Goal: Information Seeking & Learning: Learn about a topic

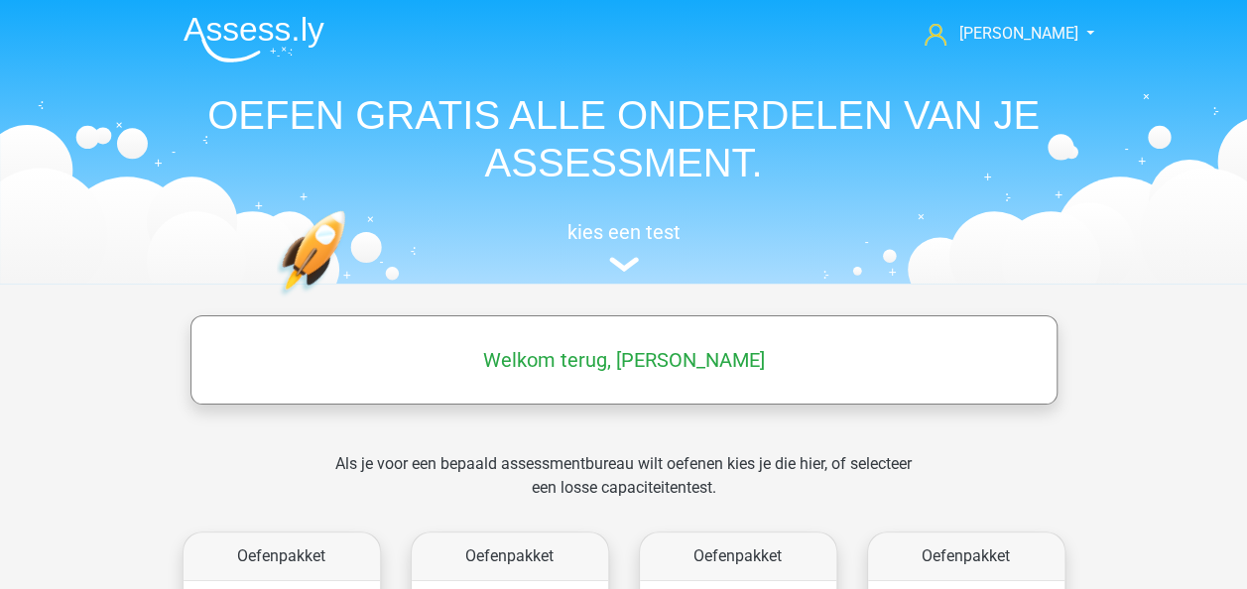
click at [522, 375] on div "Welkom terug, Renee" at bounding box center [623, 360] width 863 height 56
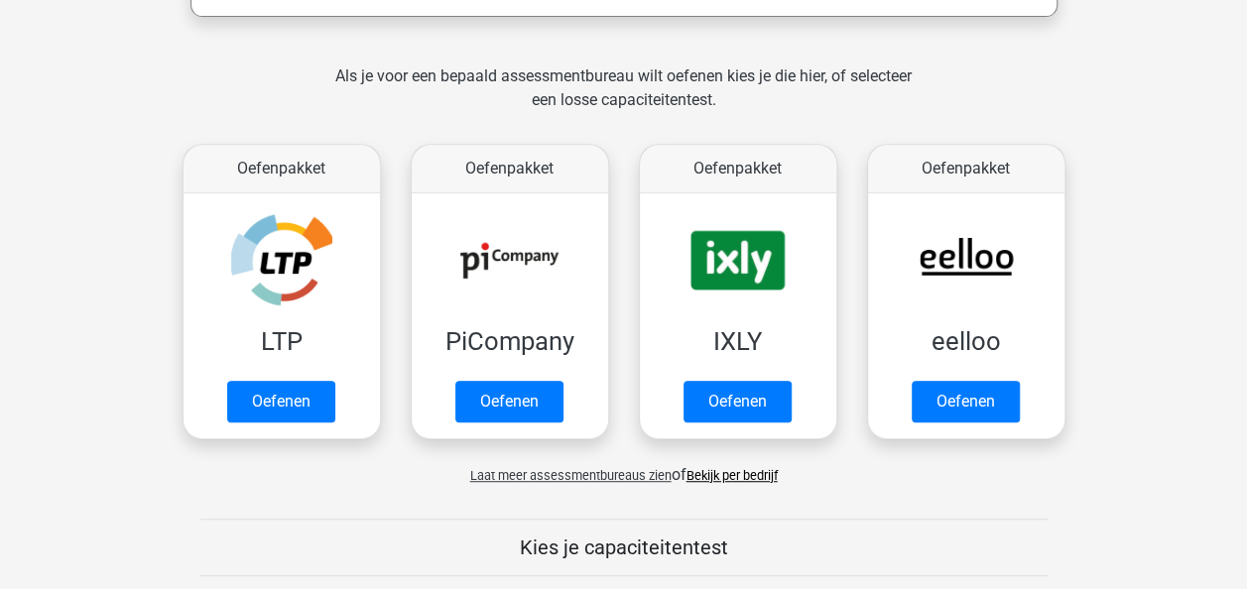
scroll to position [389, 0]
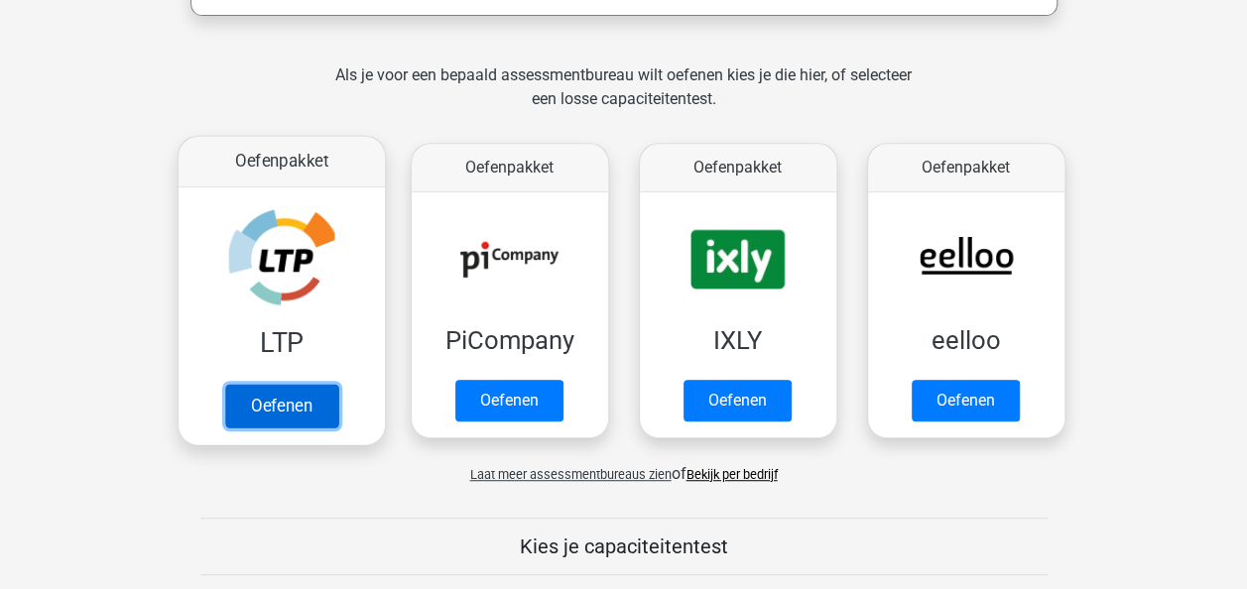
click at [259, 384] on link "Oefenen" at bounding box center [280, 406] width 113 height 44
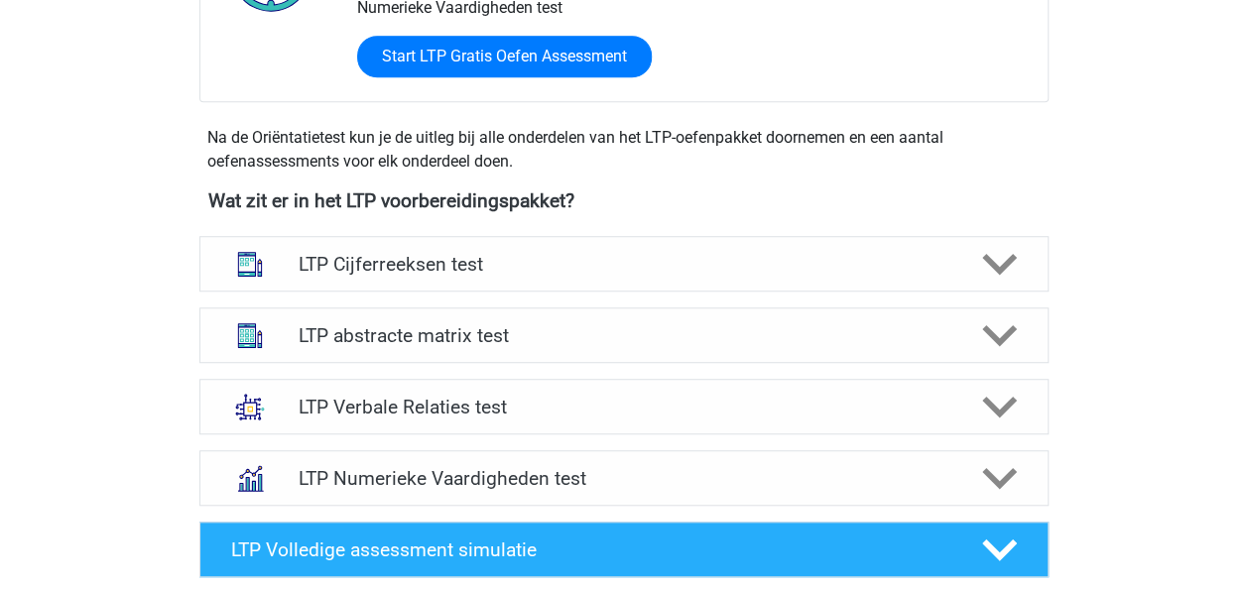
scroll to position [609, 0]
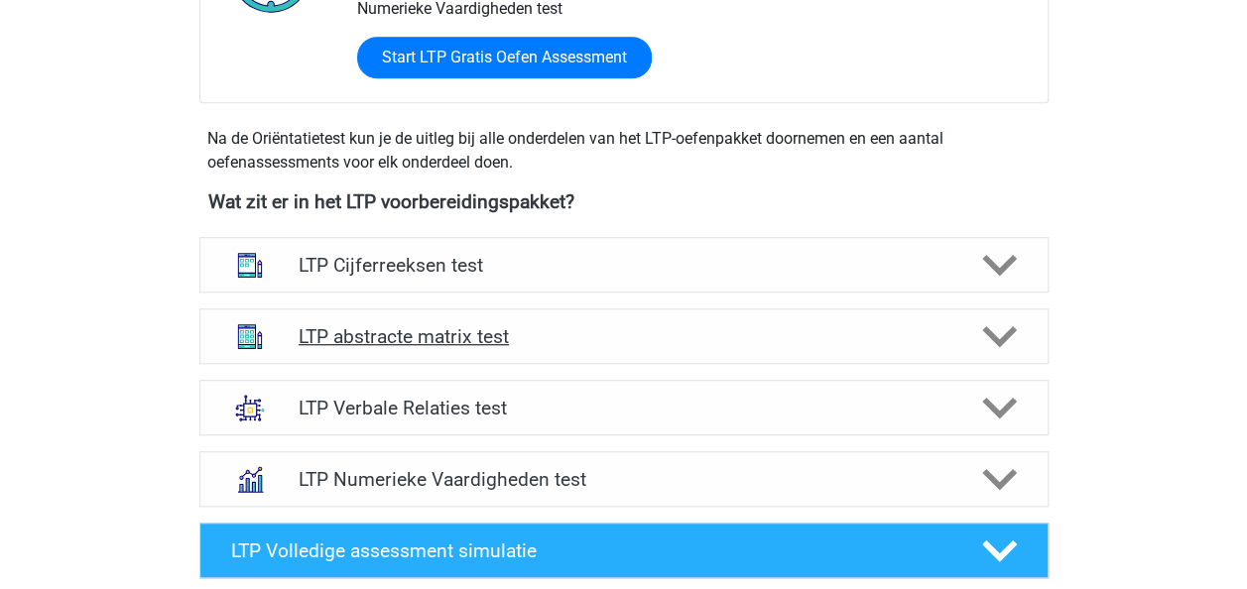
click at [395, 339] on h4 "LTP abstracte matrix test" at bounding box center [624, 336] width 650 height 23
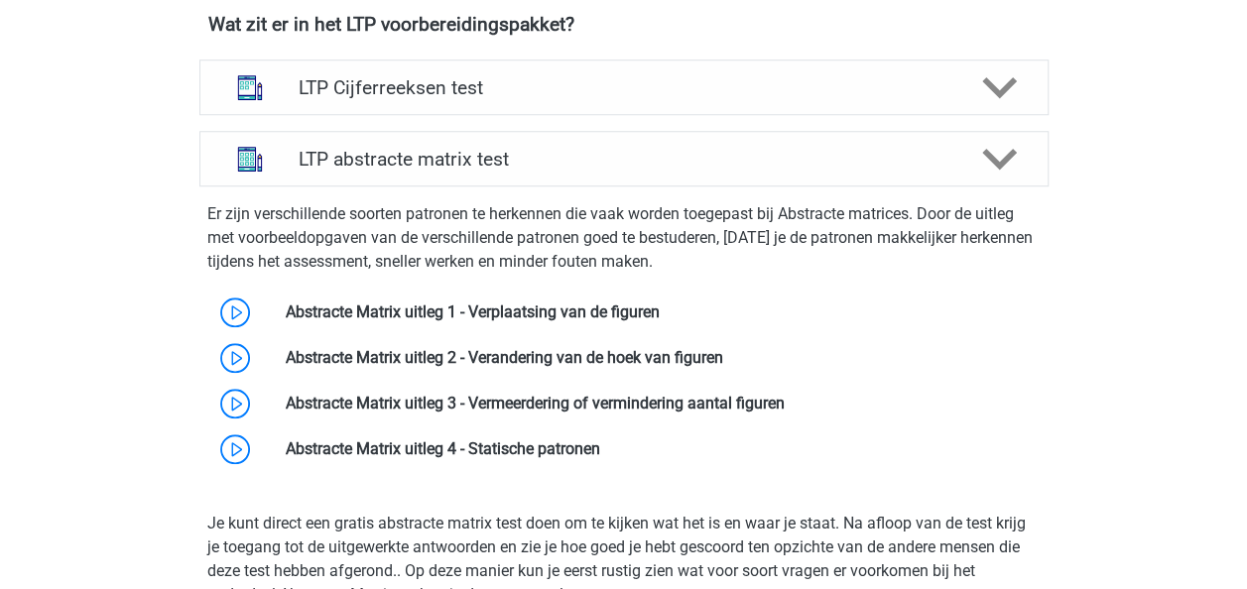
scroll to position [829, 0]
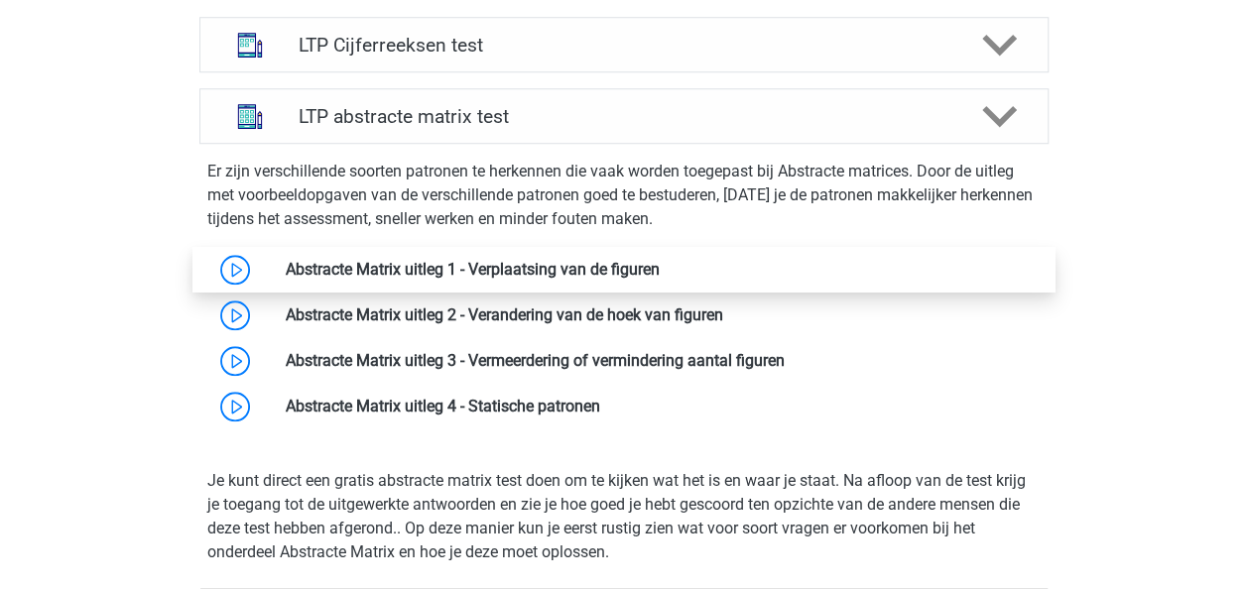
click at [660, 266] on link at bounding box center [660, 269] width 0 height 19
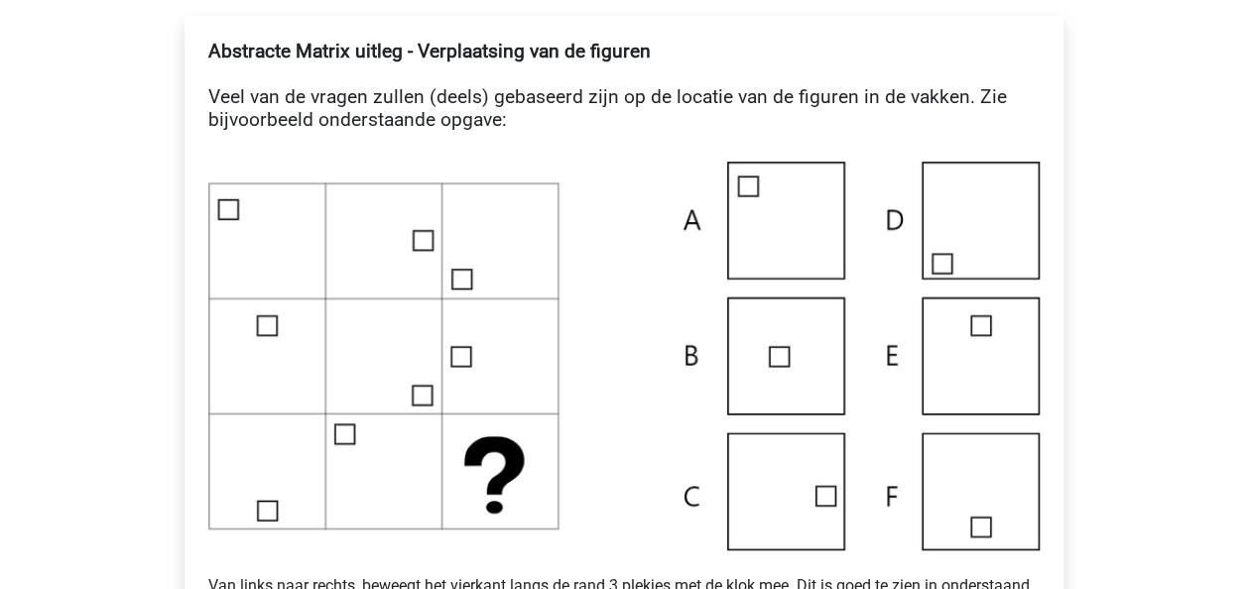
scroll to position [374, 0]
drag, startPoint x: 172, startPoint y: 440, endPoint x: 821, endPoint y: 182, distance: 698.9
click at [821, 182] on img at bounding box center [623, 355] width 831 height 389
click at [374, 235] on img at bounding box center [623, 355] width 831 height 389
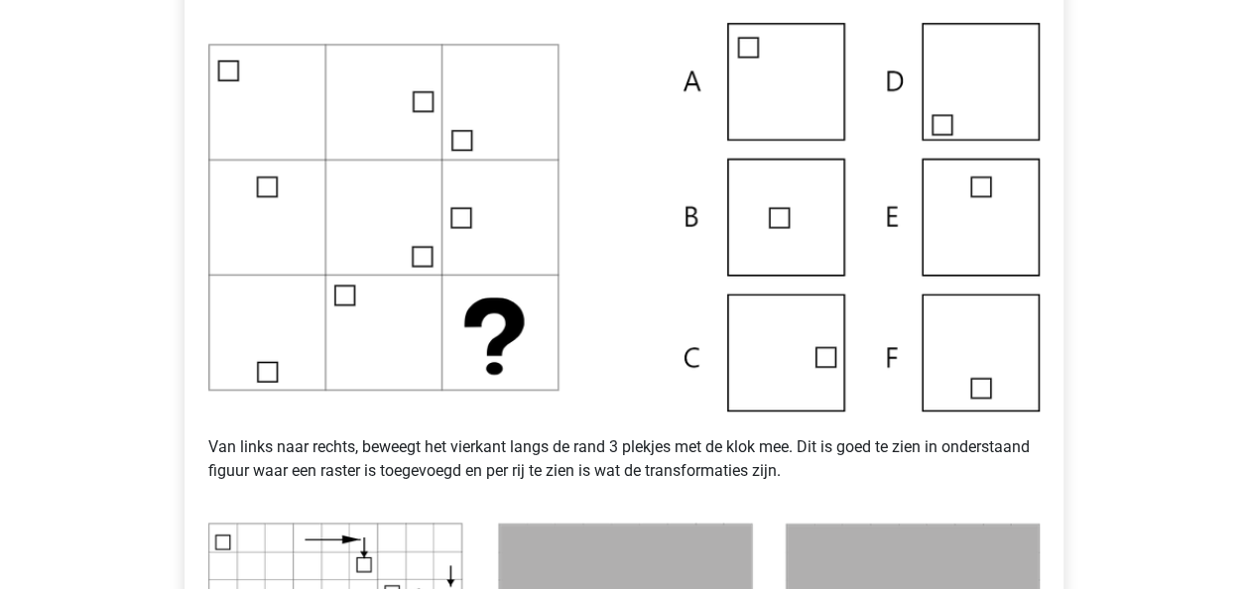
scroll to position [460, 0]
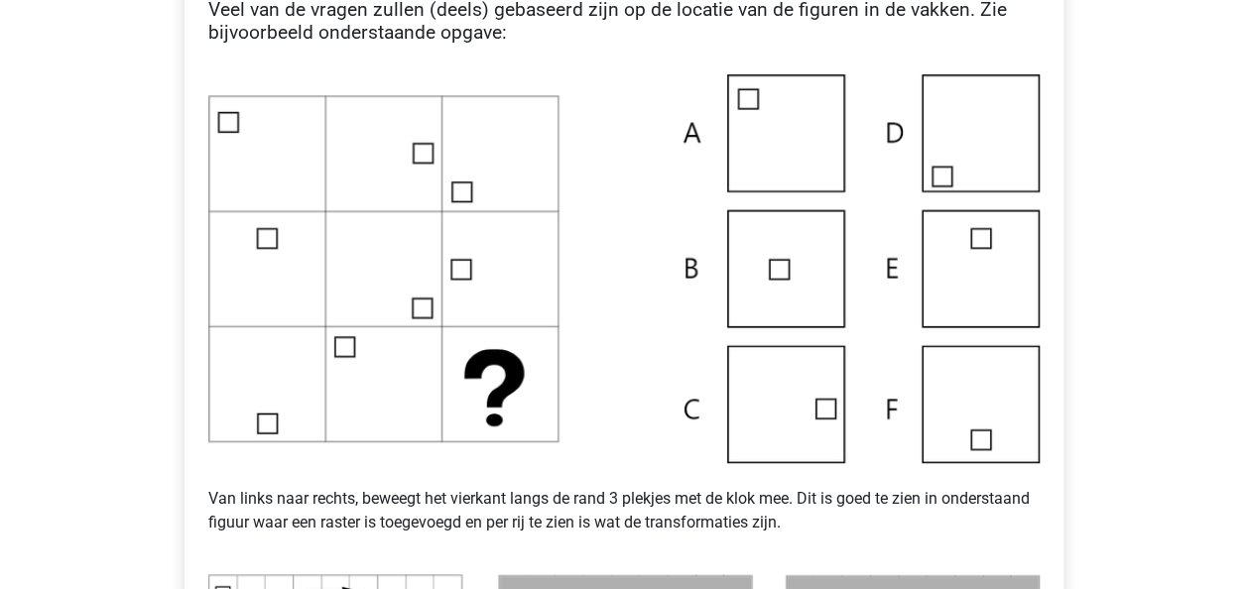
click at [805, 394] on img at bounding box center [623, 268] width 831 height 389
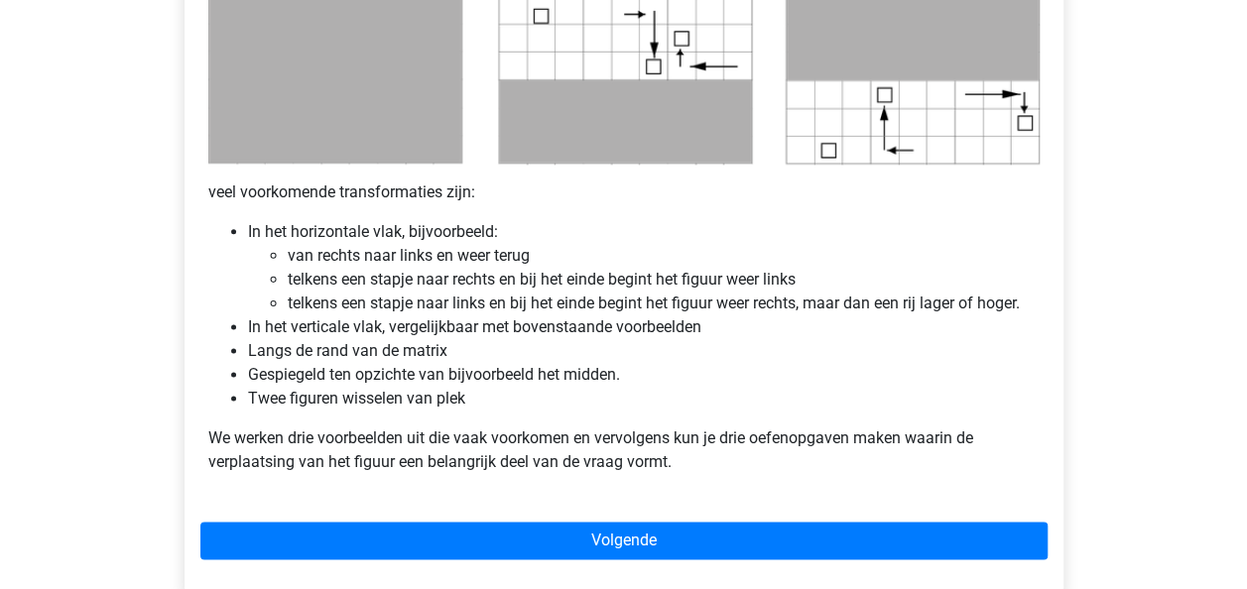
scroll to position [1118, 0]
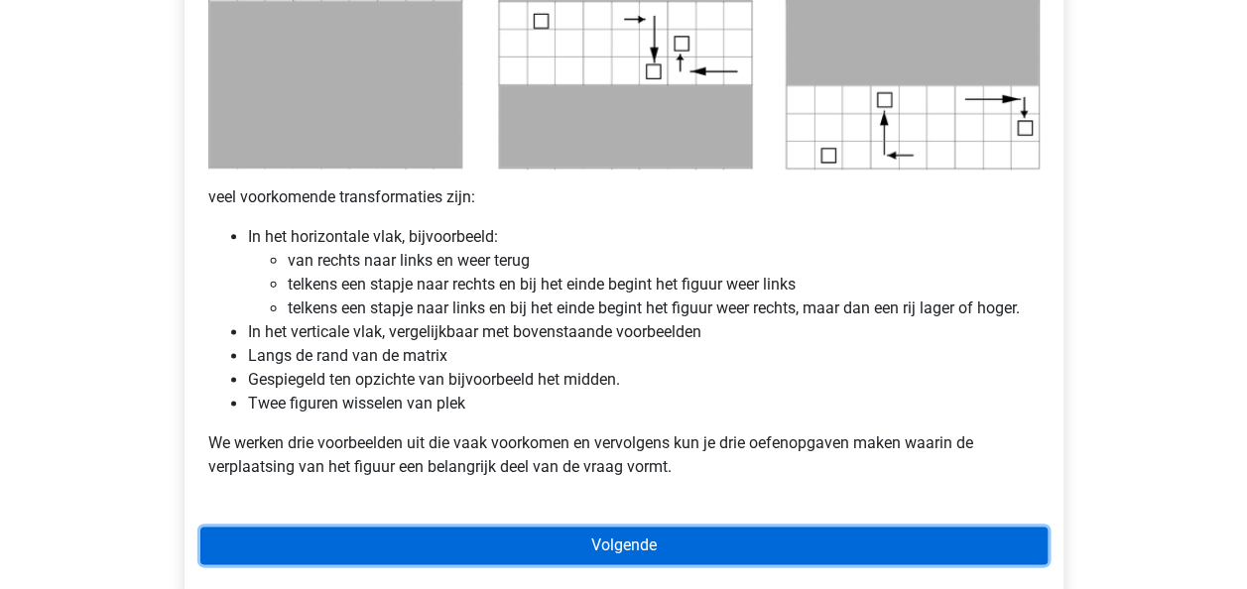
click at [600, 538] on link "Volgende" at bounding box center [623, 546] width 847 height 38
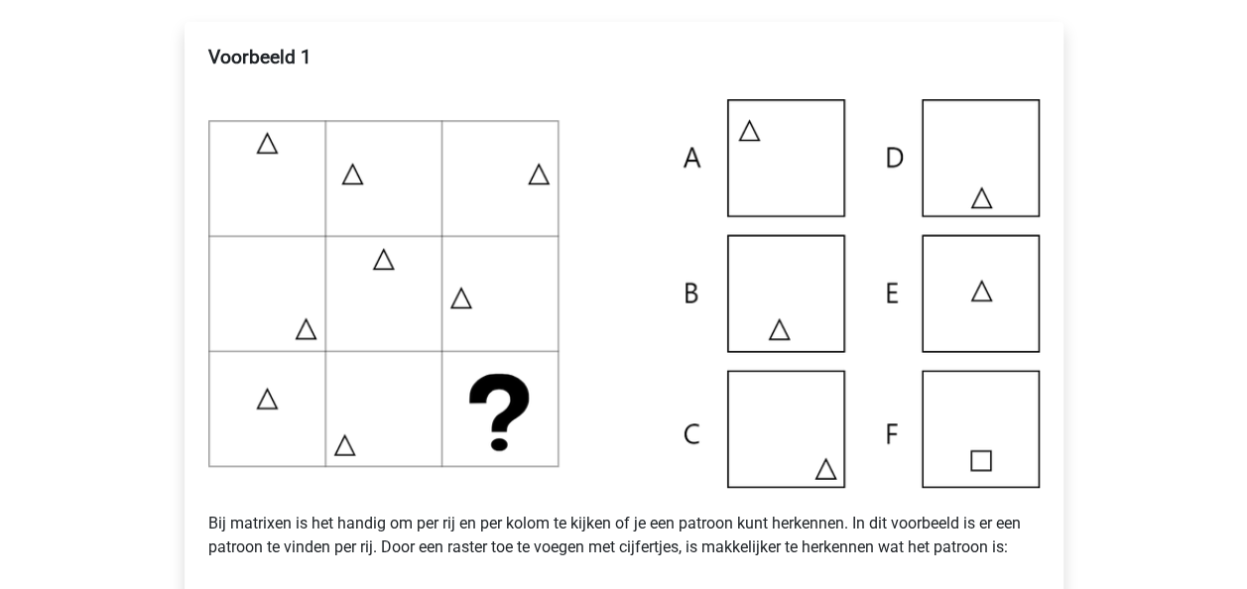
scroll to position [368, 0]
click at [309, 296] on img at bounding box center [623, 292] width 831 height 389
click at [258, 416] on img at bounding box center [623, 292] width 831 height 389
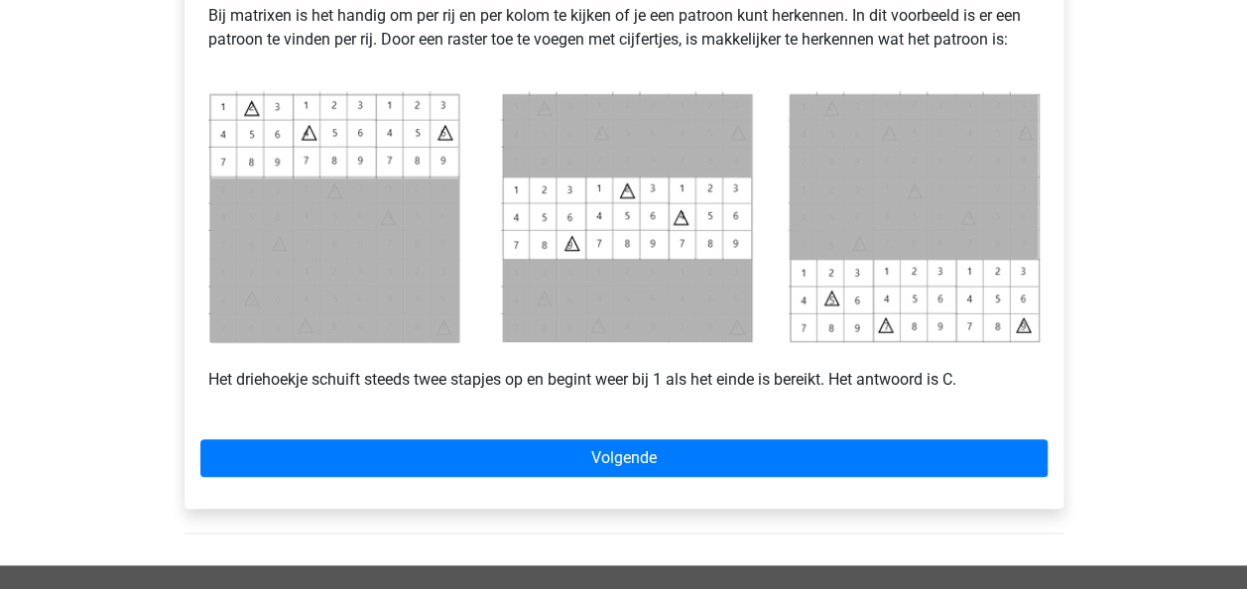
scroll to position [879, 0]
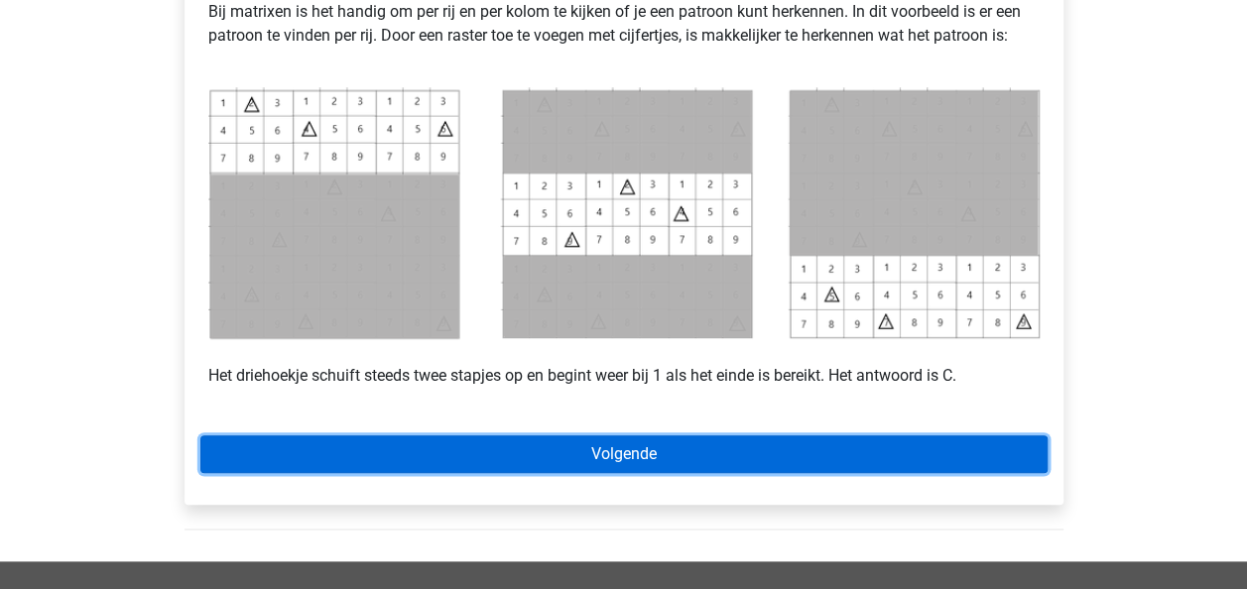
click at [824, 455] on link "Volgende" at bounding box center [623, 454] width 847 height 38
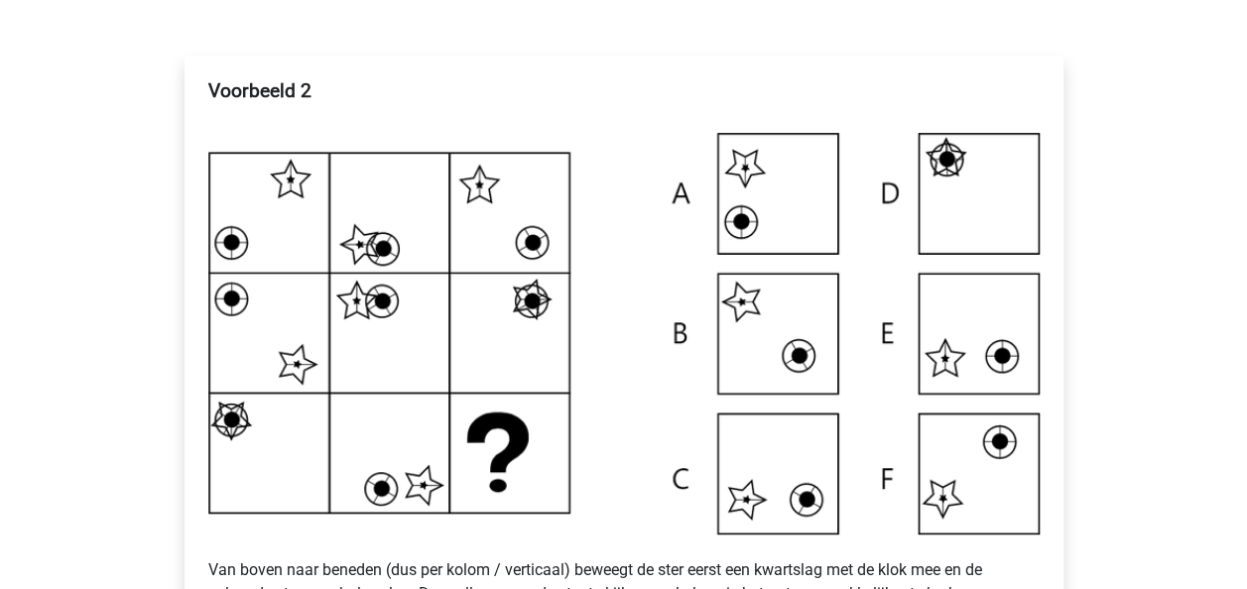
scroll to position [333, 0]
click at [300, 222] on img at bounding box center [623, 333] width 831 height 401
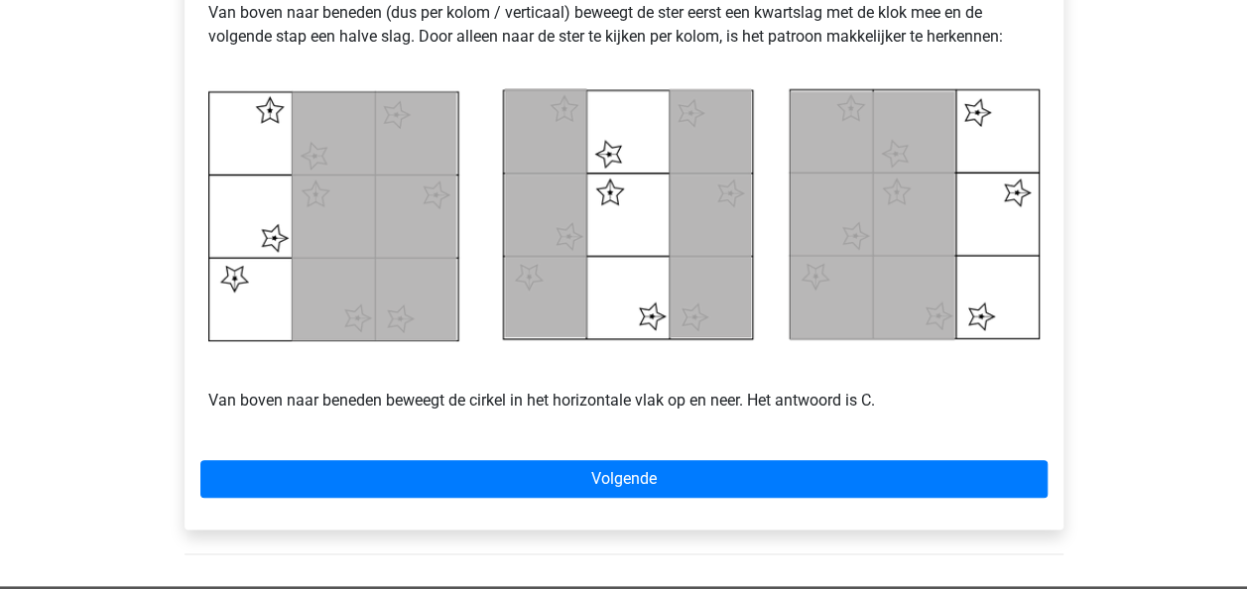
scroll to position [893, 0]
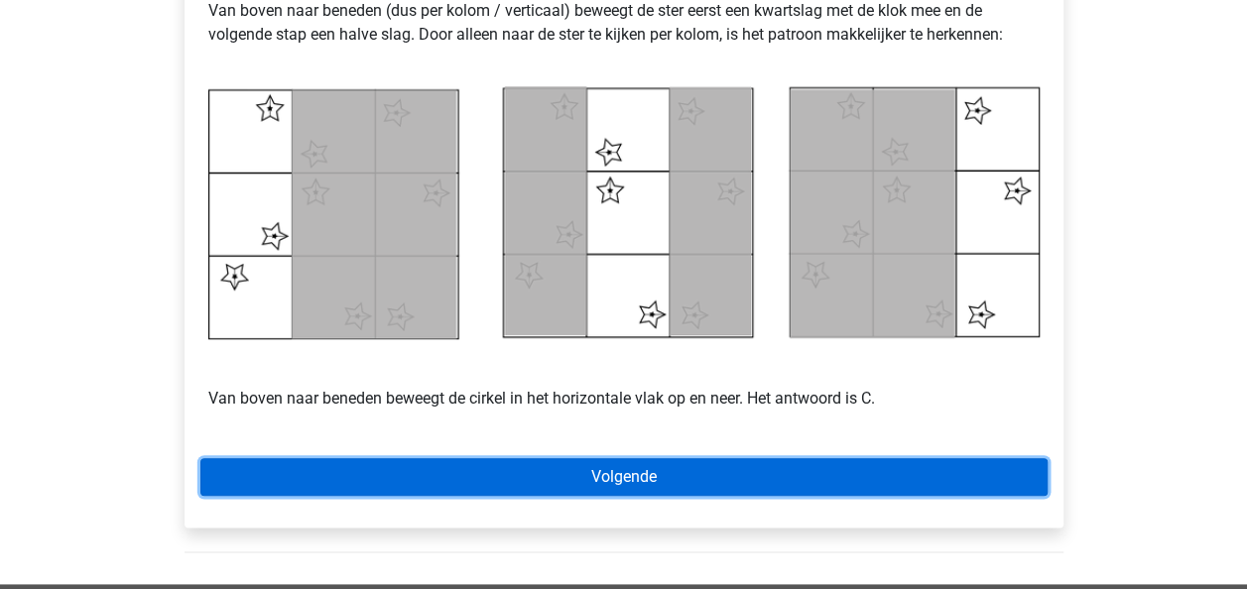
click at [586, 474] on link "Volgende" at bounding box center [623, 477] width 847 height 38
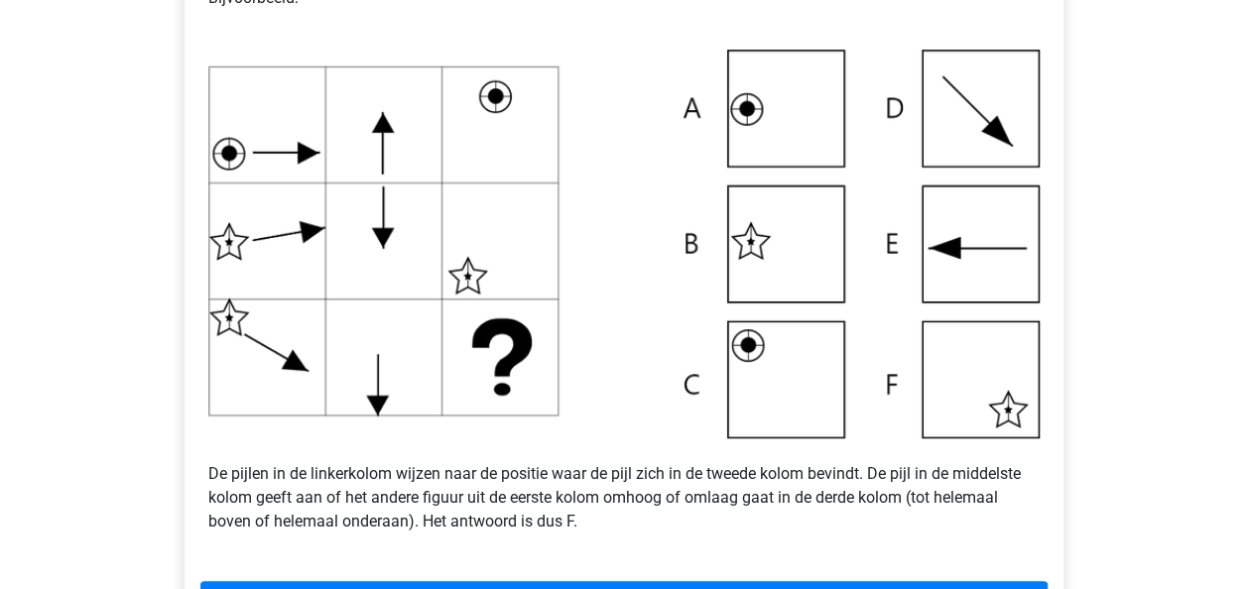
scroll to position [662, 0]
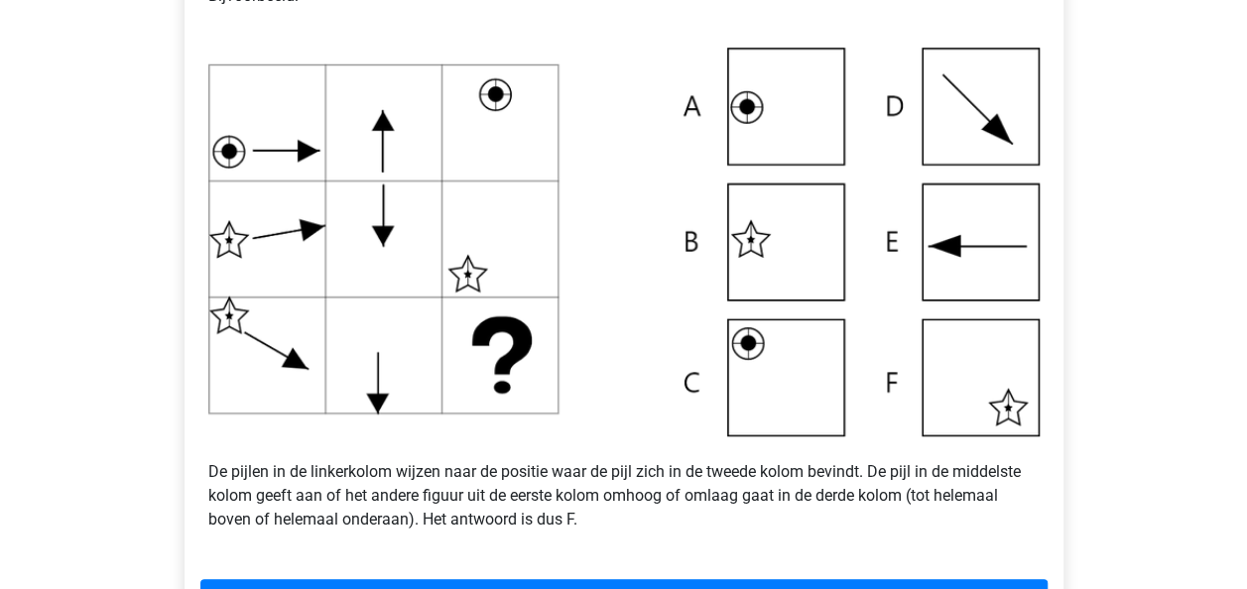
click at [383, 131] on img at bounding box center [623, 242] width 831 height 389
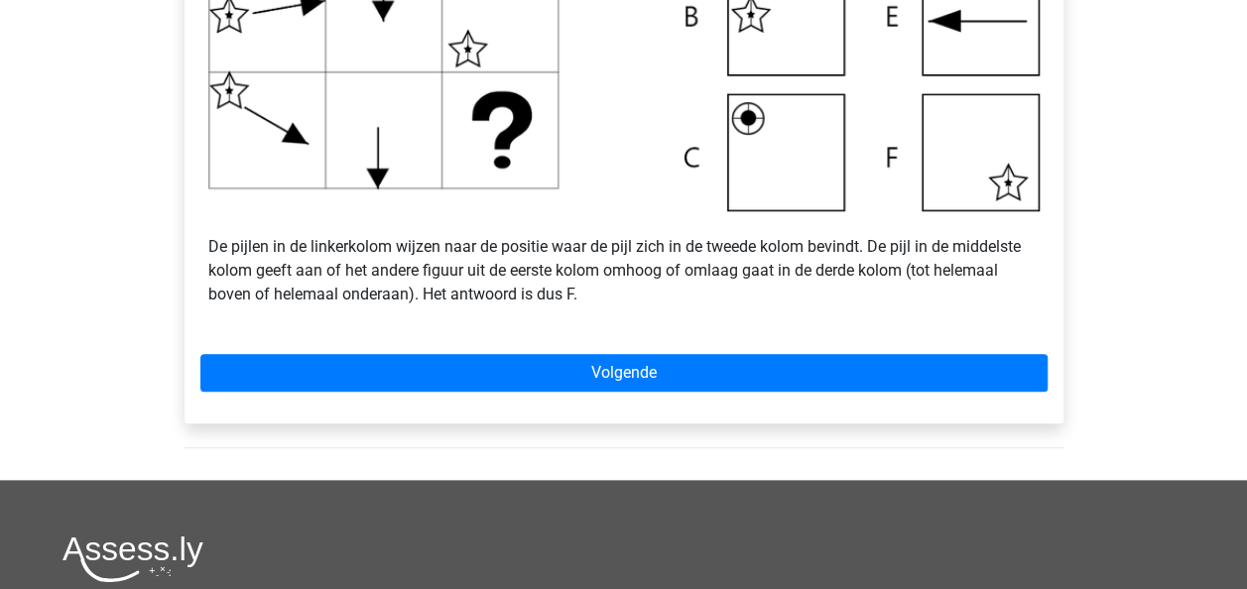
scroll to position [899, 0]
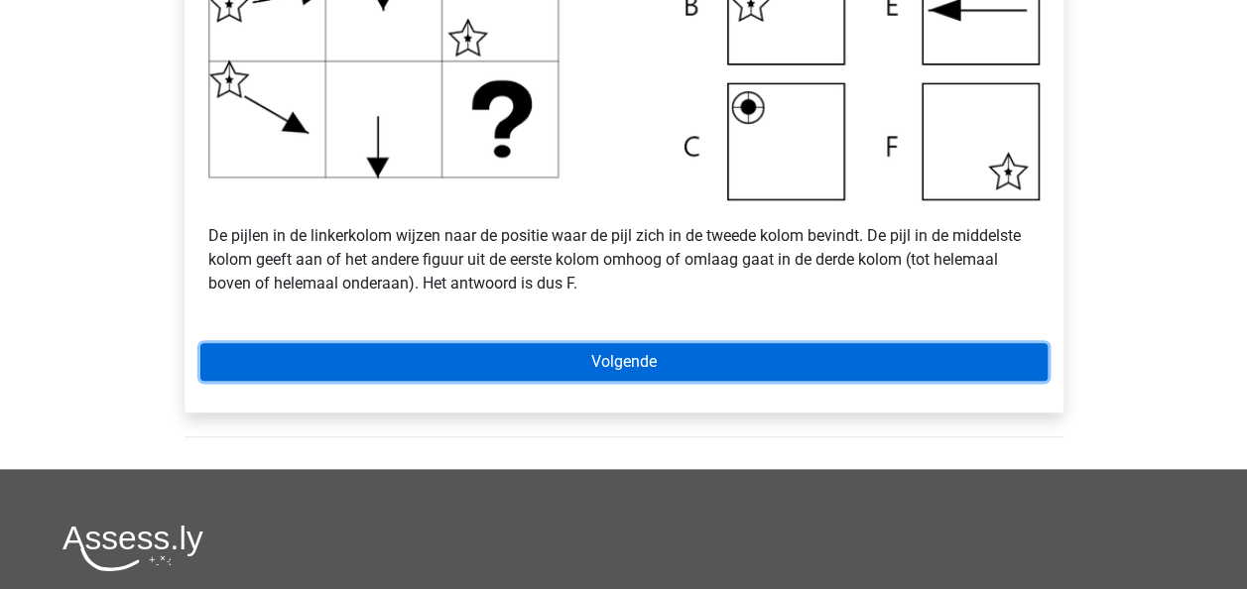
click at [601, 371] on link "Volgende" at bounding box center [623, 362] width 847 height 38
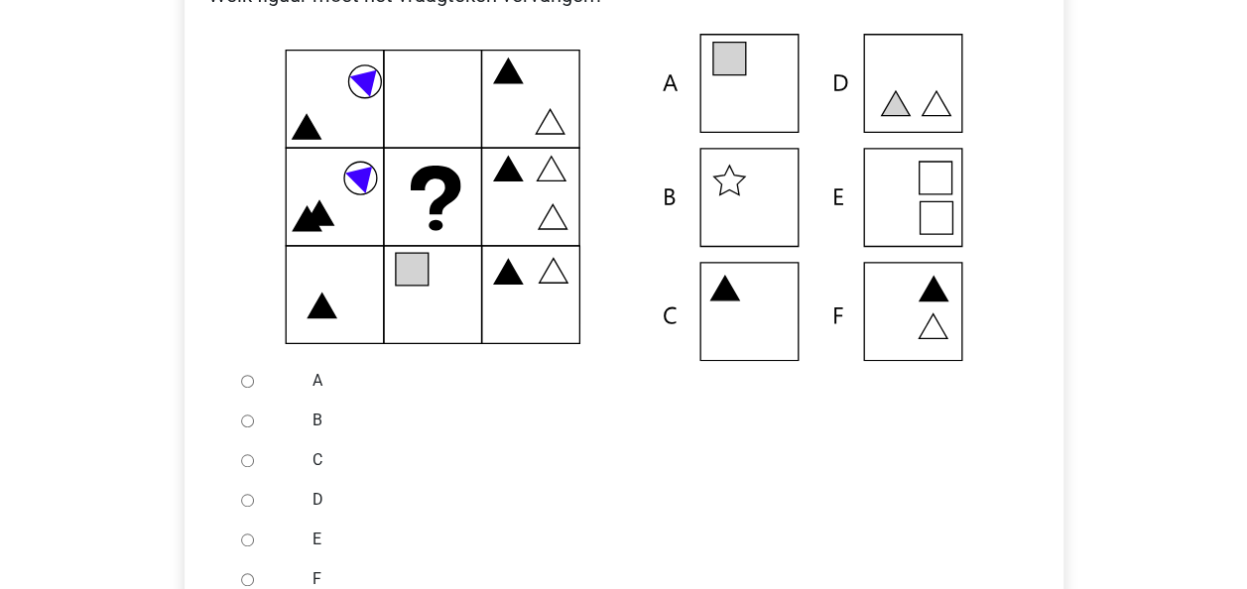
scroll to position [438, 0]
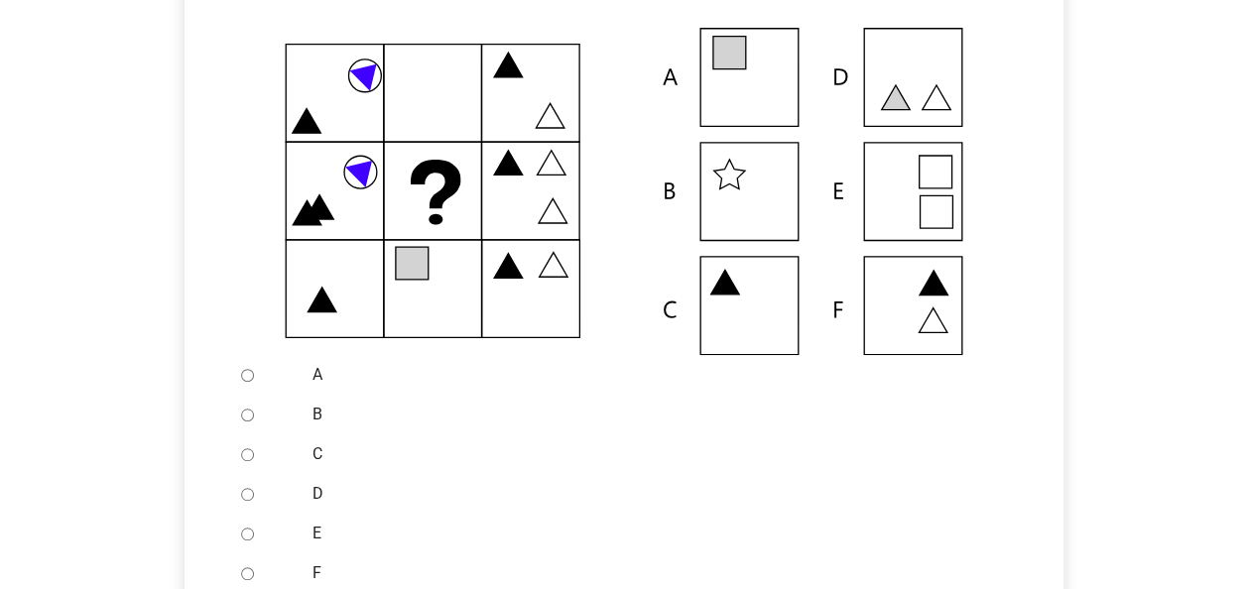
drag, startPoint x: 420, startPoint y: 165, endPoint x: 483, endPoint y: 239, distance: 97.8
click at [483, 239] on icon at bounding box center [623, 191] width 815 height 327
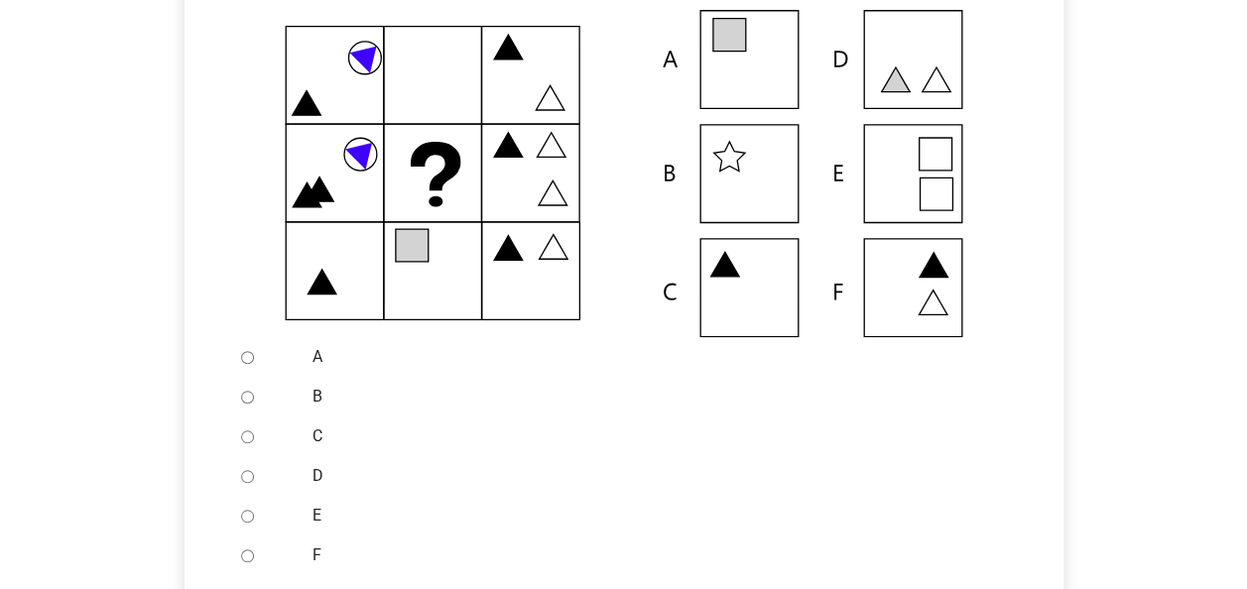
scroll to position [454, 0]
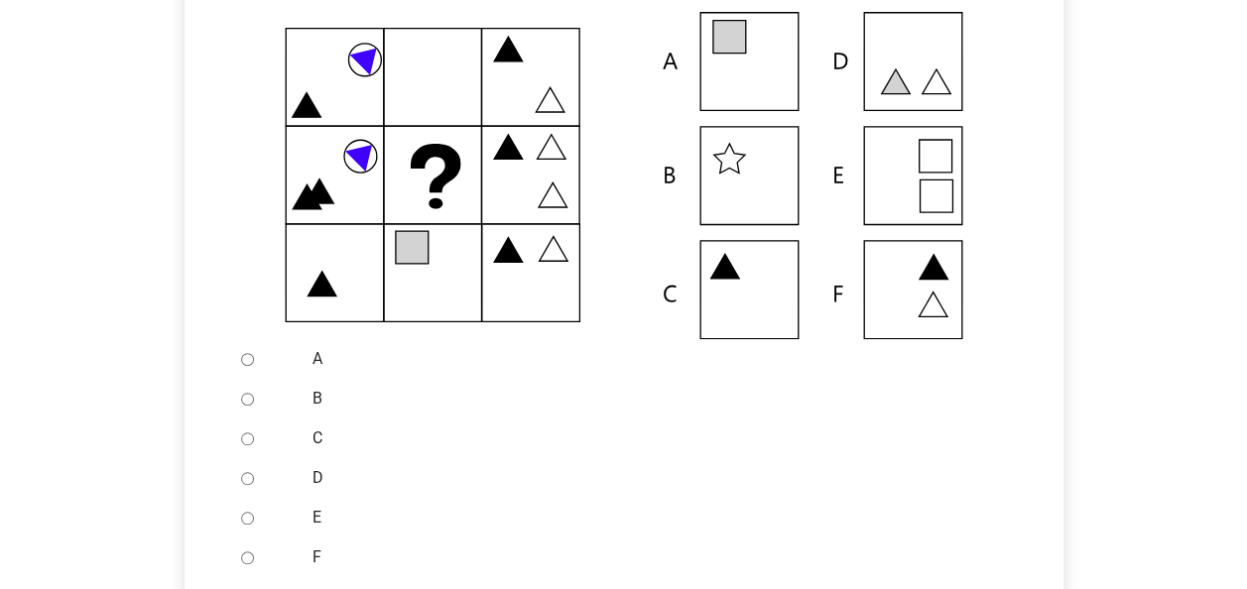
drag, startPoint x: 537, startPoint y: 261, endPoint x: 510, endPoint y: 290, distance: 39.3
click at [510, 290] on icon at bounding box center [623, 175] width 815 height 327
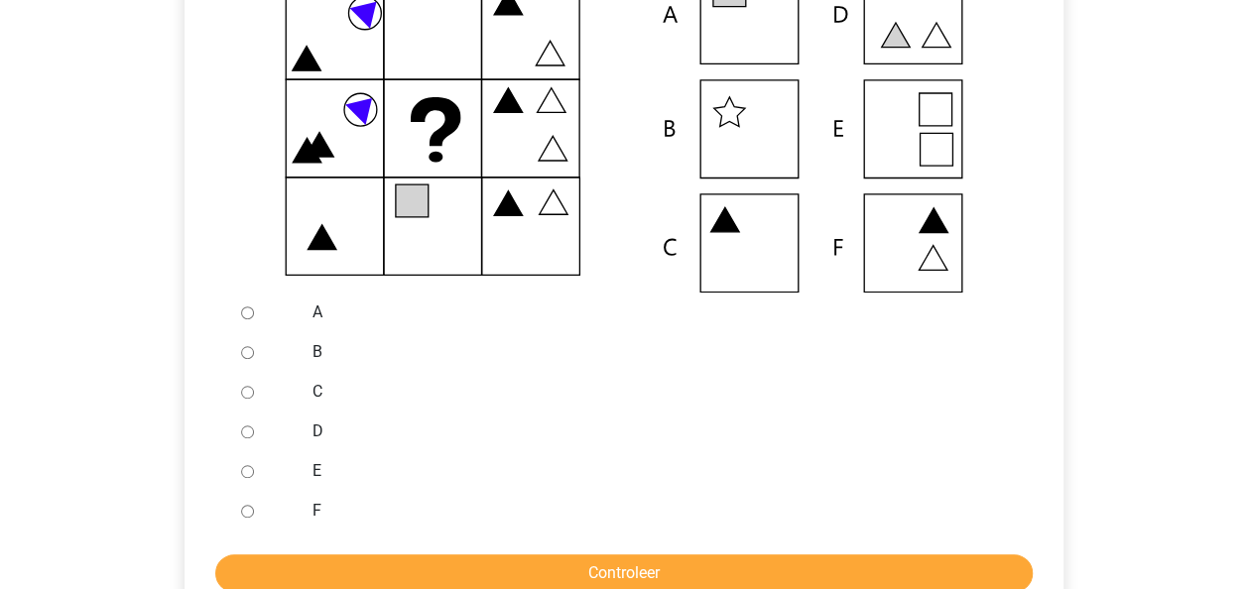
scroll to position [500, 0]
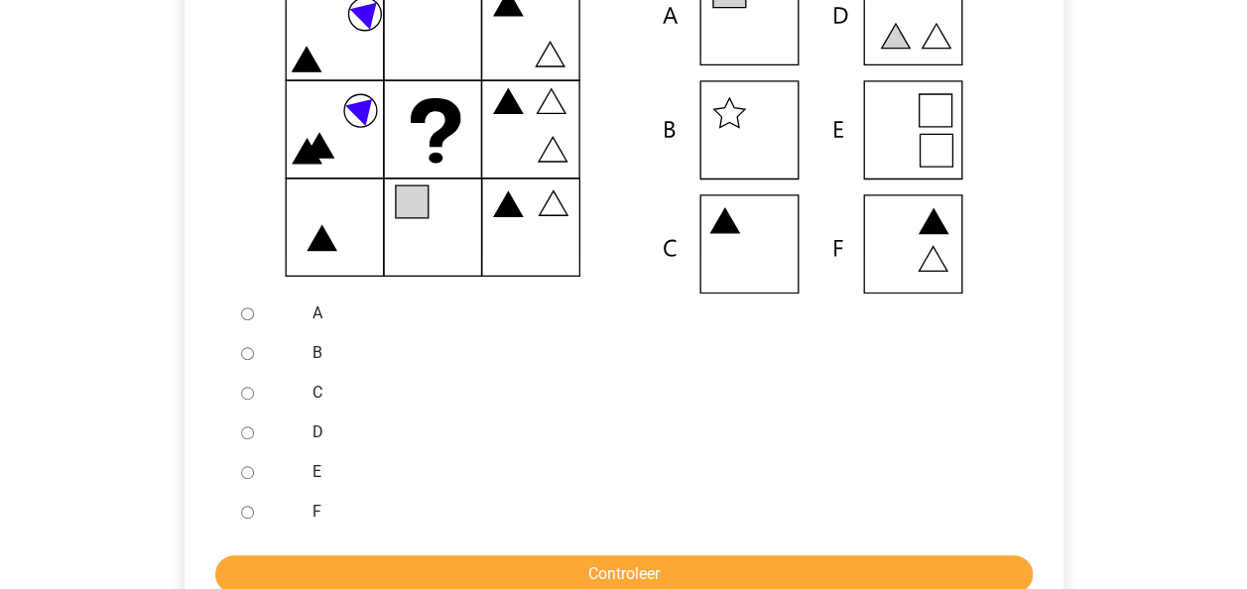
click at [248, 317] on input "A" at bounding box center [247, 313] width 13 height 13
radio input "true"
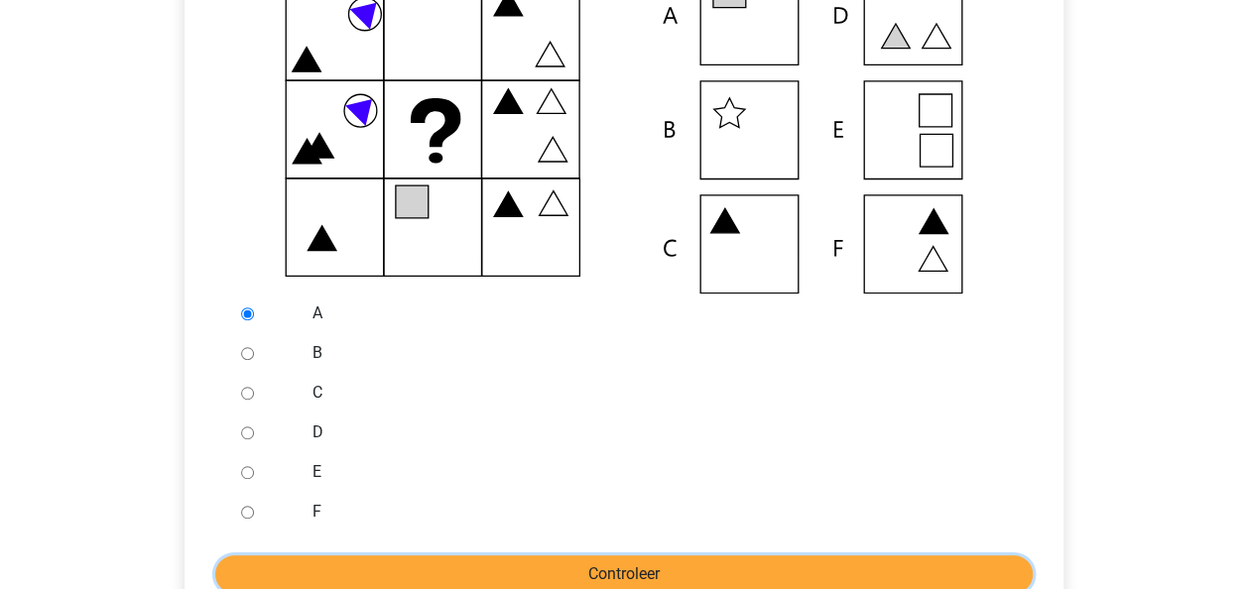
click at [576, 569] on input "Controleer" at bounding box center [623, 574] width 817 height 38
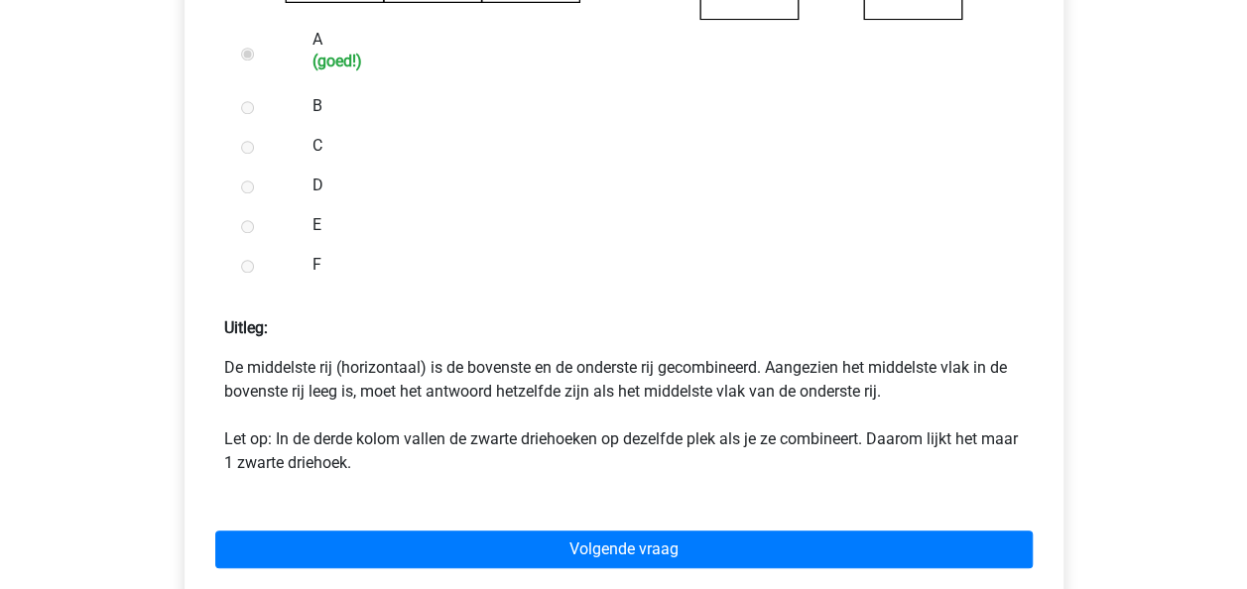
scroll to position [781, 0]
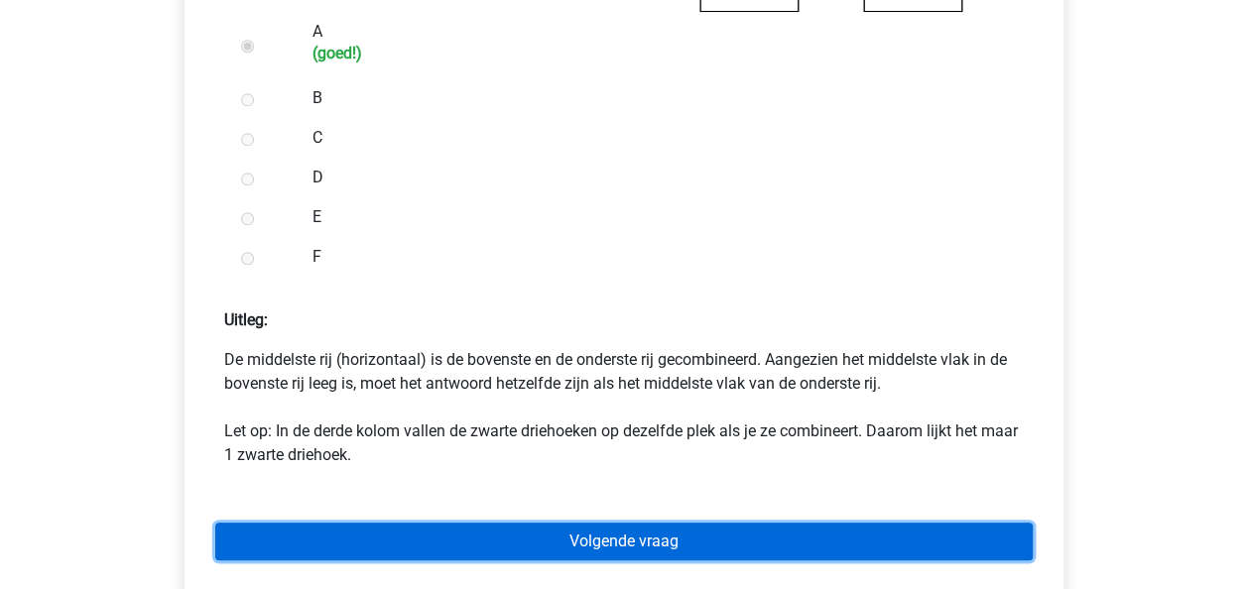
click at [624, 528] on link "Volgende vraag" at bounding box center [623, 542] width 817 height 38
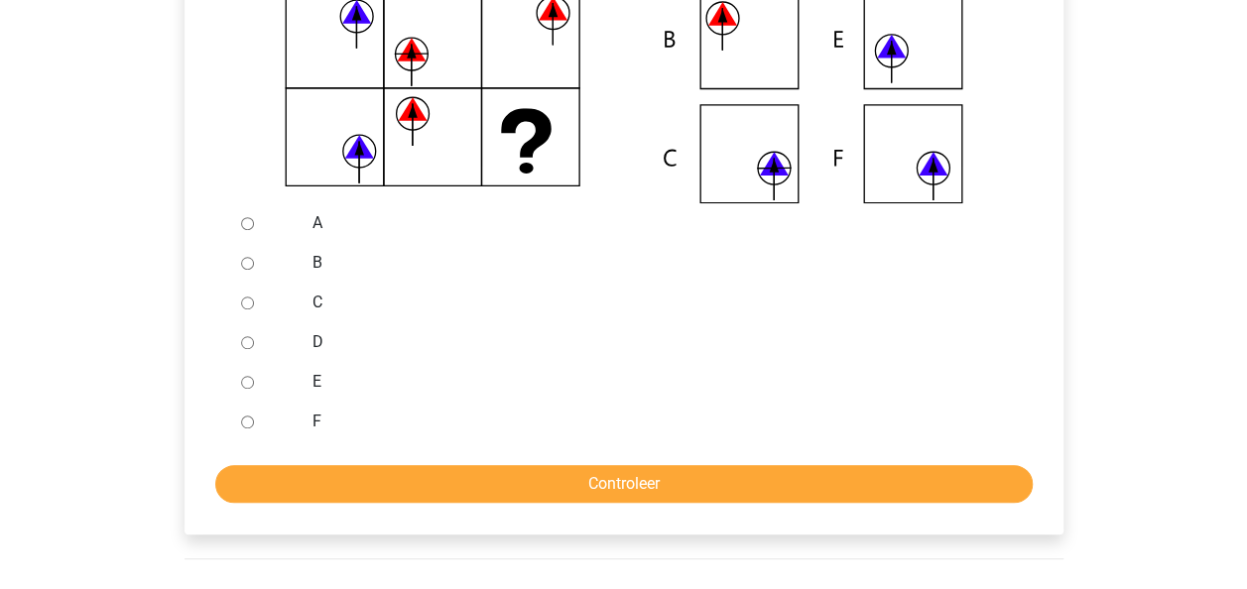
scroll to position [592, 0]
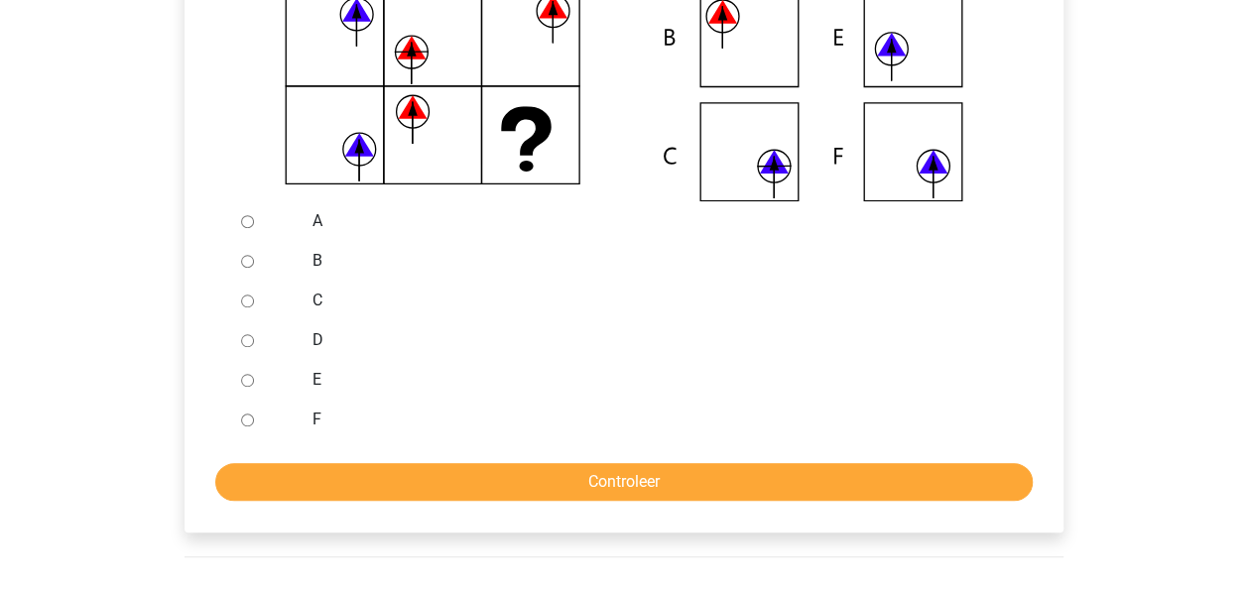
click at [246, 265] on input "B" at bounding box center [247, 261] width 13 height 13
radio input "true"
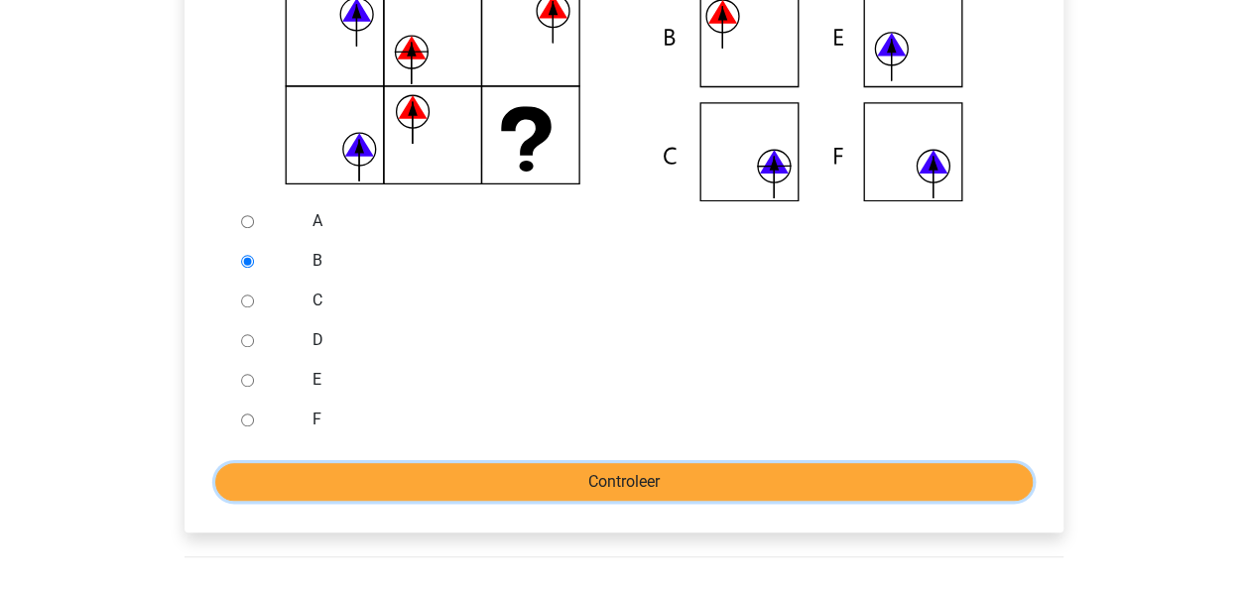
click at [455, 474] on input "Controleer" at bounding box center [623, 482] width 817 height 38
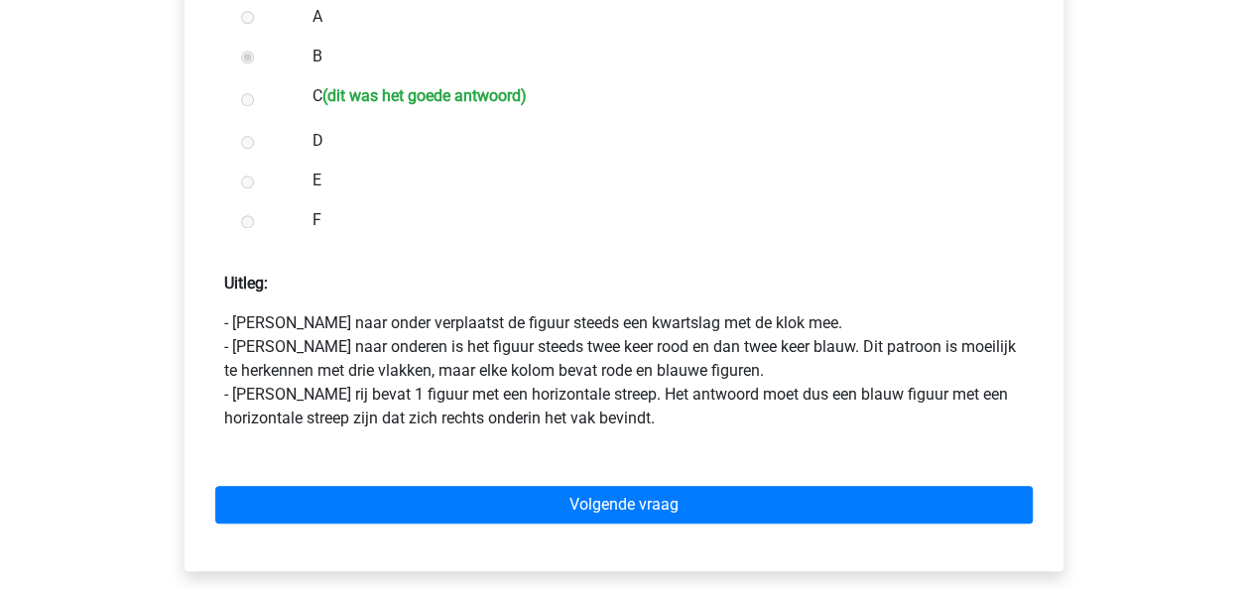
scroll to position [798, 0]
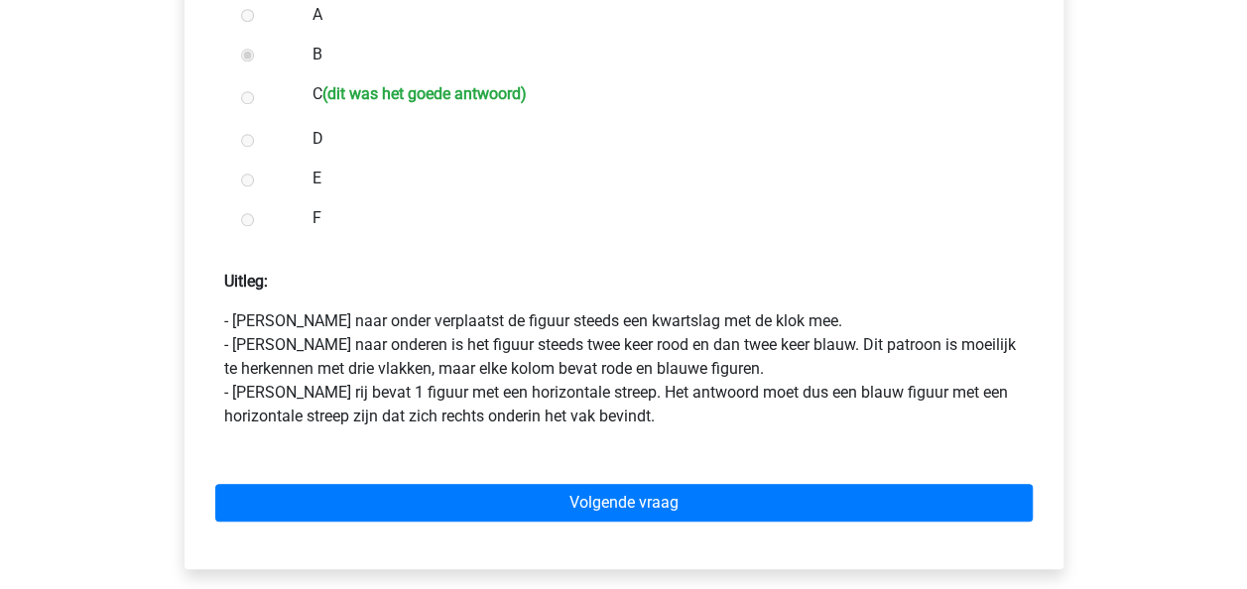
click at [455, 474] on div "Volgende vraag" at bounding box center [623, 498] width 847 height 109
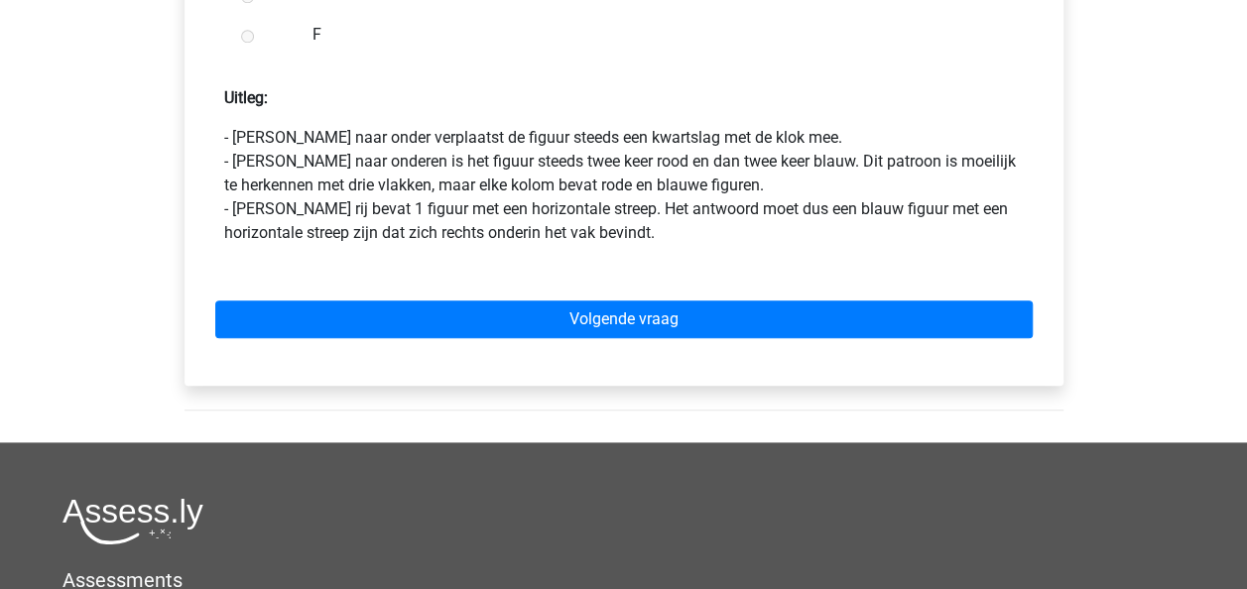
scroll to position [983, 0]
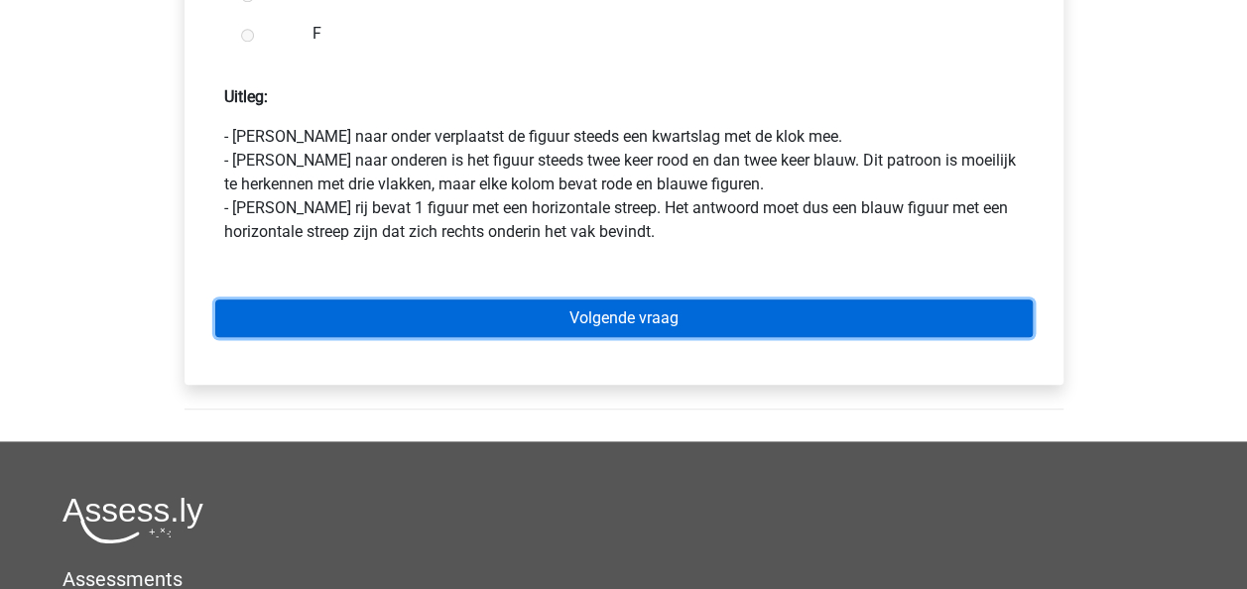
click at [645, 305] on link "Volgende vraag" at bounding box center [623, 319] width 817 height 38
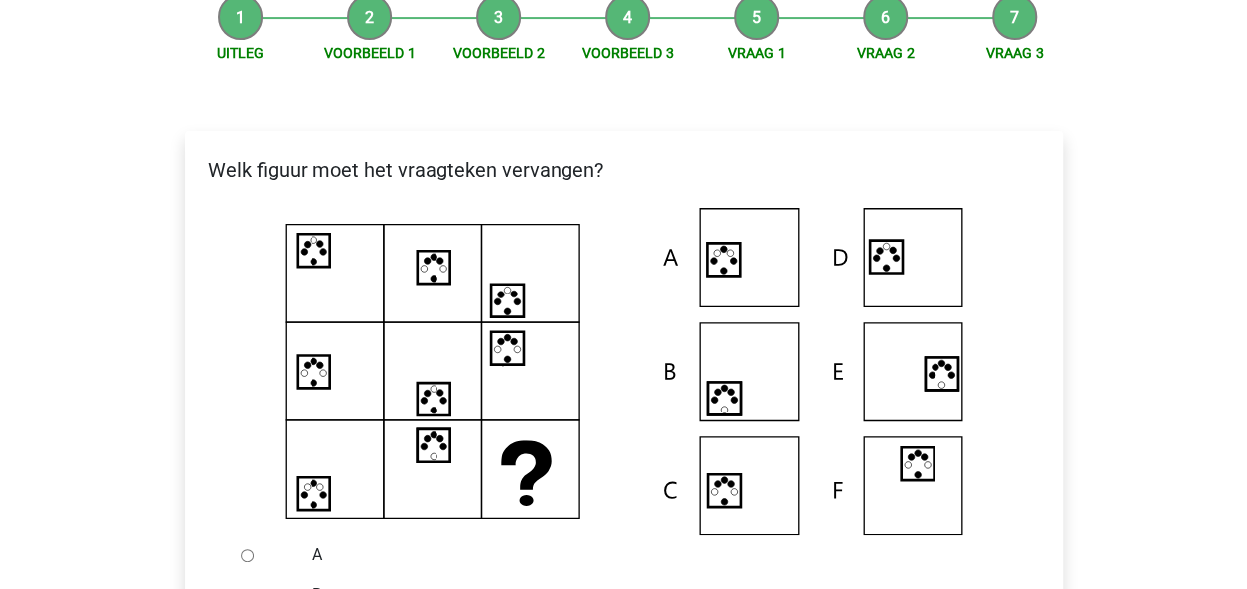
scroll to position [299, 0]
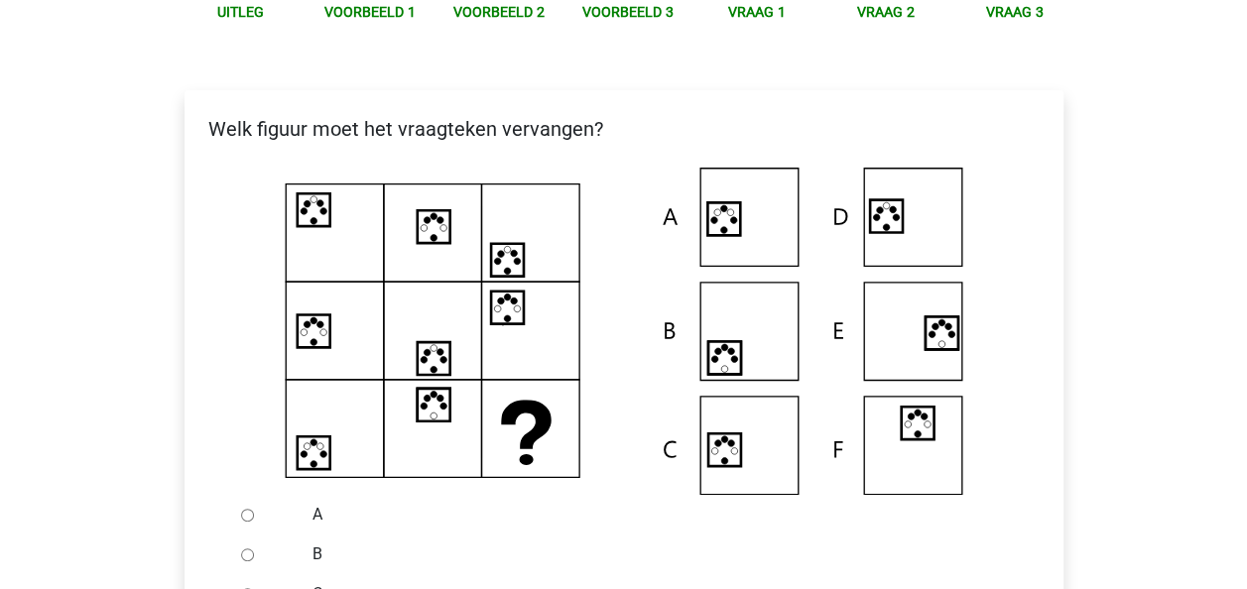
drag, startPoint x: 526, startPoint y: 462, endPoint x: 525, endPoint y: 528, distance: 65.5
click at [525, 528] on div "A" at bounding box center [656, 515] width 716 height 40
click at [770, 212] on icon at bounding box center [623, 331] width 815 height 327
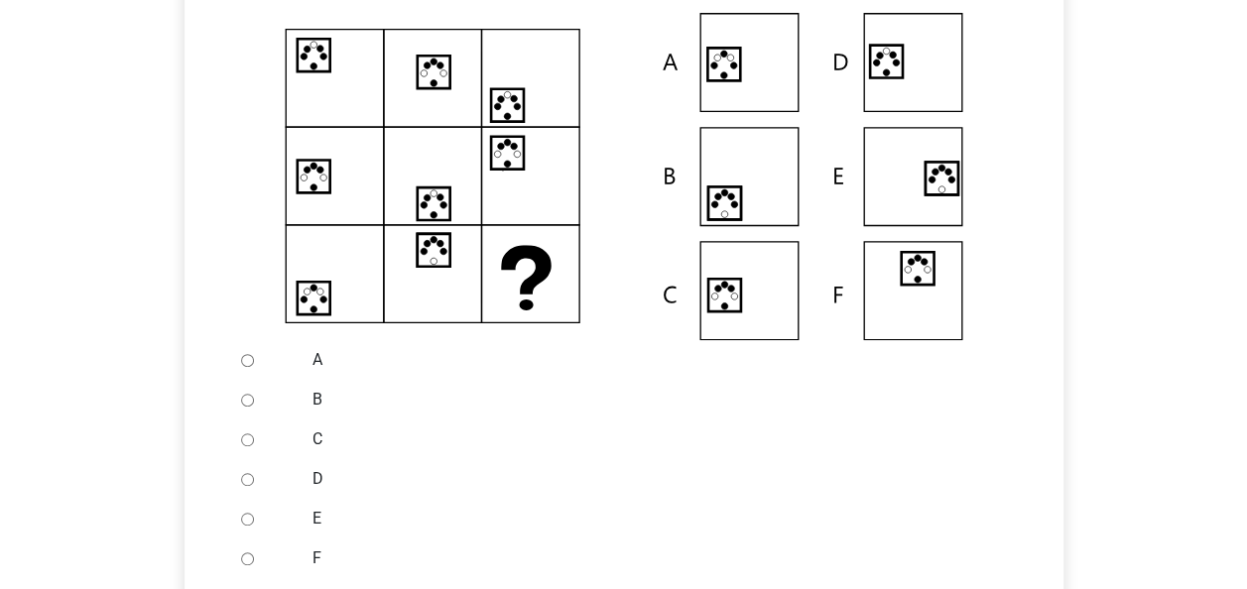
scroll to position [522, 0]
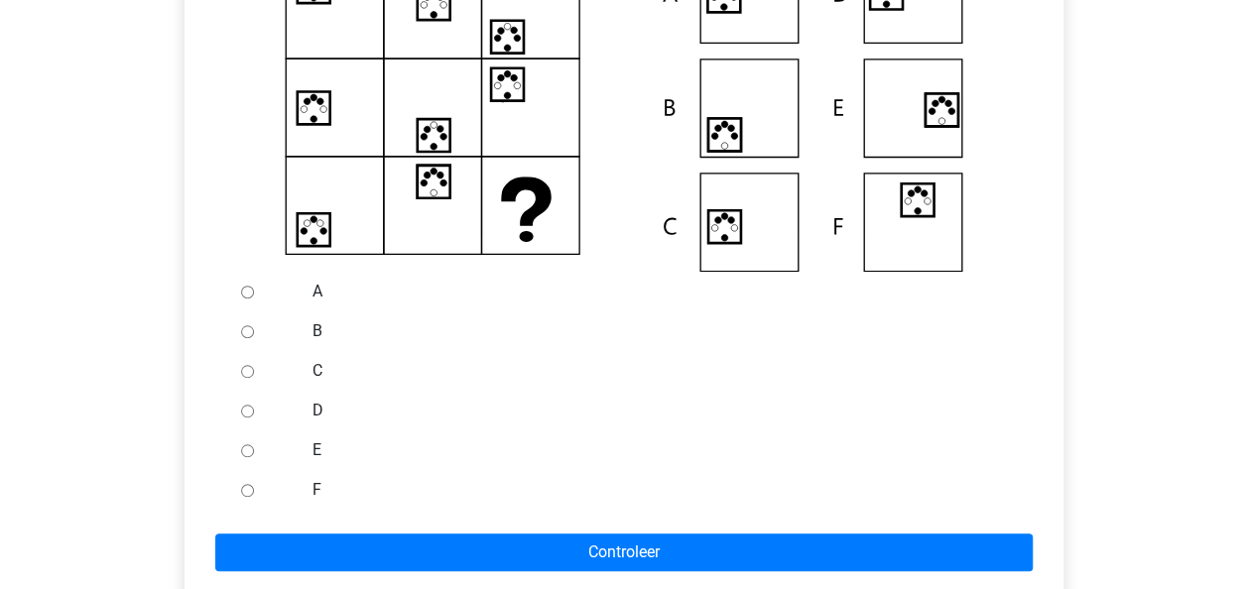
click at [244, 293] on input "A" at bounding box center [247, 292] width 13 height 13
radio input "true"
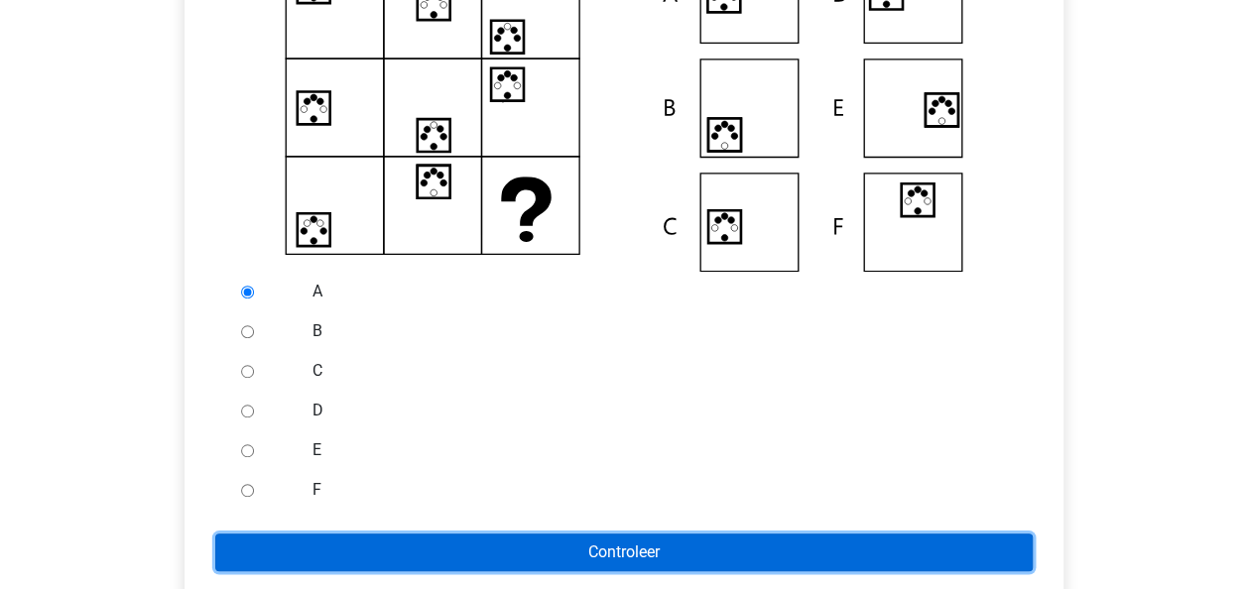
click at [585, 546] on input "Controleer" at bounding box center [623, 553] width 817 height 38
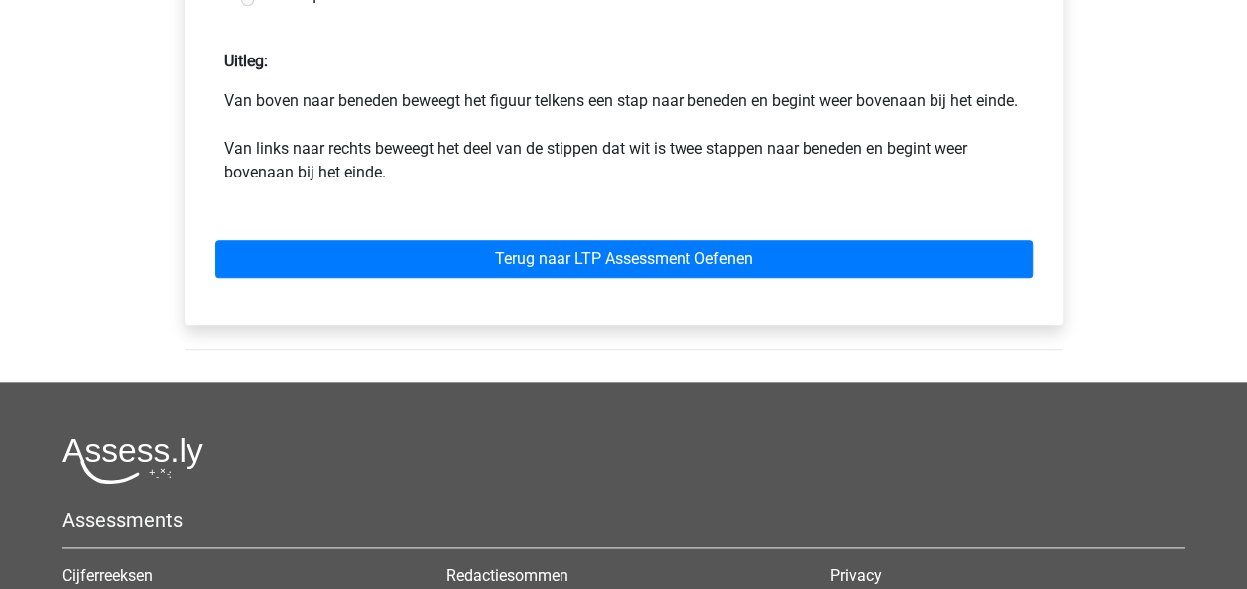
scroll to position [1041, 0]
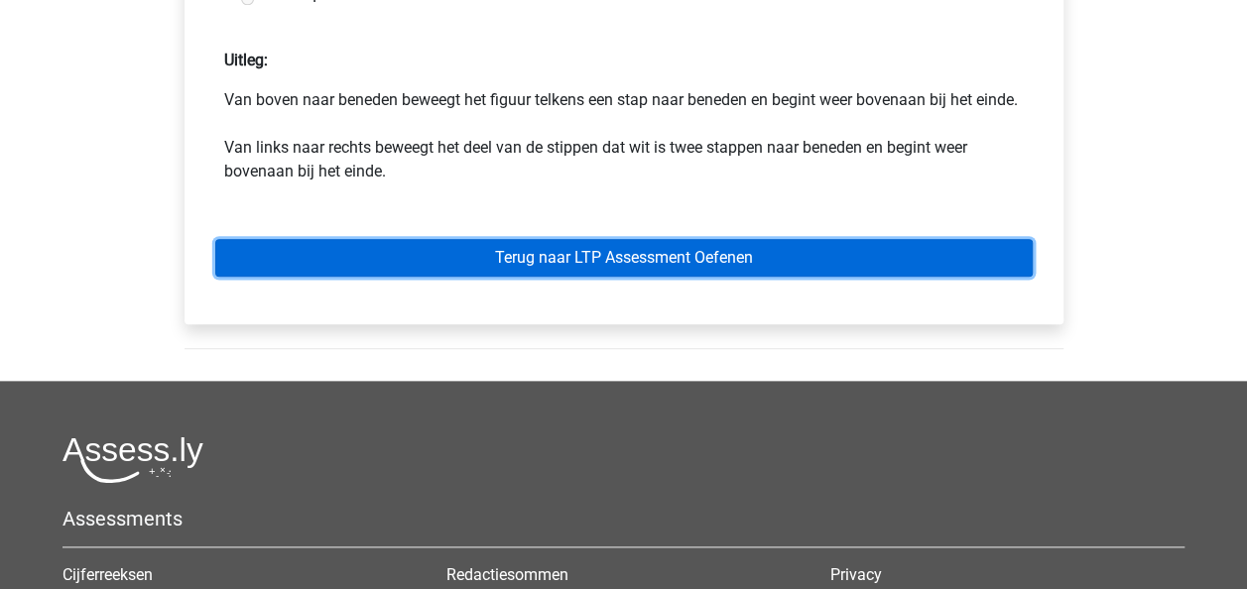
click at [541, 277] on link "Terug naar LTP Assessment Oefenen" at bounding box center [623, 258] width 817 height 38
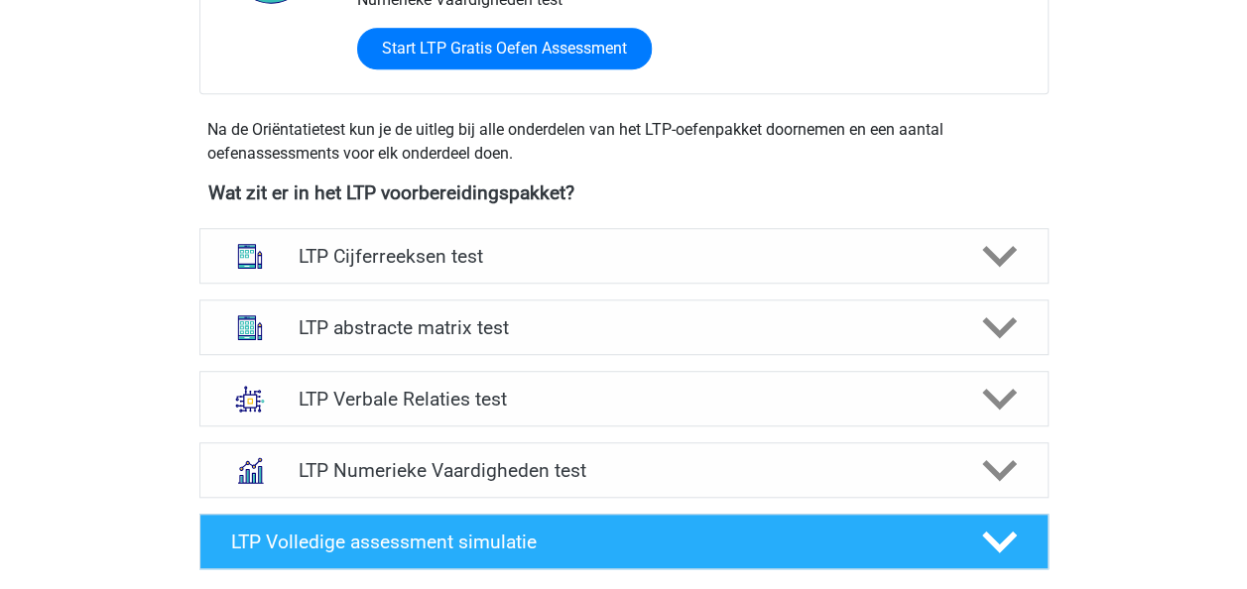
scroll to position [626, 0]
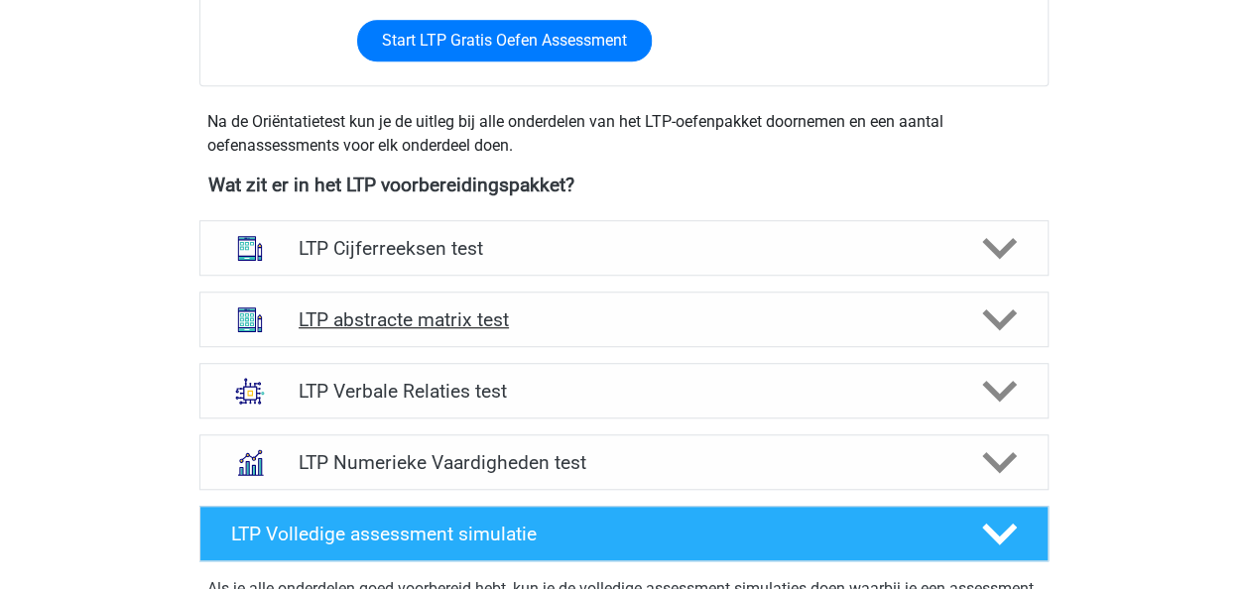
click at [658, 320] on h4 "LTP abstracte matrix test" at bounding box center [624, 319] width 650 height 23
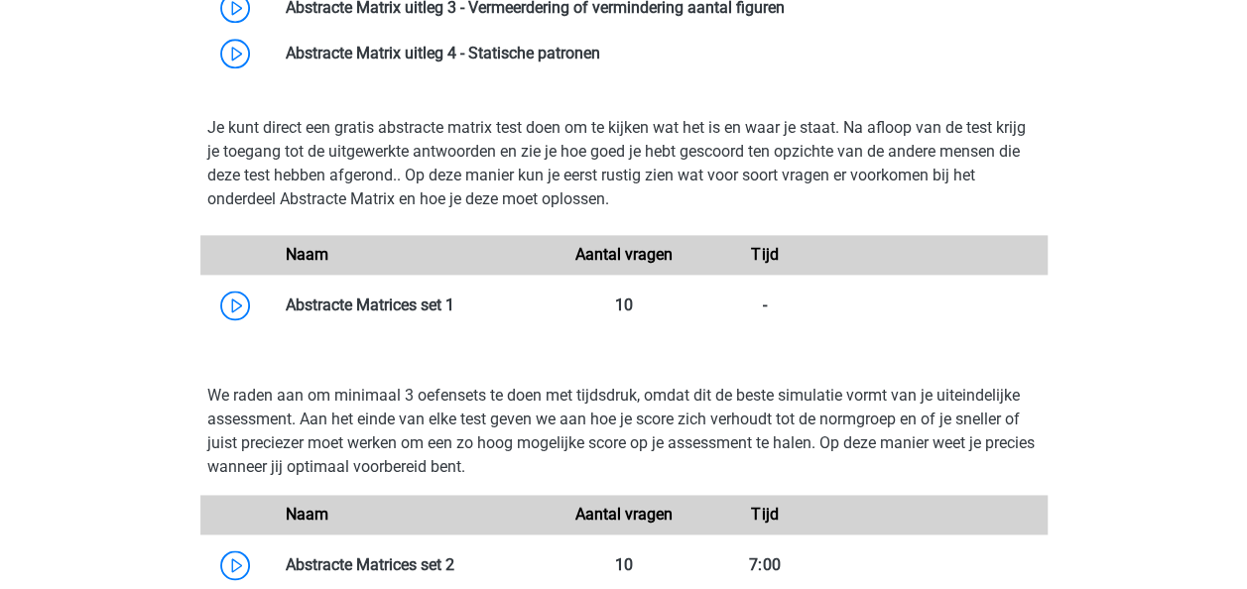
scroll to position [1183, 0]
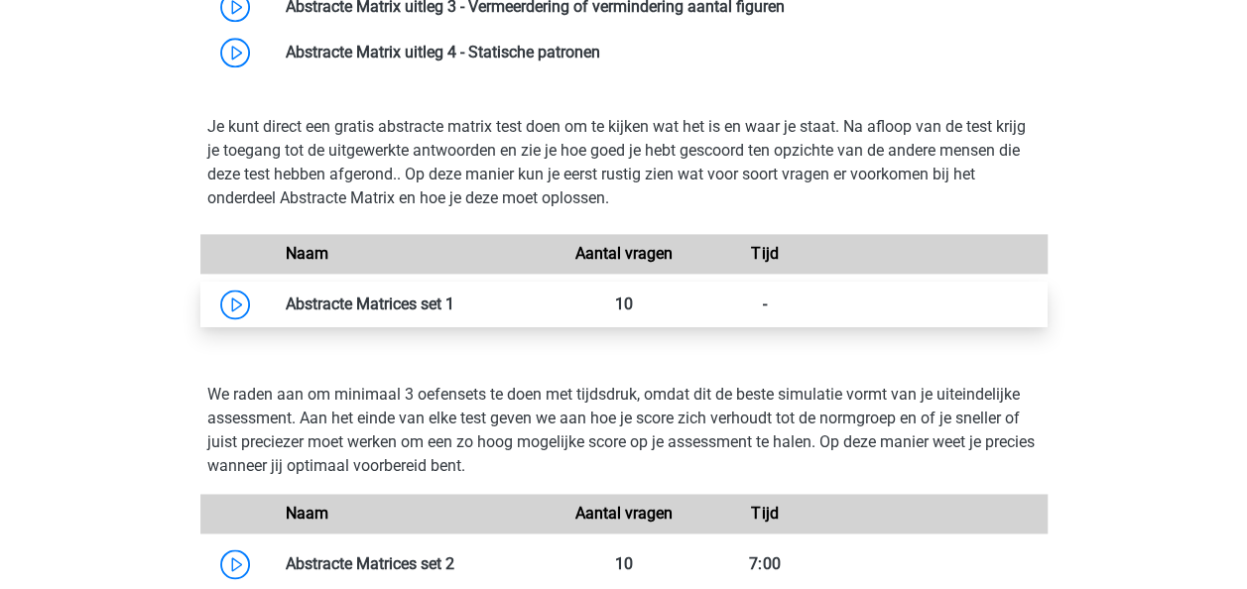
click at [454, 295] on link at bounding box center [454, 304] width 0 height 19
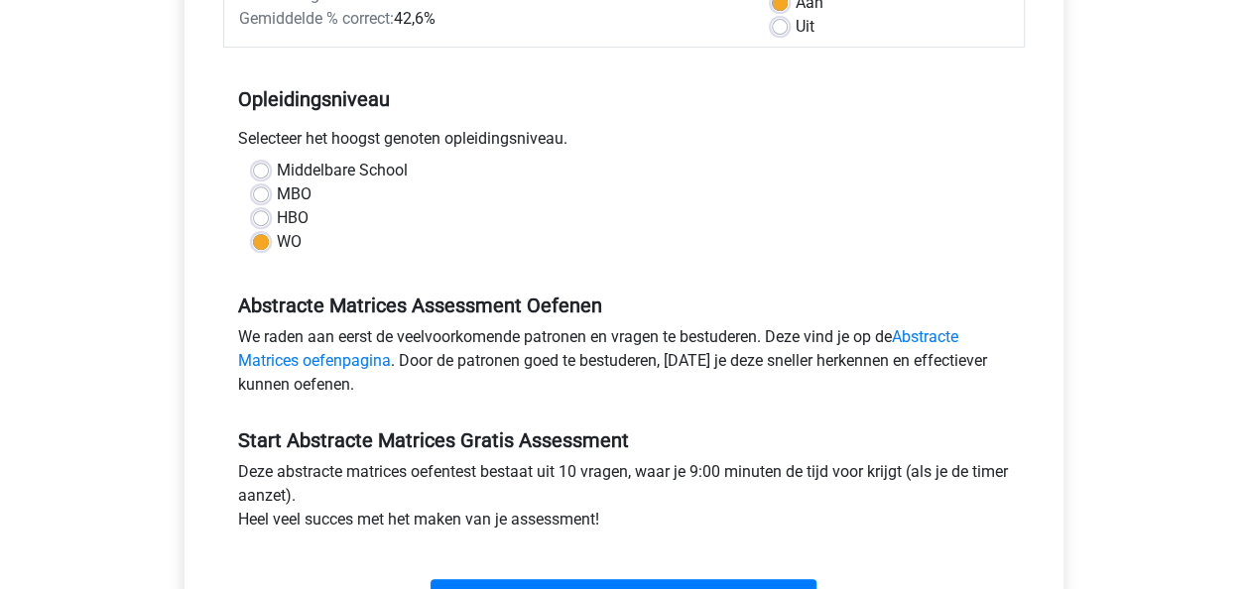
scroll to position [395, 0]
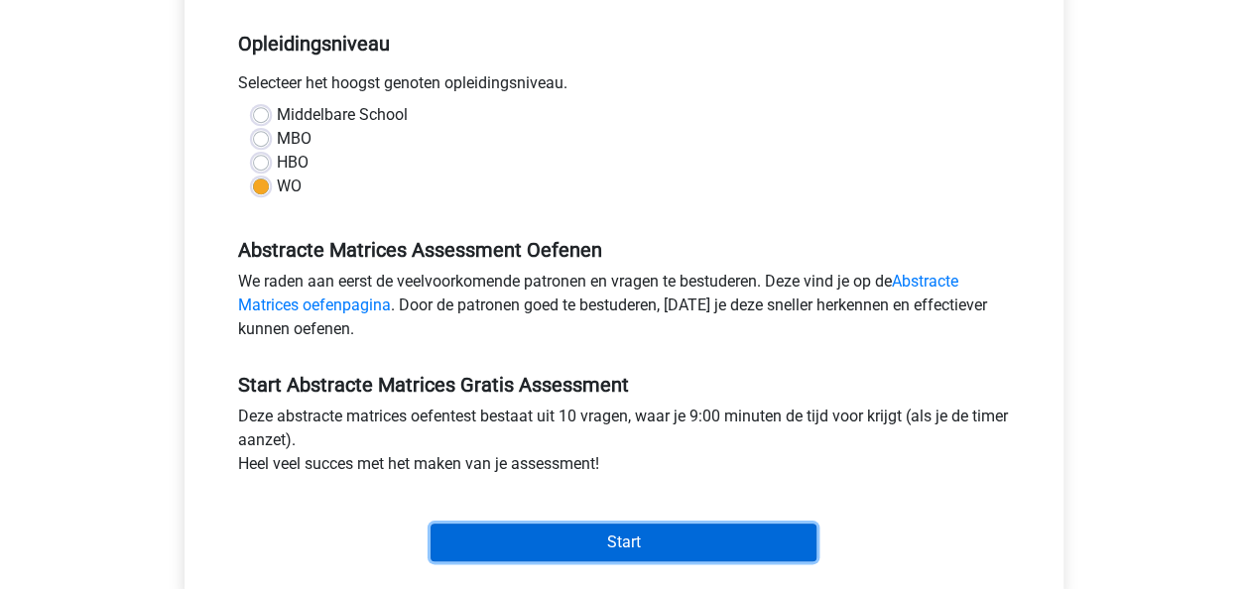
click at [557, 535] on input "Start" at bounding box center [623, 543] width 386 height 38
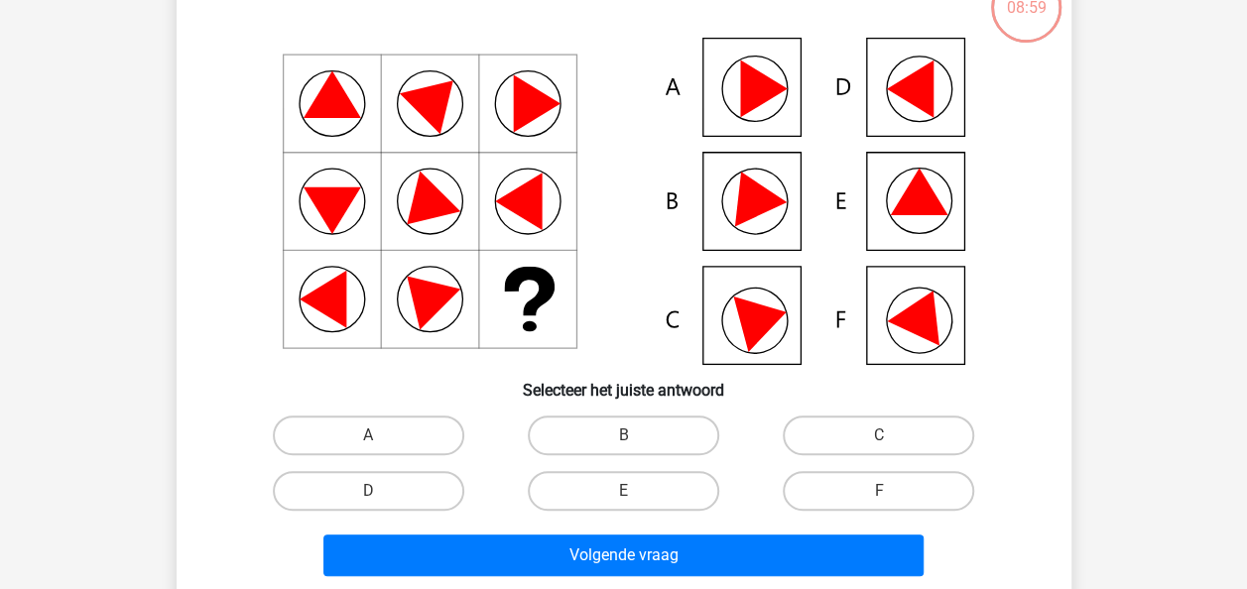
scroll to position [144, 0]
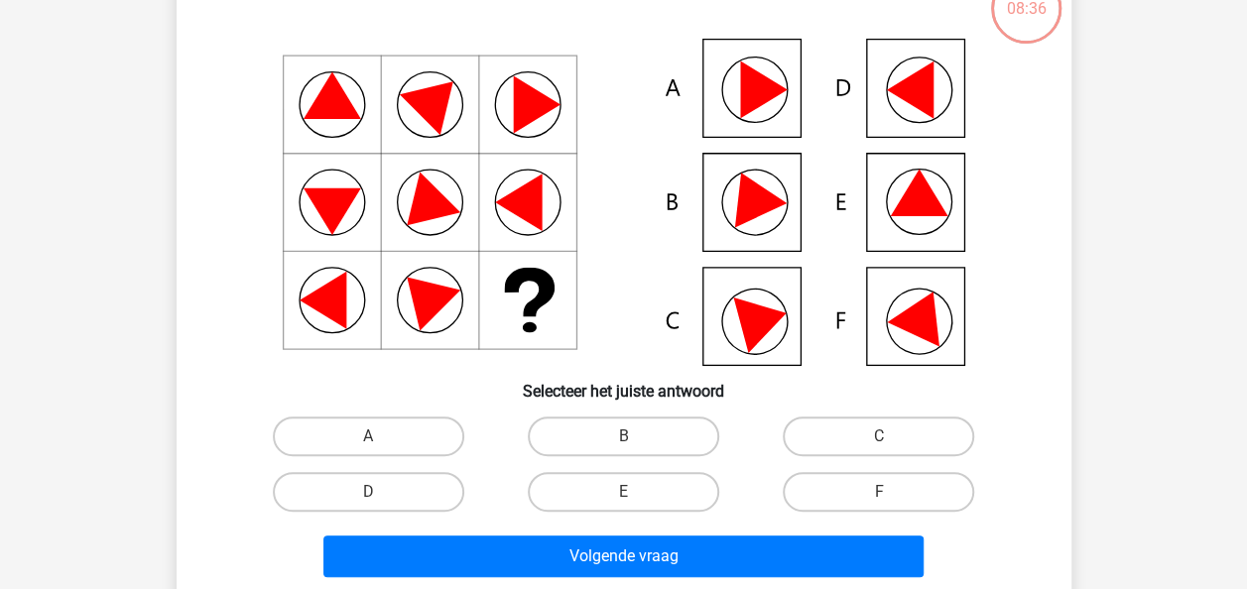
click at [914, 230] on icon at bounding box center [623, 202] width 799 height 327
click at [654, 498] on label "E" at bounding box center [623, 492] width 191 height 40
click at [636, 498] on input "E" at bounding box center [629, 498] width 13 height 13
radio input "true"
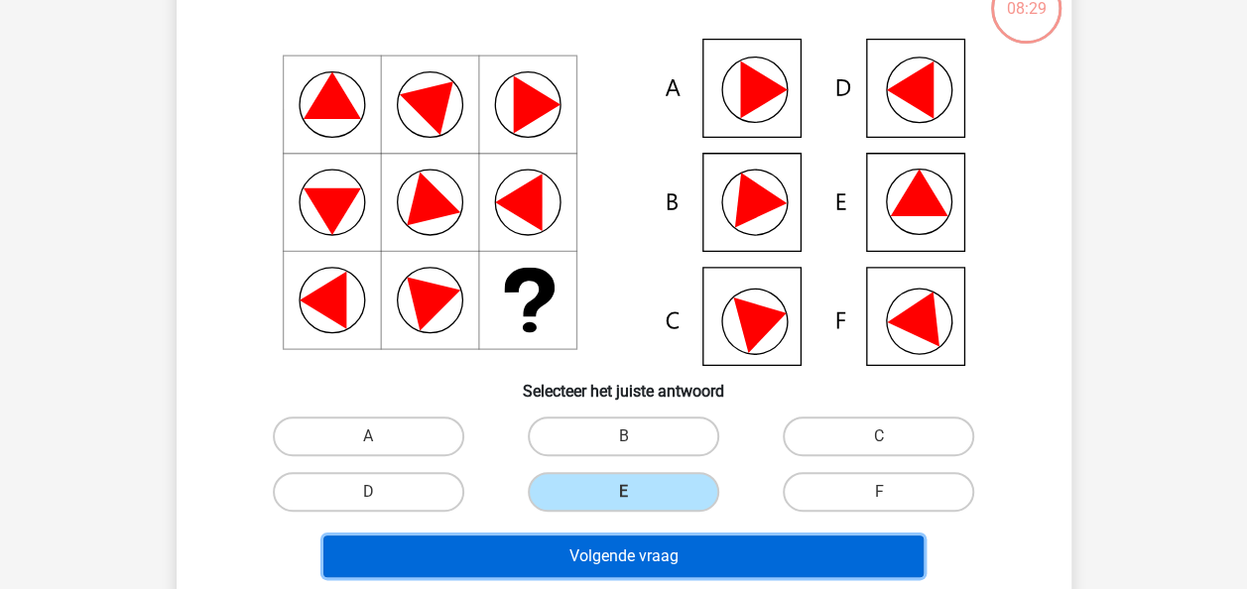
click at [618, 572] on button "Volgende vraag" at bounding box center [623, 557] width 600 height 42
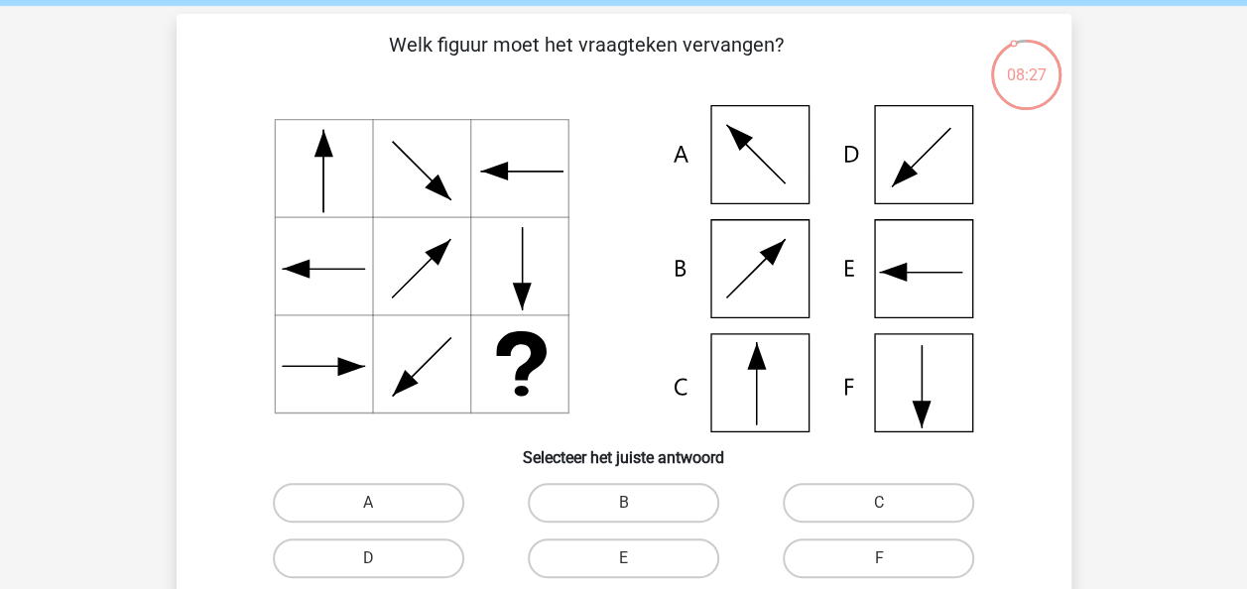
scroll to position [76, 0]
click at [783, 343] on icon at bounding box center [623, 269] width 799 height 327
click at [858, 498] on label "C" at bounding box center [877, 504] width 191 height 40
click at [879, 504] on input "C" at bounding box center [885, 510] width 13 height 13
radio input "true"
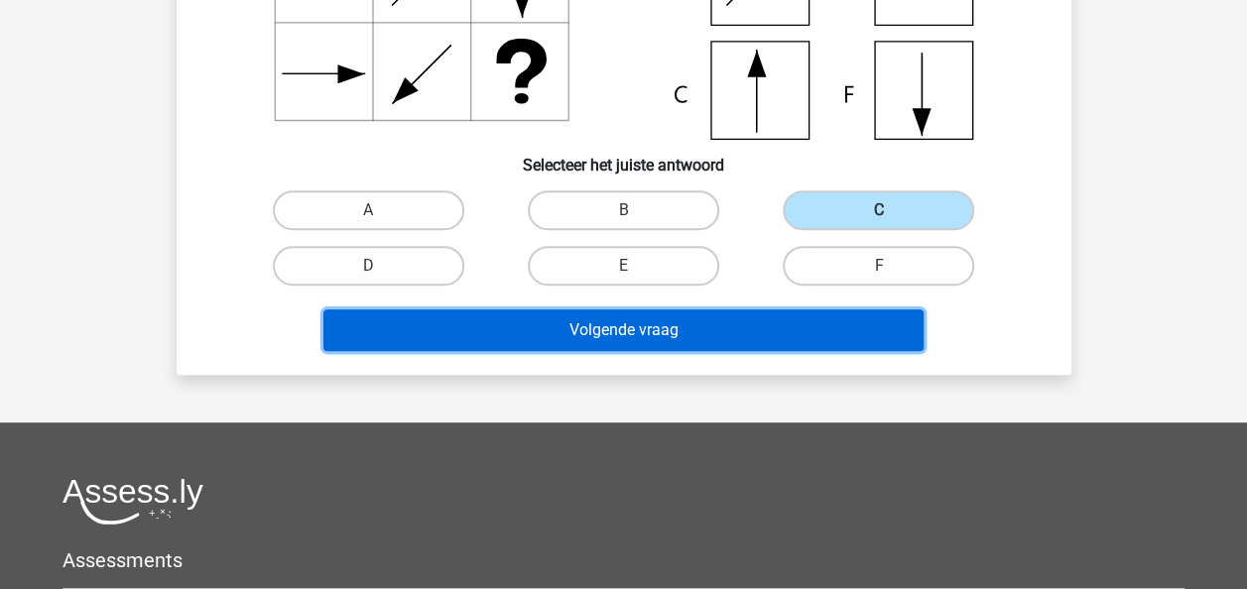
click at [628, 337] on button "Volgende vraag" at bounding box center [623, 330] width 600 height 42
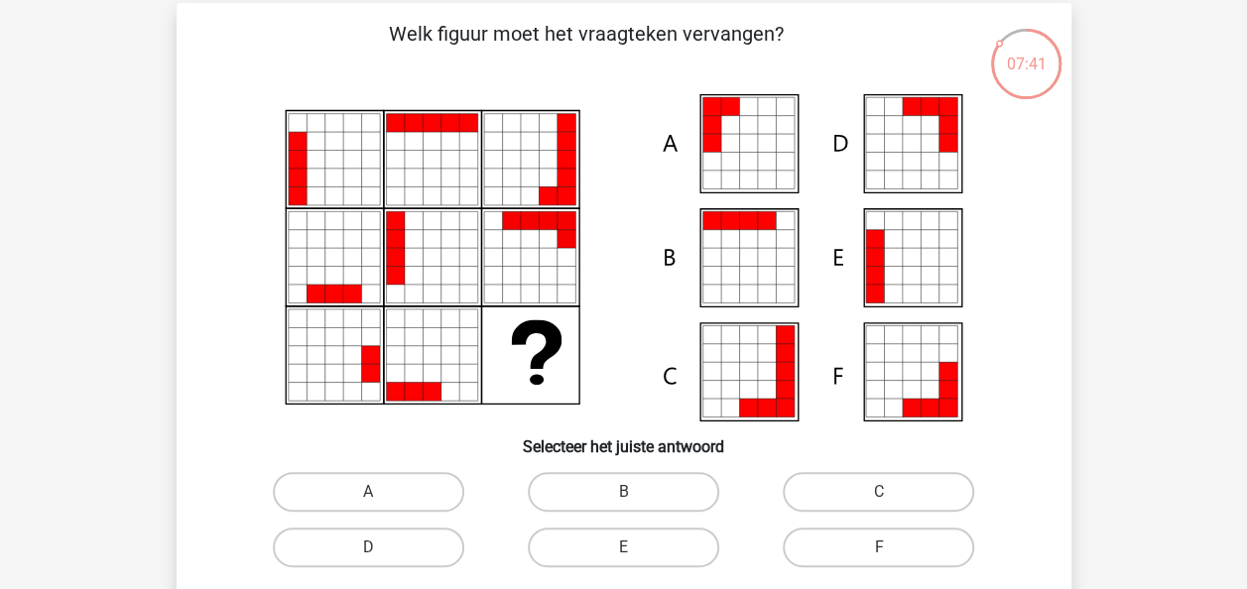
scroll to position [93, 0]
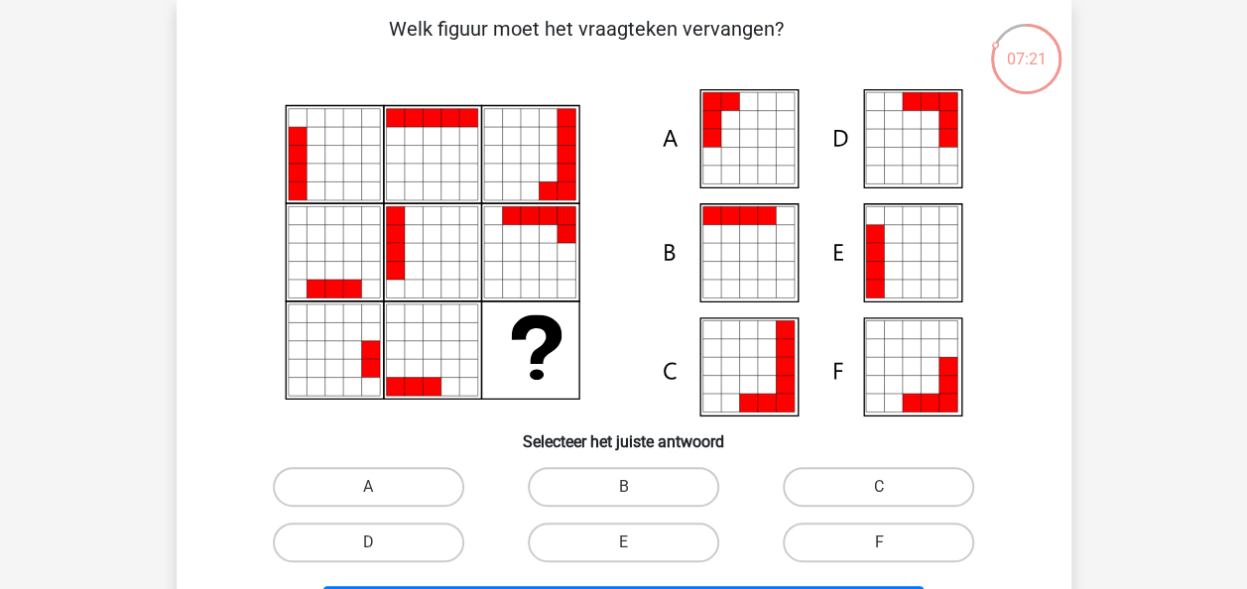
click at [865, 290] on icon at bounding box center [874, 289] width 18 height 18
click at [361, 502] on label "A" at bounding box center [368, 487] width 191 height 40
click at [368, 500] on input "A" at bounding box center [374, 493] width 13 height 13
radio input "true"
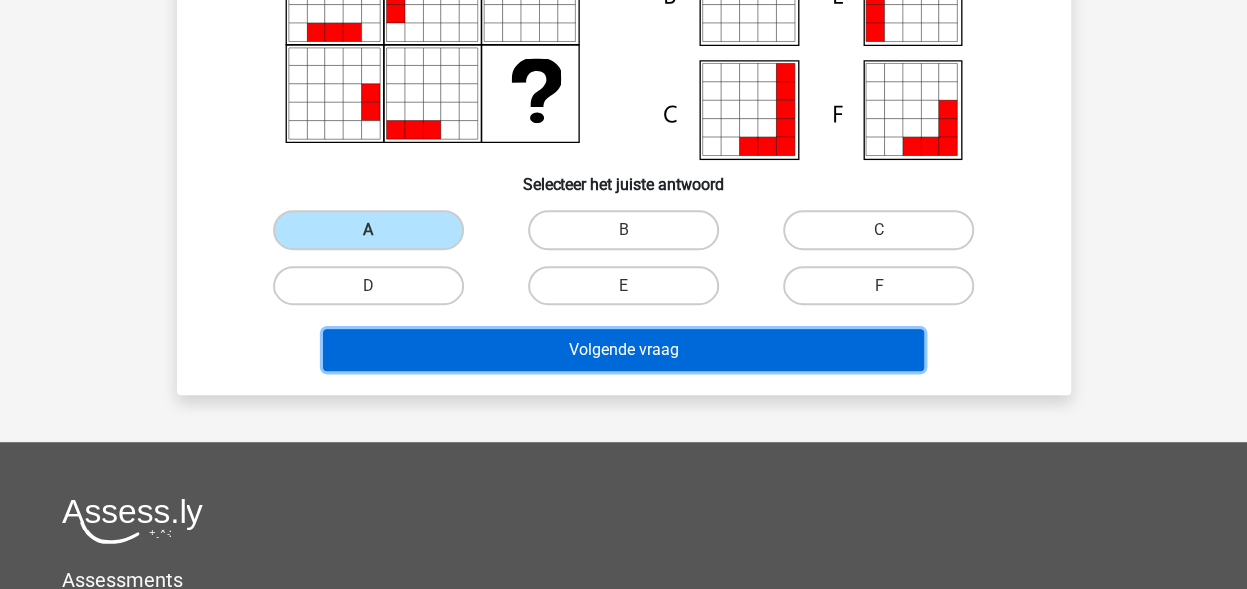
click at [563, 345] on button "Volgende vraag" at bounding box center [623, 350] width 600 height 42
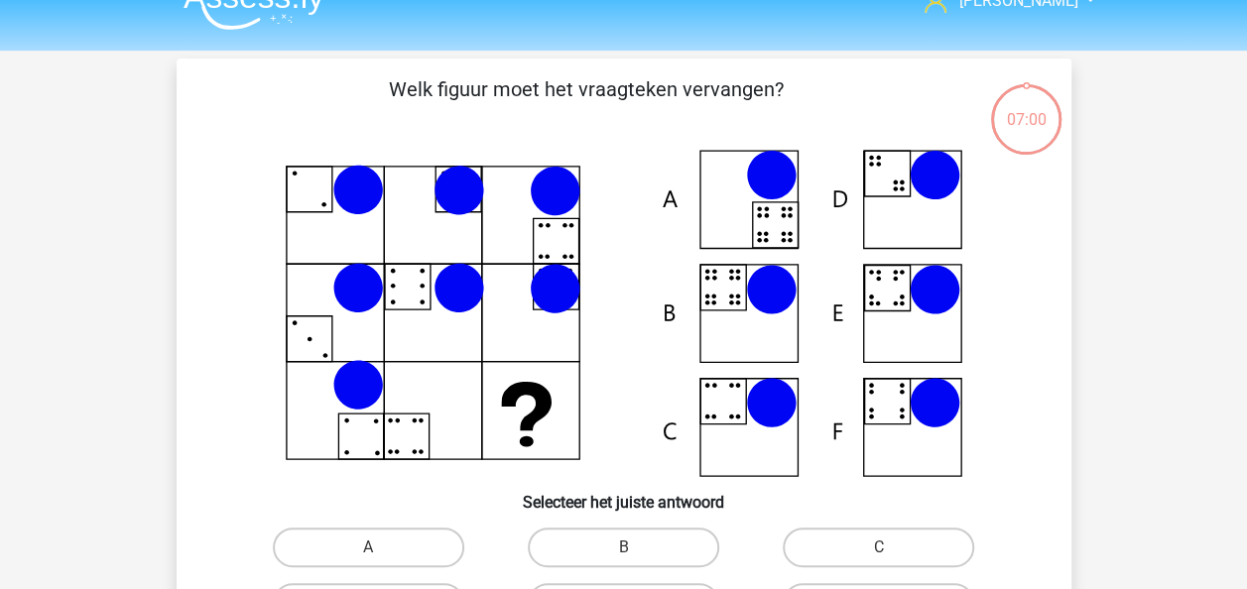
scroll to position [0, 0]
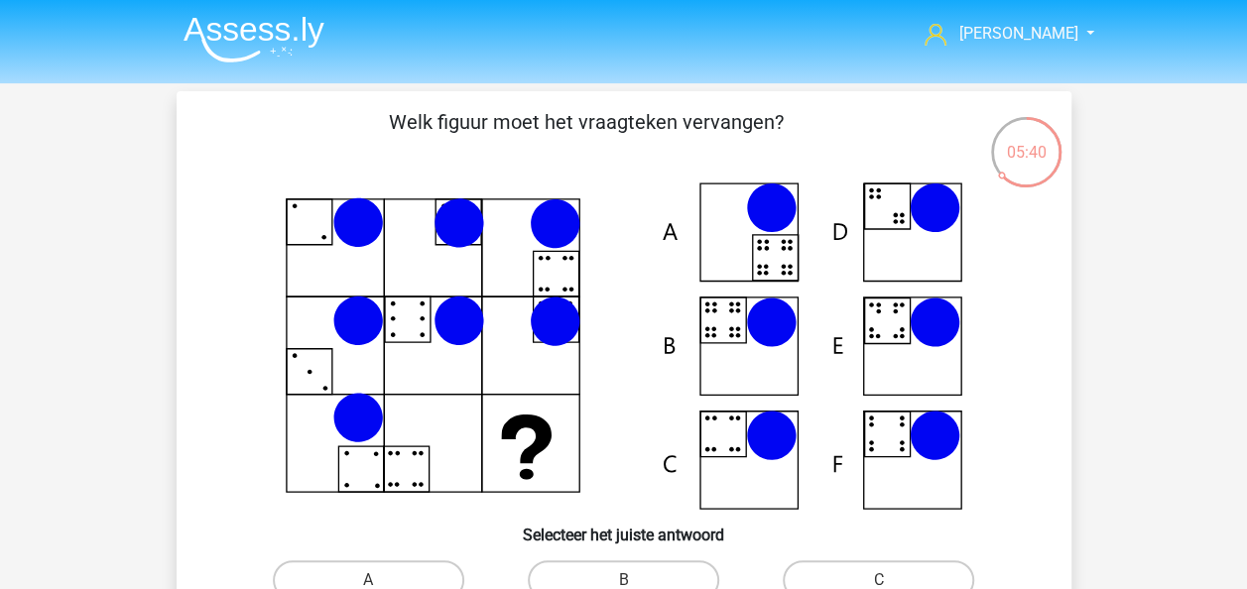
click at [557, 451] on icon at bounding box center [623, 345] width 799 height 327
click at [597, 579] on label "B" at bounding box center [623, 580] width 191 height 40
click at [623, 580] on input "B" at bounding box center [629, 586] width 13 height 13
radio input "true"
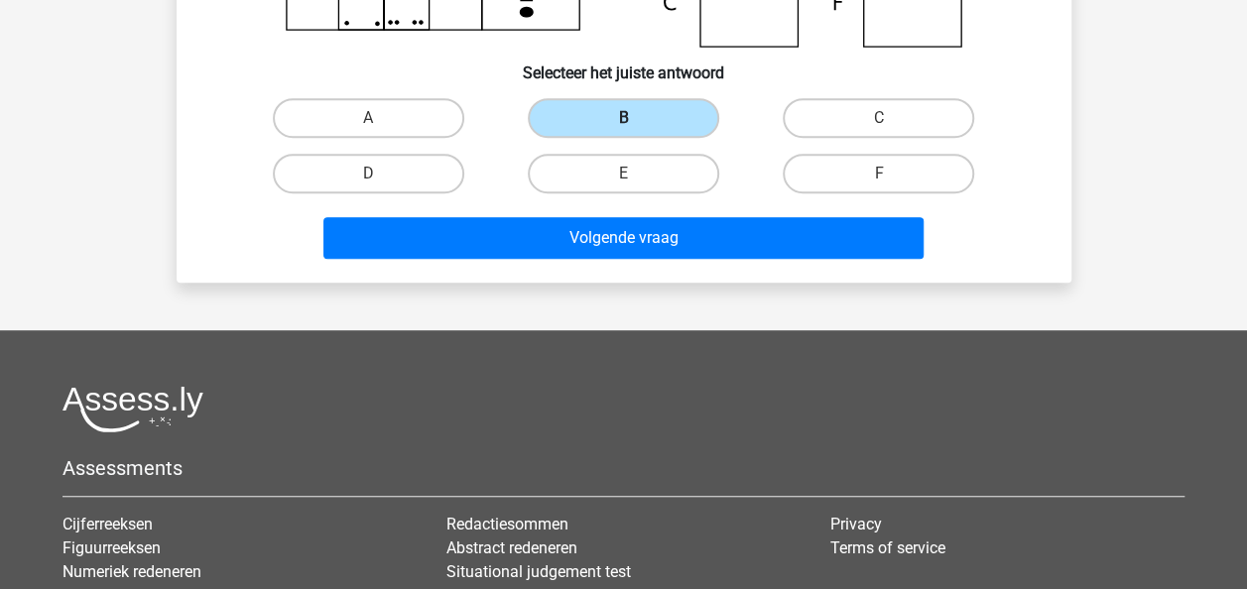
scroll to position [466, 0]
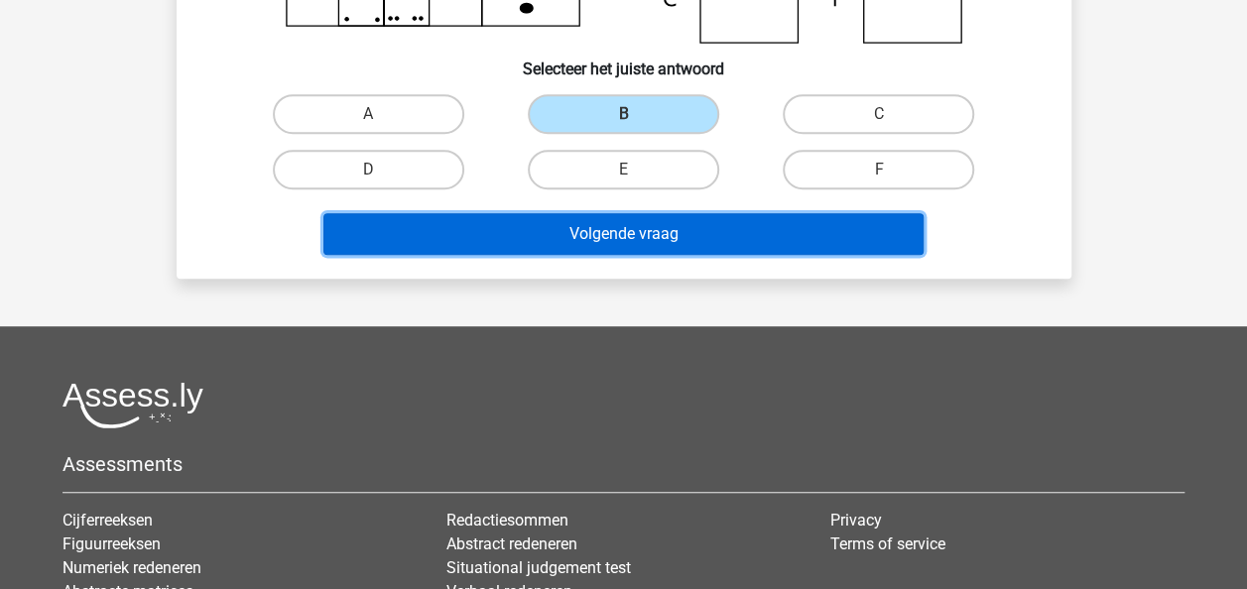
click at [611, 248] on button "Volgende vraag" at bounding box center [623, 234] width 600 height 42
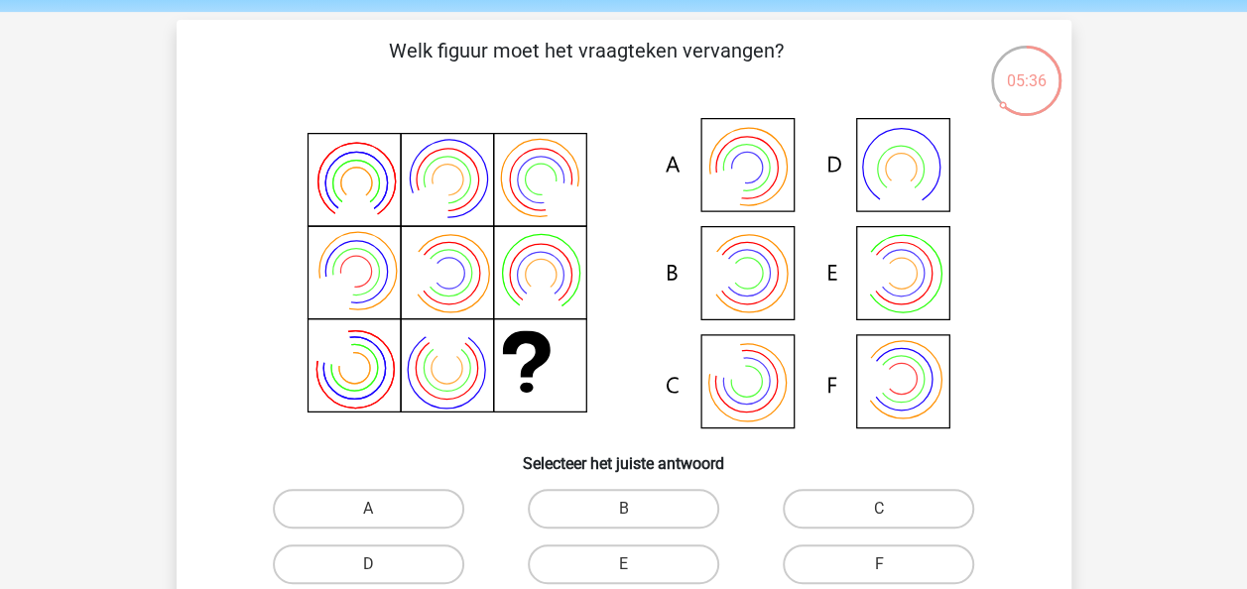
scroll to position [60, 0]
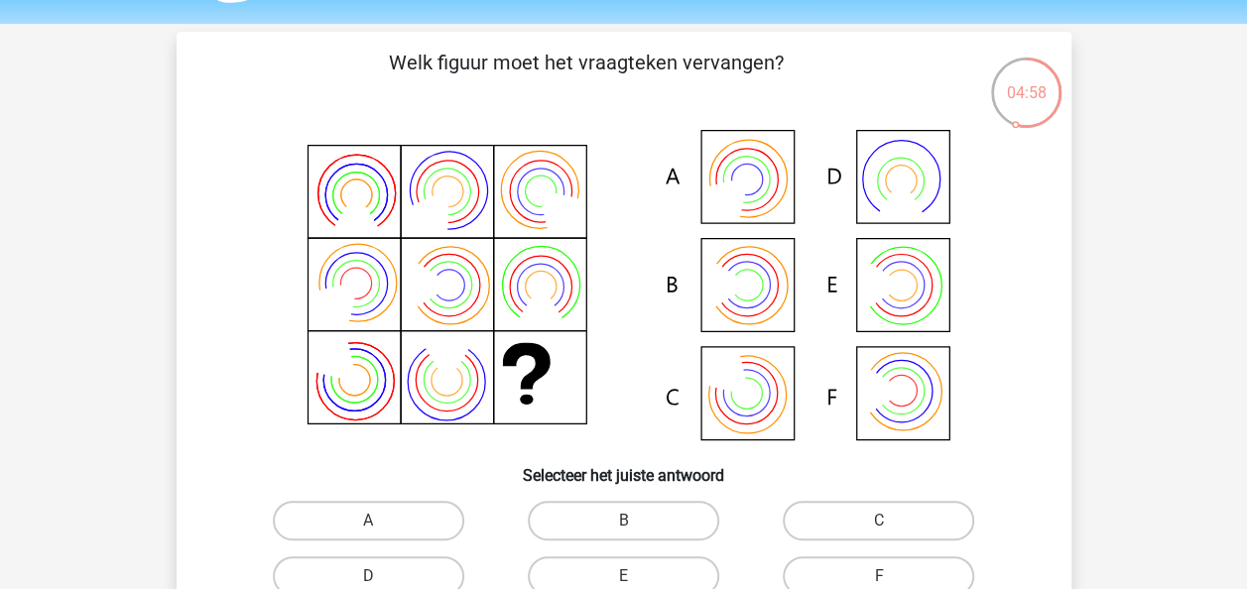
click at [670, 500] on div "B" at bounding box center [623, 521] width 255 height 56
click at [662, 518] on label "B" at bounding box center [623, 521] width 191 height 40
click at [636, 521] on input "B" at bounding box center [629, 527] width 13 height 13
radio input "true"
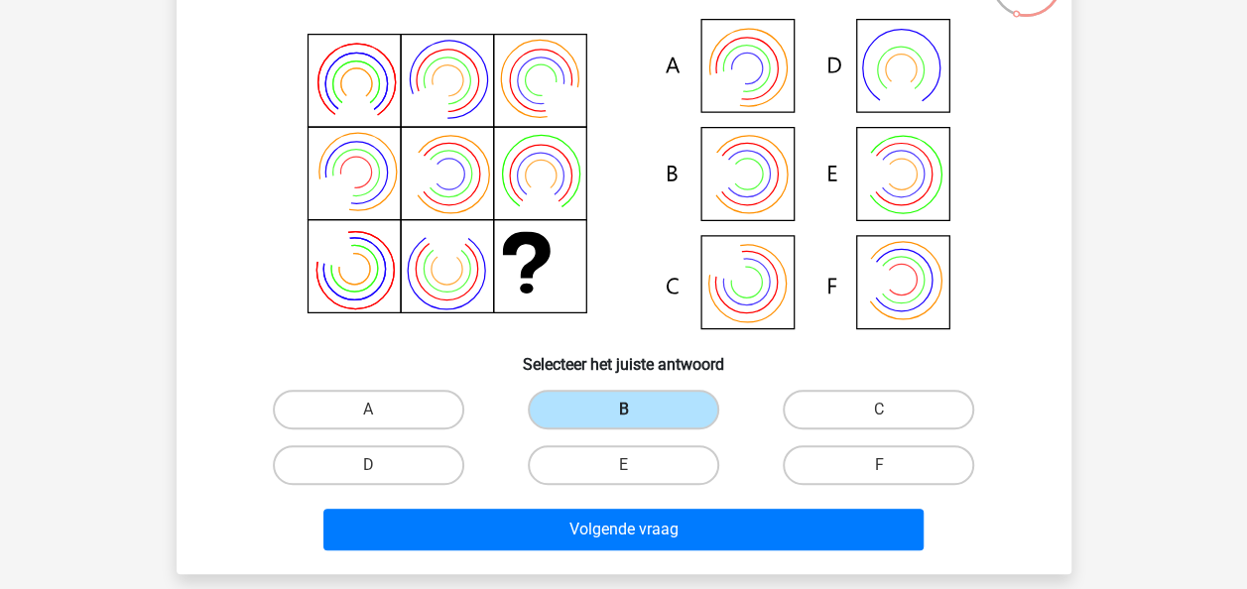
scroll to position [288, 0]
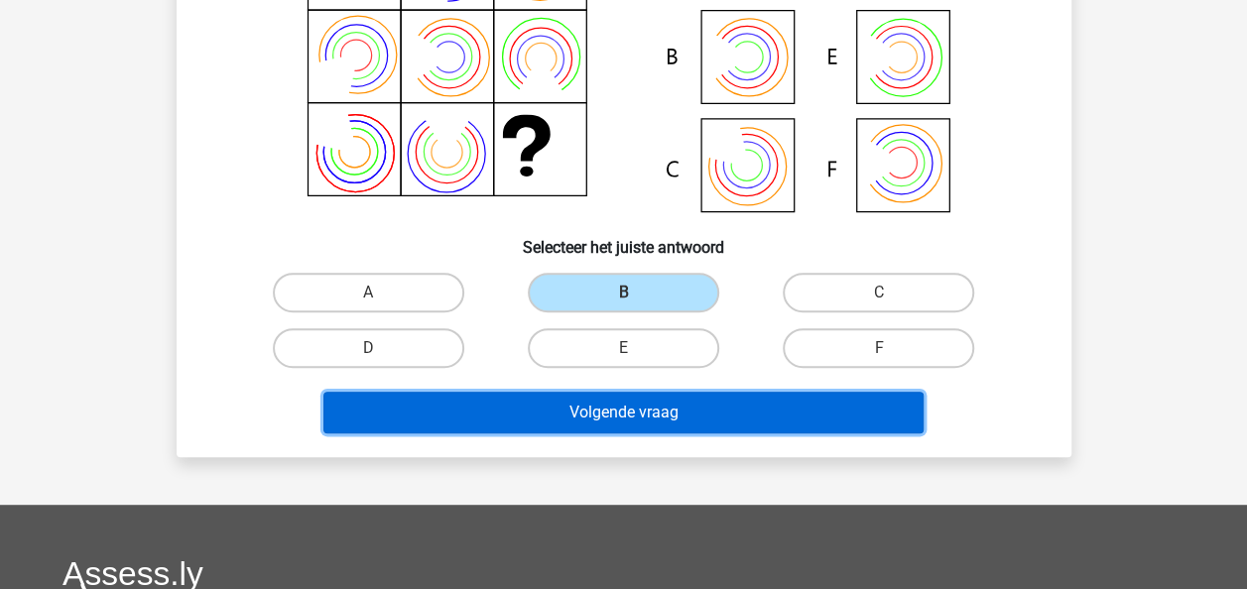
click at [620, 395] on button "Volgende vraag" at bounding box center [623, 413] width 600 height 42
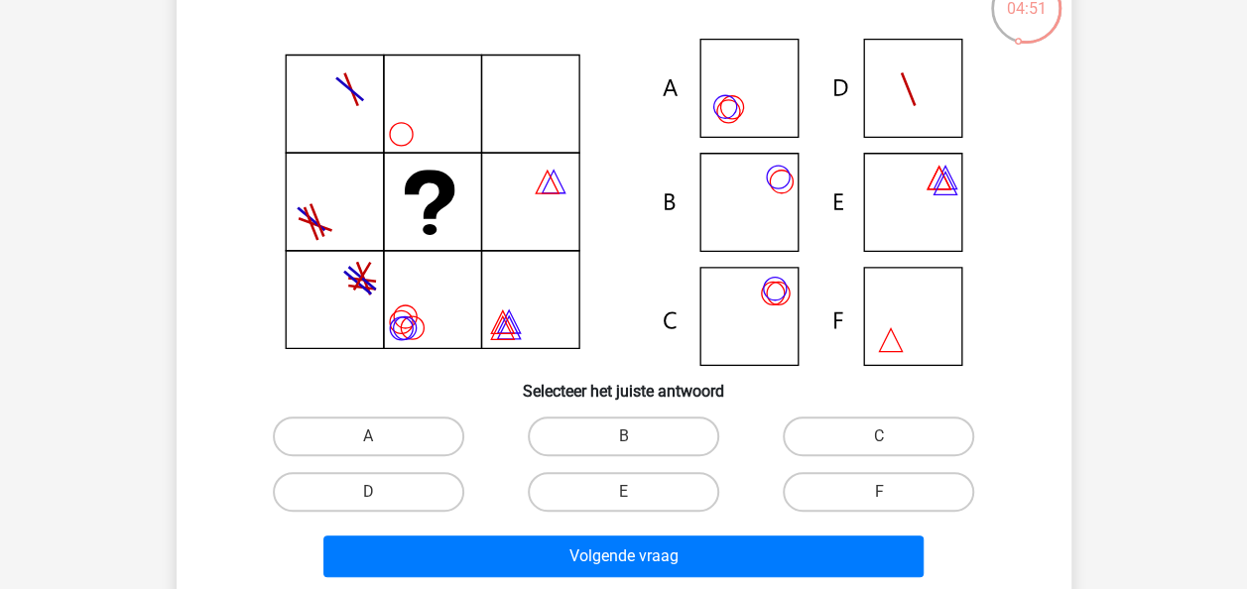
scroll to position [145, 0]
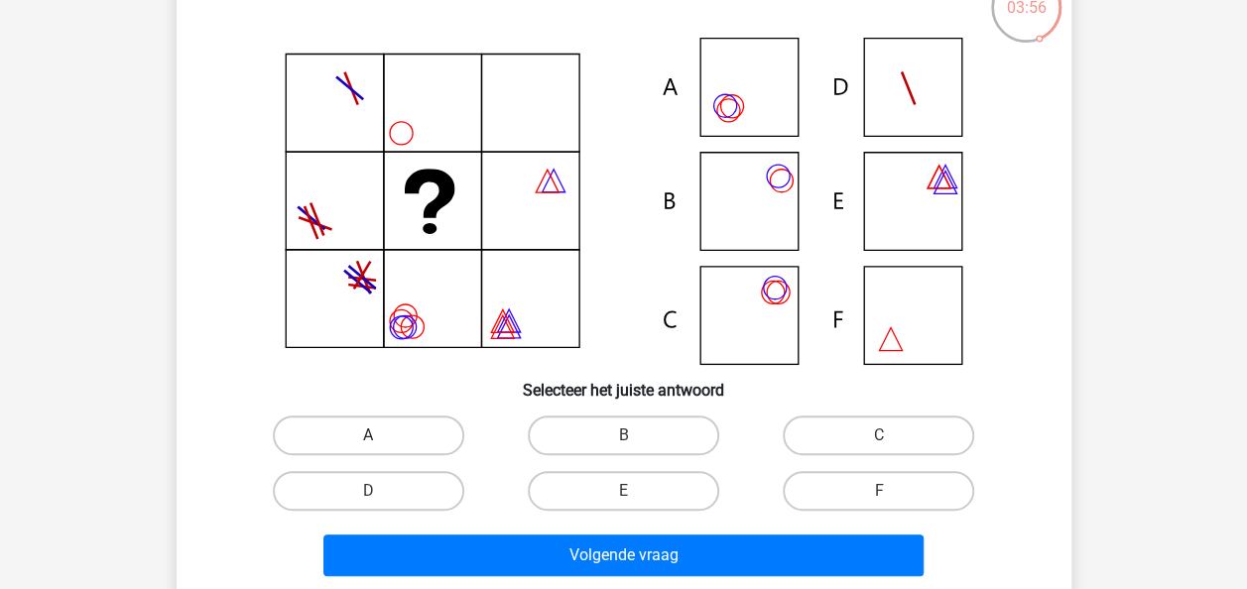
click at [382, 432] on label "A" at bounding box center [368, 436] width 191 height 40
click at [381, 435] on input "A" at bounding box center [374, 441] width 13 height 13
radio input "true"
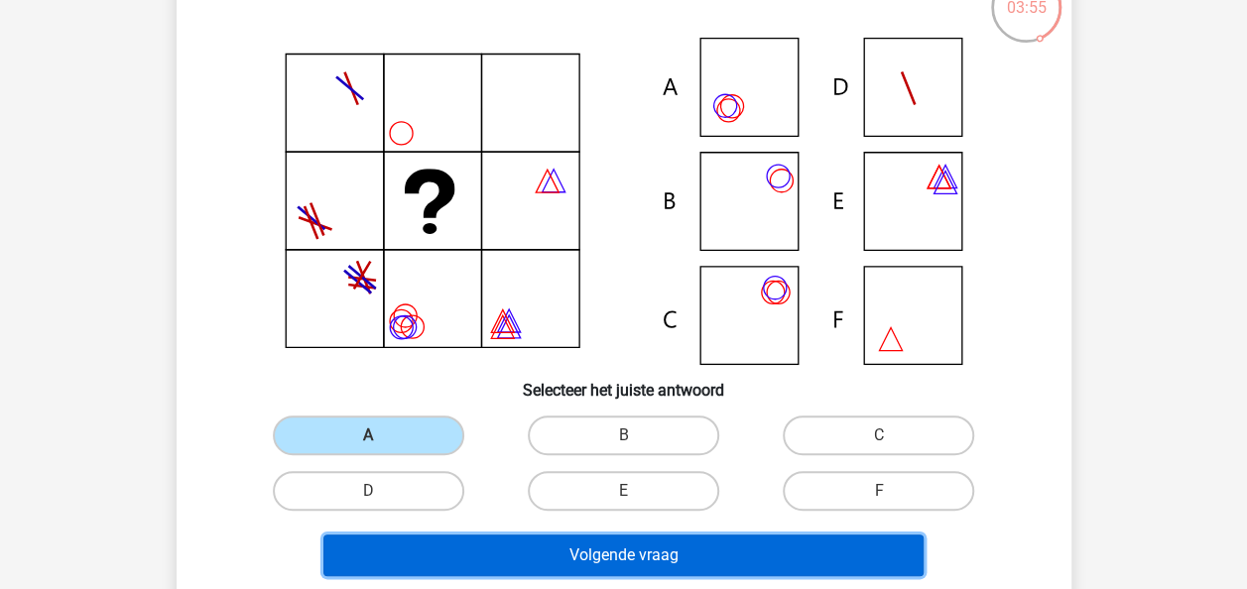
click at [482, 559] on button "Volgende vraag" at bounding box center [623, 556] width 600 height 42
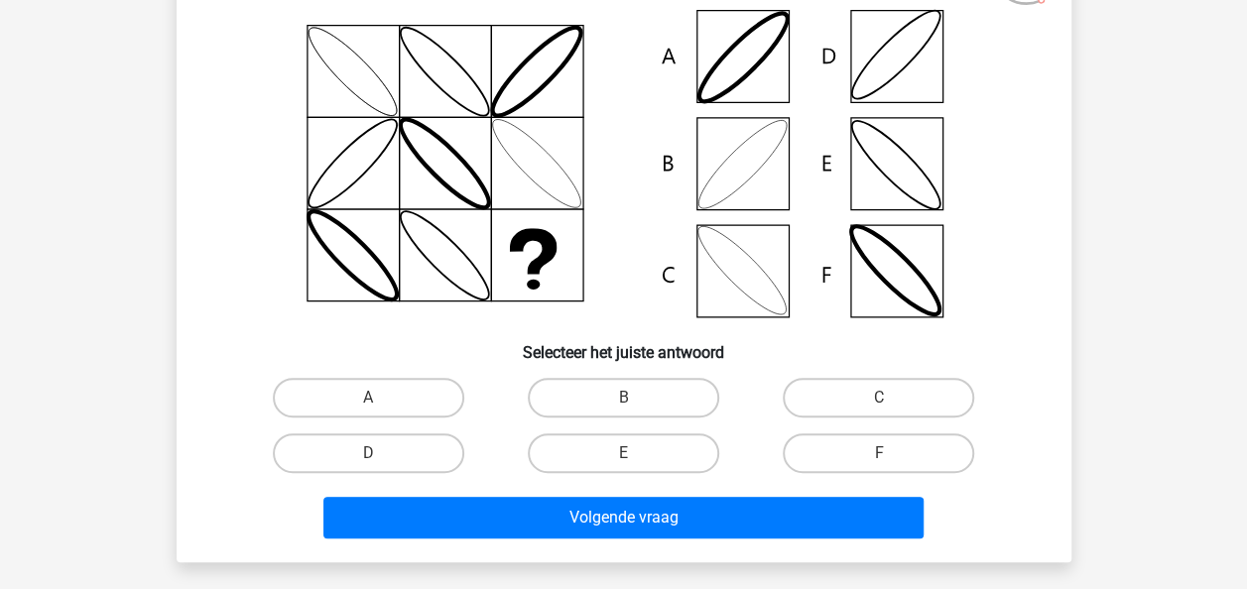
scroll to position [183, 0]
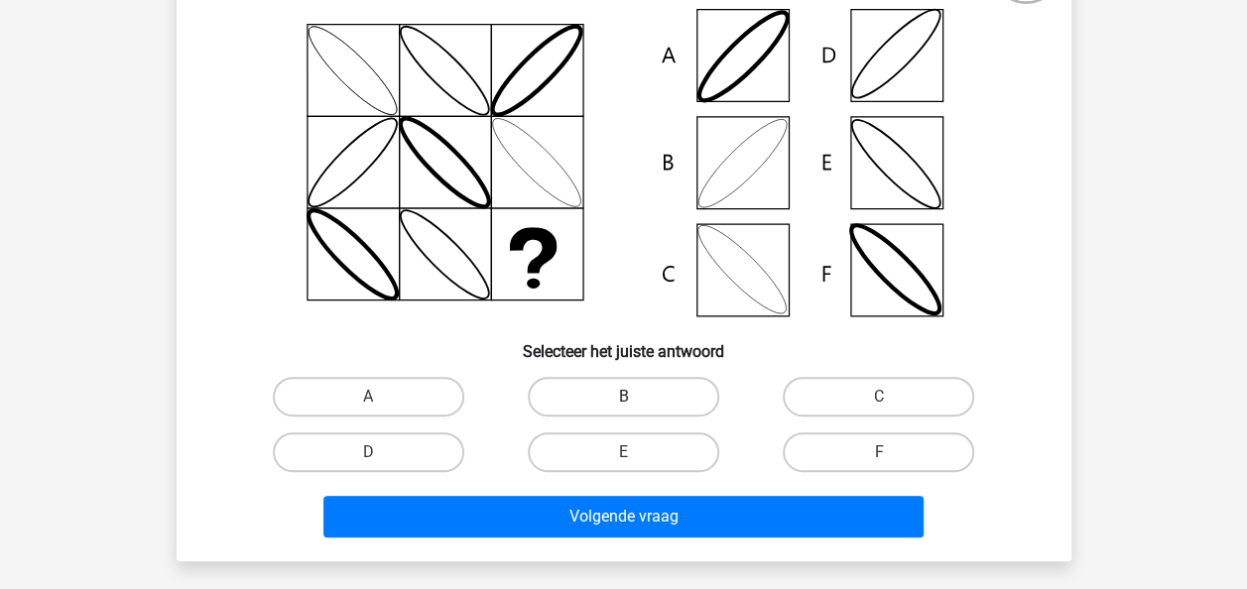
click at [579, 400] on label "B" at bounding box center [623, 397] width 191 height 40
click at [623, 400] on input "B" at bounding box center [629, 403] width 13 height 13
radio input "true"
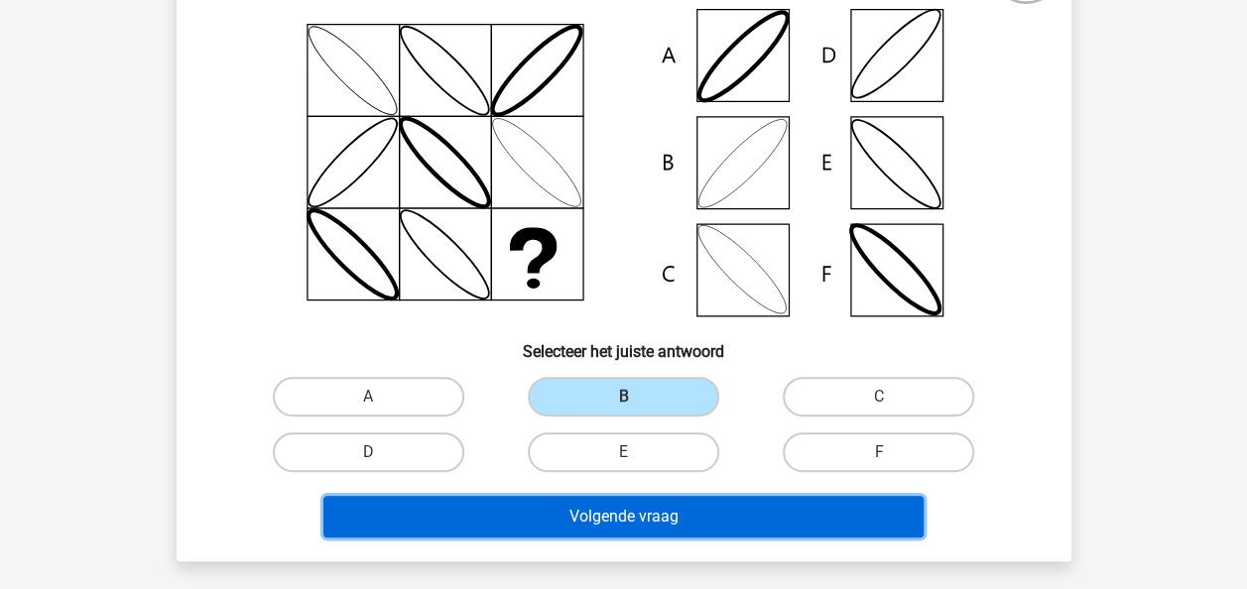
click at [586, 528] on button "Volgende vraag" at bounding box center [623, 517] width 600 height 42
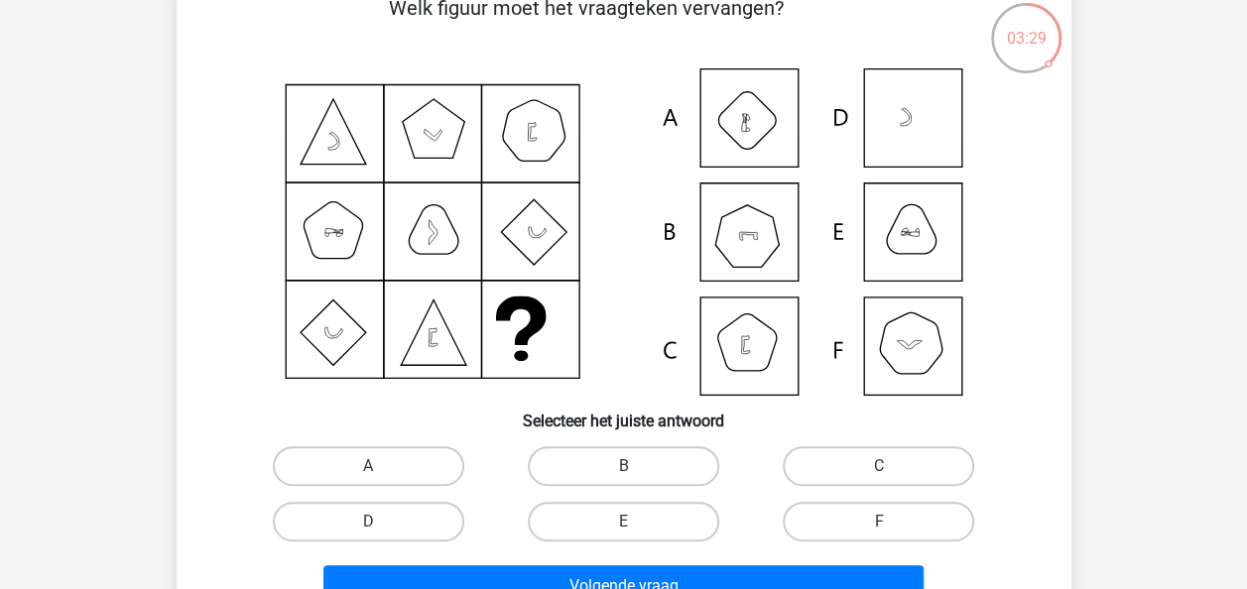
scroll to position [115, 0]
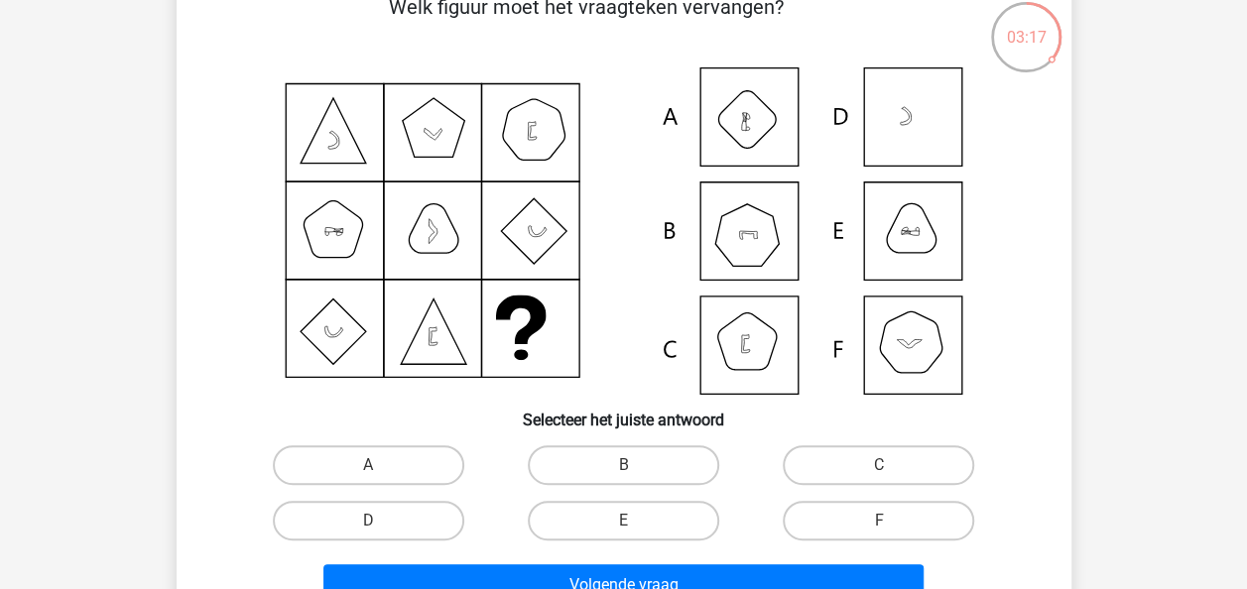
click at [378, 371] on icon at bounding box center [623, 230] width 799 height 327
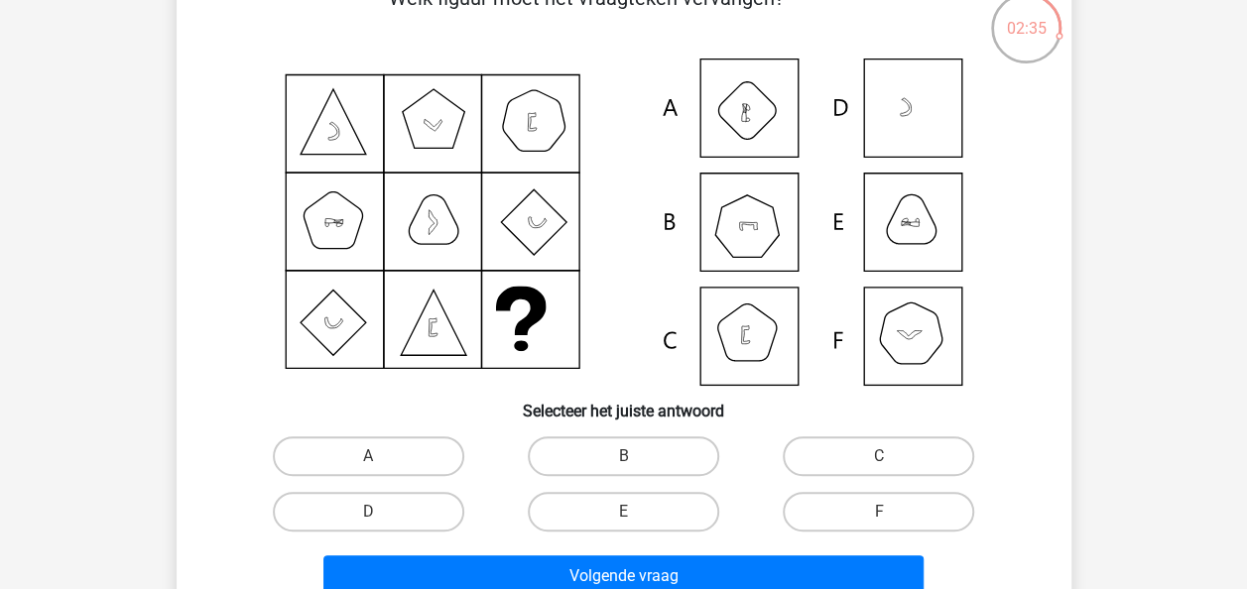
scroll to position [125, 0]
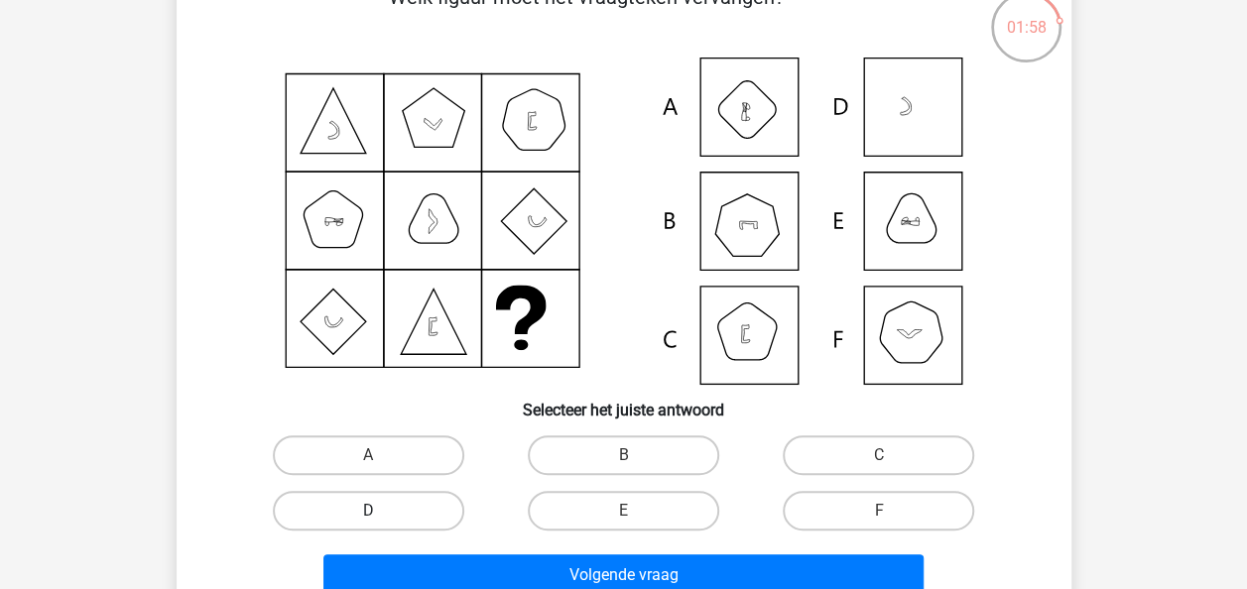
click at [406, 505] on label "D" at bounding box center [368, 511] width 191 height 40
click at [381, 511] on input "D" at bounding box center [374, 517] width 13 height 13
radio input "true"
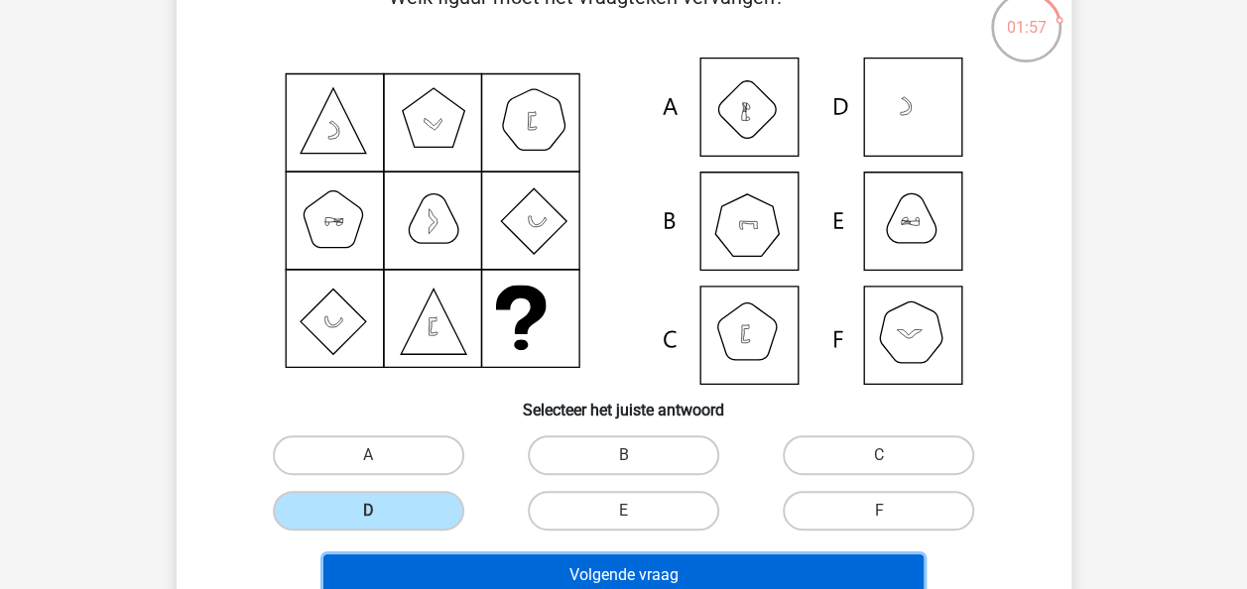
click at [575, 587] on button "Volgende vraag" at bounding box center [623, 575] width 600 height 42
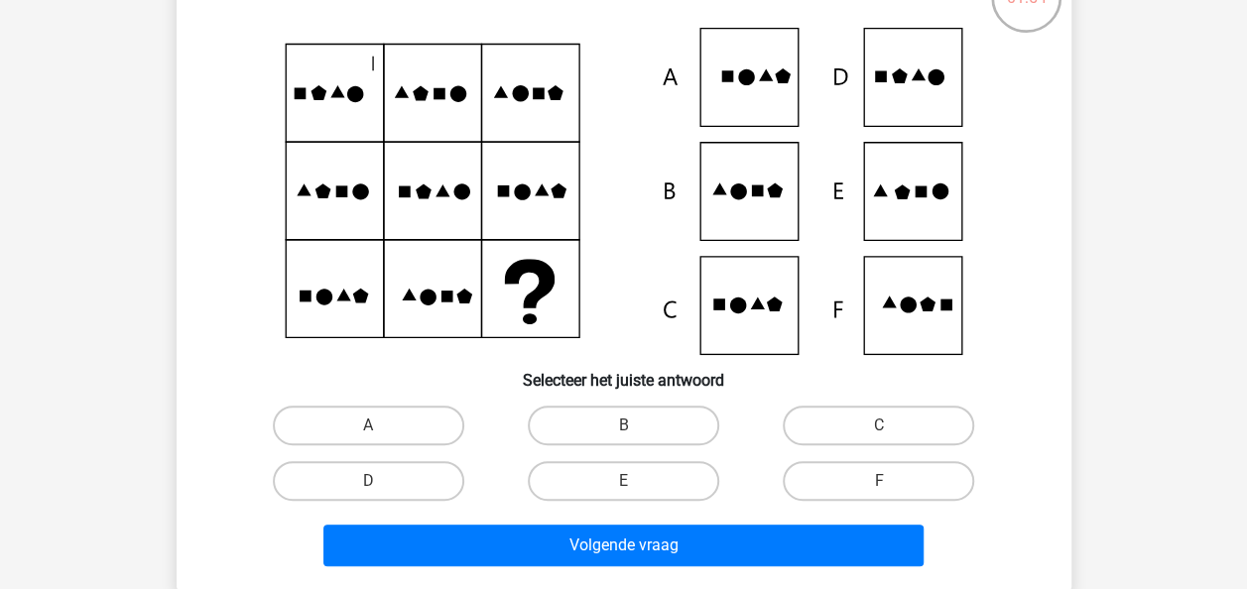
scroll to position [154, 0]
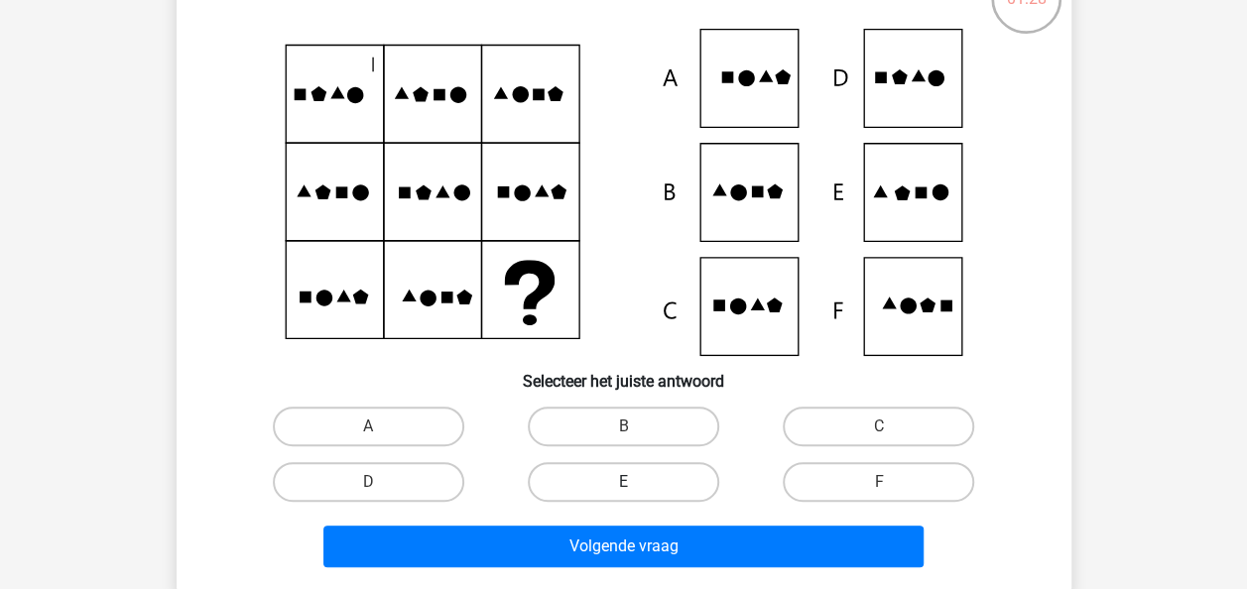
click at [641, 475] on label "E" at bounding box center [623, 482] width 191 height 40
click at [636, 482] on input "E" at bounding box center [629, 488] width 13 height 13
radio input "true"
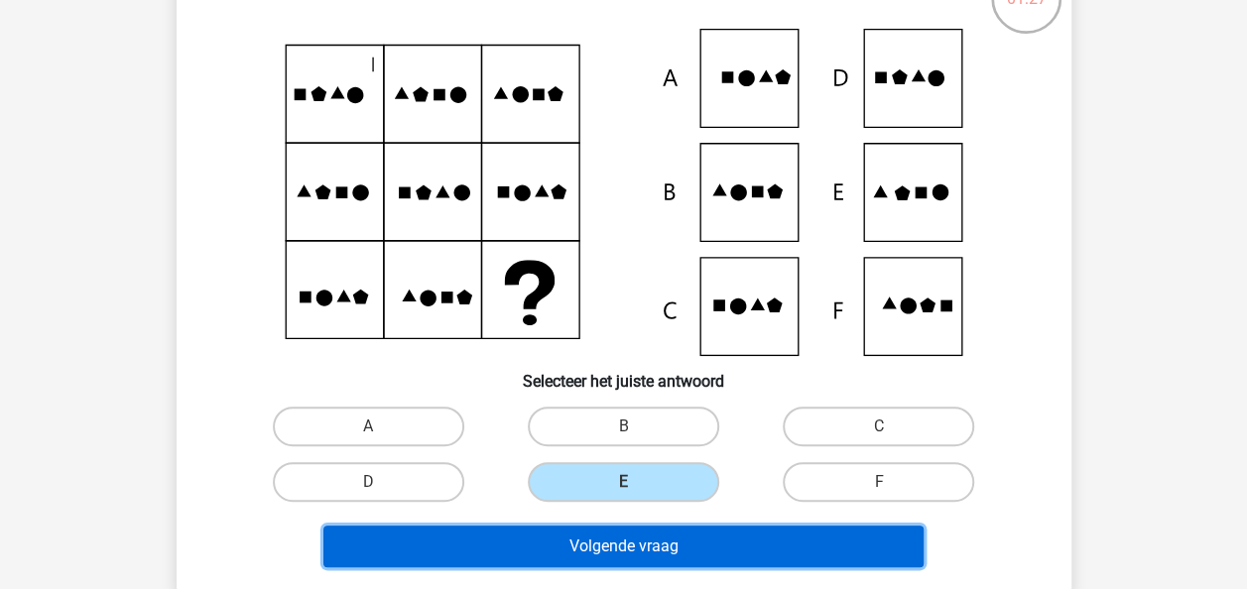
click at [668, 559] on button "Volgende vraag" at bounding box center [623, 547] width 600 height 42
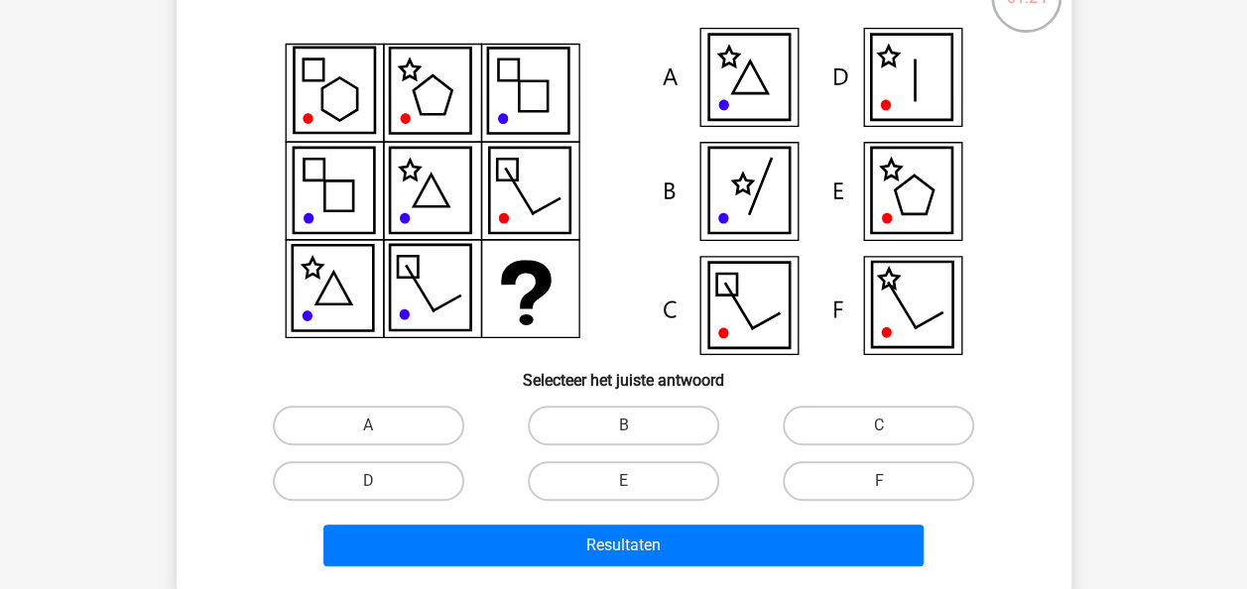
scroll to position [151, 0]
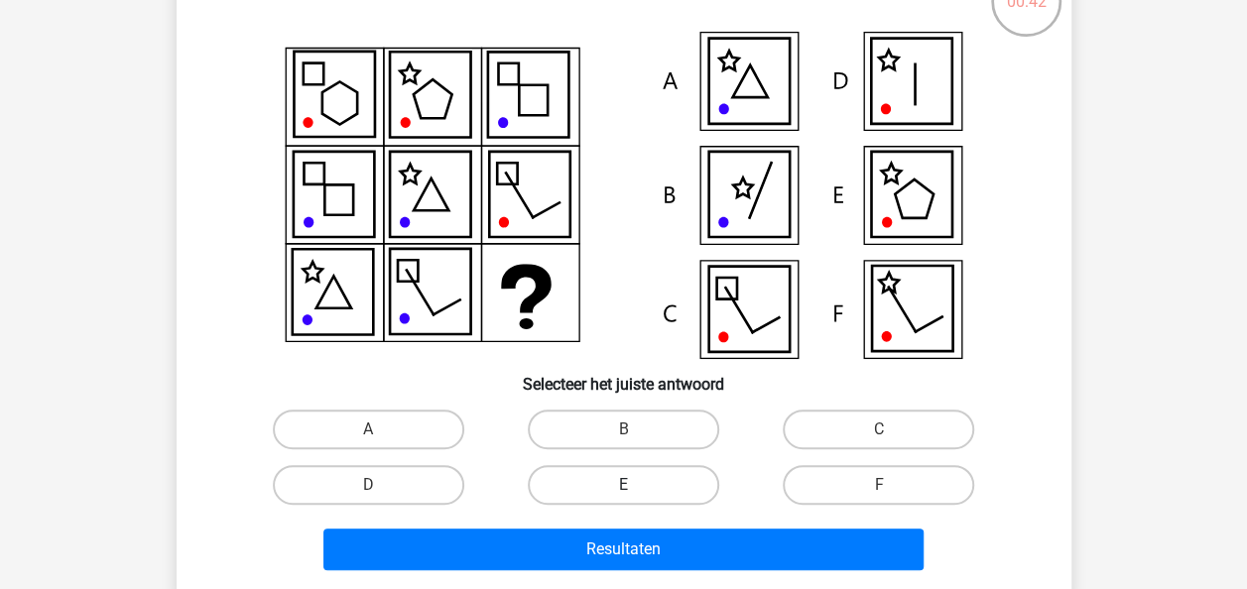
click at [668, 489] on label "E" at bounding box center [623, 485] width 191 height 40
click at [636, 489] on input "E" at bounding box center [629, 491] width 13 height 13
radio input "true"
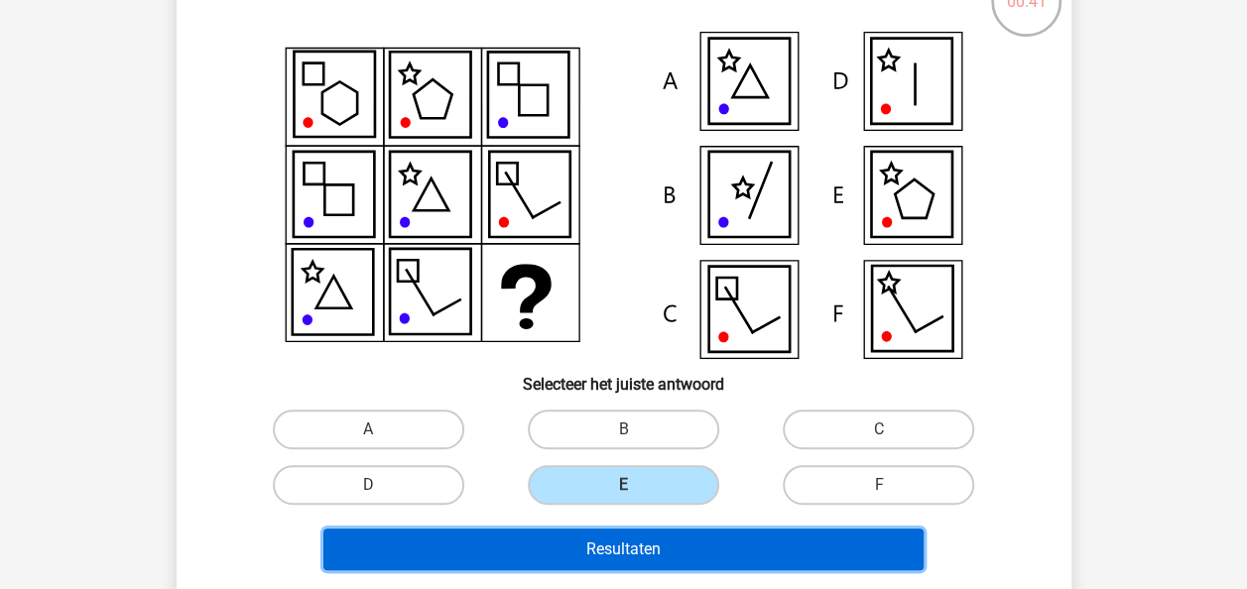
click at [641, 553] on button "Resultaten" at bounding box center [623, 550] width 600 height 42
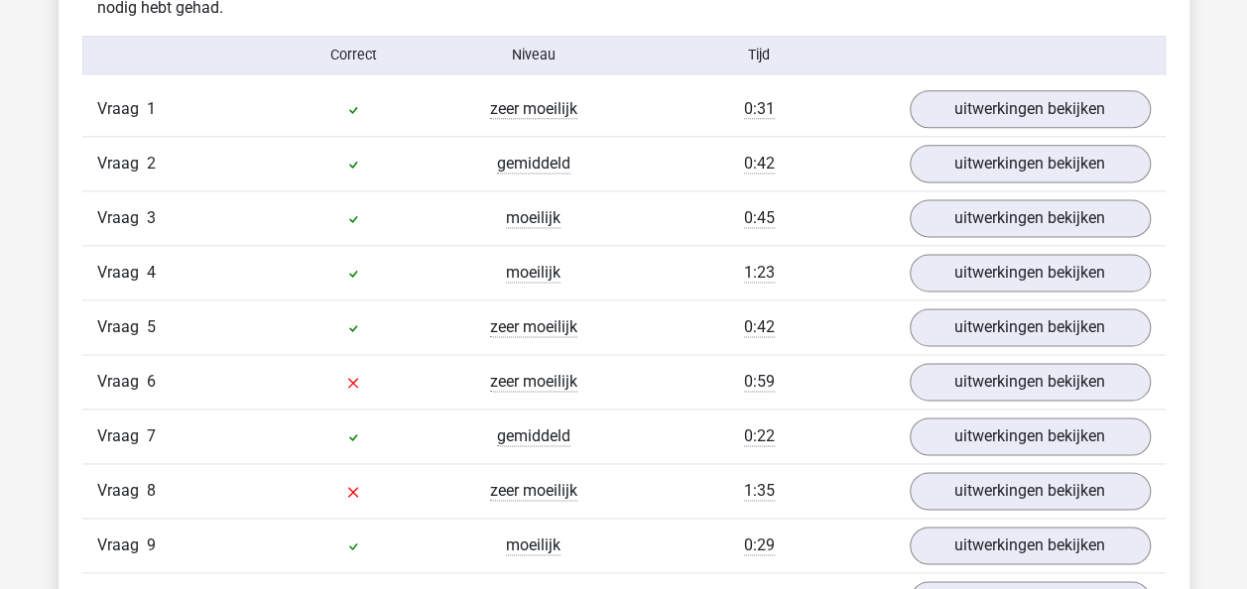
scroll to position [1241, 0]
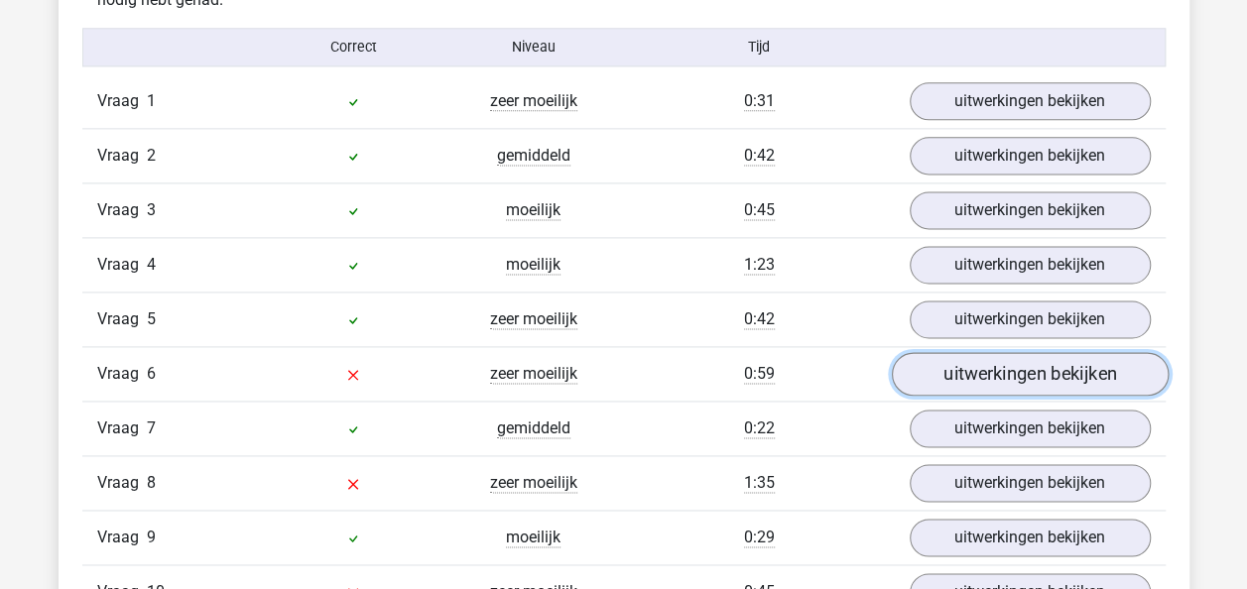
click at [981, 384] on link "uitwerkingen bekijken" at bounding box center [1029, 374] width 277 height 44
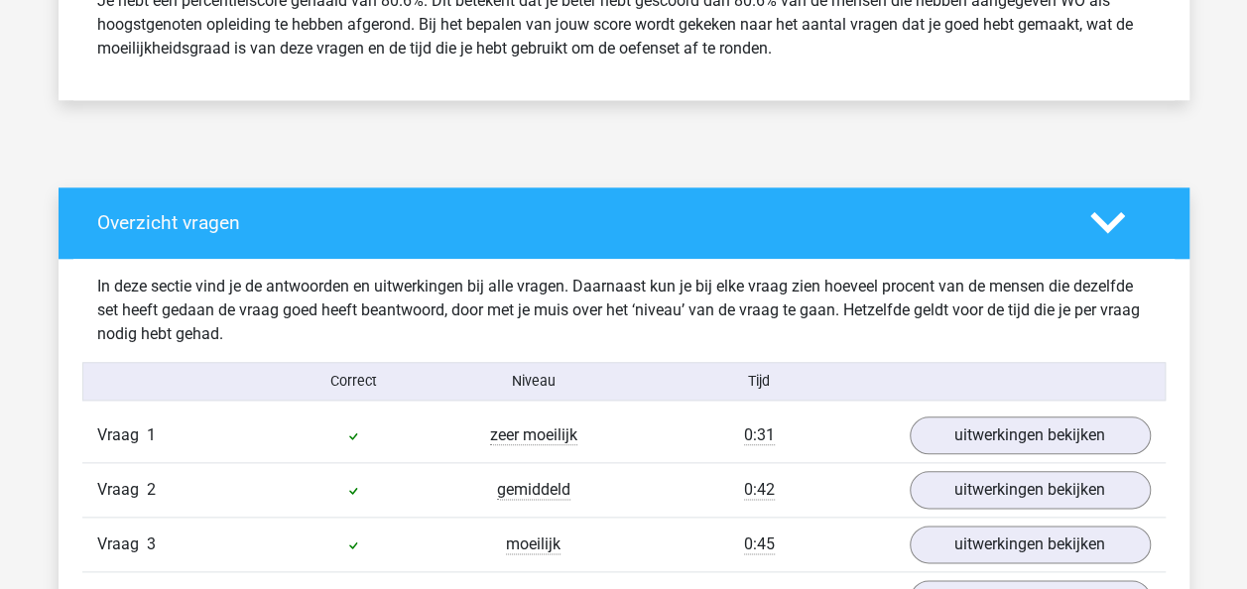
scroll to position [862, 0]
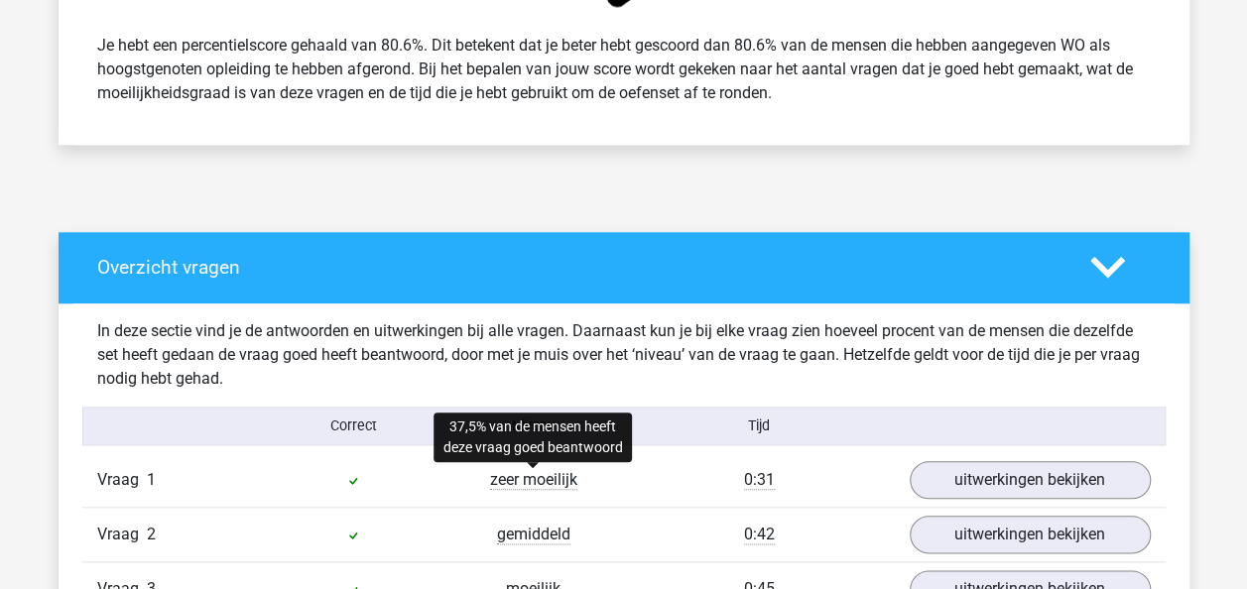
click at [534, 476] on span "zeer moeilijk" at bounding box center [533, 480] width 87 height 20
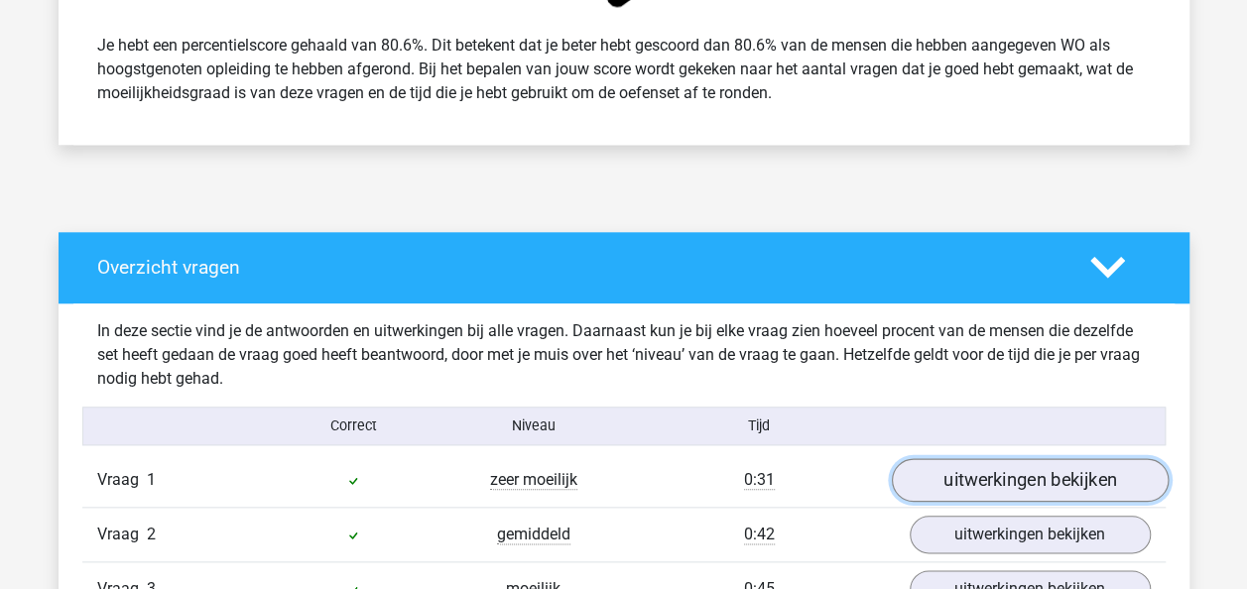
click at [961, 497] on link "uitwerkingen bekijken" at bounding box center [1029, 480] width 277 height 44
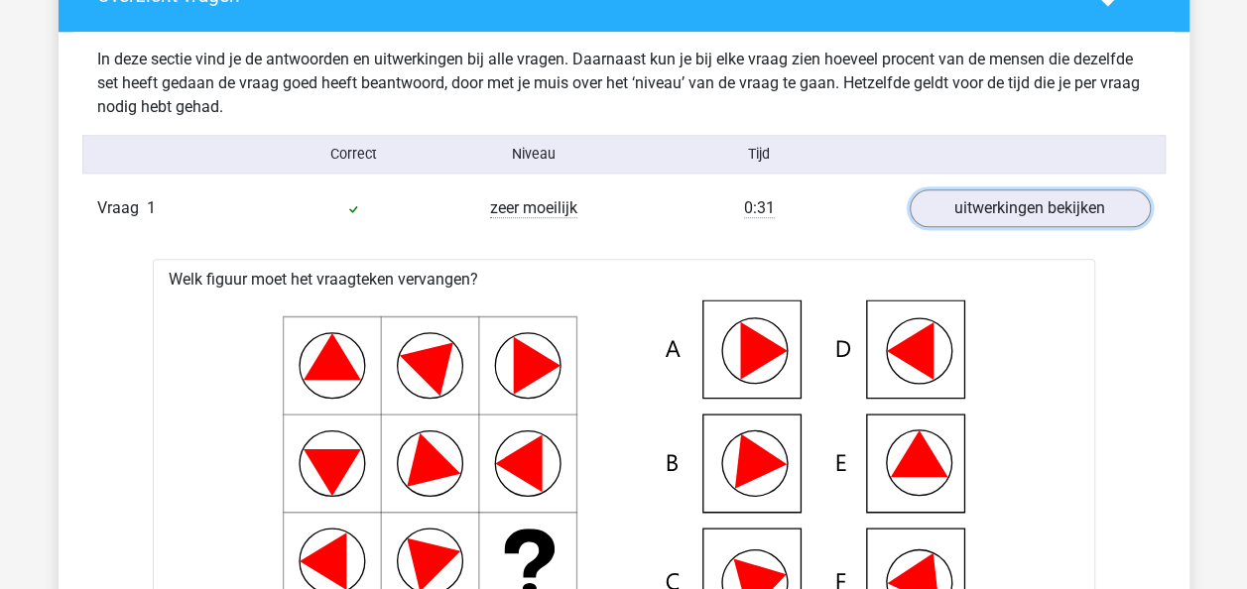
scroll to position [1141, 0]
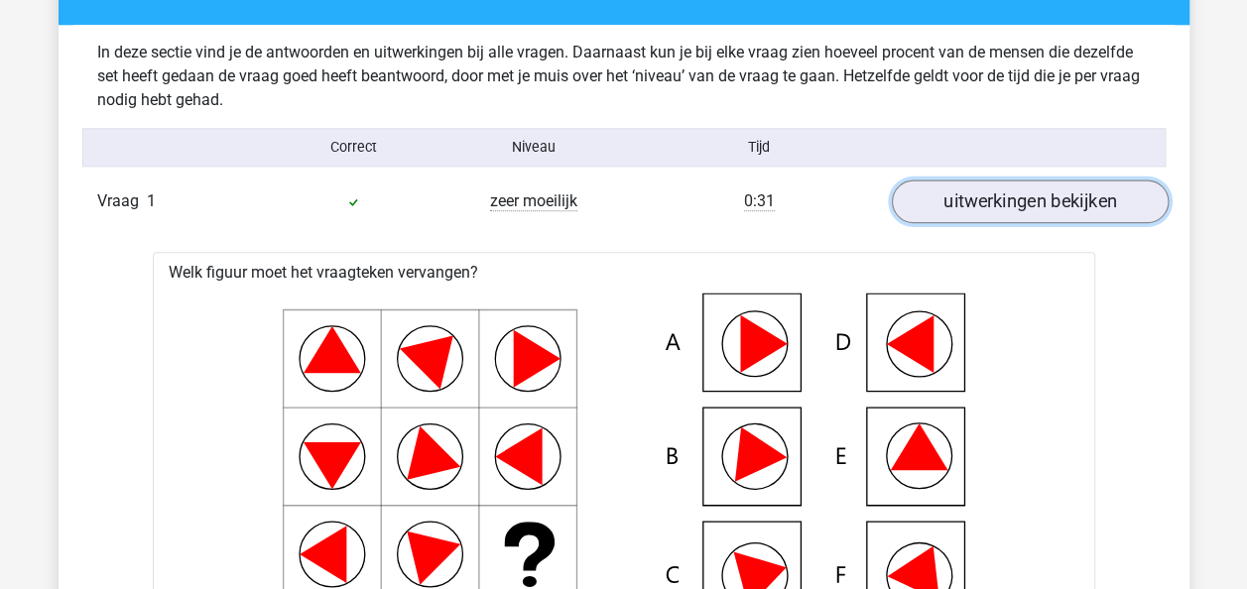
click at [1012, 187] on link "uitwerkingen bekijken" at bounding box center [1029, 202] width 277 height 44
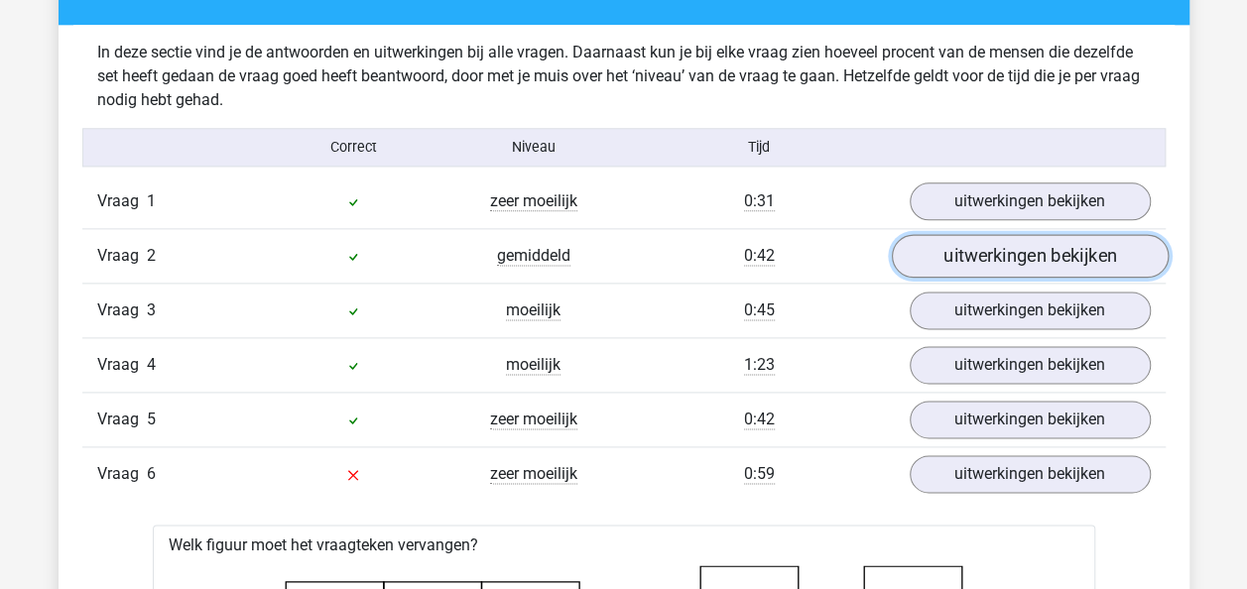
click at [1015, 266] on link "uitwerkingen bekijken" at bounding box center [1029, 256] width 277 height 44
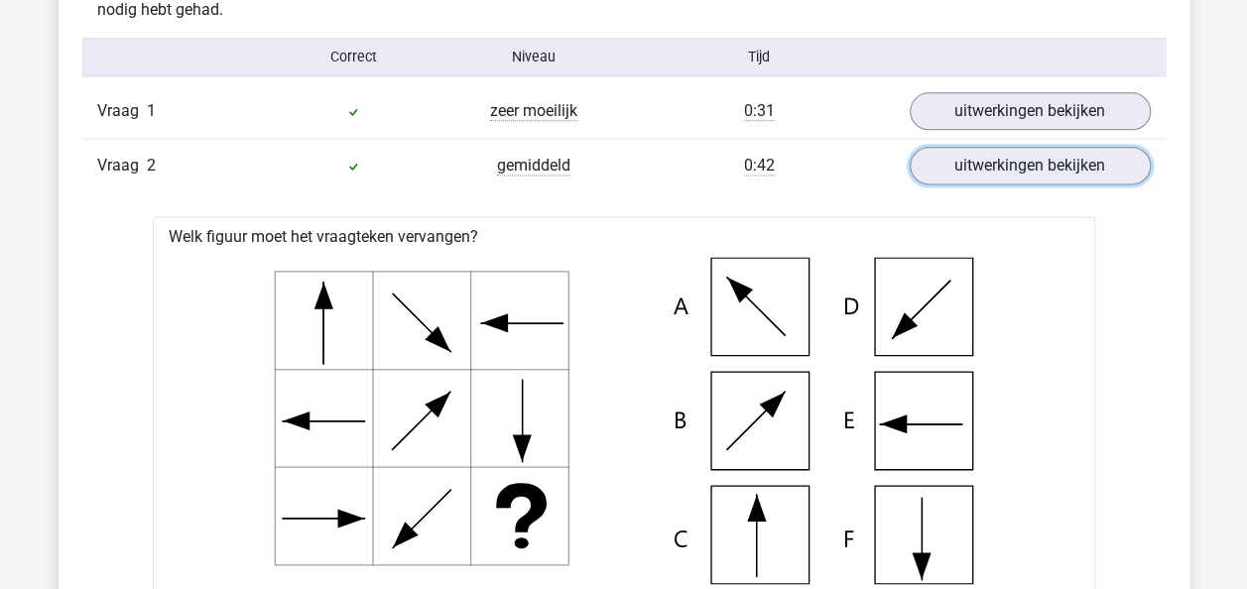
scroll to position [1230, 0]
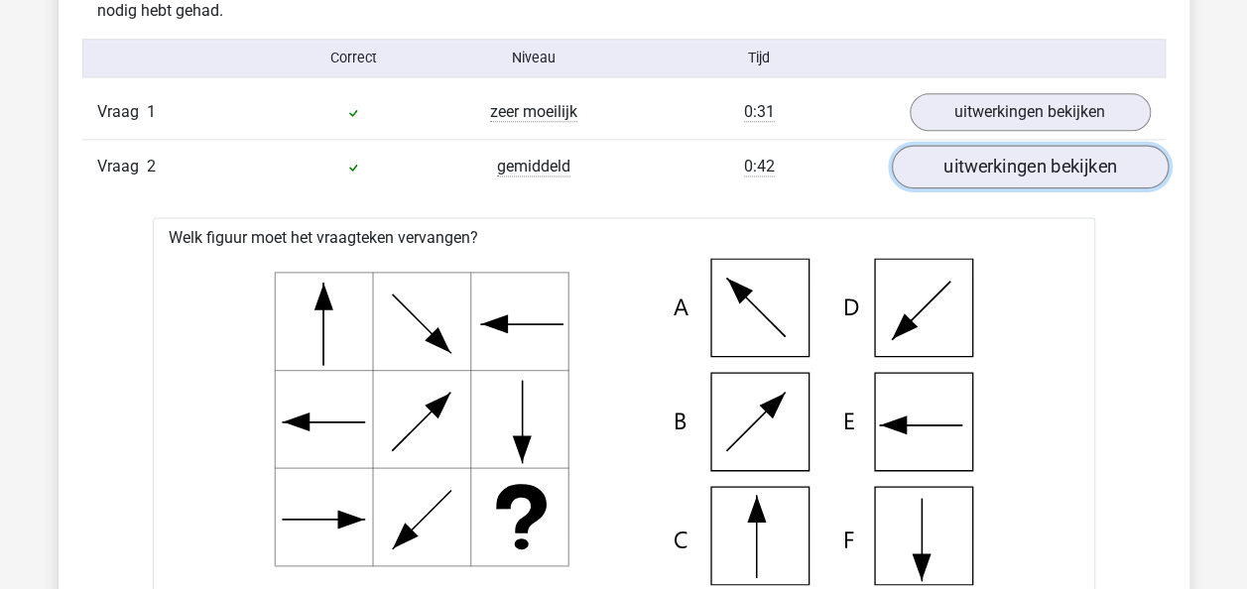
click at [1028, 171] on link "uitwerkingen bekijken" at bounding box center [1029, 167] width 277 height 44
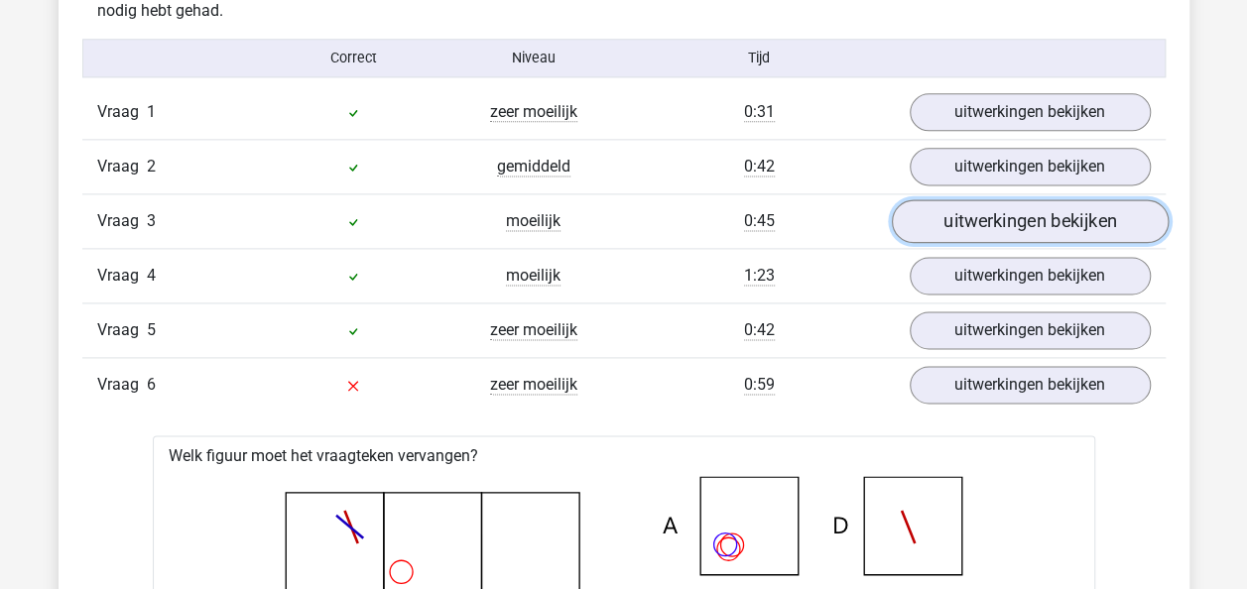
click at [1024, 207] on link "uitwerkingen bekijken" at bounding box center [1029, 221] width 277 height 44
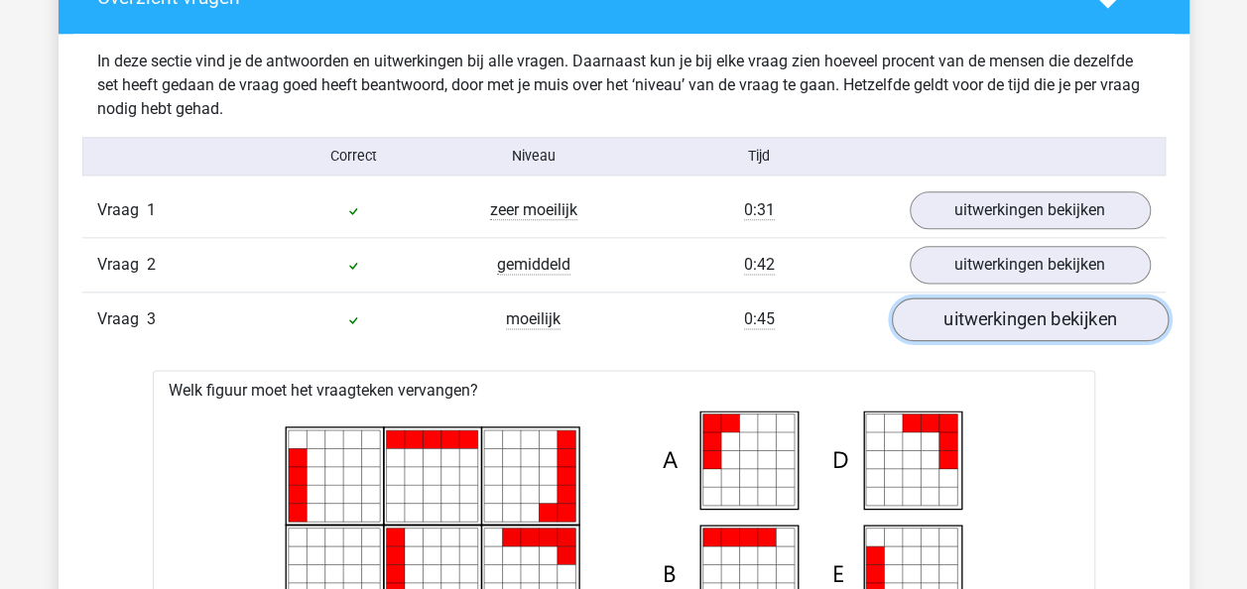
scroll to position [1133, 0]
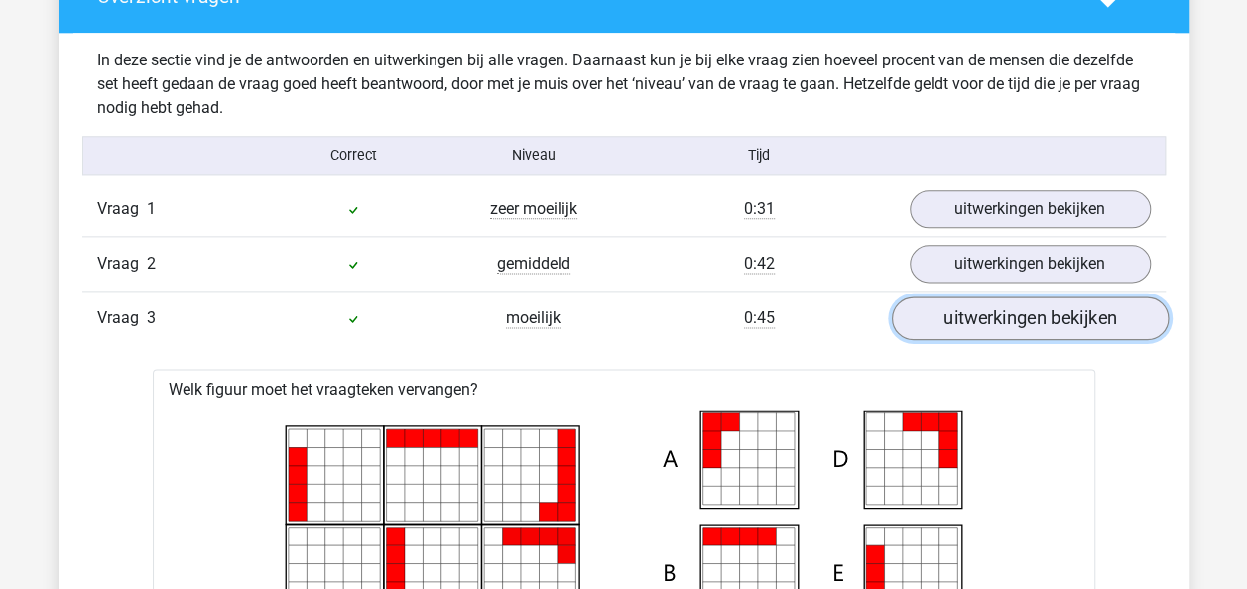
click at [1026, 324] on link "uitwerkingen bekijken" at bounding box center [1029, 319] width 277 height 44
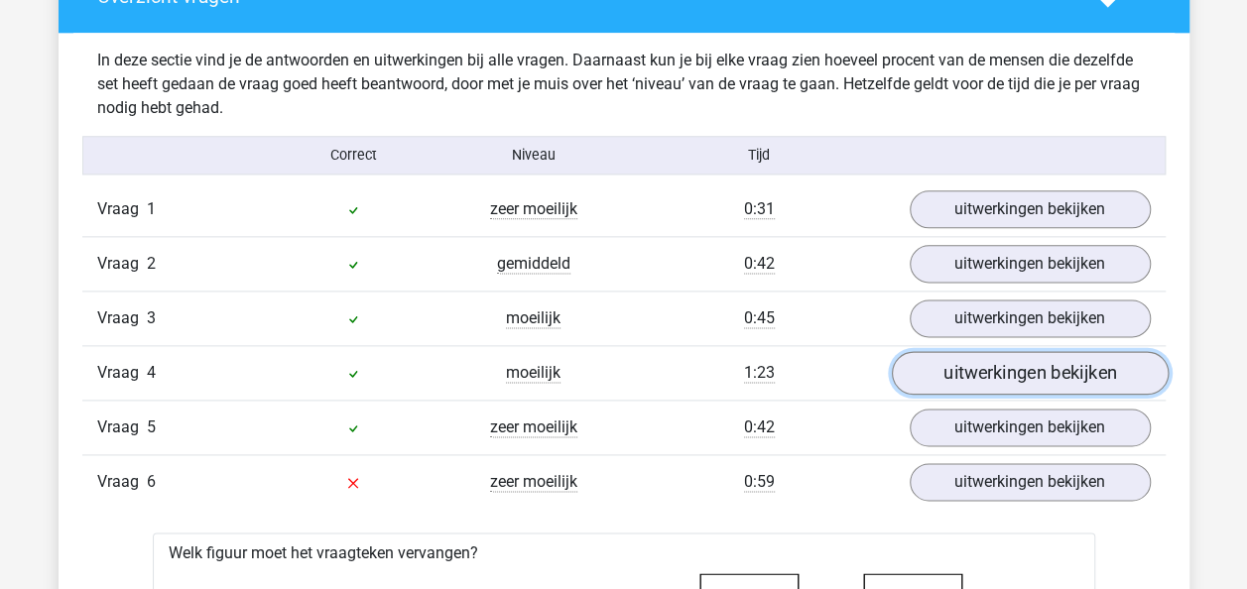
click at [1021, 370] on link "uitwerkingen bekijken" at bounding box center [1029, 373] width 277 height 44
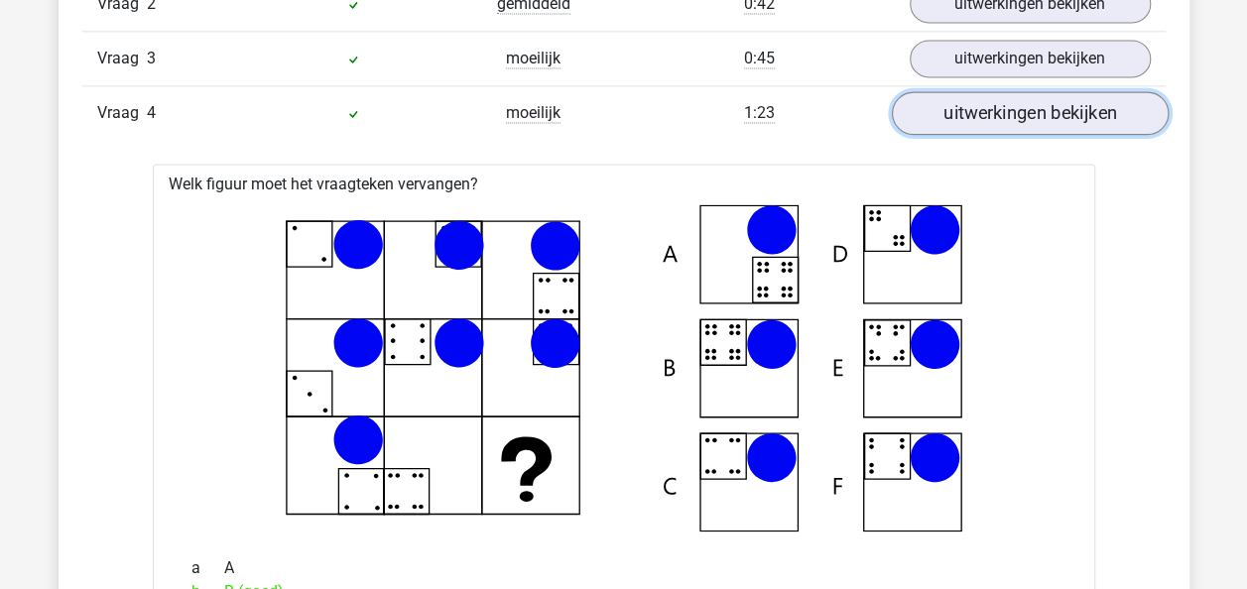
scroll to position [1391, 0]
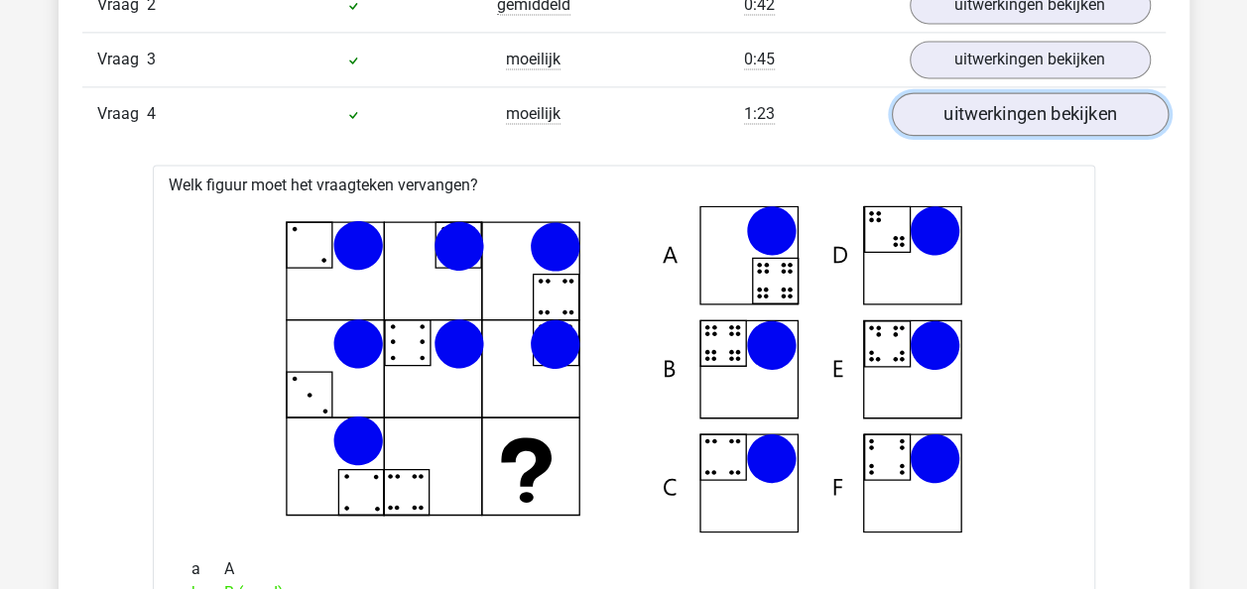
click at [1105, 126] on link "uitwerkingen bekijken" at bounding box center [1029, 114] width 277 height 44
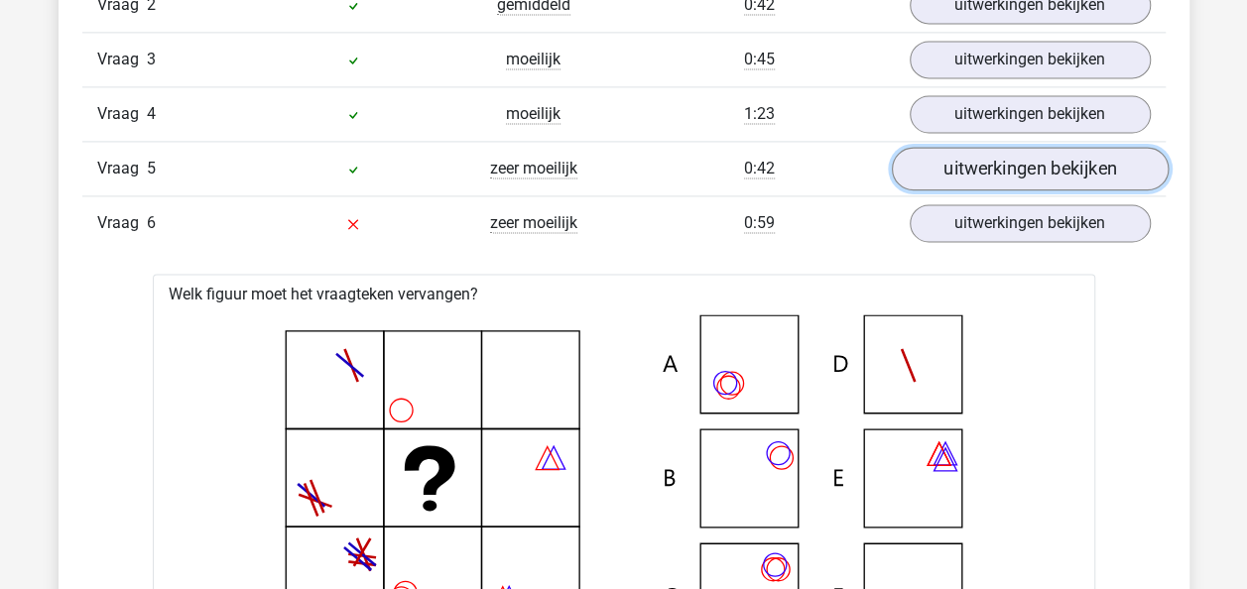
click at [1098, 163] on link "uitwerkingen bekijken" at bounding box center [1029, 169] width 277 height 44
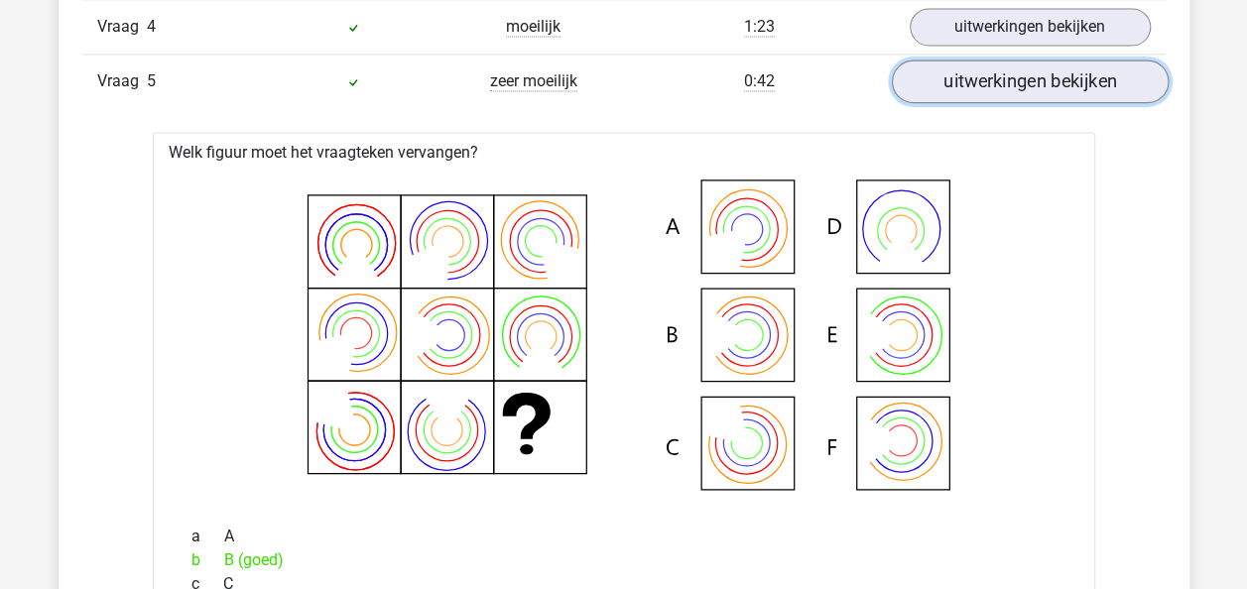
scroll to position [1477, 0]
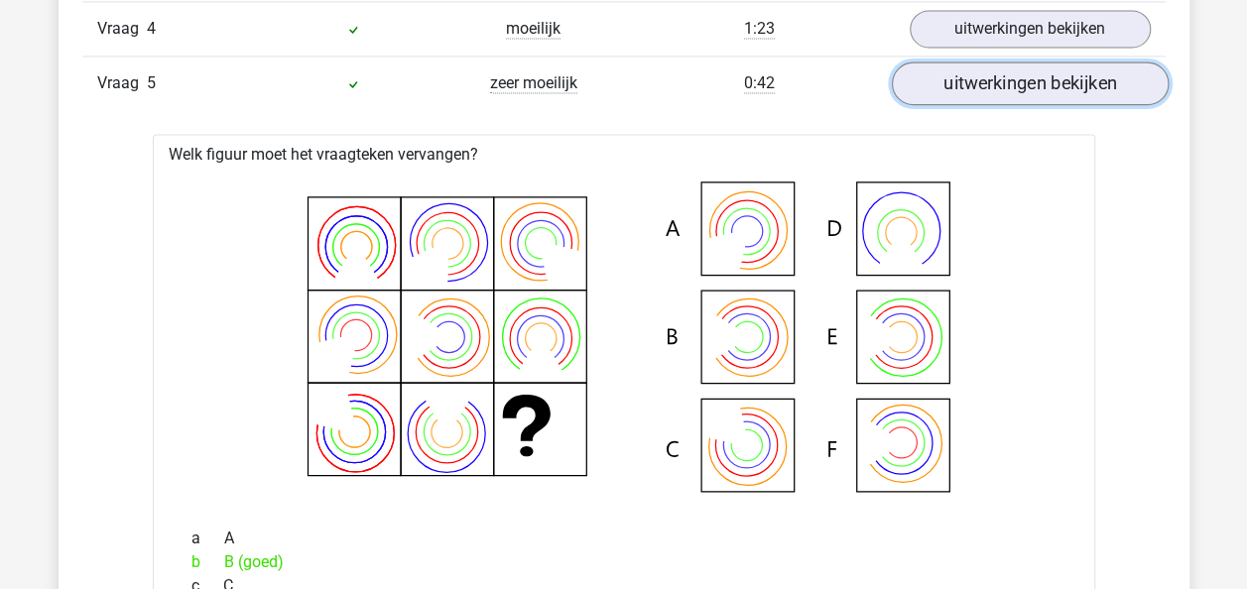
click at [1062, 75] on link "uitwerkingen bekijken" at bounding box center [1029, 83] width 277 height 44
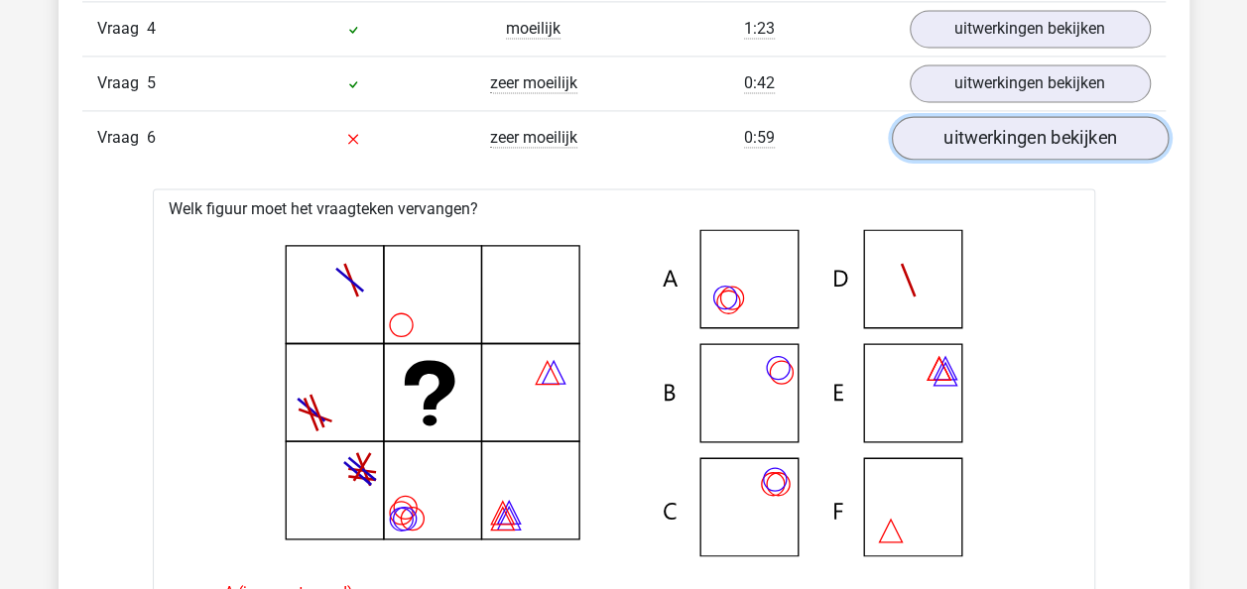
click at [1036, 147] on link "uitwerkingen bekijken" at bounding box center [1029, 138] width 277 height 44
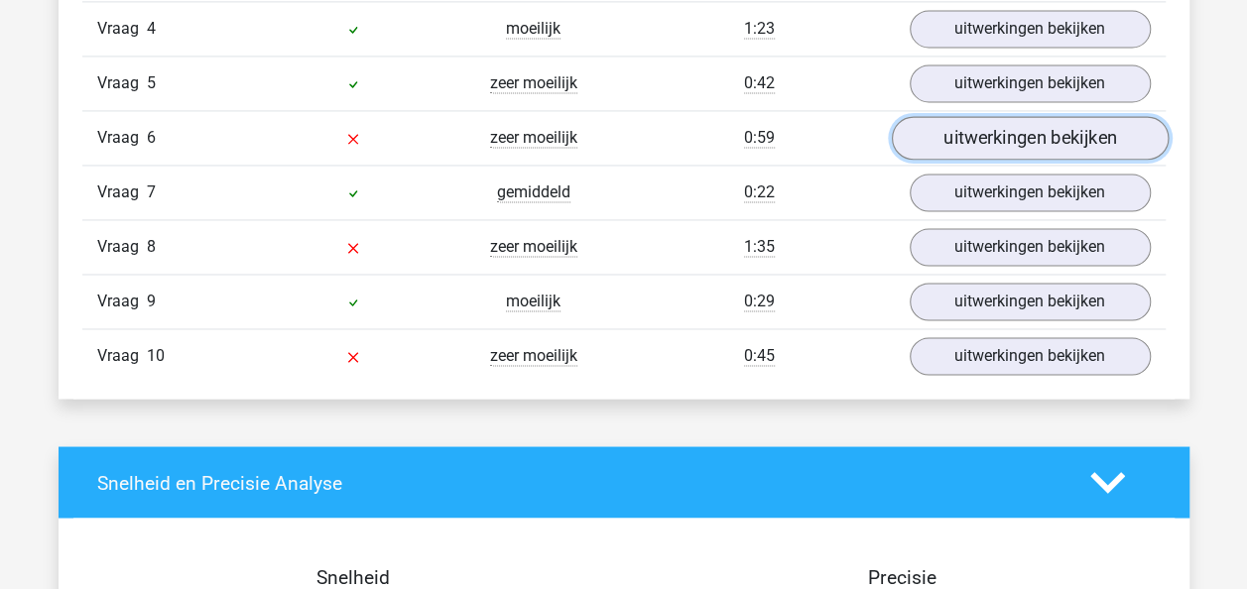
click at [982, 140] on link "uitwerkingen bekijken" at bounding box center [1029, 138] width 277 height 44
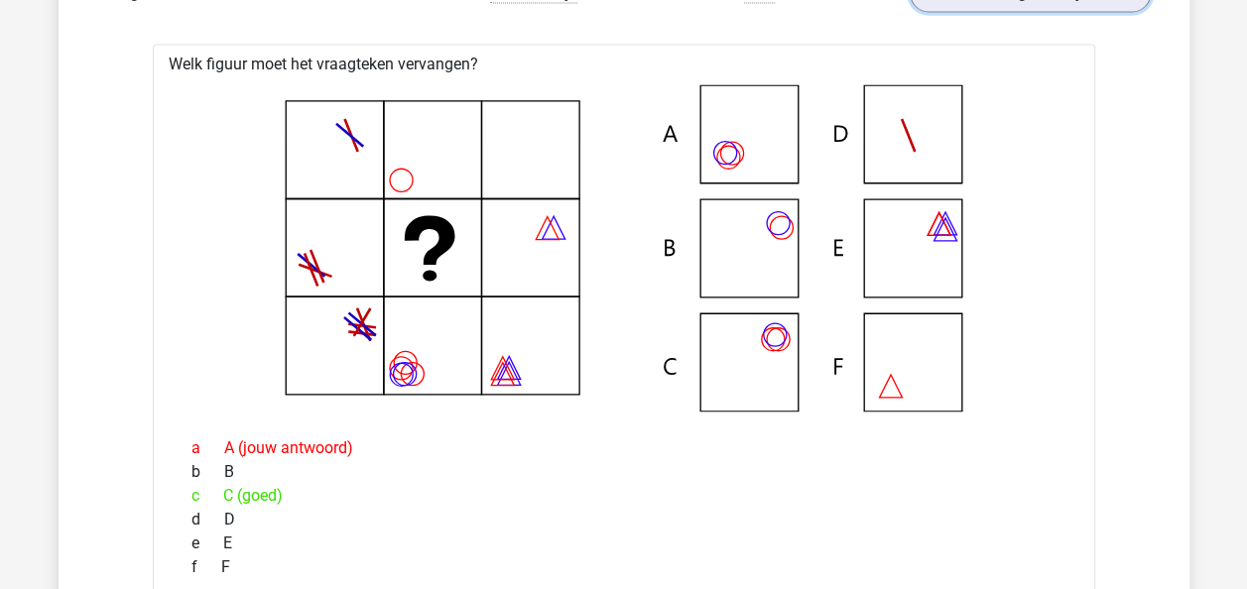
scroll to position [1414, 0]
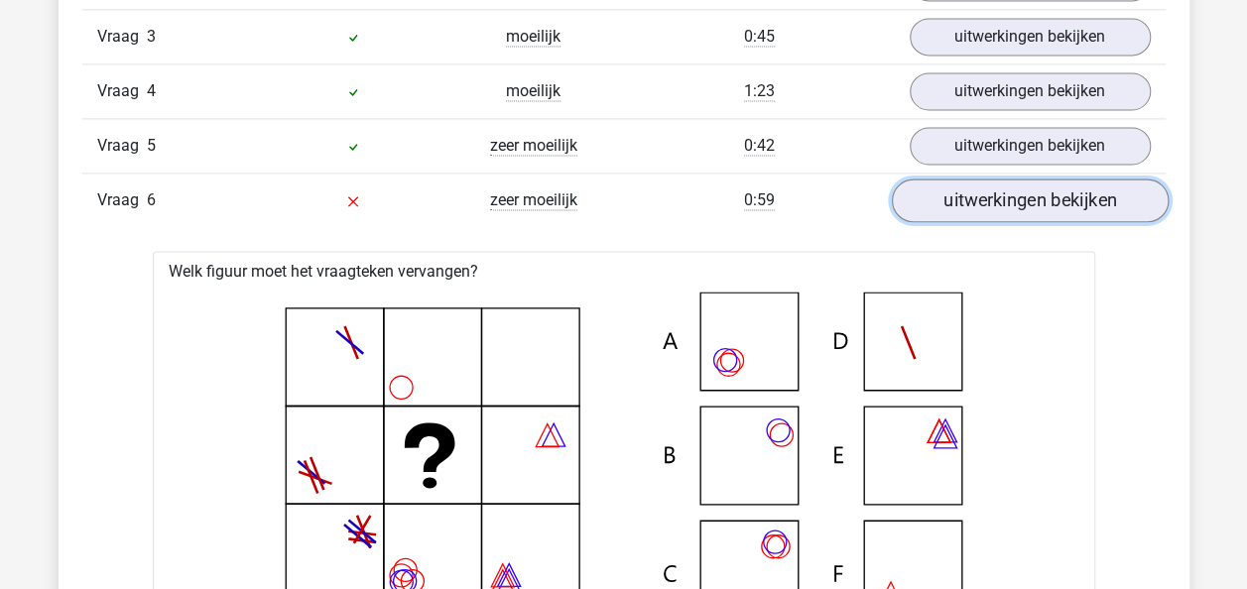
click at [1012, 185] on link "uitwerkingen bekijken" at bounding box center [1029, 201] width 277 height 44
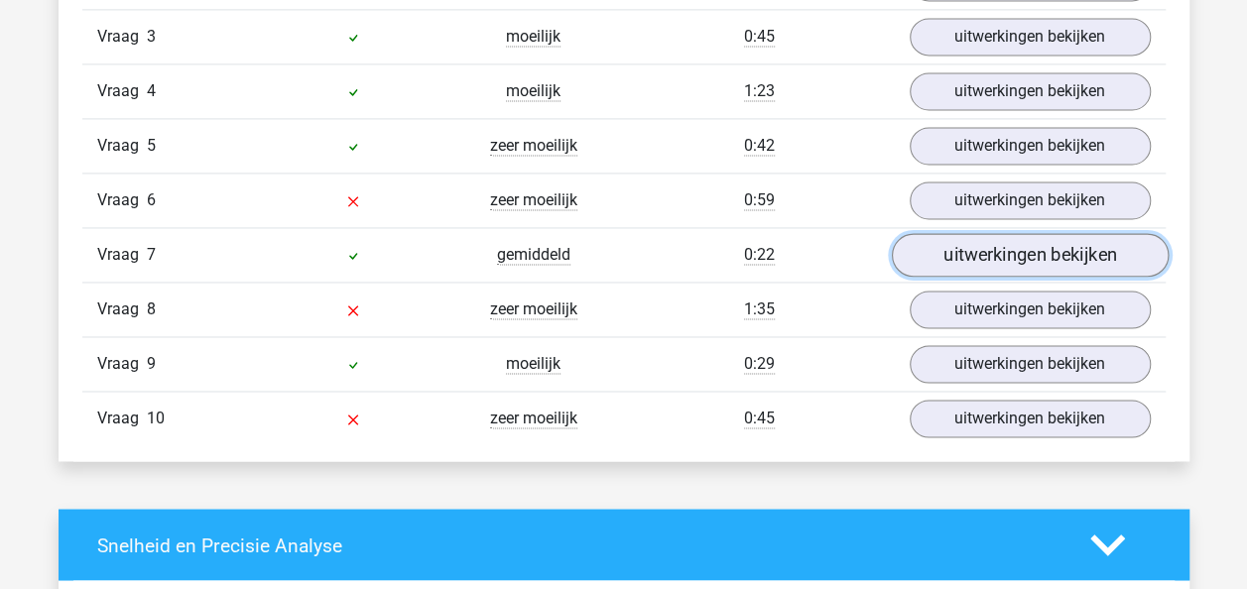
click at [1016, 258] on link "uitwerkingen bekijken" at bounding box center [1029, 255] width 277 height 44
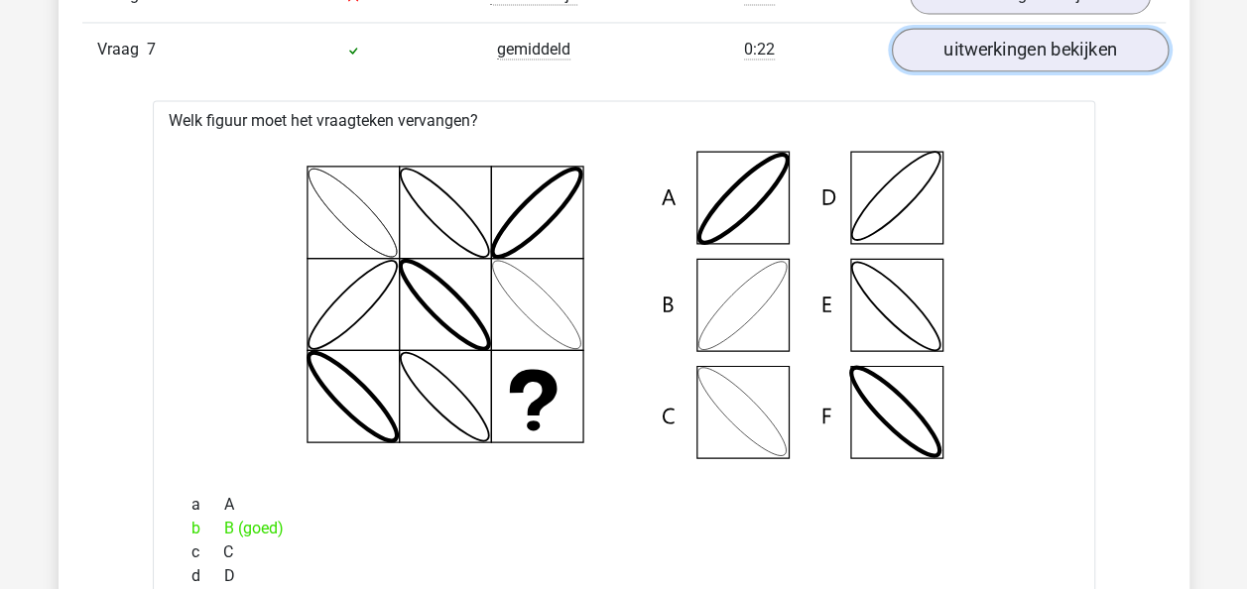
scroll to position [1617, 0]
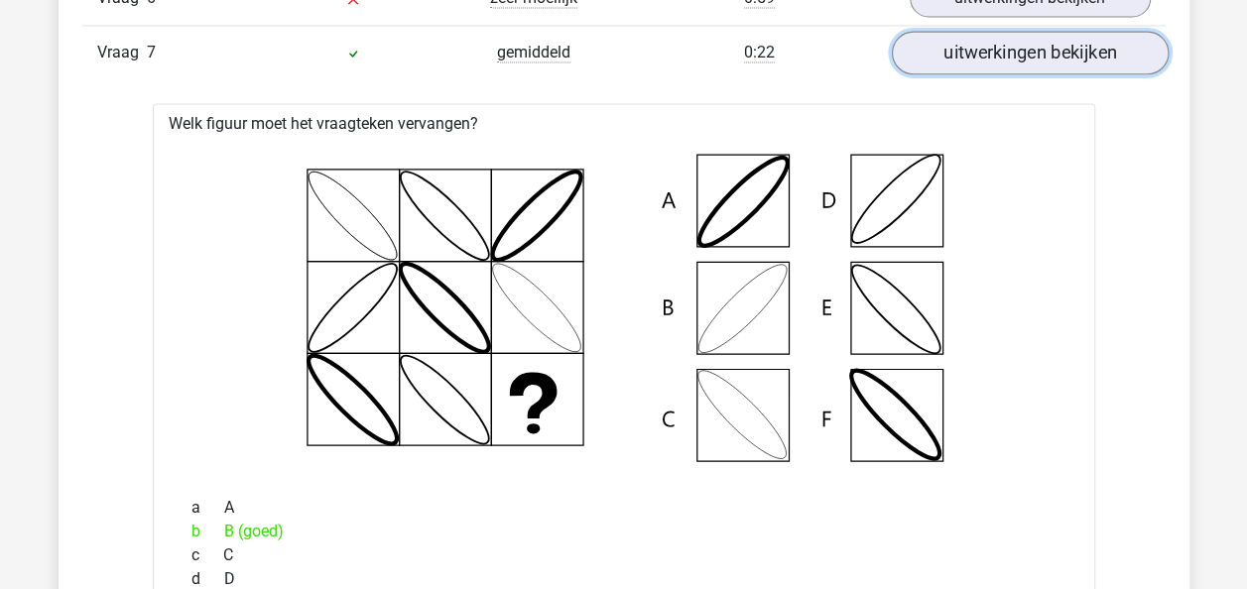
click at [1022, 44] on link "uitwerkingen bekijken" at bounding box center [1029, 53] width 277 height 44
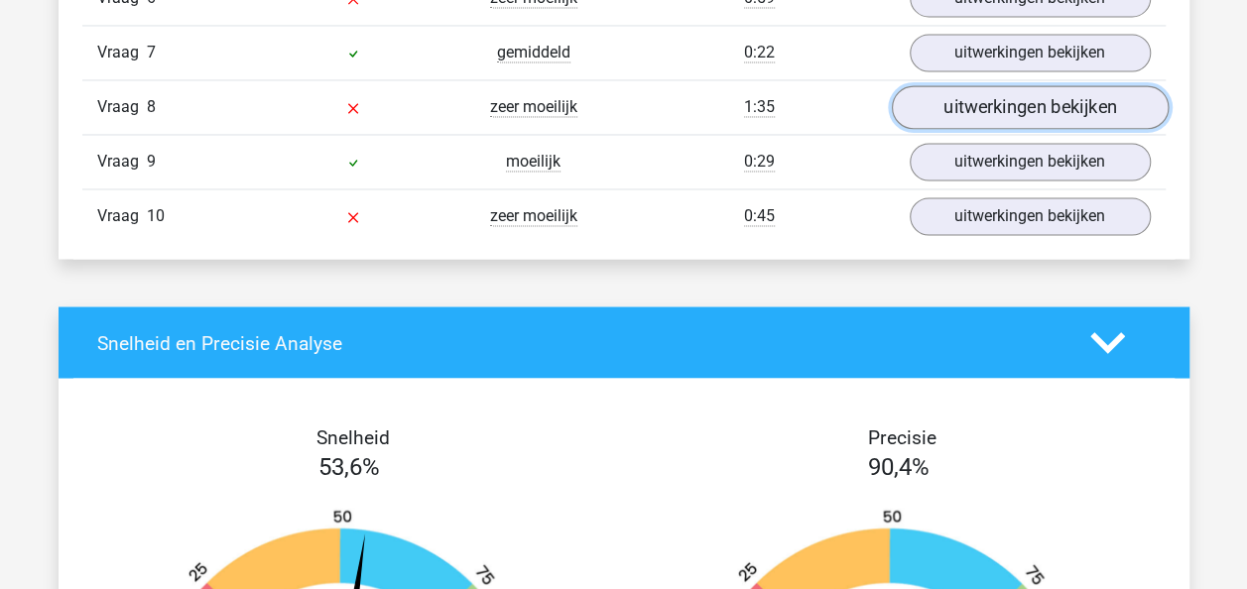
click at [1004, 110] on link "uitwerkingen bekijken" at bounding box center [1029, 107] width 277 height 44
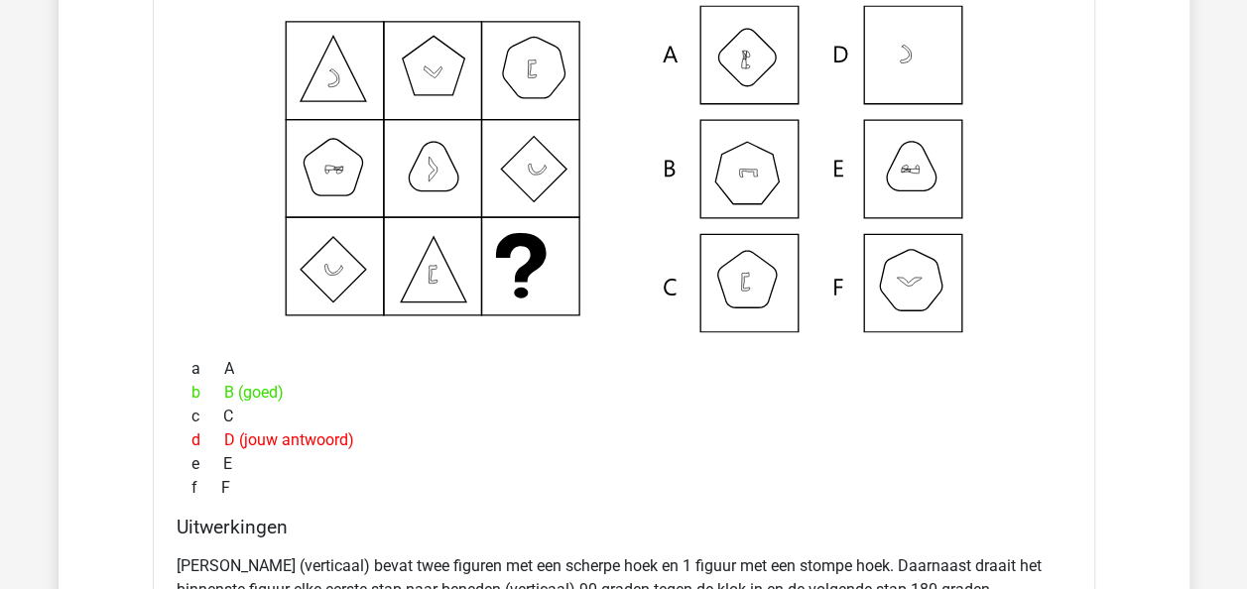
scroll to position [1809, 0]
click at [332, 78] on icon at bounding box center [332, 78] width 11 height 18
click at [428, 71] on icon at bounding box center [623, 169] width 879 height 327
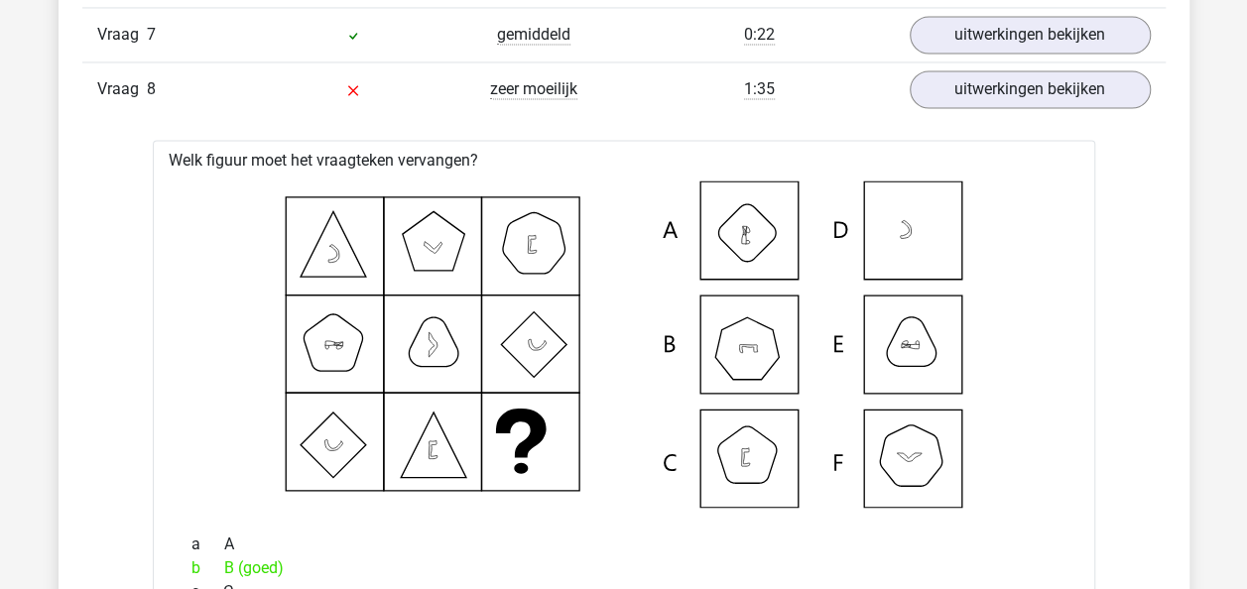
scroll to position [1524, 0]
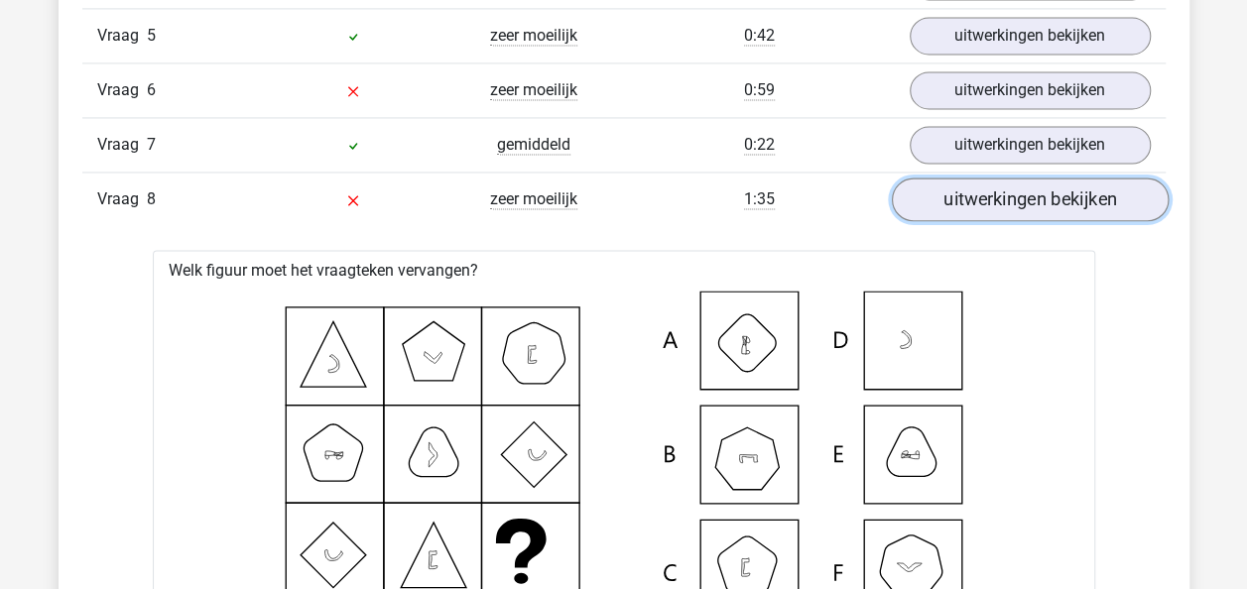
click at [1047, 192] on link "uitwerkingen bekijken" at bounding box center [1029, 200] width 277 height 44
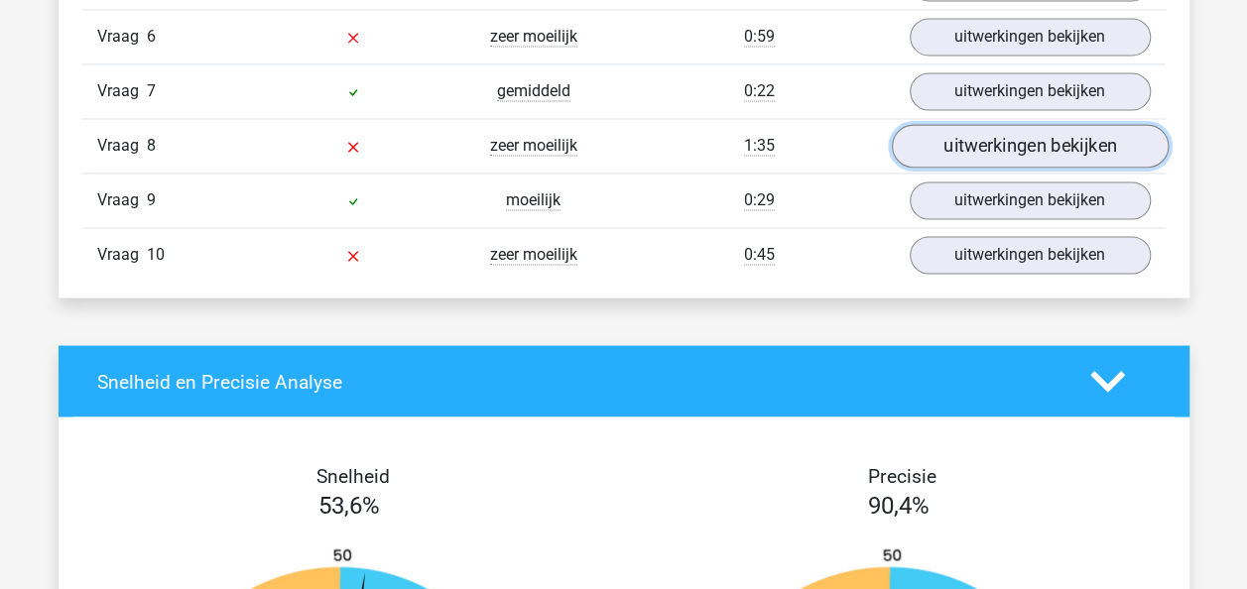
scroll to position [1581, 0]
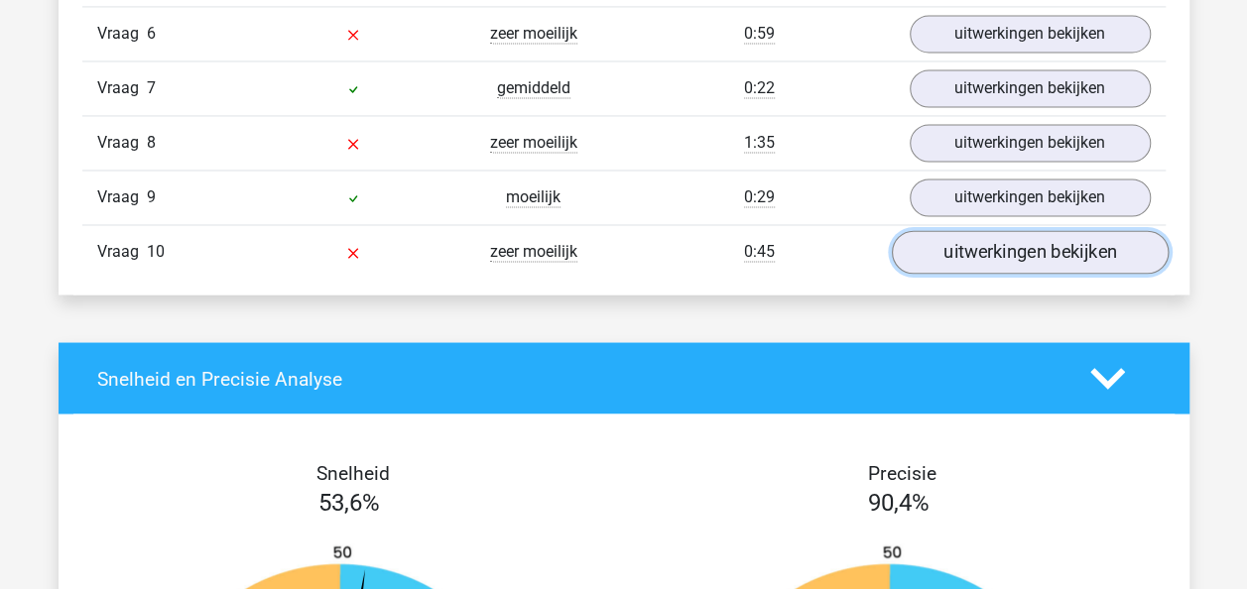
click at [1033, 255] on link "uitwerkingen bekijken" at bounding box center [1029, 252] width 277 height 44
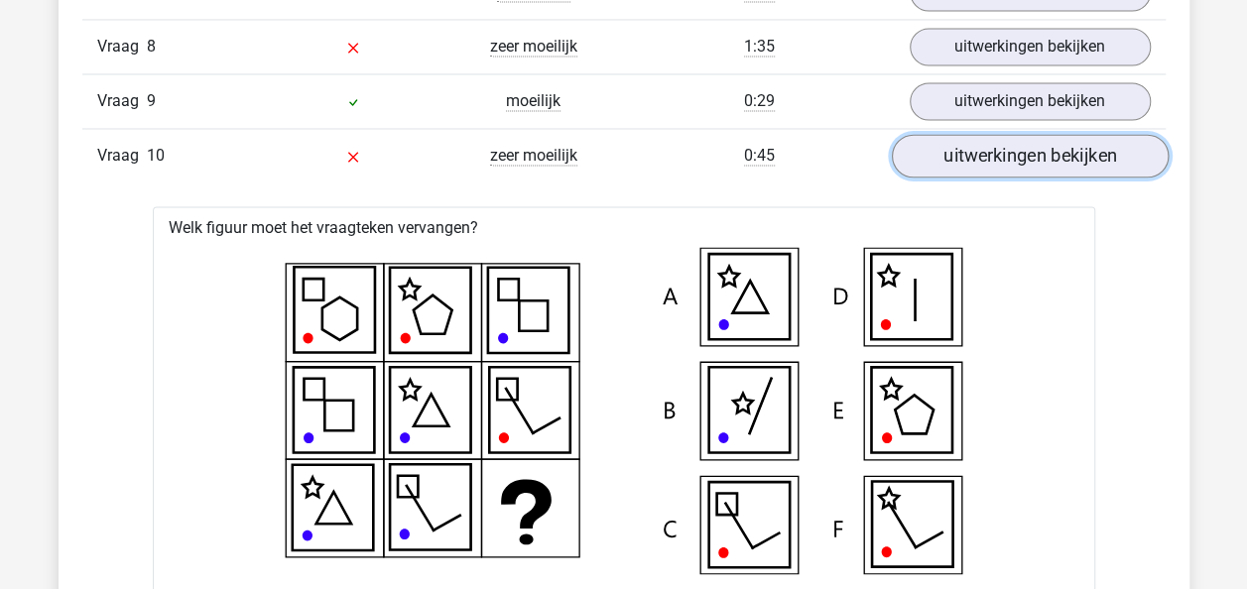
scroll to position [1680, 0]
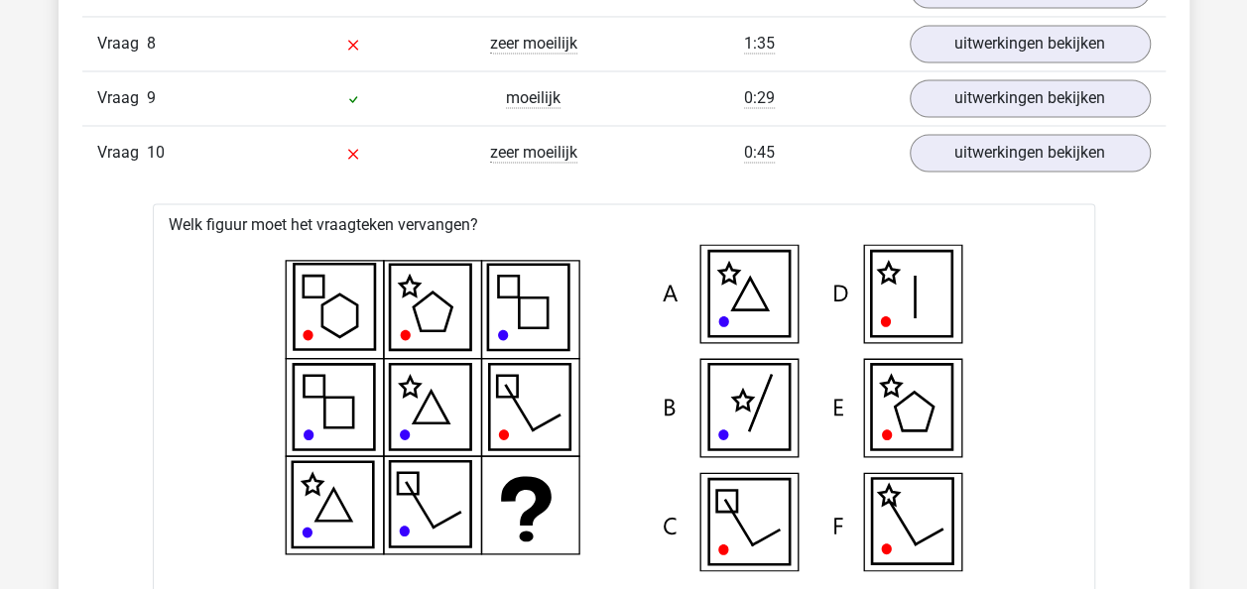
click at [1018, 61] on div "Vraag 8 zeer moeilijk 1:35 uitwerkingen bekijken" at bounding box center [623, 43] width 1083 height 55
click at [1021, 109] on link "uitwerkingen bekijken" at bounding box center [1029, 98] width 277 height 44
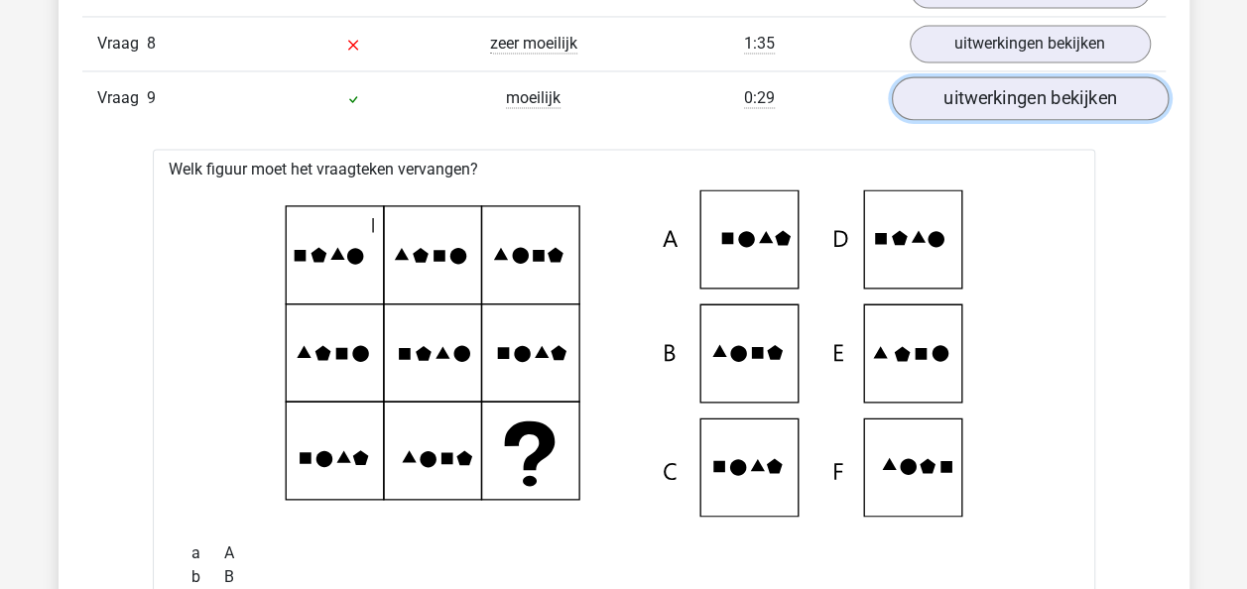
click at [1021, 109] on link "uitwerkingen bekijken" at bounding box center [1029, 98] width 277 height 44
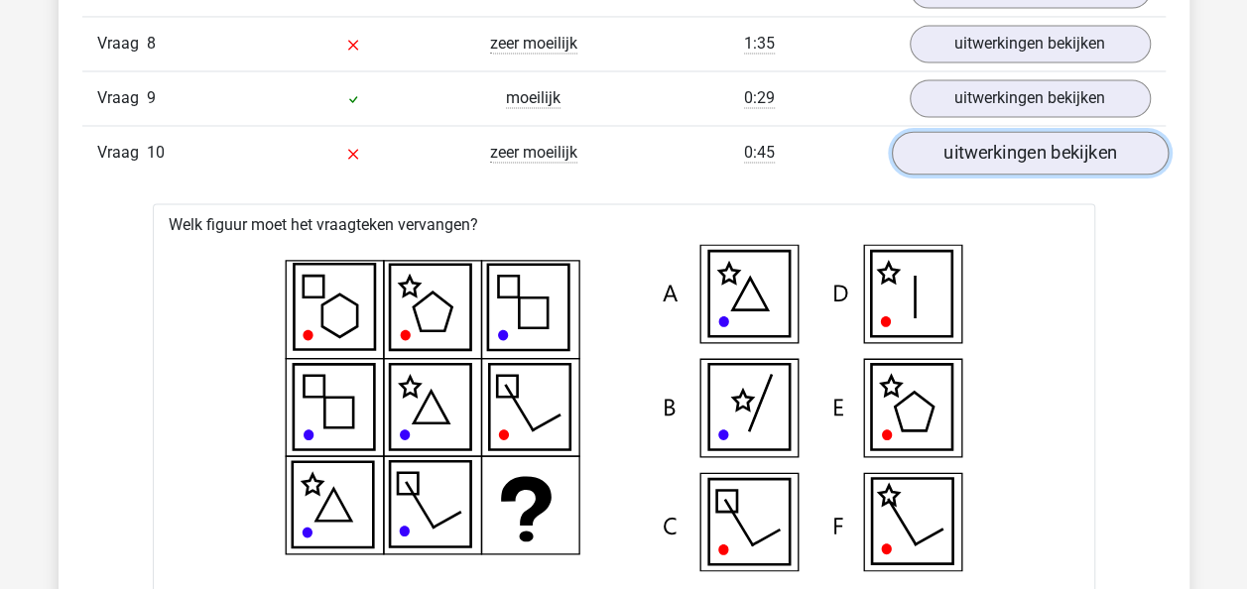
click at [1016, 139] on link "uitwerkingen bekijken" at bounding box center [1029, 153] width 277 height 44
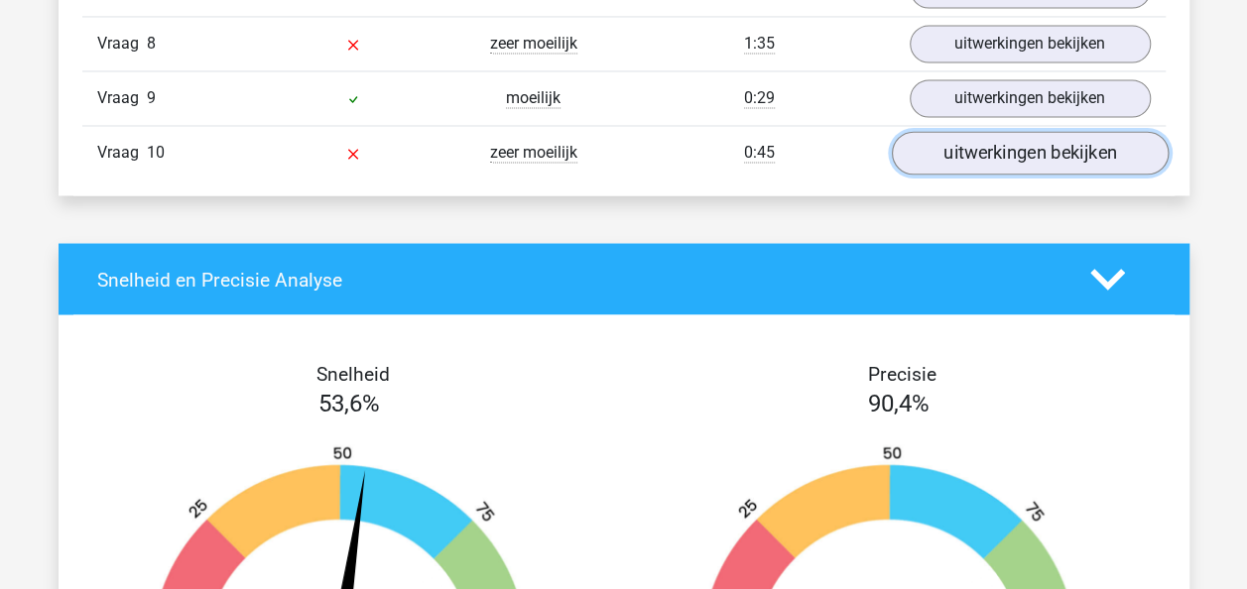
click at [1016, 139] on link "uitwerkingen bekijken" at bounding box center [1029, 153] width 277 height 44
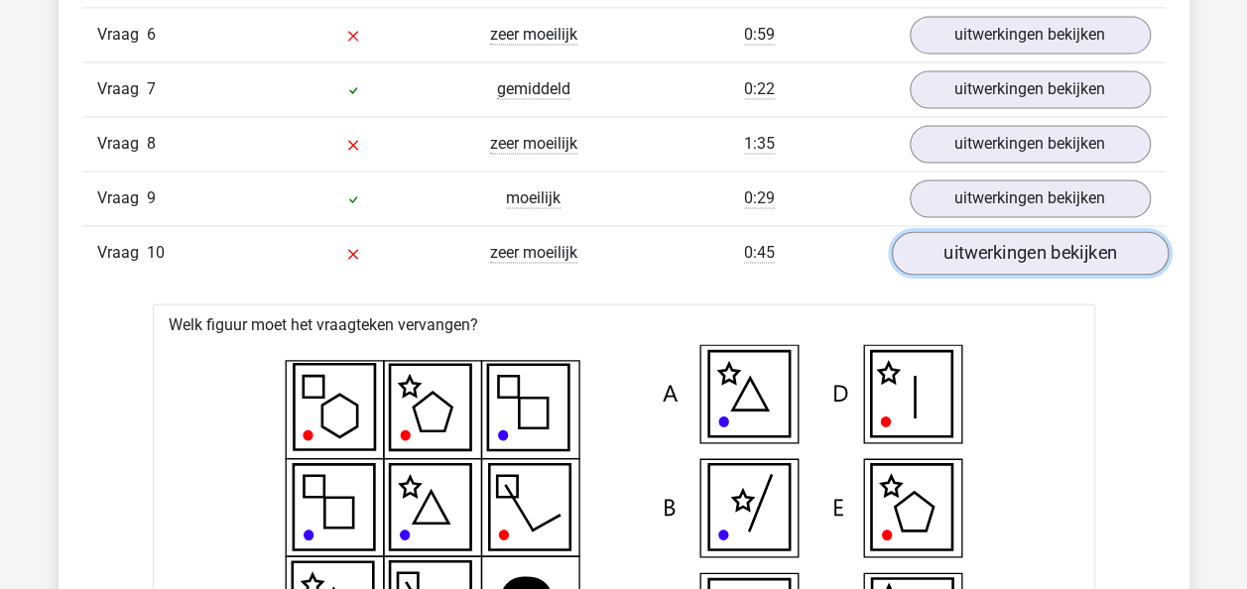
scroll to position [1579, 0]
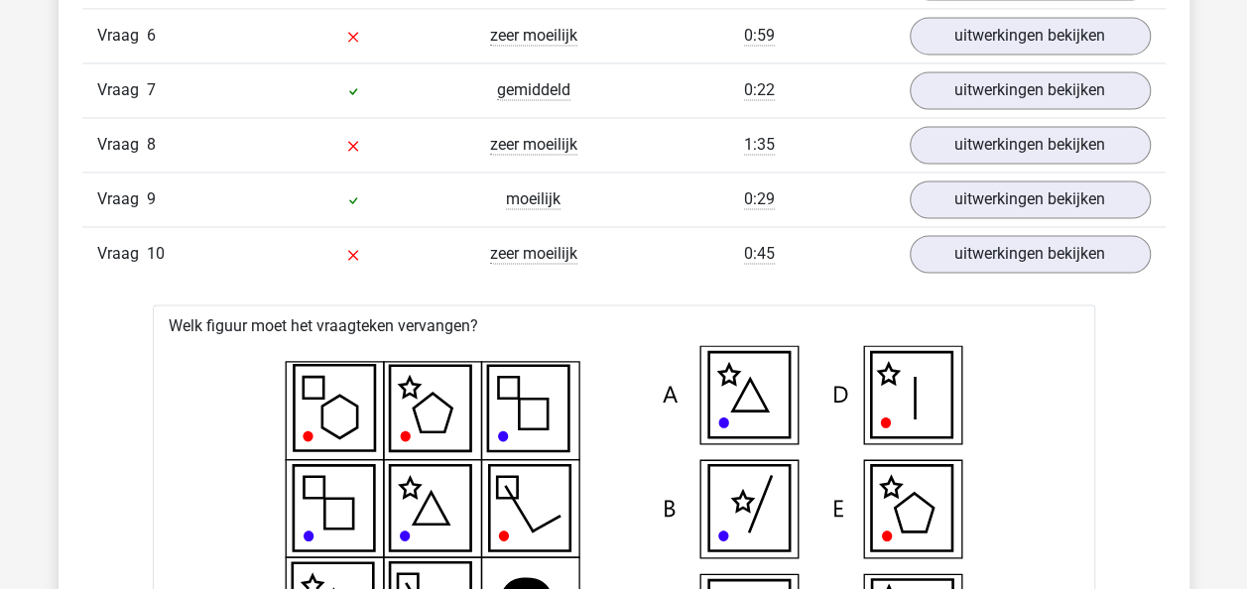
click at [1045, 272] on div "Vraag 1 zeer moeilijk 0:31 uitwerkingen bekijken Welk figuur moet het vraagteke…" at bounding box center [623, 443] width 1053 height 1415
click at [1041, 267] on div "Vraag 10 zeer moeilijk 0:45 uitwerkingen bekijken" at bounding box center [623, 253] width 1083 height 55
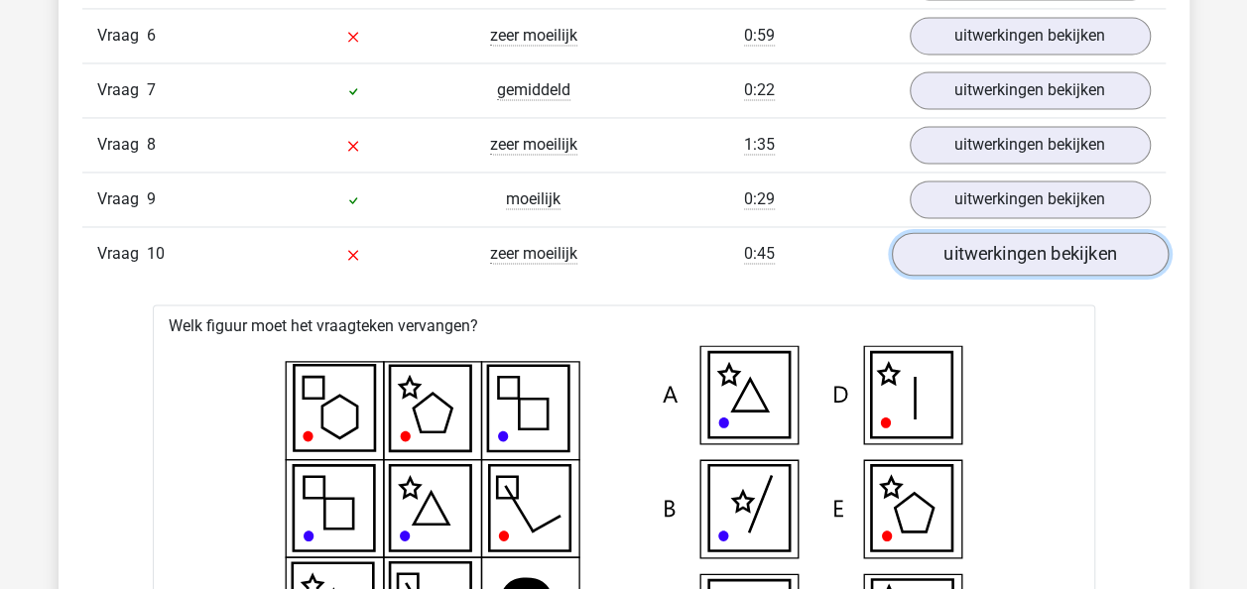
click at [1030, 242] on link "uitwerkingen bekijken" at bounding box center [1029, 254] width 277 height 44
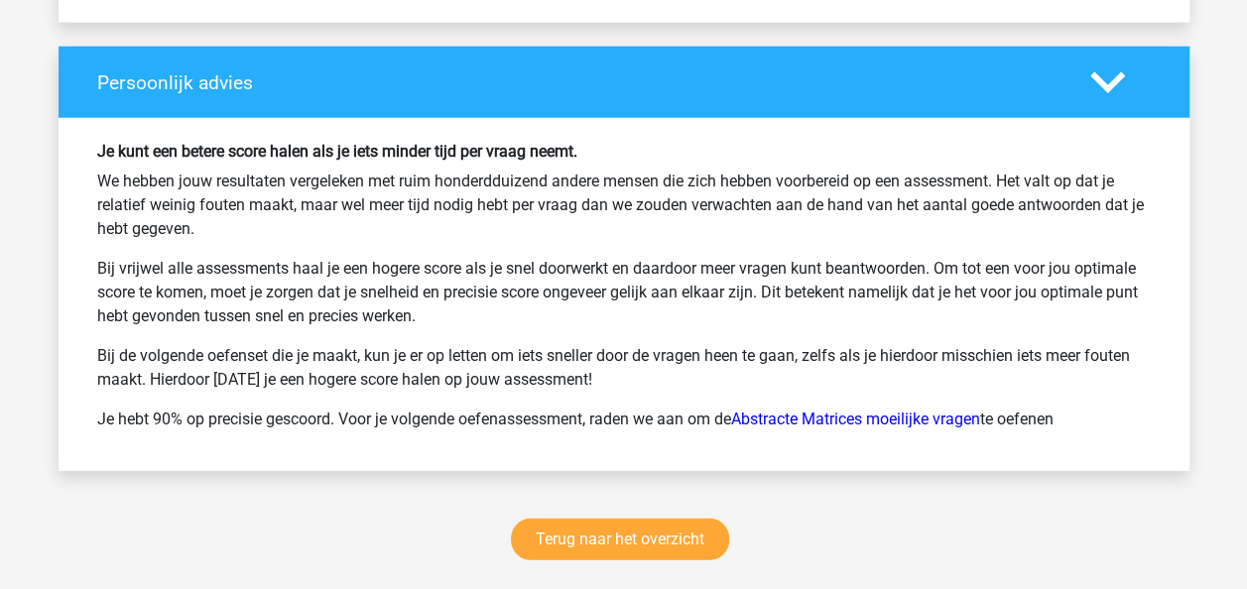
scroll to position [2547, 0]
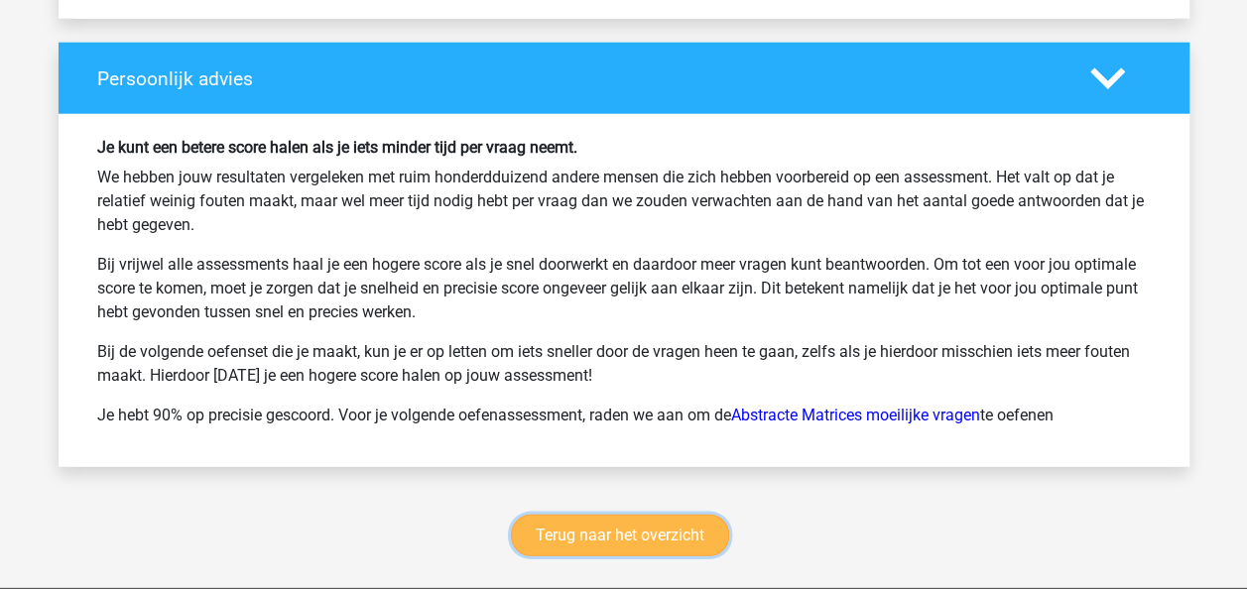
click at [668, 529] on link "Terug naar het overzicht" at bounding box center [620, 536] width 218 height 42
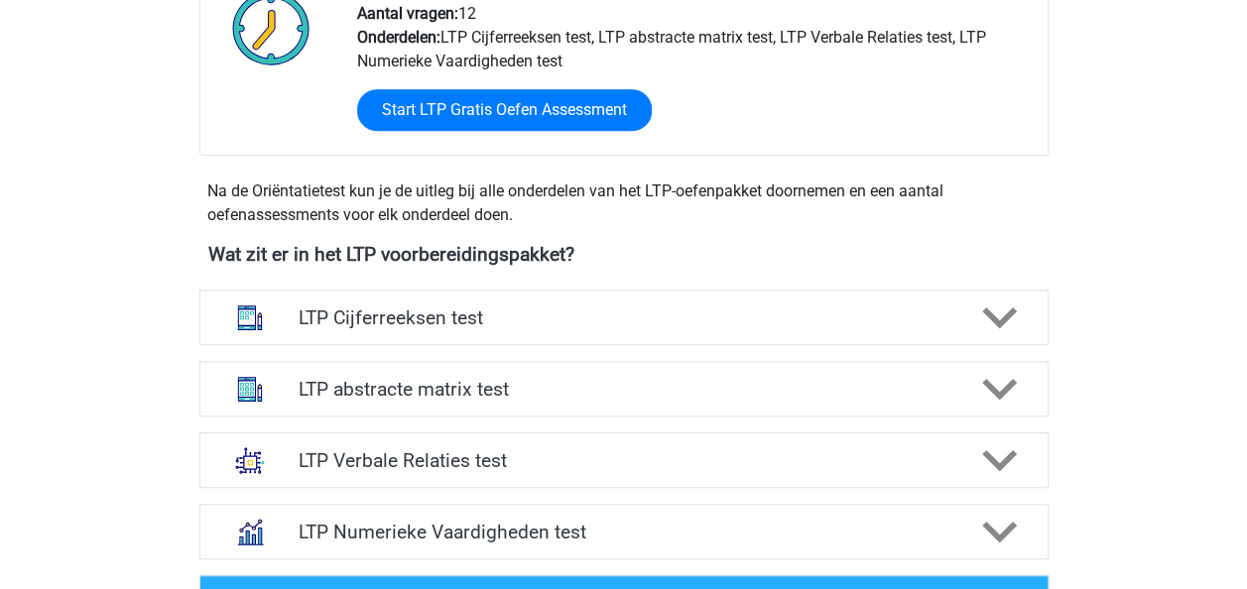
scroll to position [555, 0]
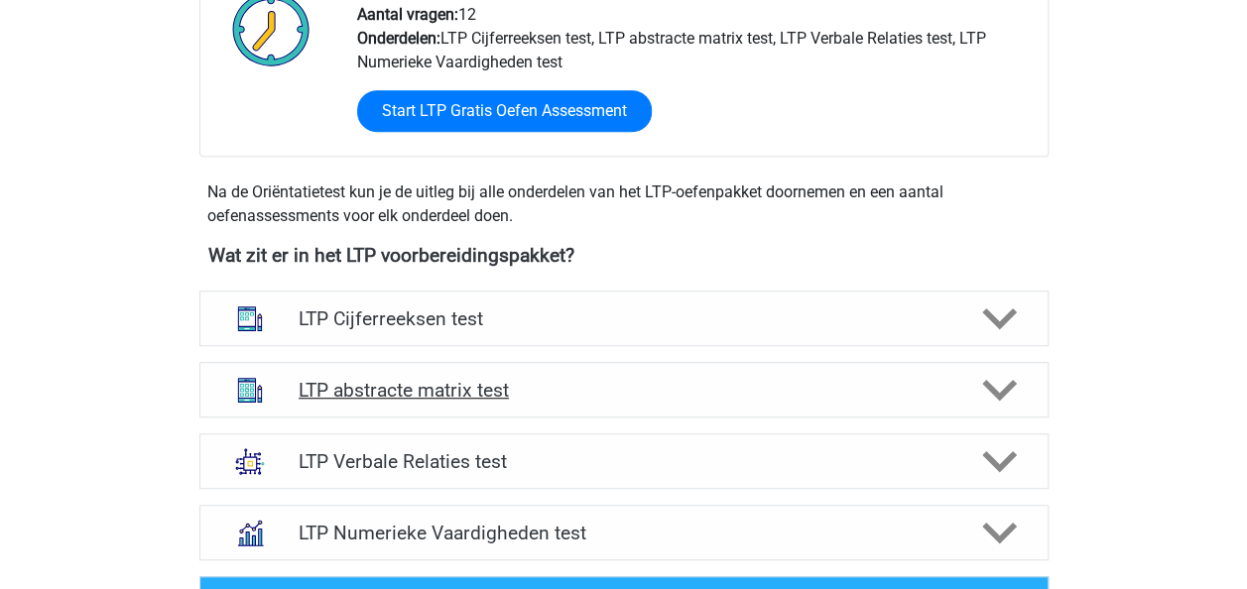
click at [438, 381] on h4 "LTP abstracte matrix test" at bounding box center [624, 390] width 650 height 23
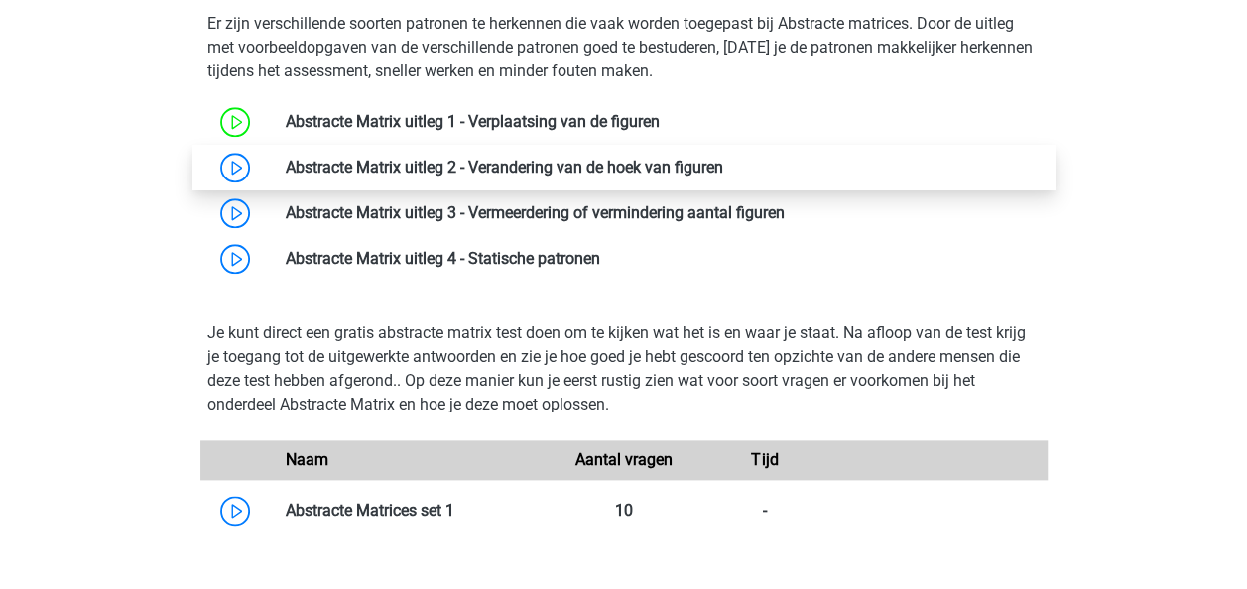
scroll to position [973, 0]
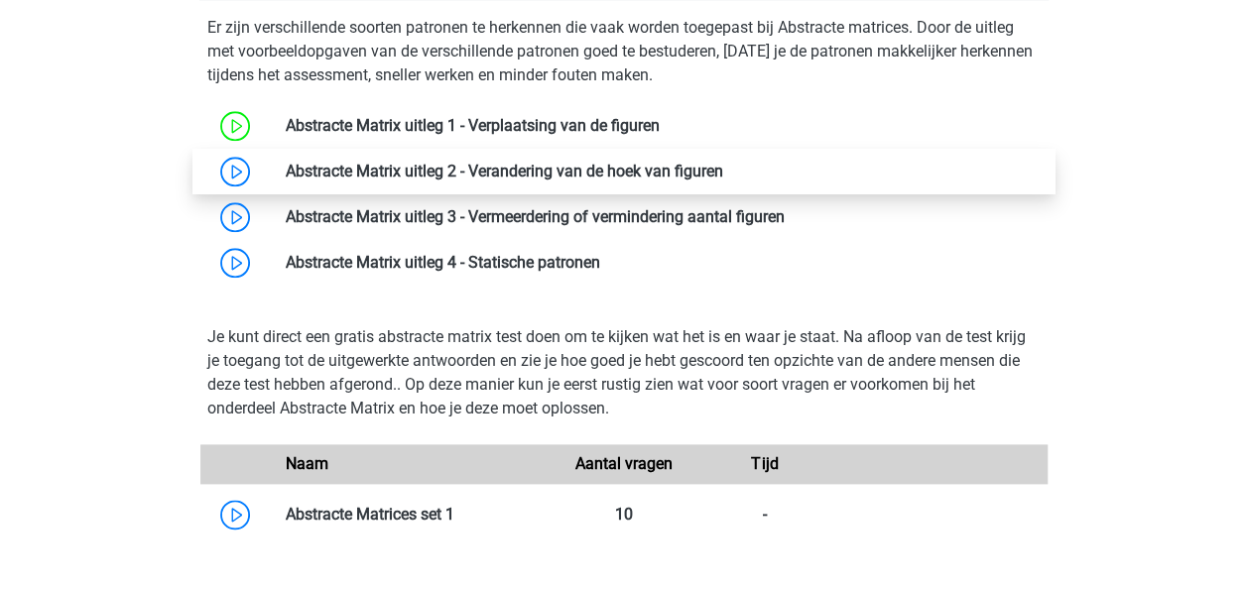
click at [723, 180] on link at bounding box center [723, 171] width 0 height 19
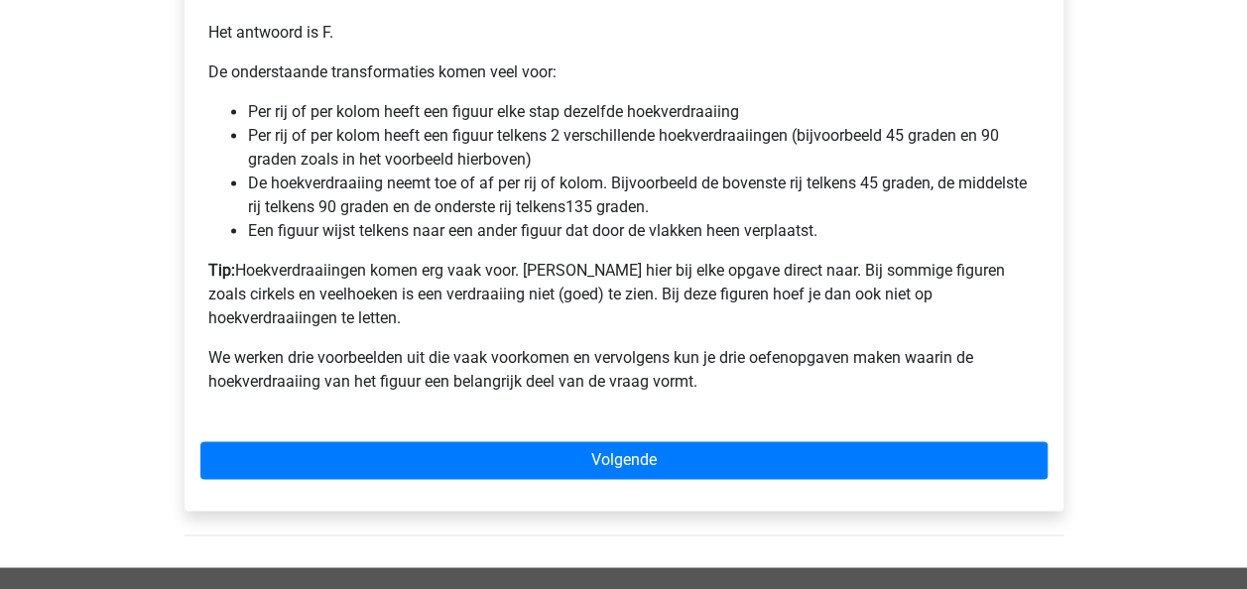
scroll to position [1384, 0]
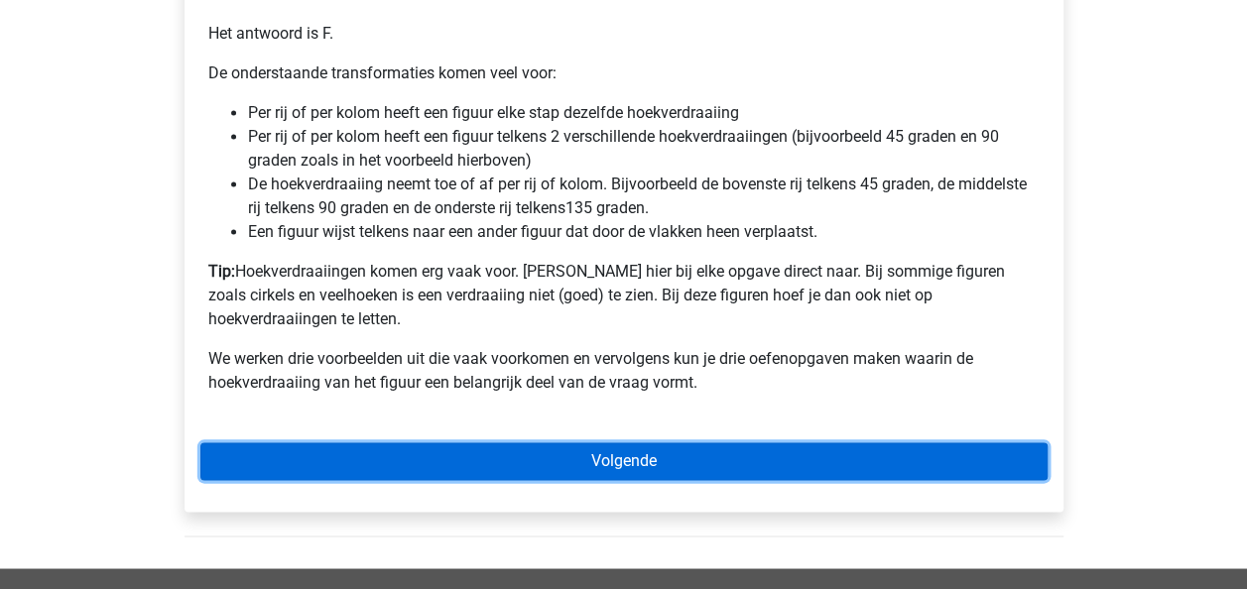
click at [585, 446] on link "Volgende" at bounding box center [623, 461] width 847 height 38
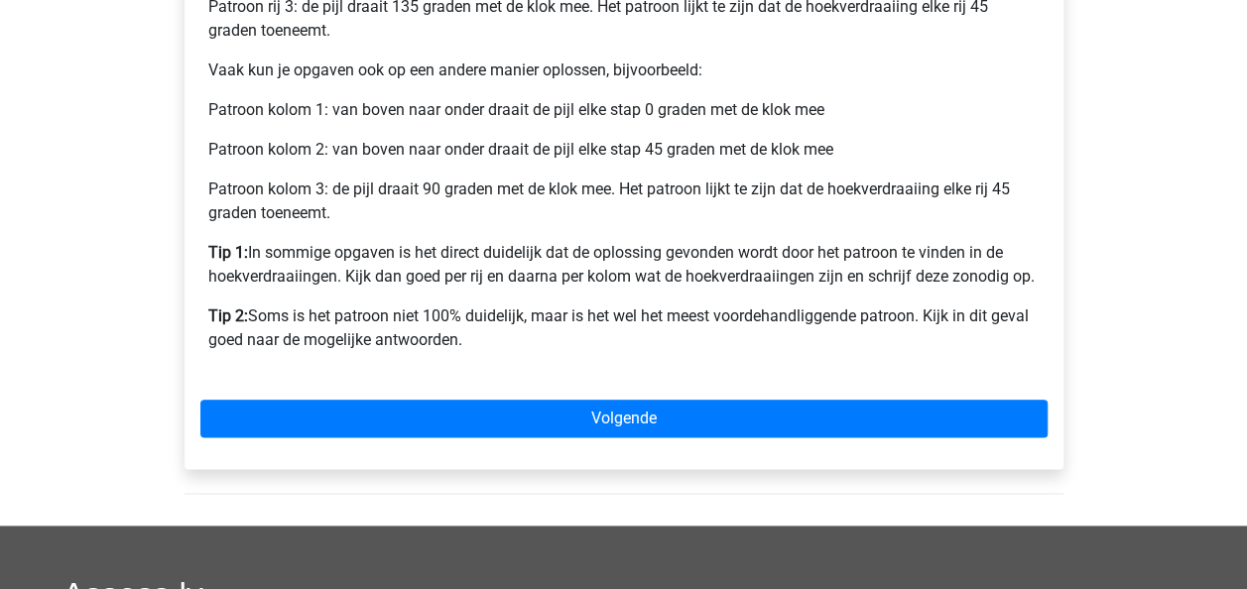
scroll to position [990, 0]
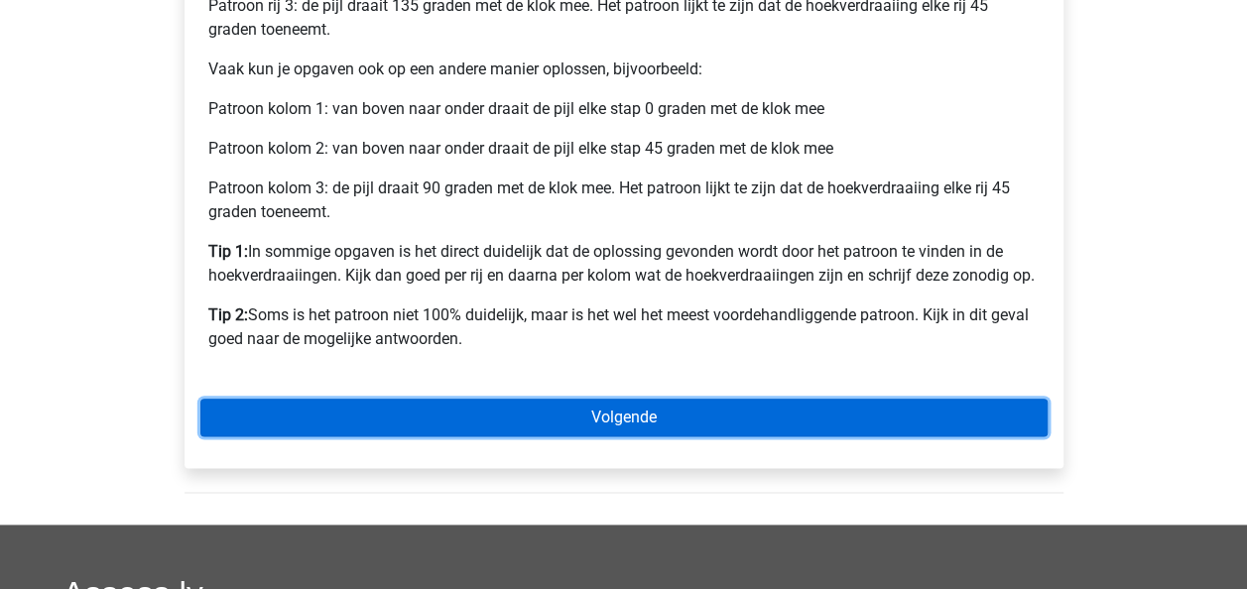
click at [624, 413] on link "Volgende" at bounding box center [623, 418] width 847 height 38
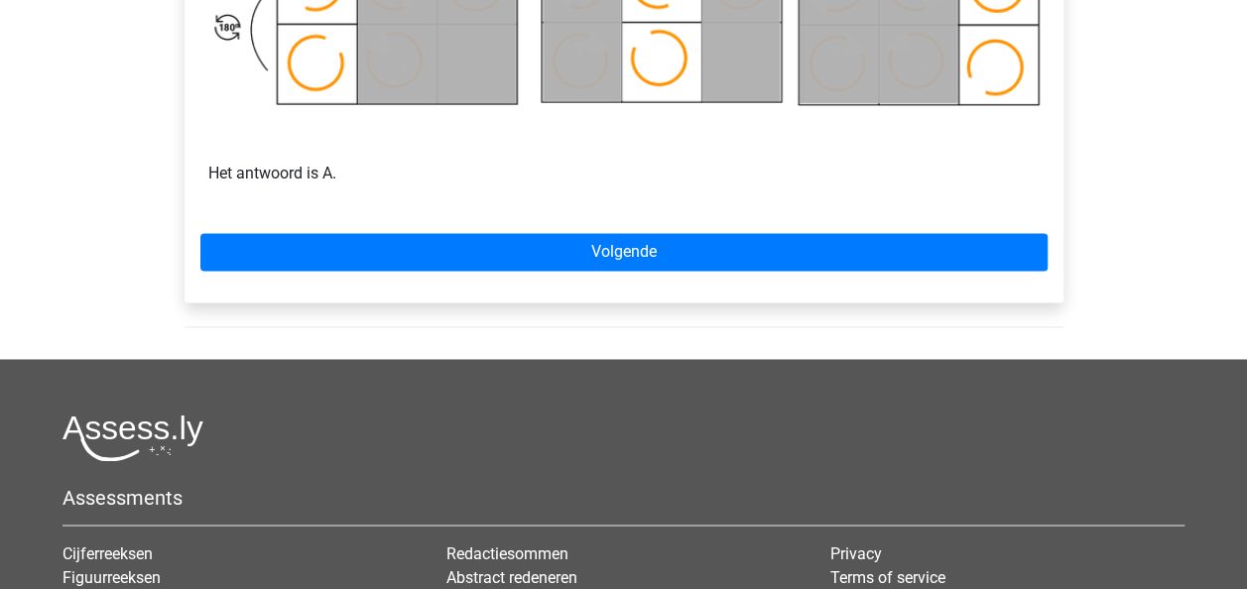
scroll to position [1374, 0]
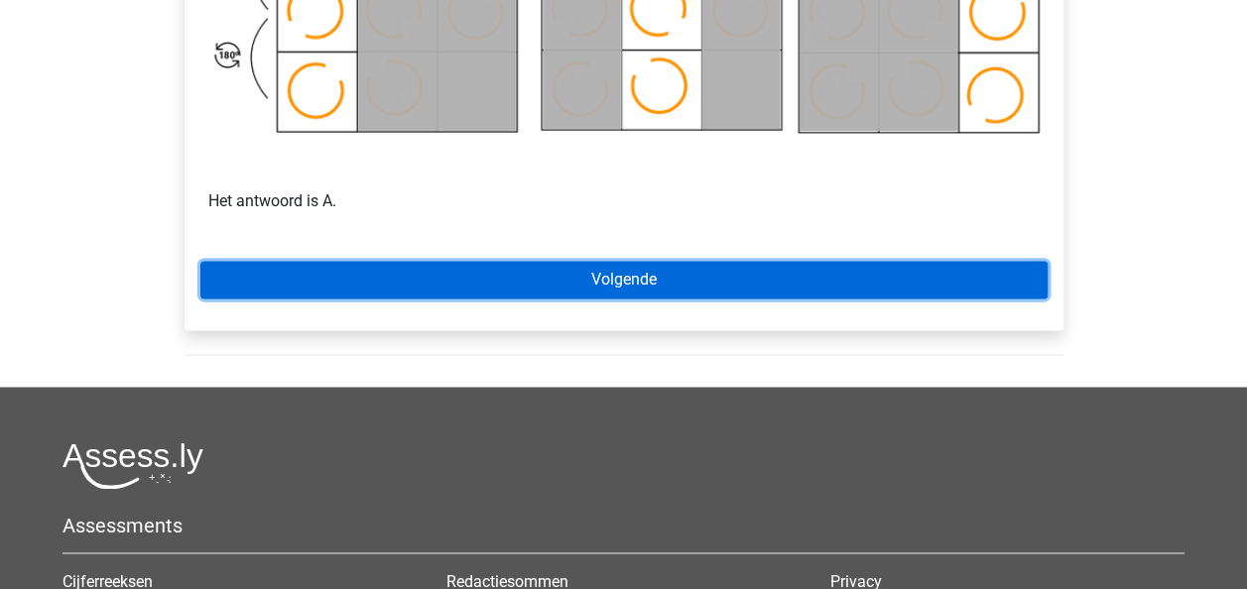
click at [651, 279] on link "Volgende" at bounding box center [623, 280] width 847 height 38
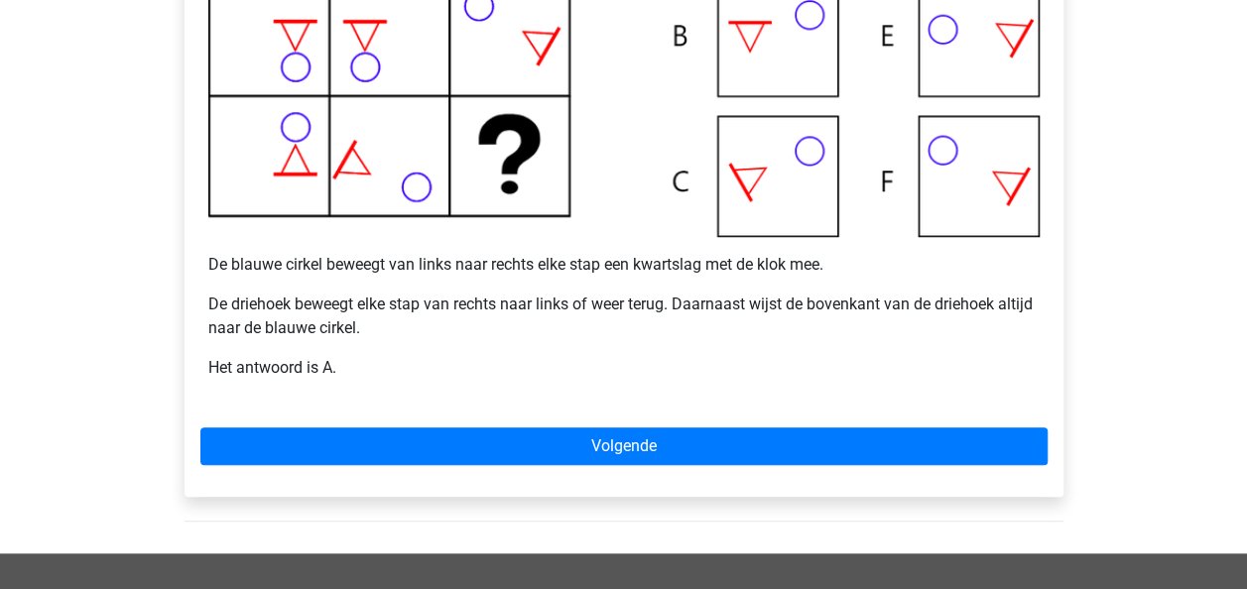
scroll to position [632, 0]
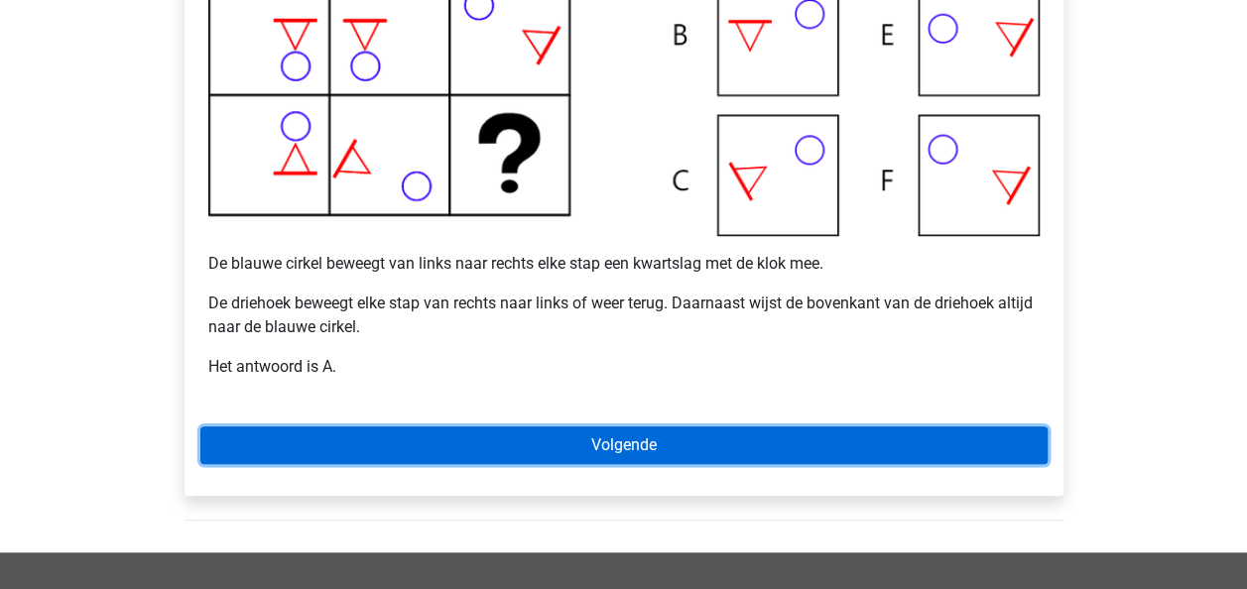
click at [704, 460] on link "Volgende" at bounding box center [623, 445] width 847 height 38
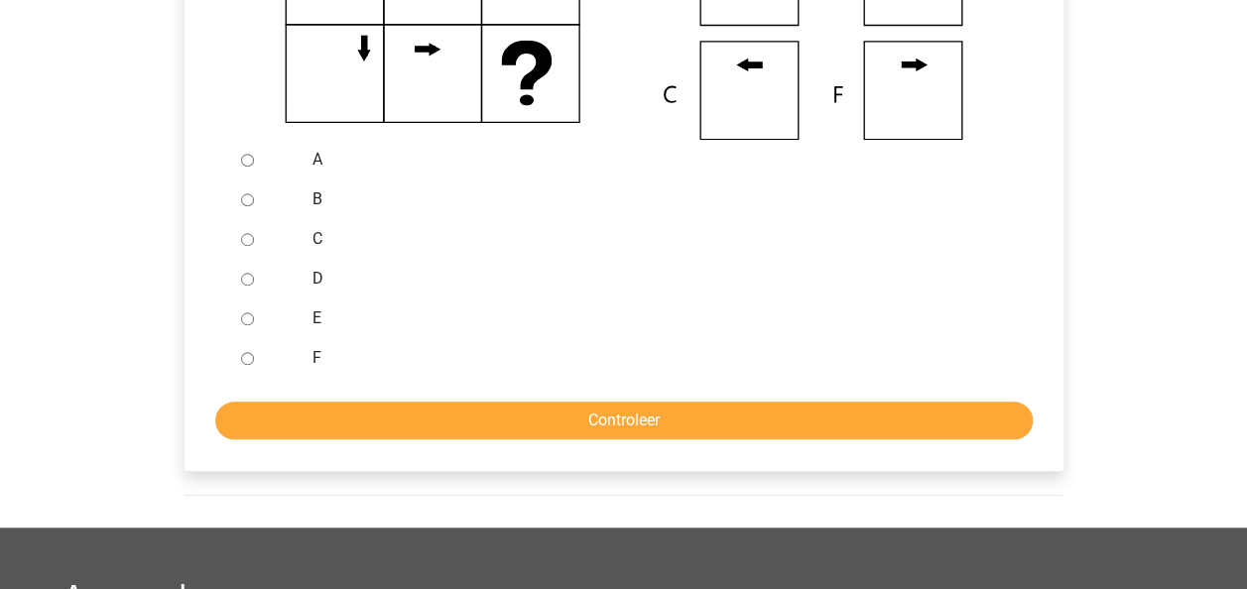
scroll to position [655, 0]
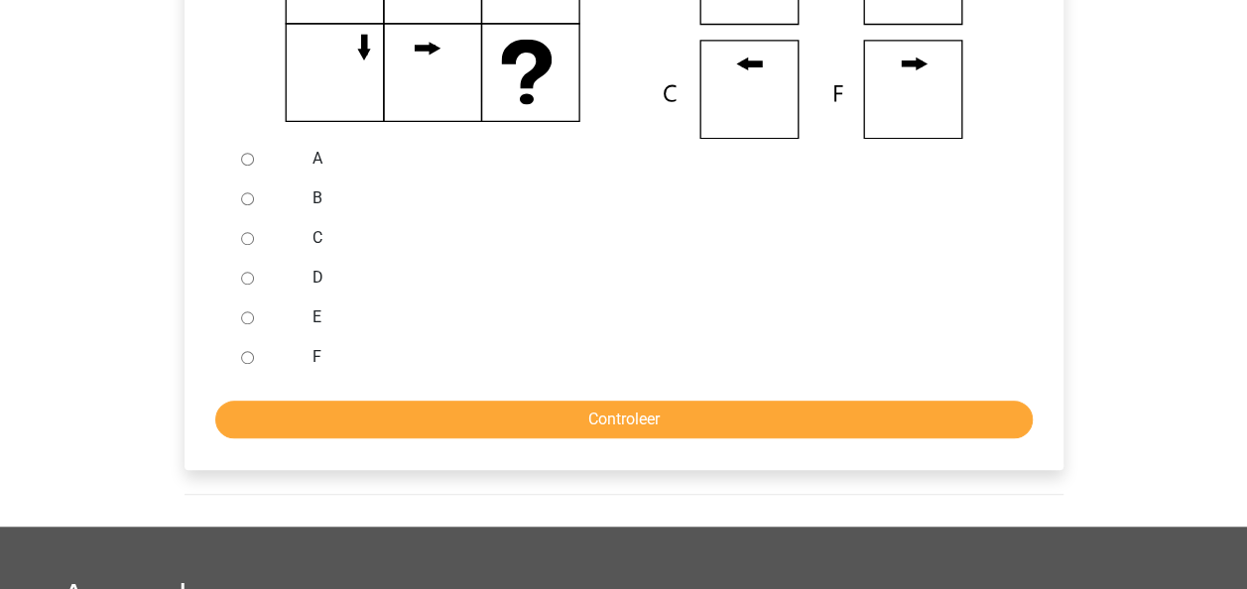
click at [233, 237] on div at bounding box center [265, 238] width 65 height 40
click at [250, 238] on input "C" at bounding box center [247, 238] width 13 height 13
radio input "true"
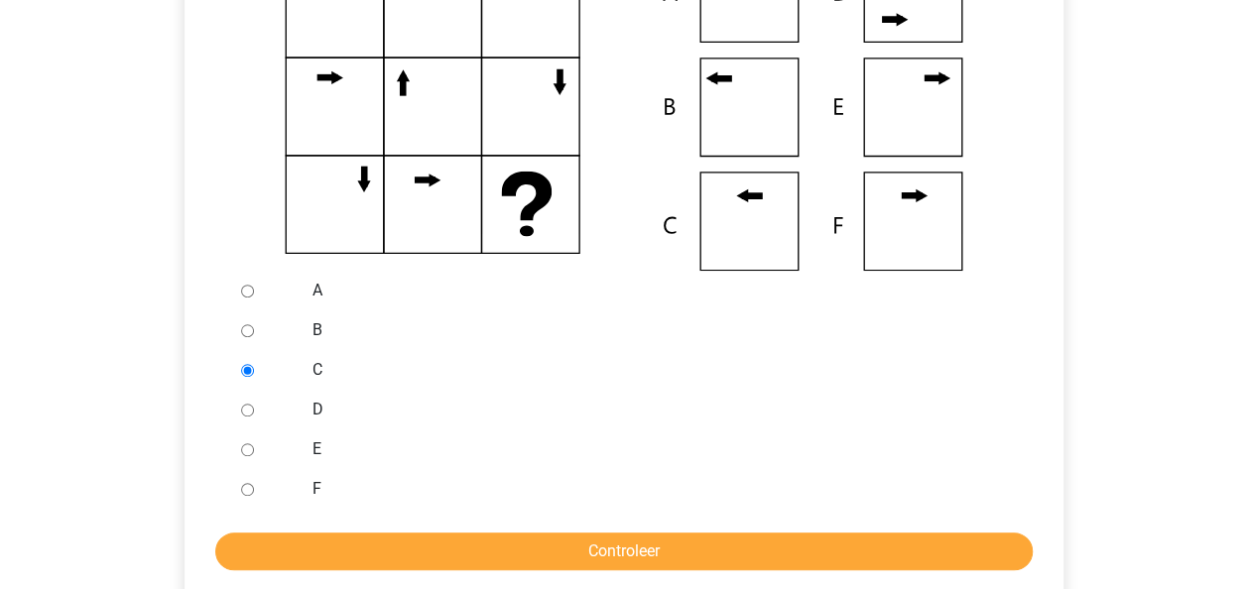
scroll to position [525, 0]
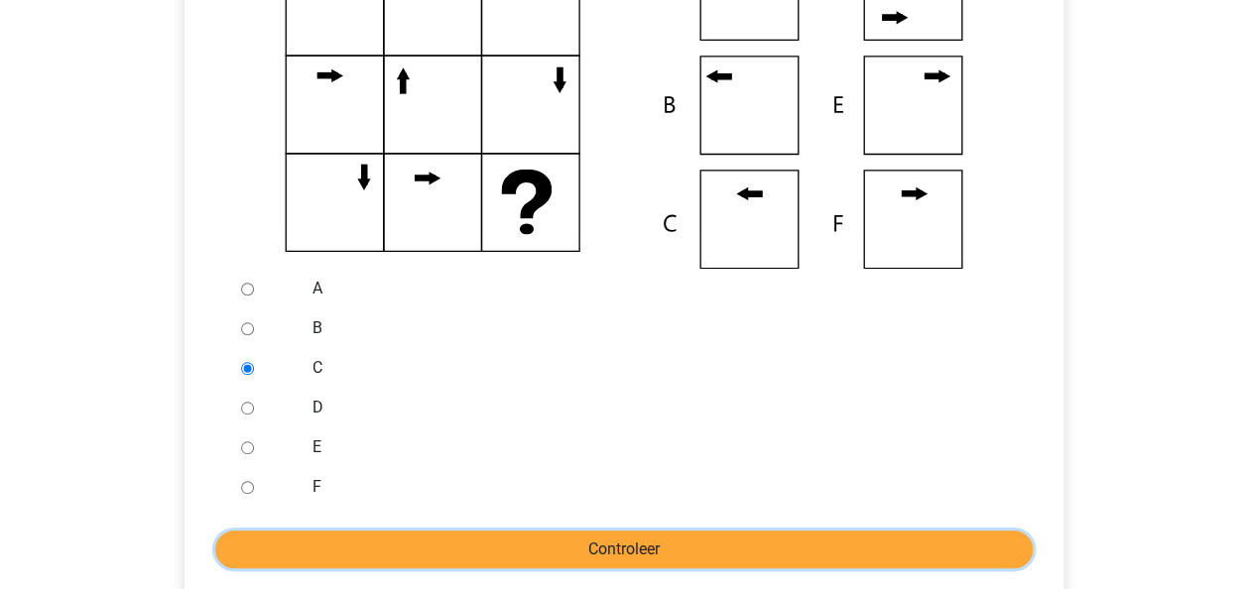
click at [607, 561] on input "Controleer" at bounding box center [623, 550] width 817 height 38
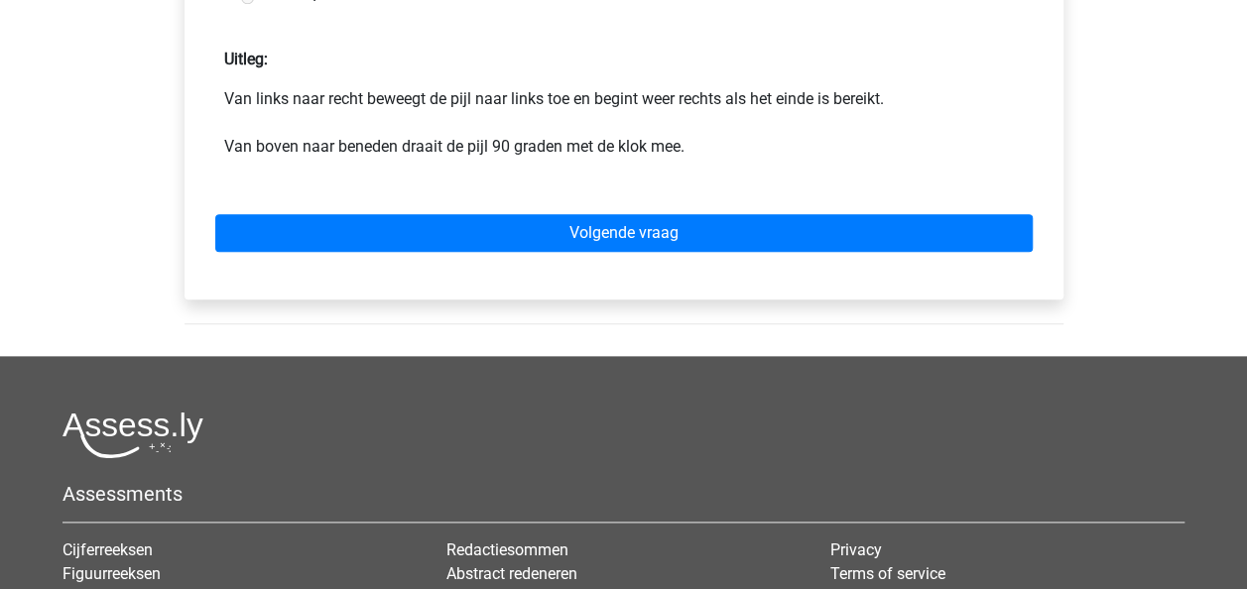
scroll to position [1021, 0]
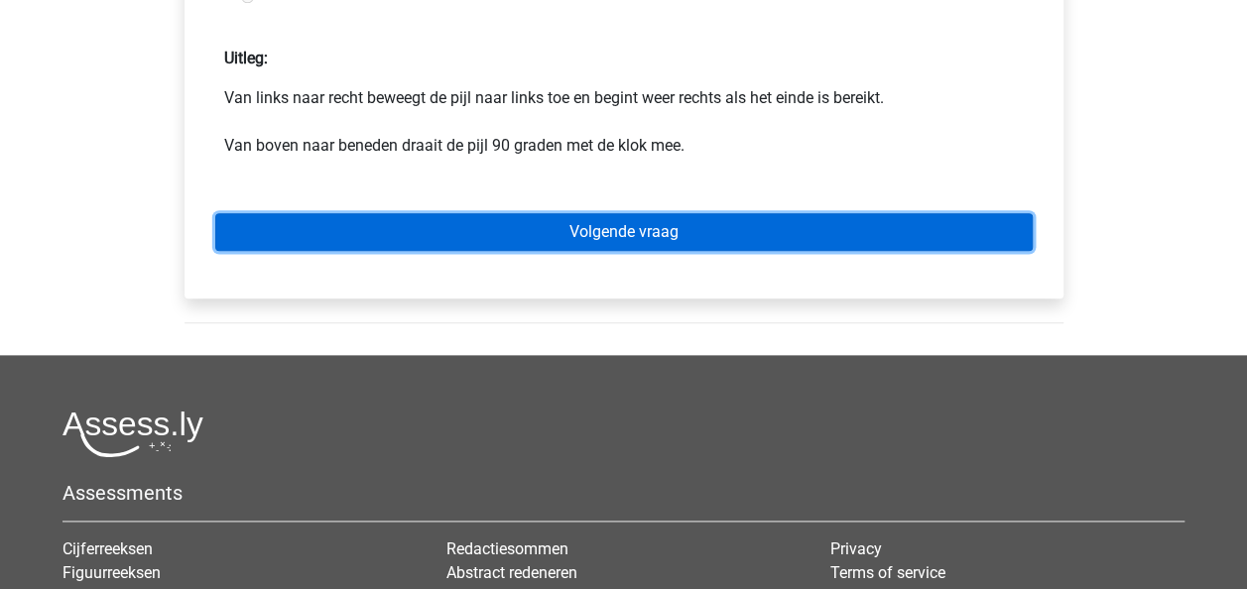
click at [559, 242] on link "Volgende vraag" at bounding box center [623, 232] width 817 height 38
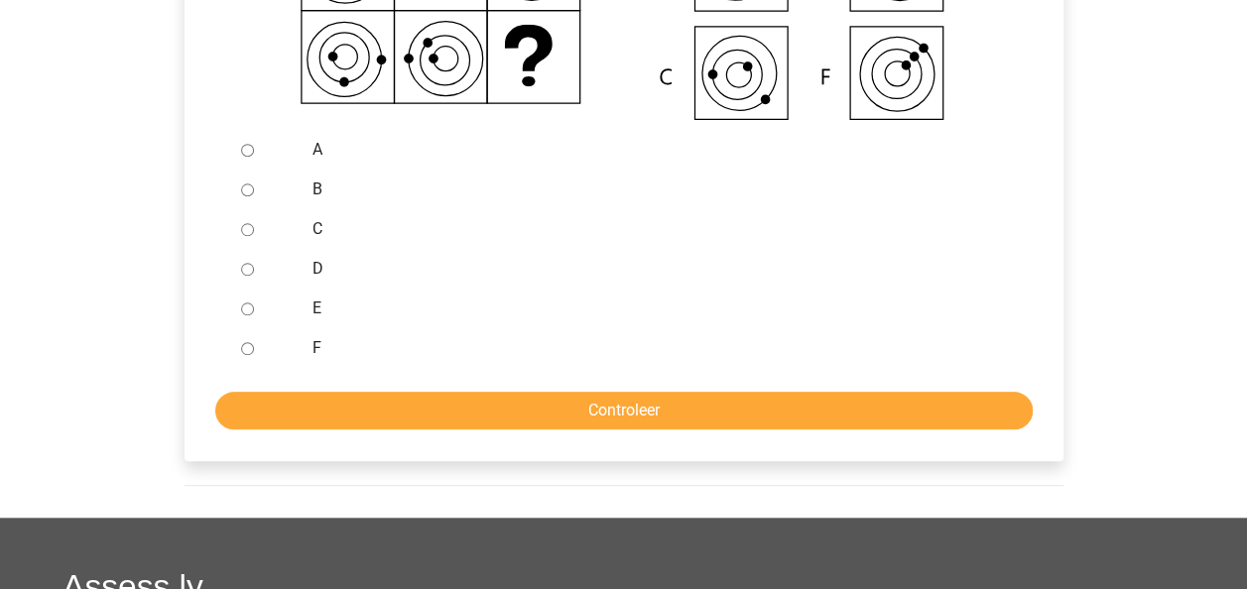
scroll to position [667, 0]
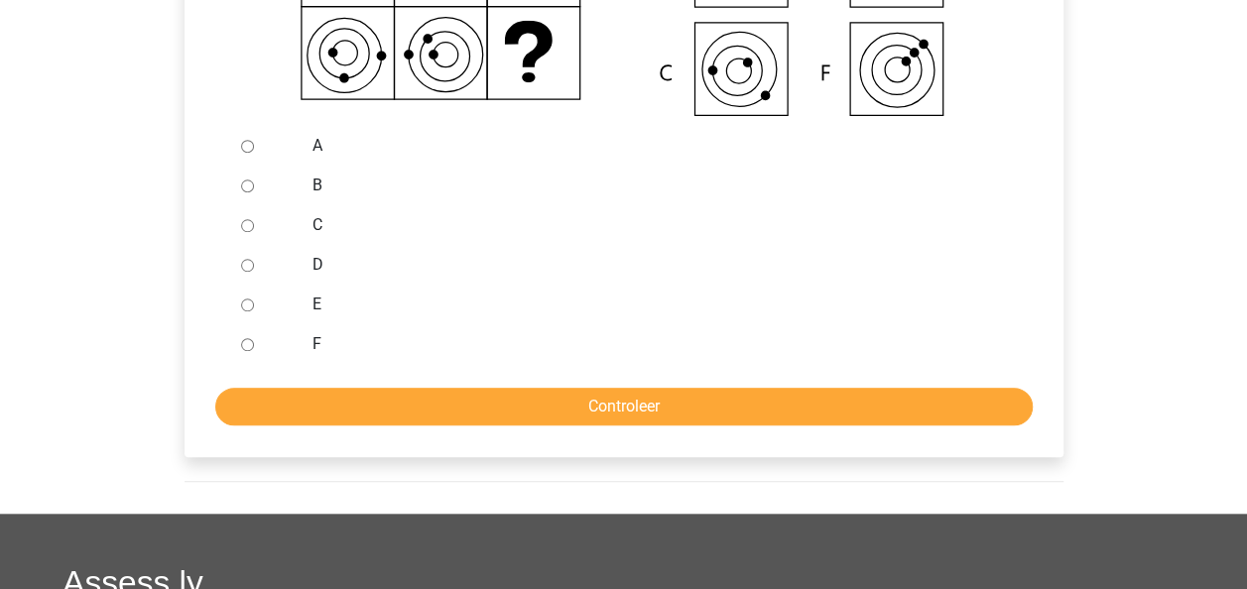
click at [260, 223] on div at bounding box center [265, 225] width 65 height 40
click at [245, 221] on input "C" at bounding box center [247, 225] width 13 height 13
radio input "true"
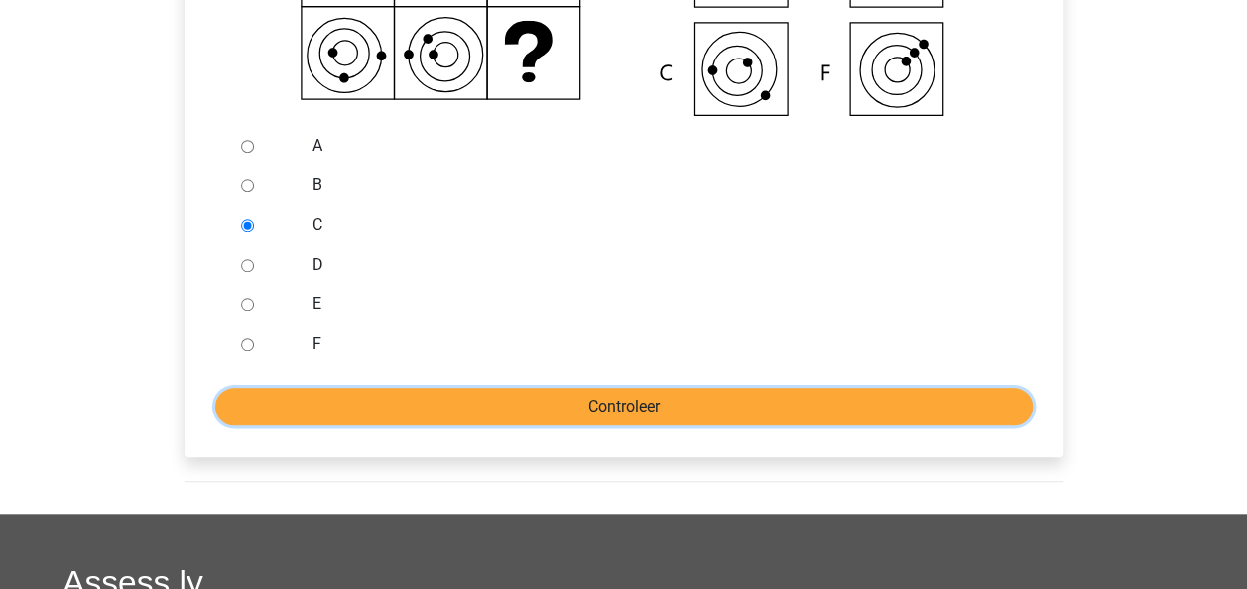
click at [686, 398] on input "Controleer" at bounding box center [623, 407] width 817 height 38
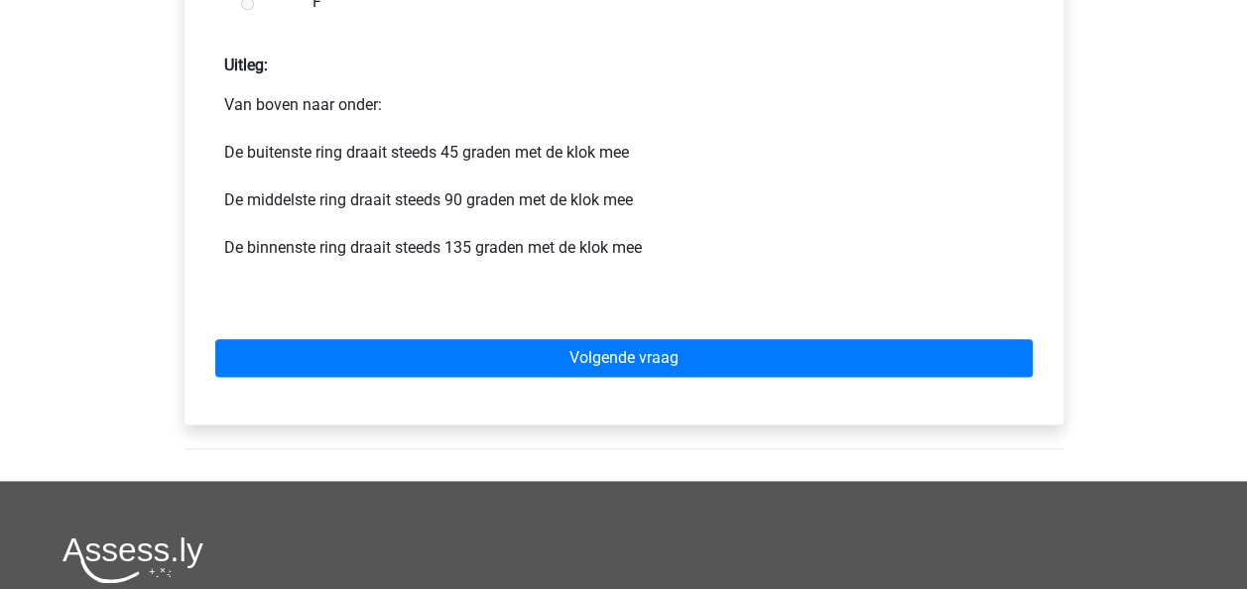
scroll to position [1037, 0]
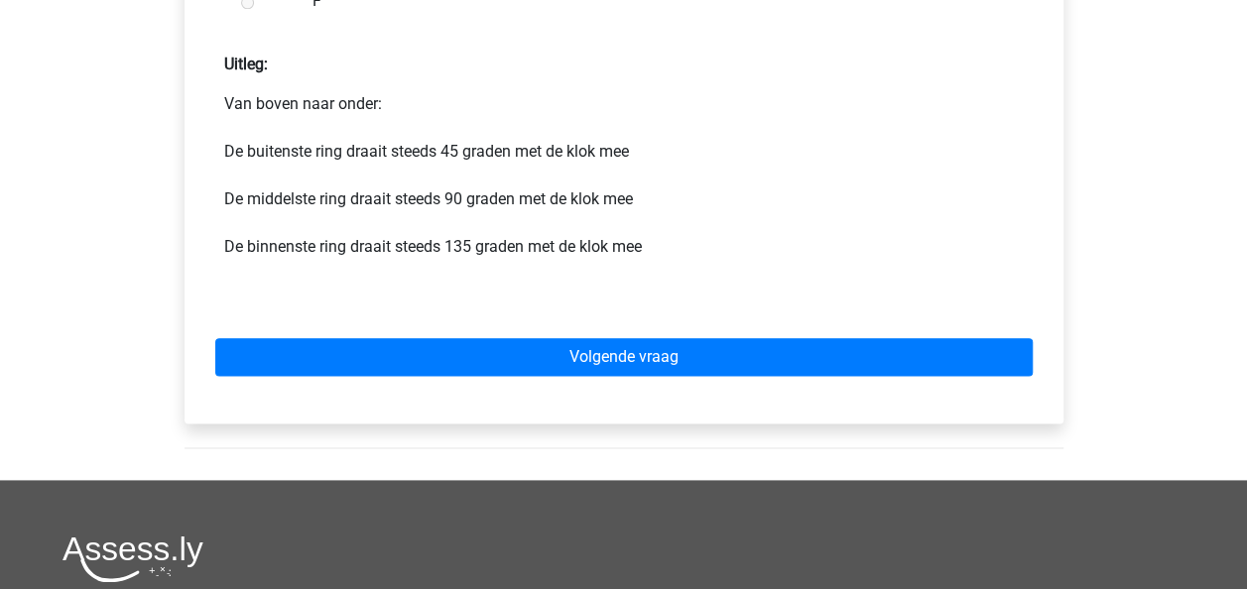
click at [658, 335] on div "Volgende vraag" at bounding box center [623, 353] width 847 height 109
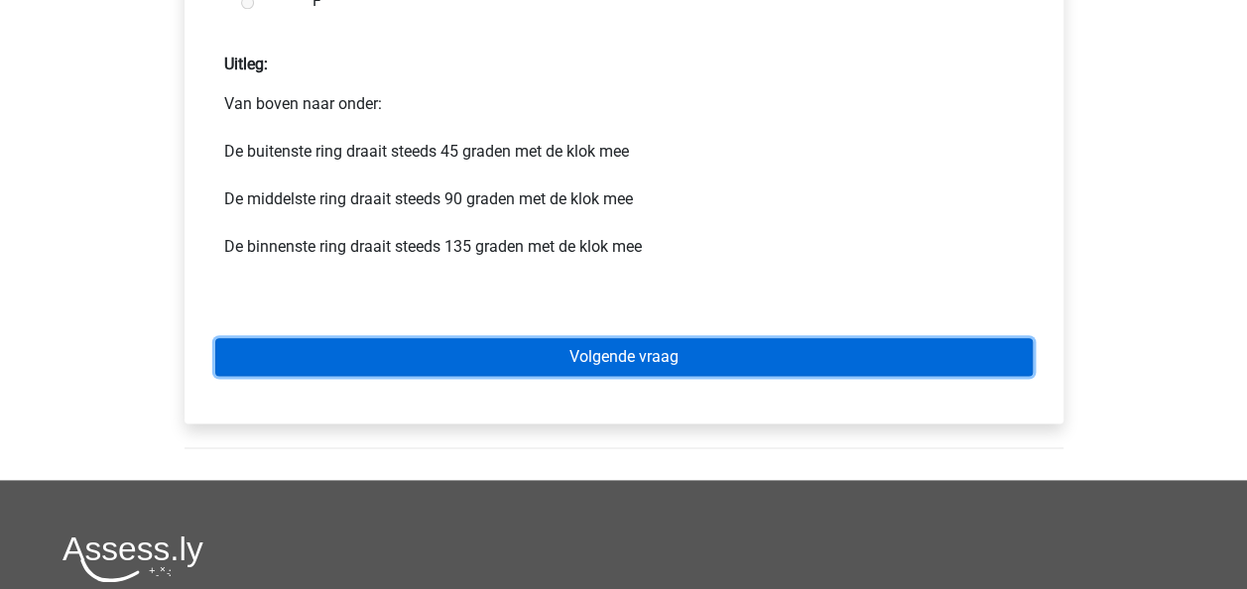
click at [651, 348] on link "Volgende vraag" at bounding box center [623, 357] width 817 height 38
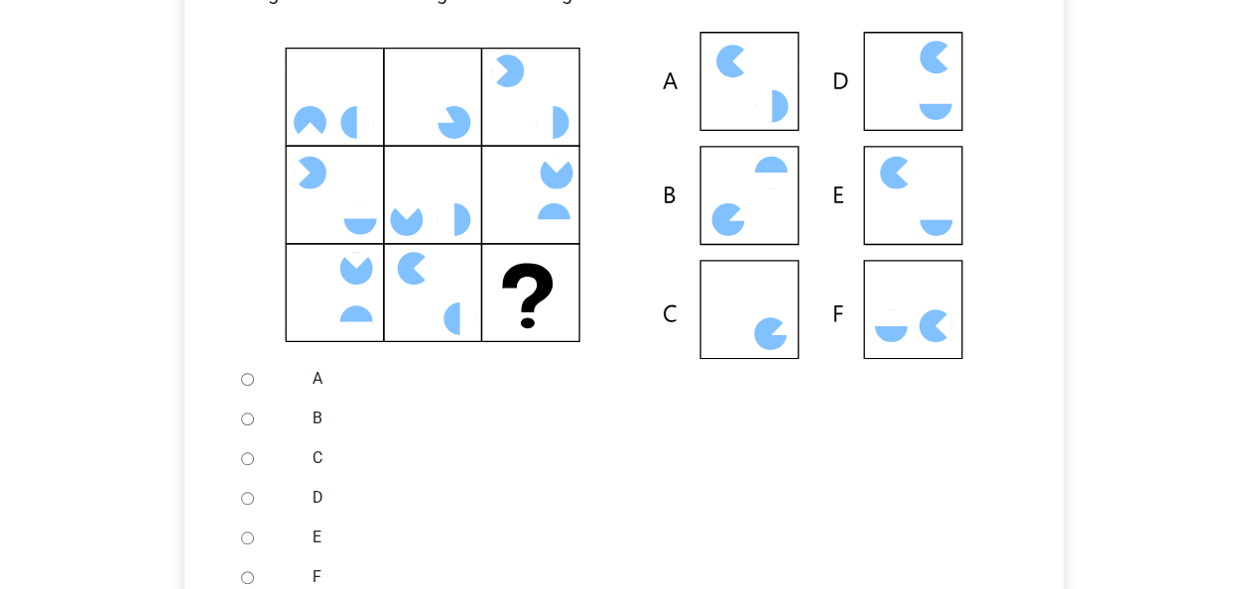
scroll to position [433, 0]
click at [613, 204] on icon at bounding box center [623, 196] width 815 height 327
click at [764, 345] on icon at bounding box center [770, 334] width 33 height 33
click at [751, 321] on icon at bounding box center [623, 196] width 815 height 327
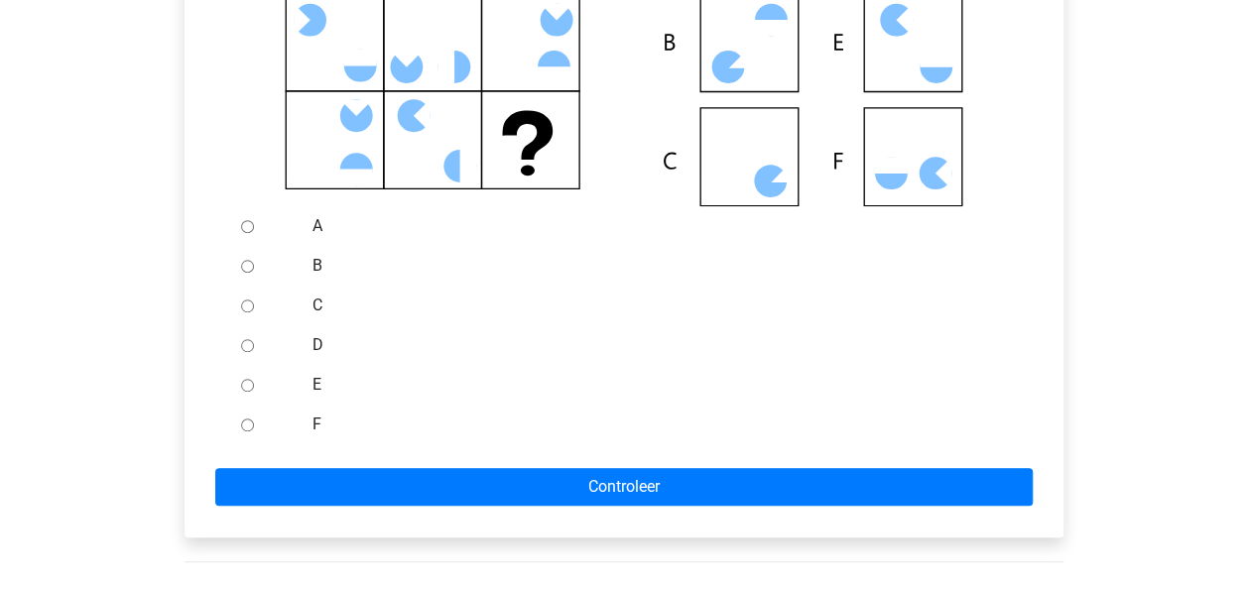
scroll to position [588, 0]
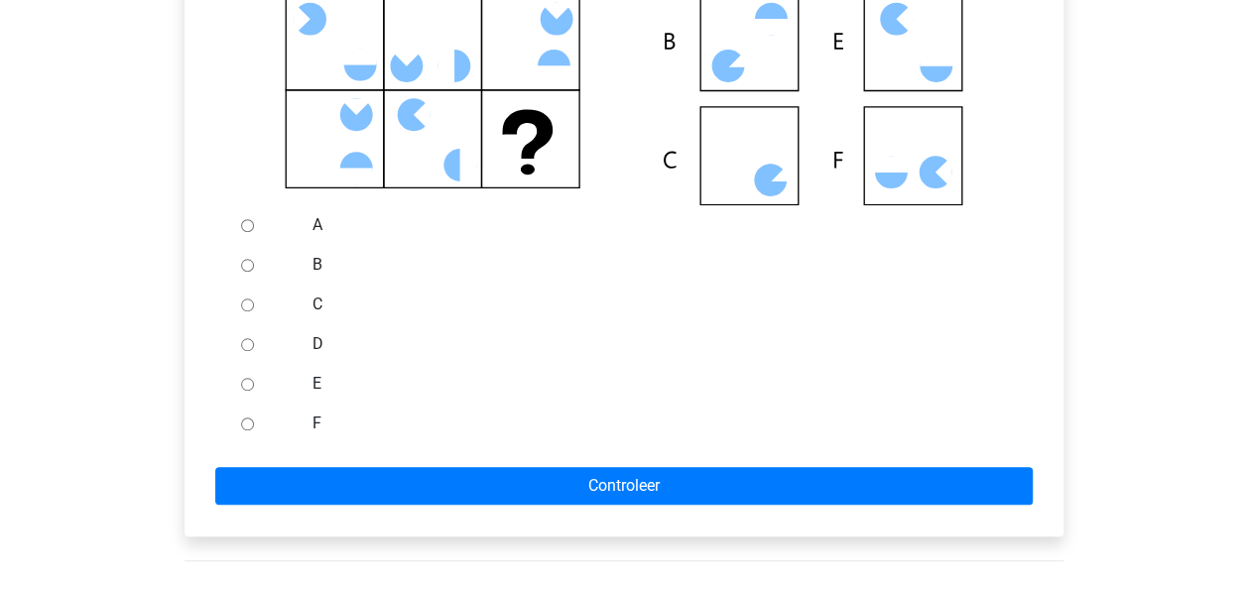
click at [244, 309] on input "C" at bounding box center [247, 305] width 13 height 13
radio input "true"
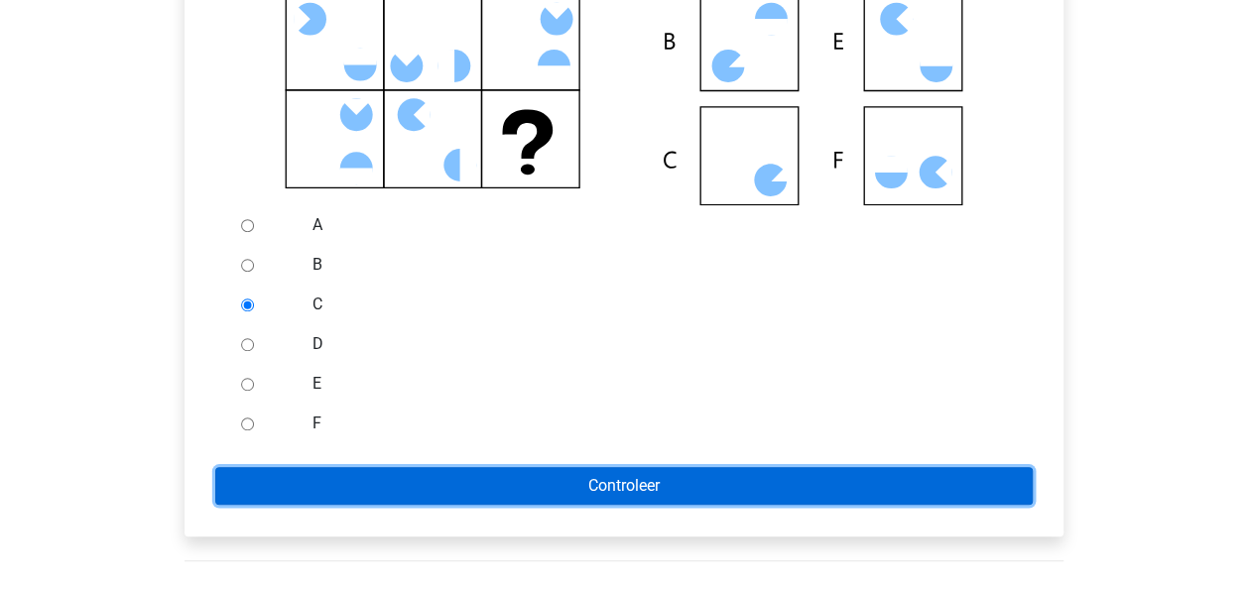
click at [536, 488] on input "Controleer" at bounding box center [623, 486] width 817 height 38
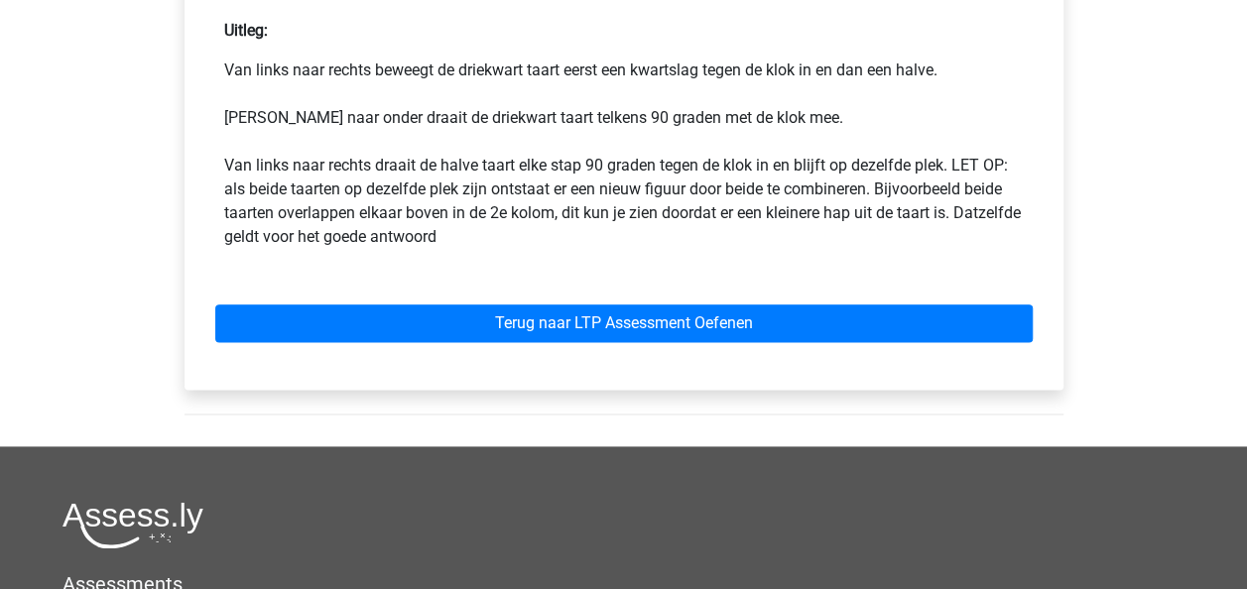
scroll to position [1075, 0]
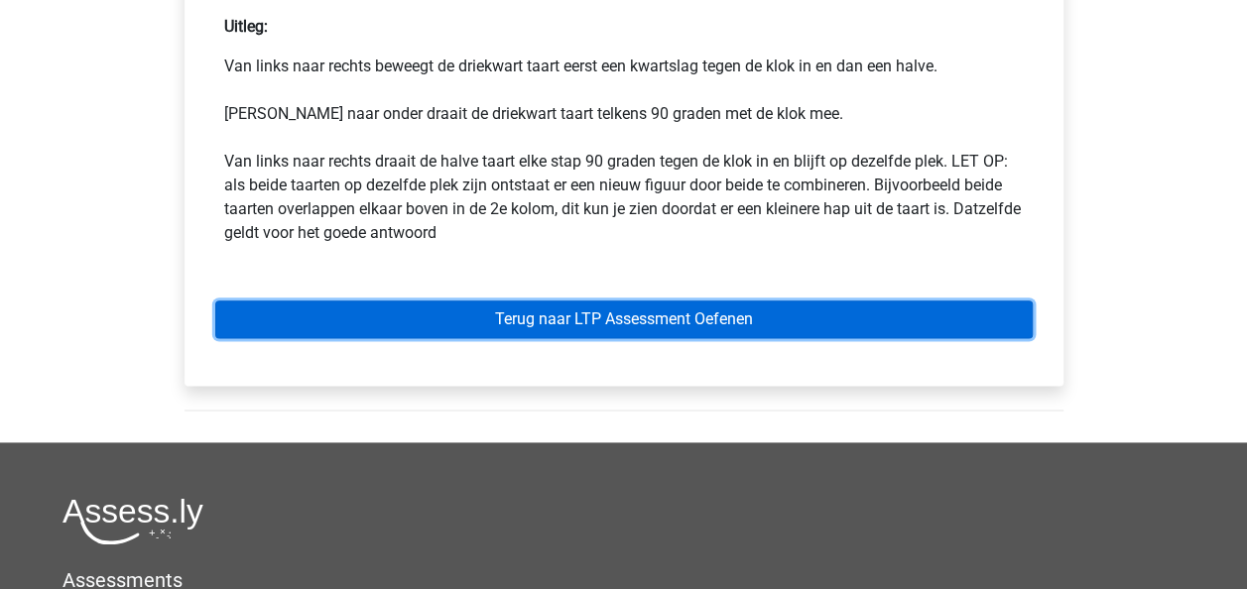
click at [622, 303] on link "Terug naar LTP Assessment Oefenen" at bounding box center [623, 319] width 817 height 38
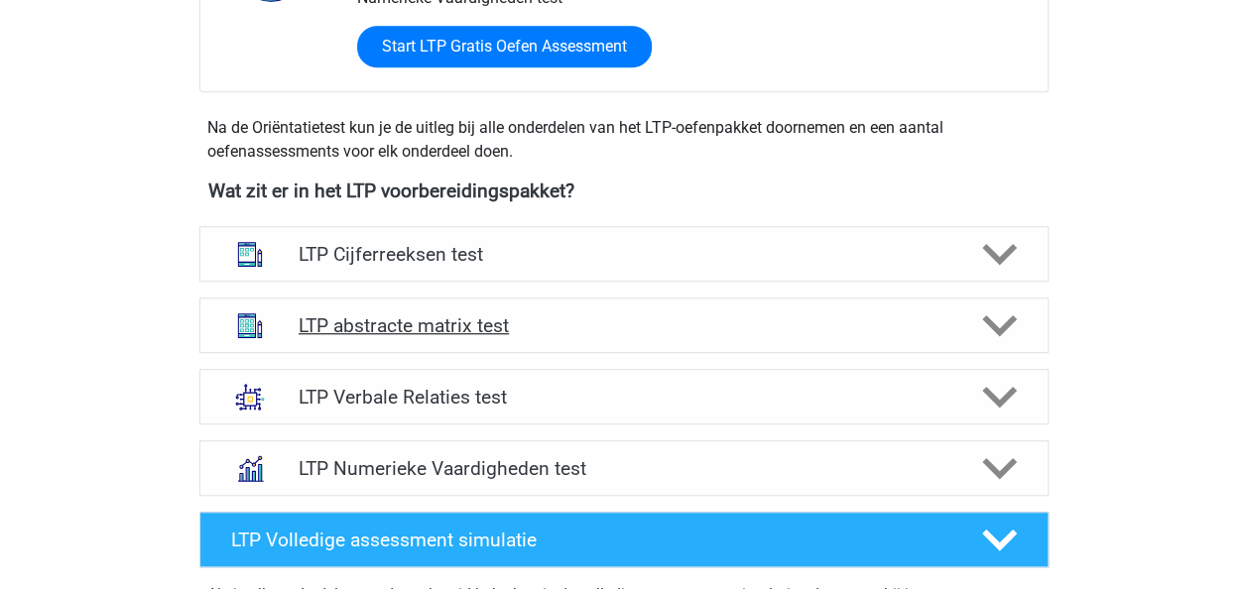
click at [591, 333] on h4 "LTP abstracte matrix test" at bounding box center [624, 325] width 650 height 23
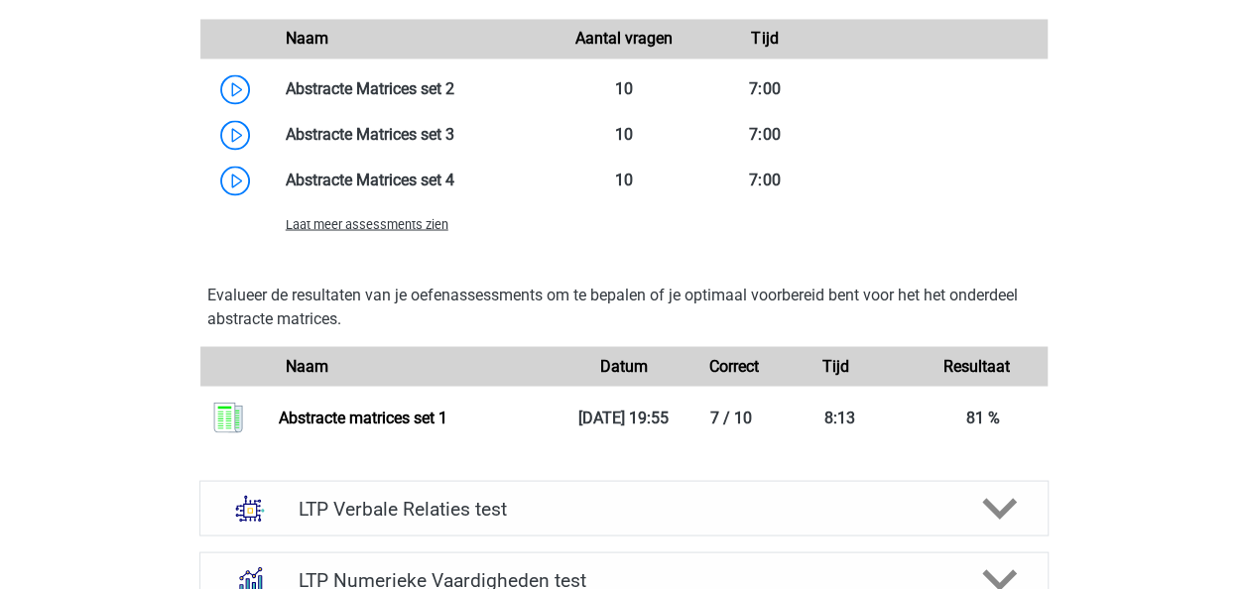
scroll to position [1659, 0]
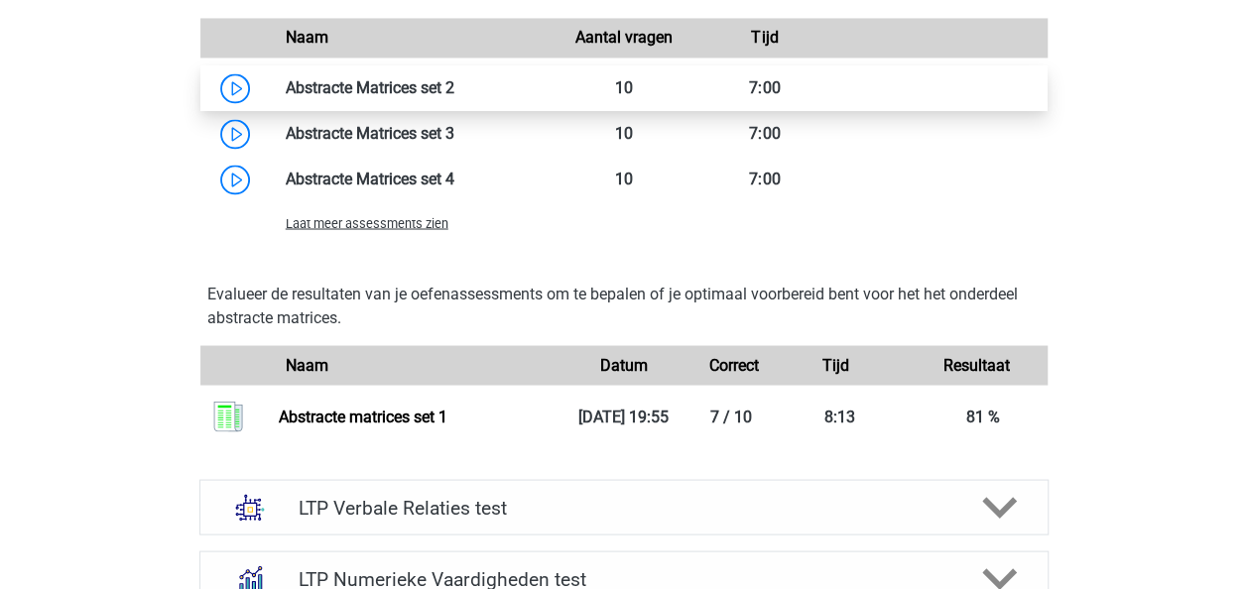
drag, startPoint x: 591, startPoint y: 333, endPoint x: 457, endPoint y: 63, distance: 301.2
click at [457, 63] on div "Naam Aantal vragen Tijd" at bounding box center [623, 130] width 833 height 224
click at [454, 85] on link at bounding box center [454, 87] width 0 height 19
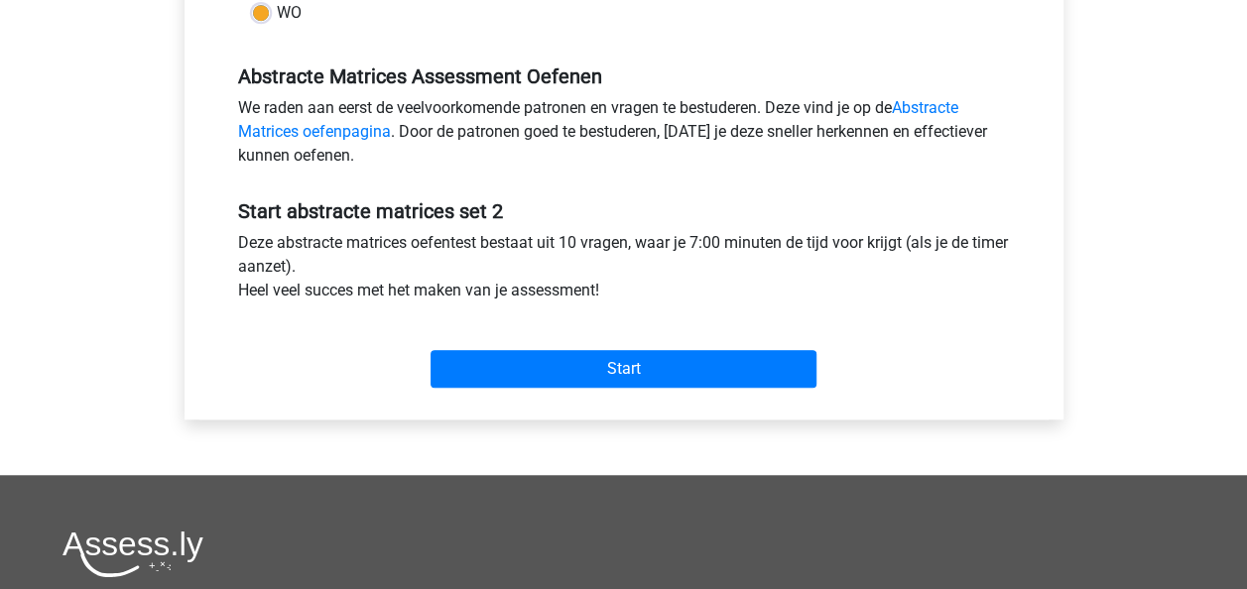
scroll to position [567, 0]
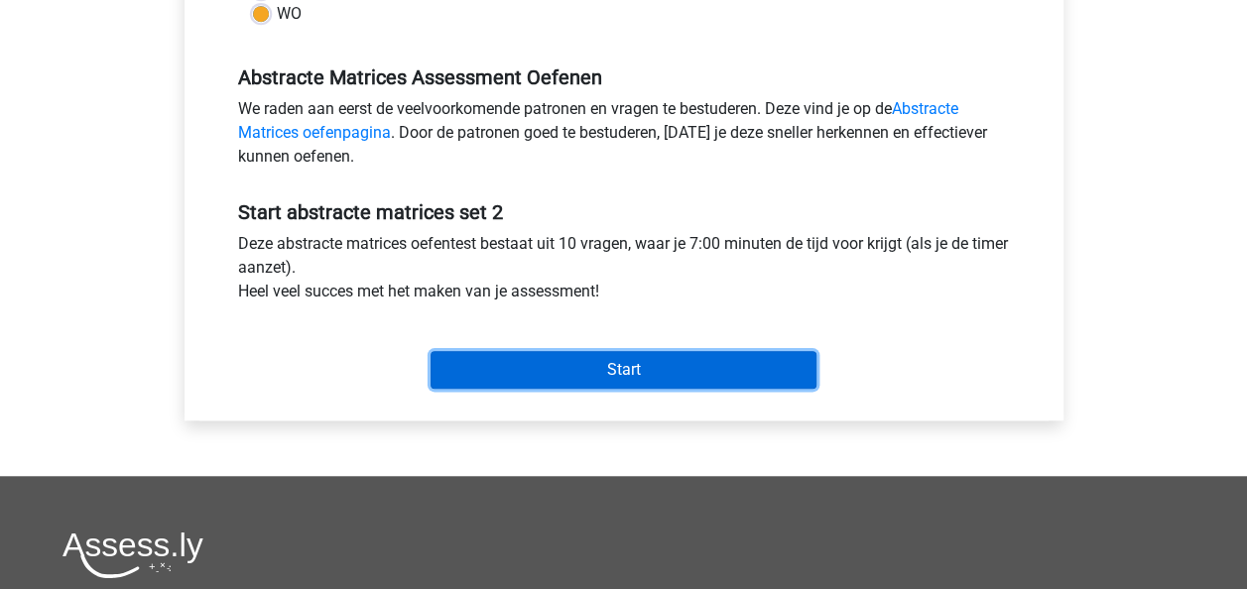
click at [649, 366] on input "Start" at bounding box center [623, 370] width 386 height 38
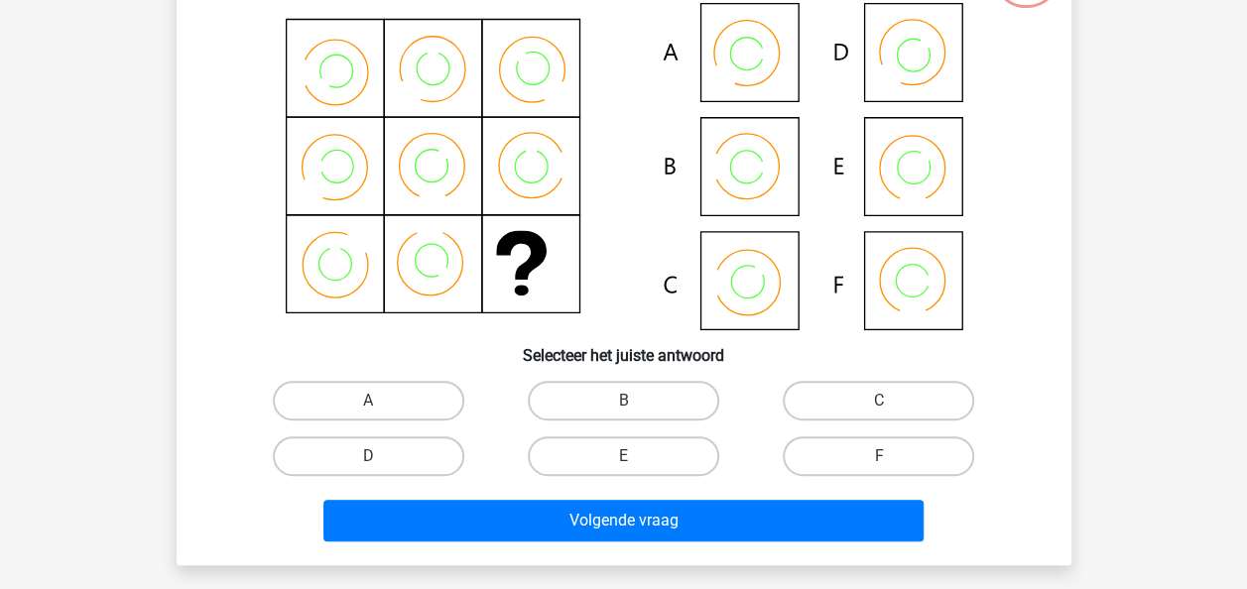
scroll to position [180, 0]
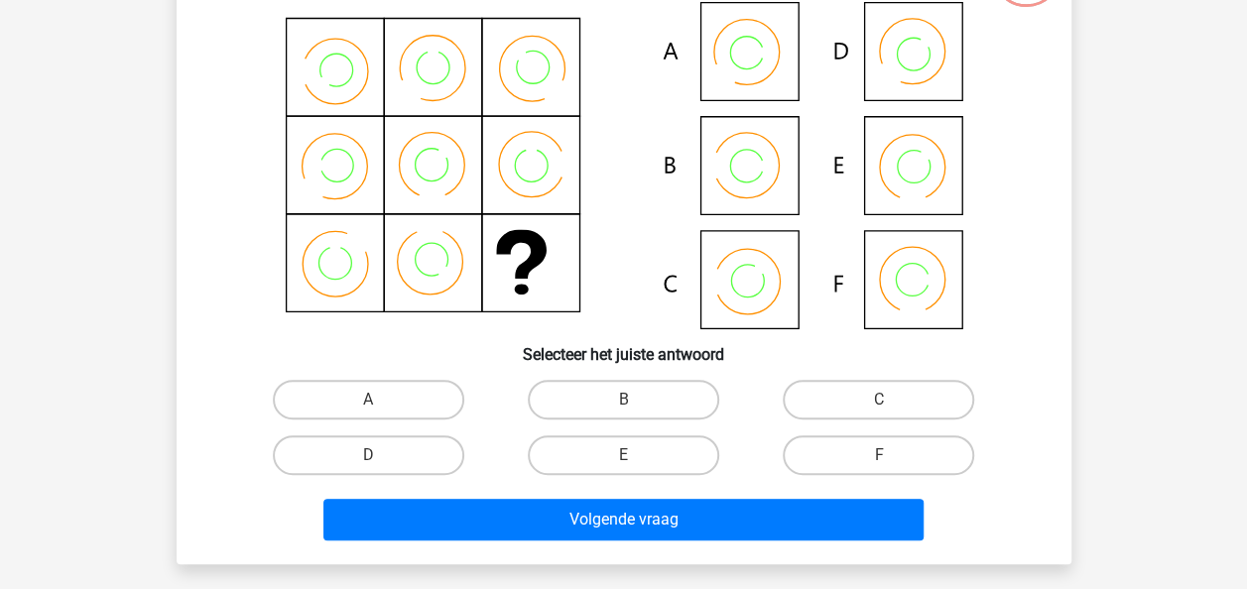
click at [750, 307] on icon at bounding box center [623, 165] width 799 height 327
click at [875, 402] on label "C" at bounding box center [877, 400] width 191 height 40
click at [879, 402] on input "C" at bounding box center [885, 406] width 13 height 13
radio input "true"
click at [704, 541] on div "Volgende vraag" at bounding box center [624, 524] width 766 height 50
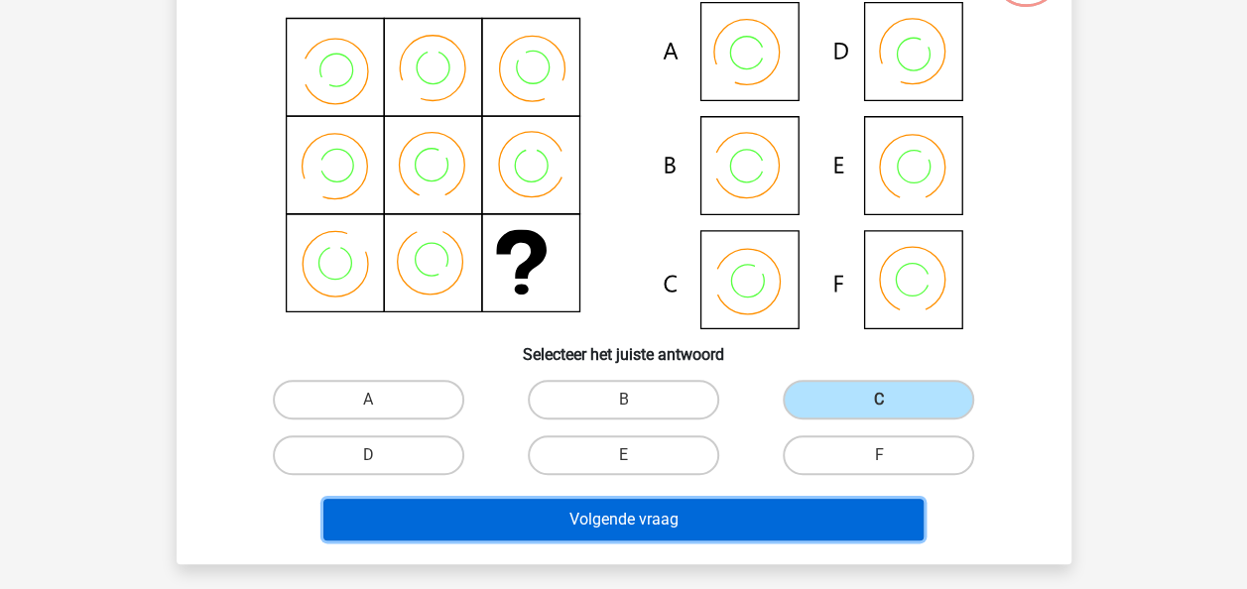
click at [785, 514] on button "Volgende vraag" at bounding box center [623, 520] width 600 height 42
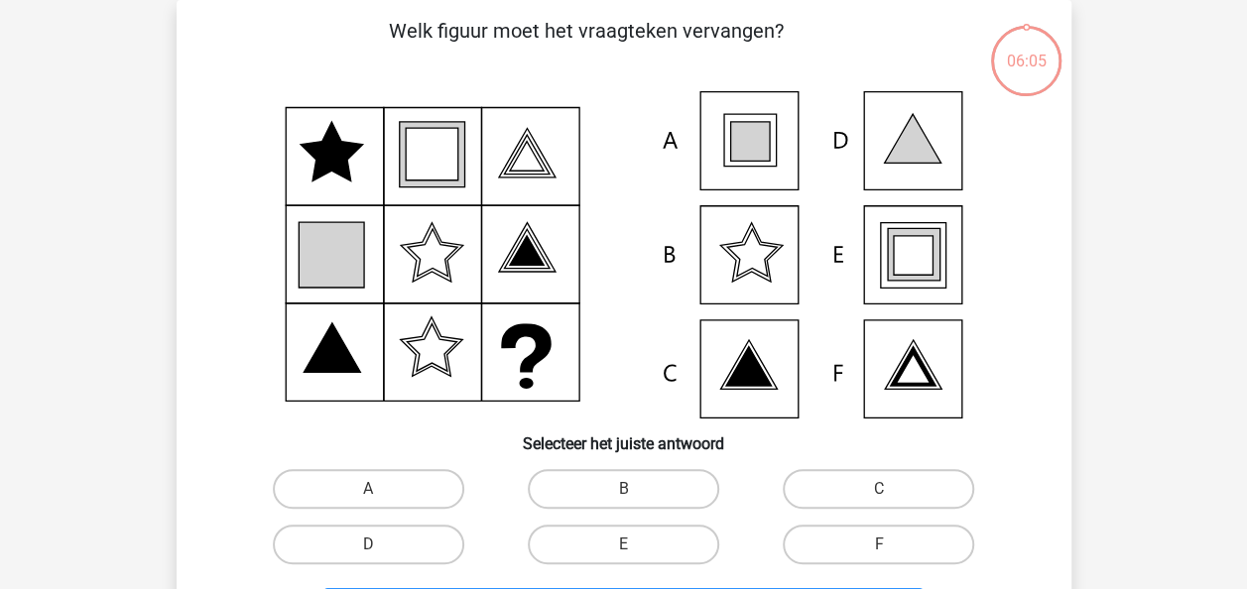
scroll to position [34, 0]
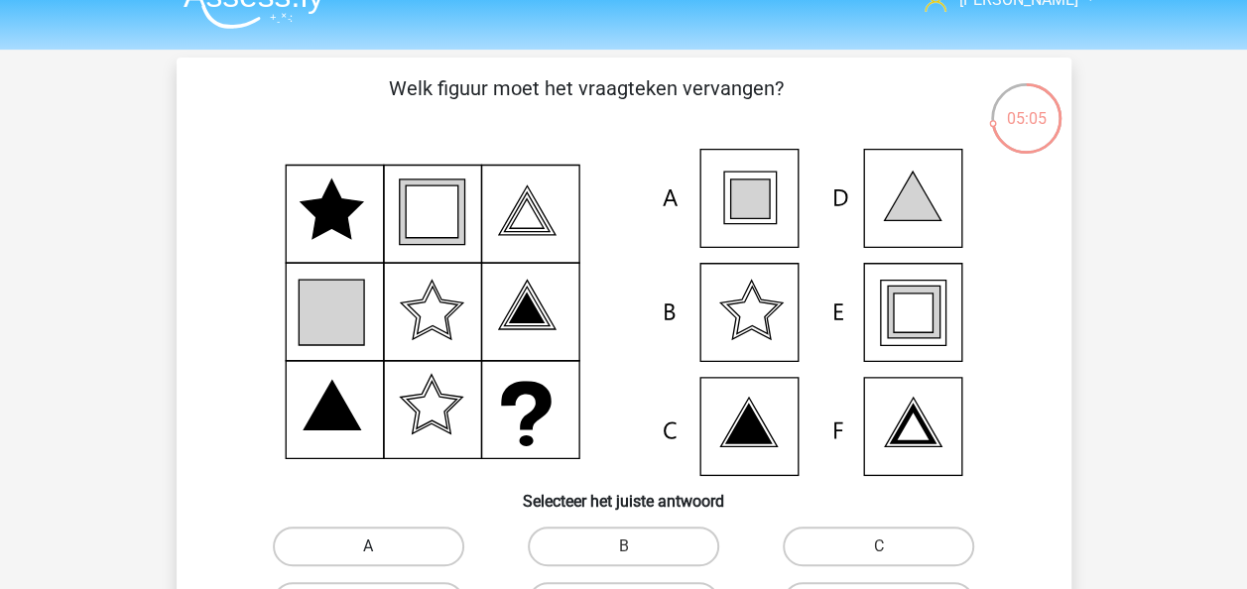
click at [357, 548] on label "A" at bounding box center [368, 547] width 191 height 40
click at [368, 548] on input "A" at bounding box center [374, 552] width 13 height 13
radio input "true"
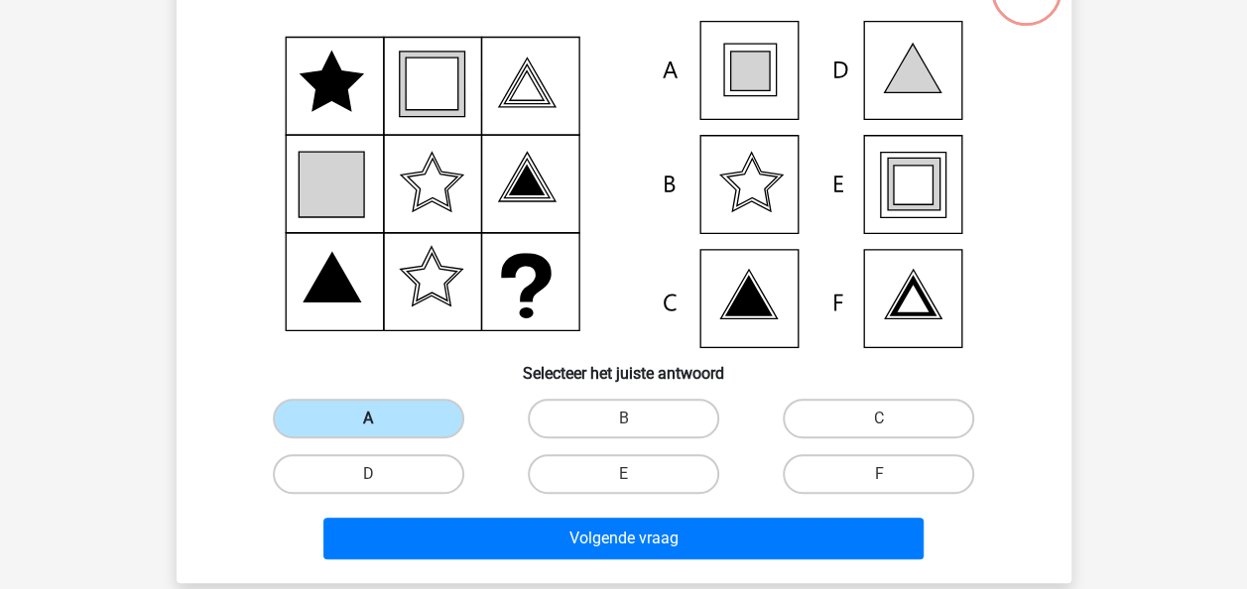
scroll to position [163, 0]
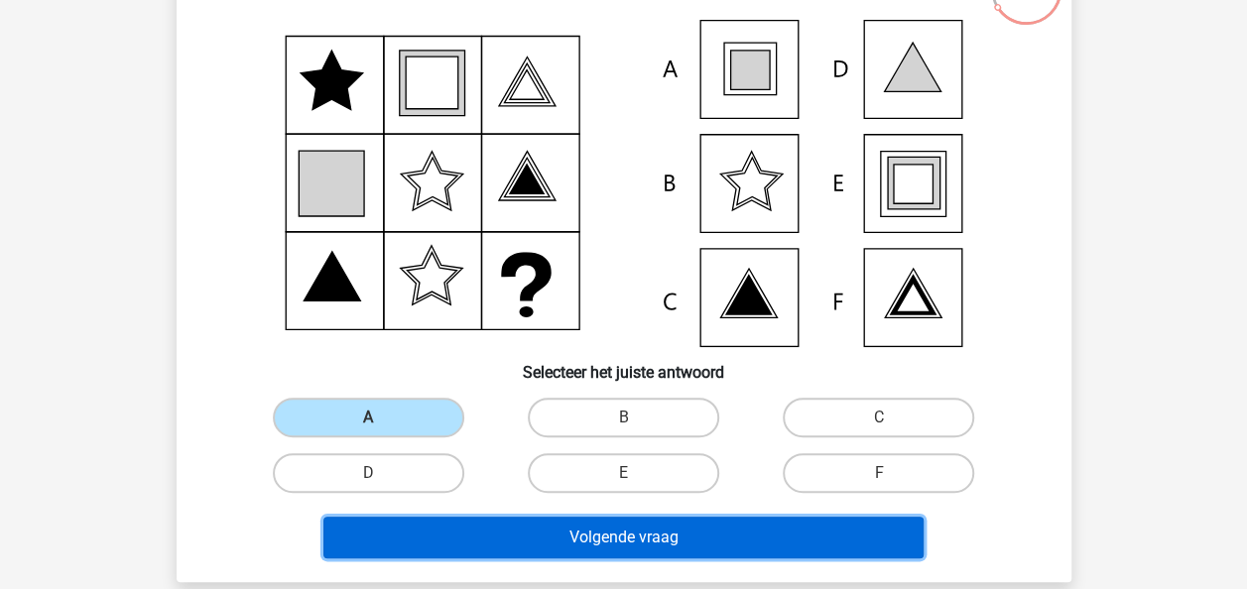
click at [668, 553] on button "Volgende vraag" at bounding box center [623, 538] width 600 height 42
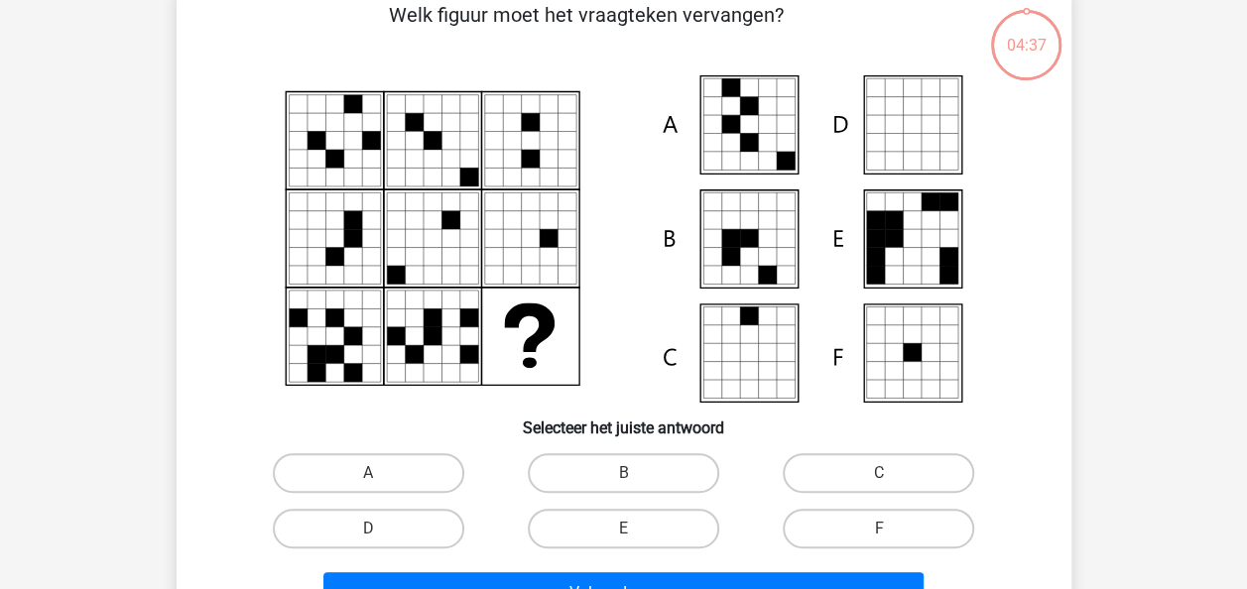
scroll to position [91, 0]
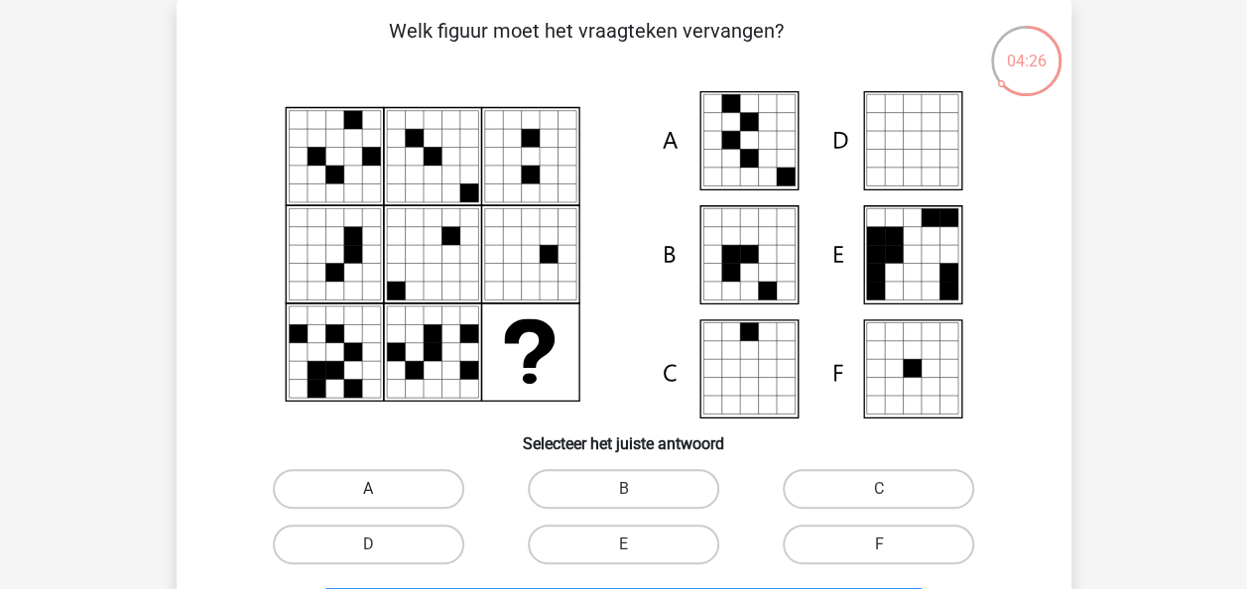
click at [388, 486] on label "A" at bounding box center [368, 489] width 191 height 40
click at [381, 489] on input "A" at bounding box center [374, 495] width 13 height 13
radio input "true"
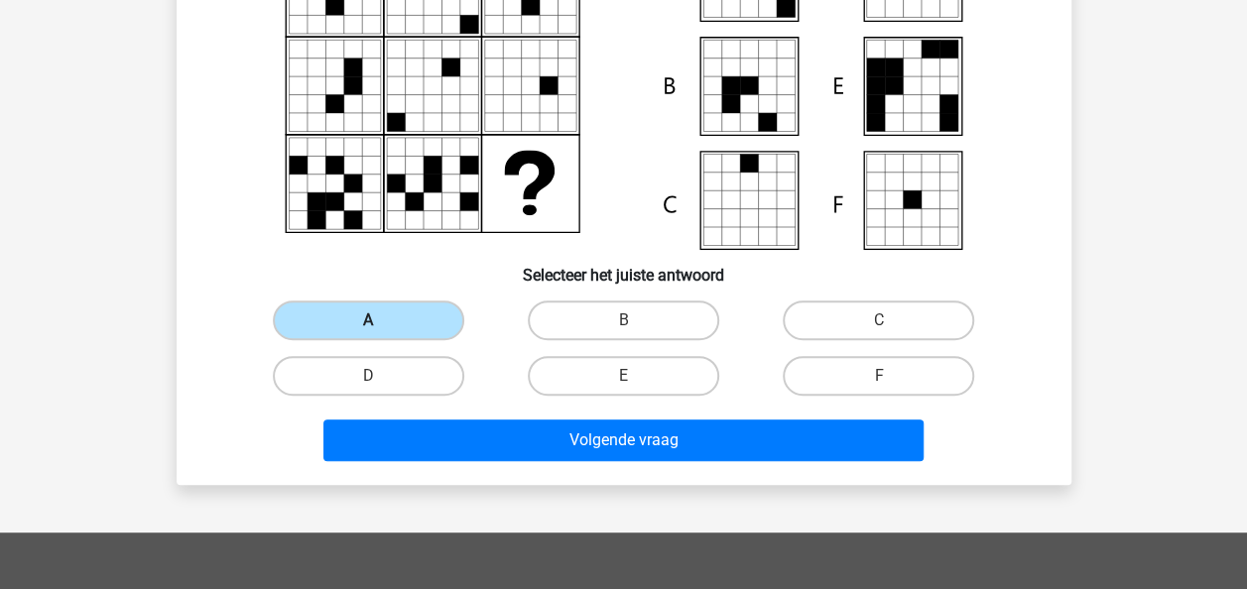
scroll to position [262, 0]
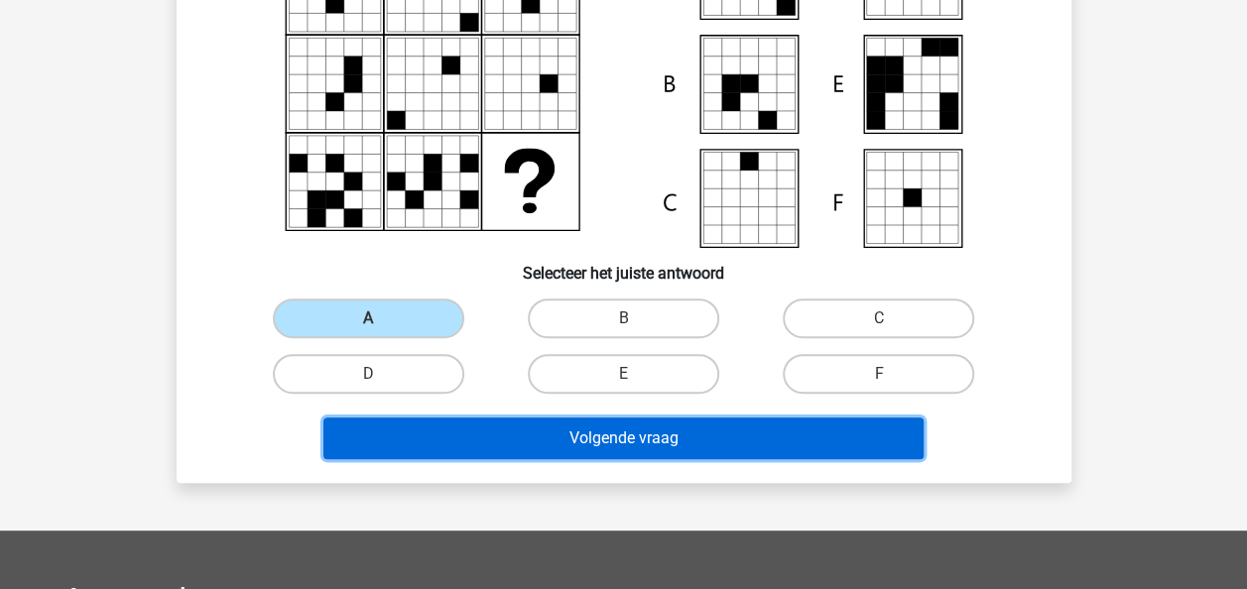
click at [532, 444] on button "Volgende vraag" at bounding box center [623, 439] width 600 height 42
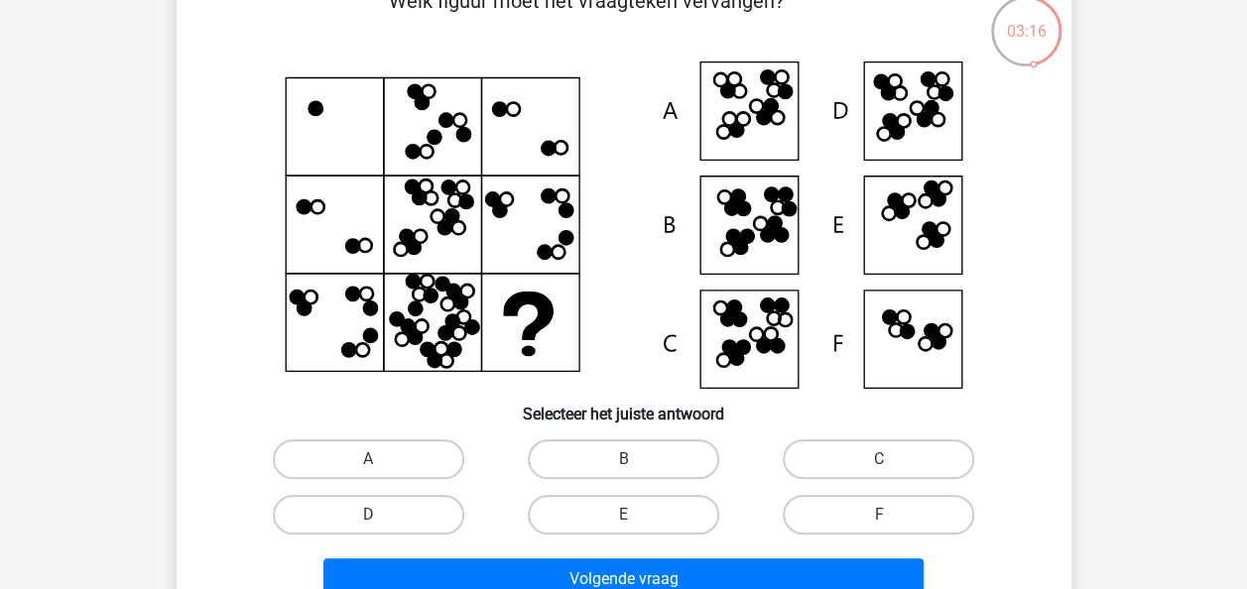
scroll to position [124, 0]
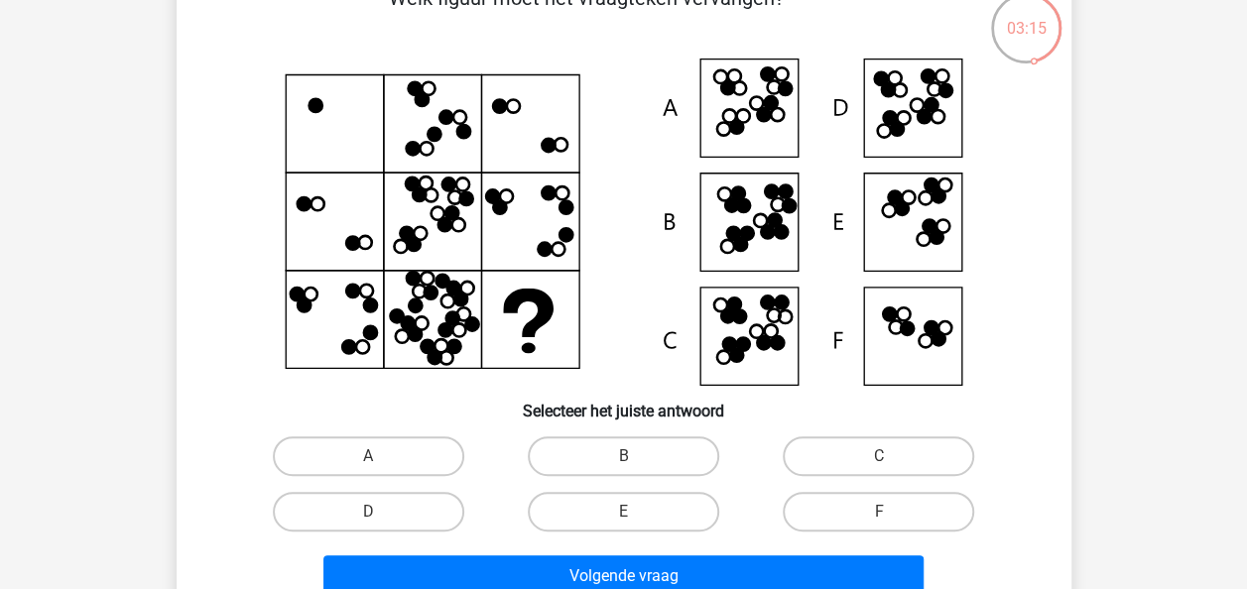
drag, startPoint x: 728, startPoint y: 263, endPoint x: 592, endPoint y: 351, distance: 162.0
click at [592, 351] on icon at bounding box center [623, 222] width 799 height 327
click at [415, 518] on label "D" at bounding box center [368, 512] width 191 height 40
click at [381, 518] on input "D" at bounding box center [374, 518] width 13 height 13
radio input "true"
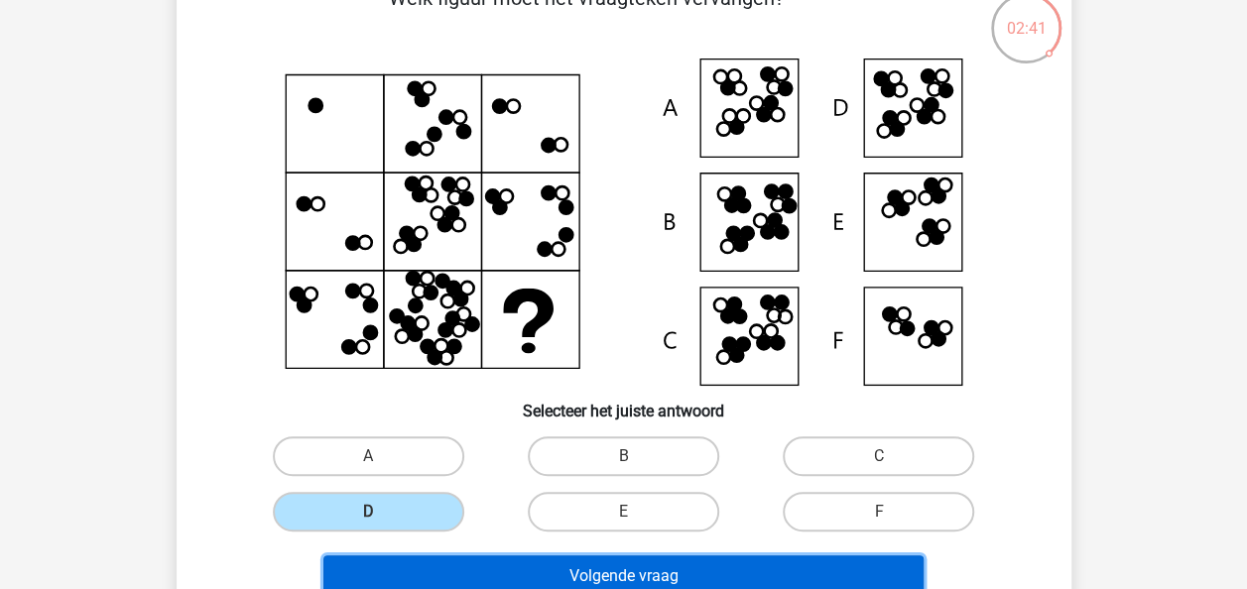
click at [460, 561] on button "Volgende vraag" at bounding box center [623, 576] width 600 height 42
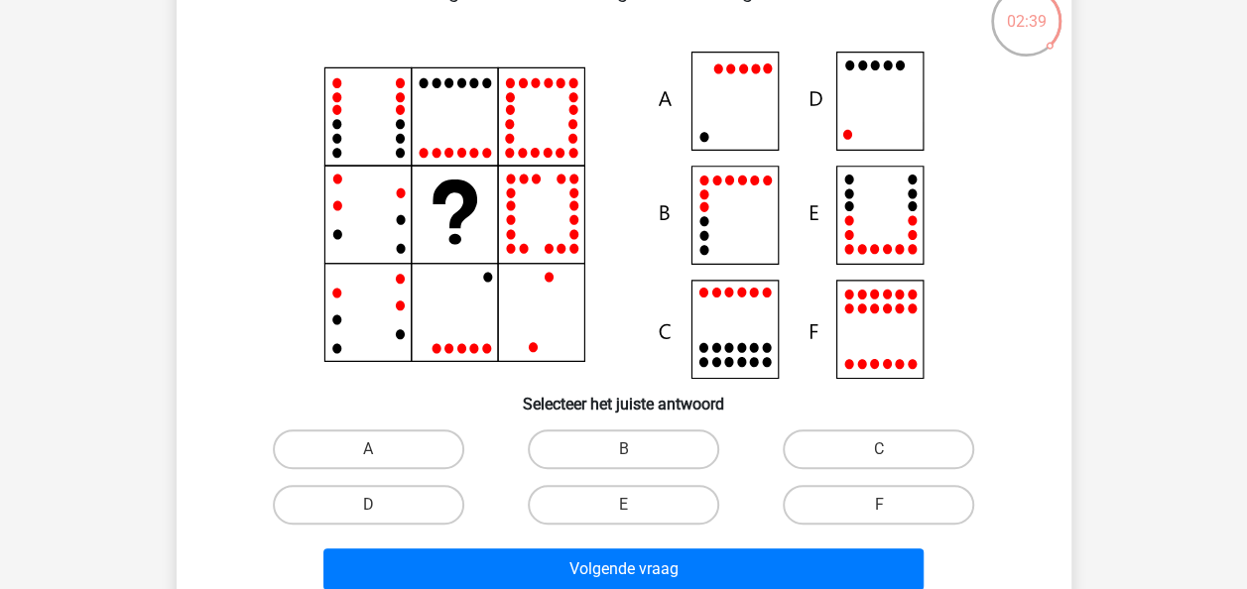
scroll to position [132, 0]
click at [427, 144] on icon at bounding box center [623, 214] width 799 height 327
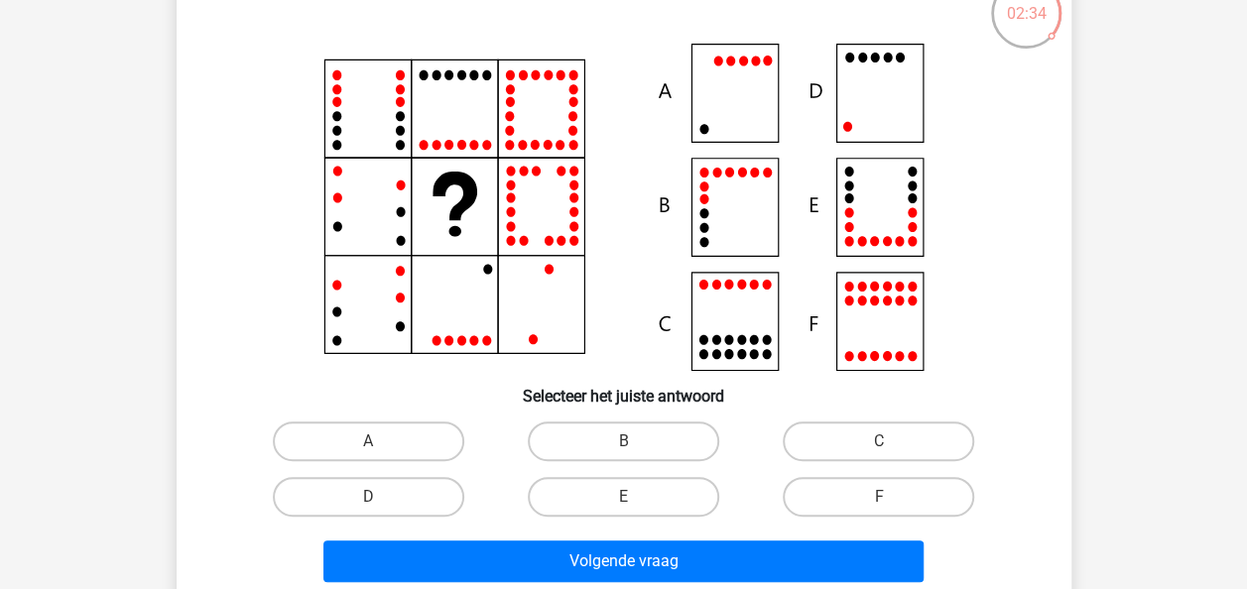
scroll to position [140, 0]
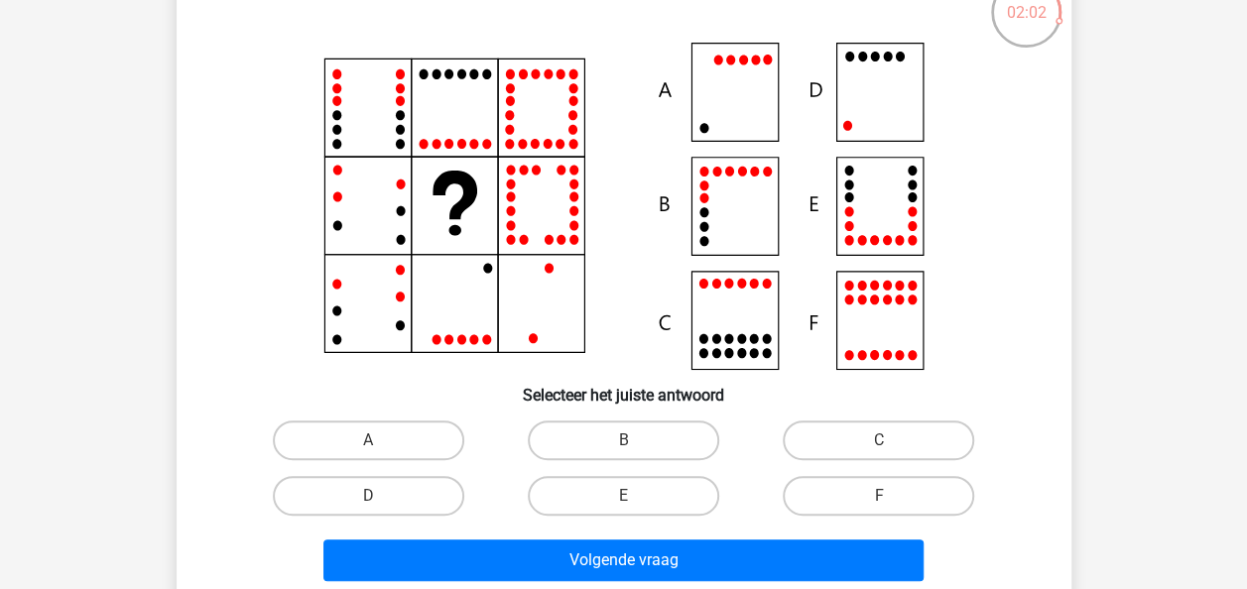
click at [873, 111] on icon at bounding box center [623, 206] width 799 height 327
click at [423, 510] on label "D" at bounding box center [368, 496] width 191 height 40
click at [381, 509] on input "D" at bounding box center [374, 502] width 13 height 13
radio input "true"
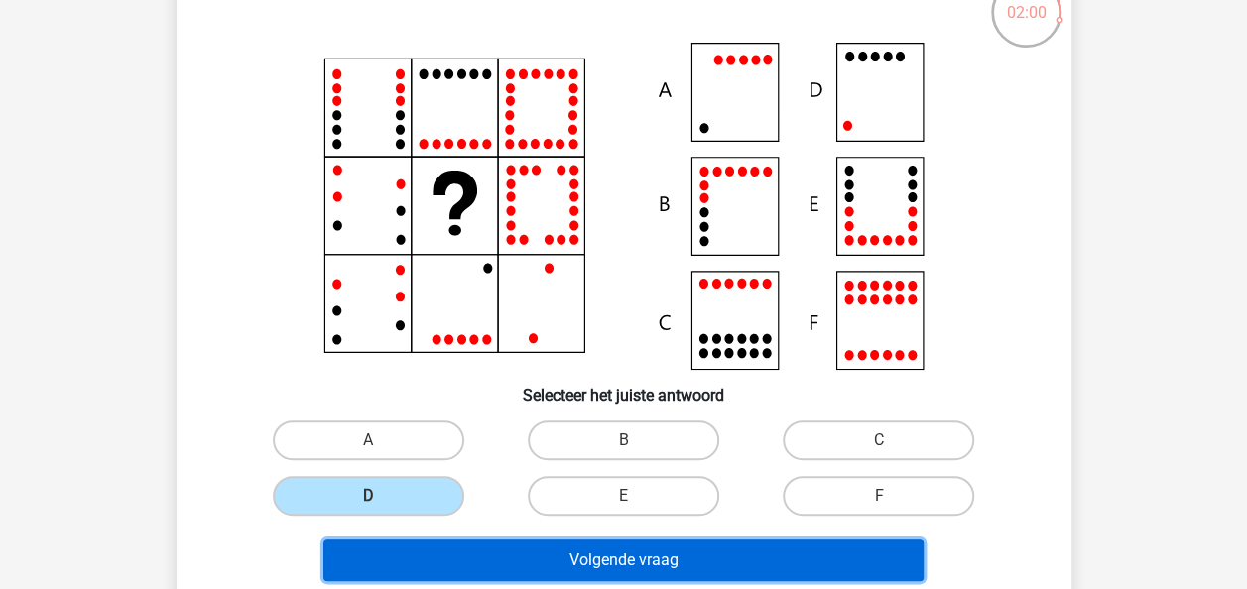
click at [436, 547] on button "Volgende vraag" at bounding box center [623, 561] width 600 height 42
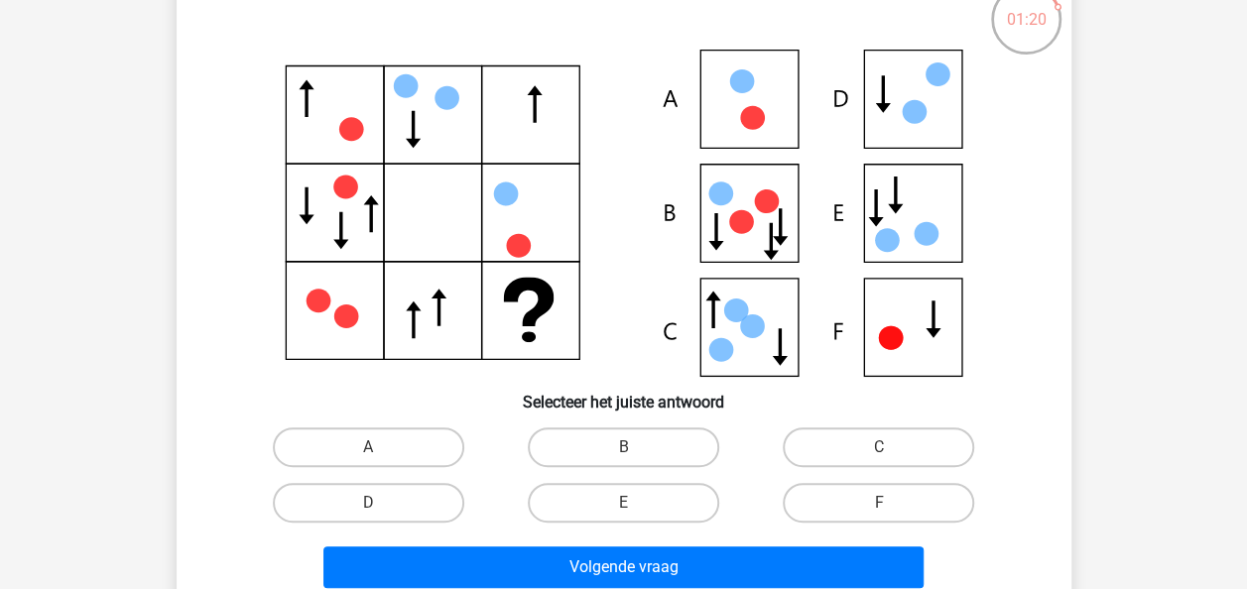
scroll to position [138, 0]
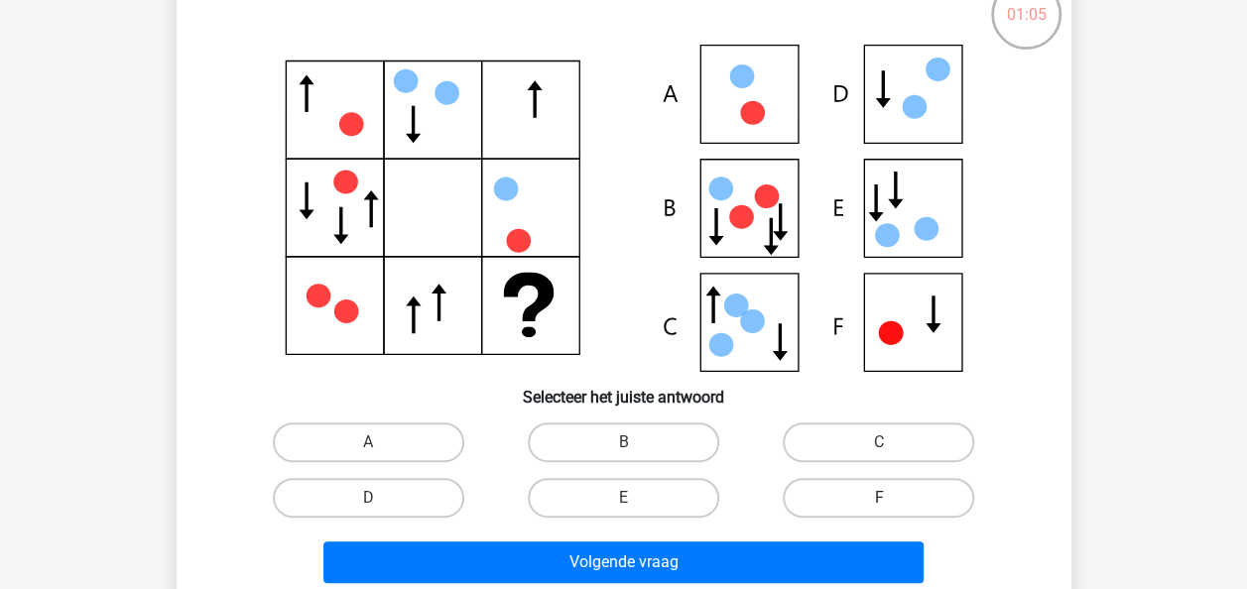
click at [850, 501] on label "F" at bounding box center [877, 498] width 191 height 40
click at [879, 501] on input "F" at bounding box center [885, 504] width 13 height 13
radio input "true"
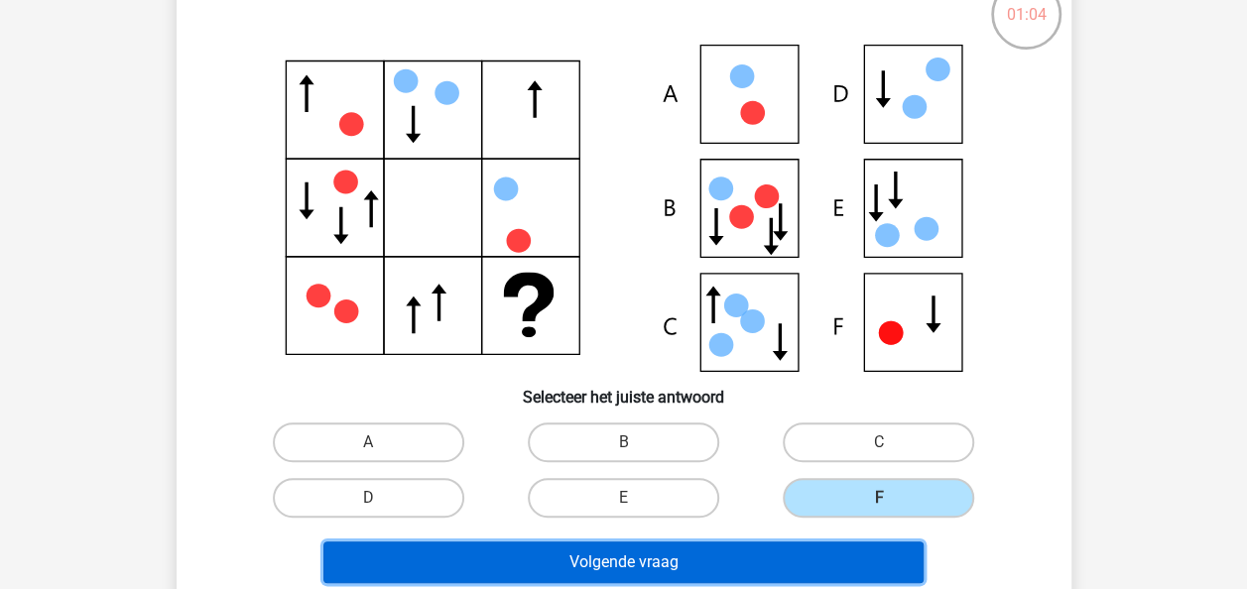
click at [730, 567] on button "Volgende vraag" at bounding box center [623, 562] width 600 height 42
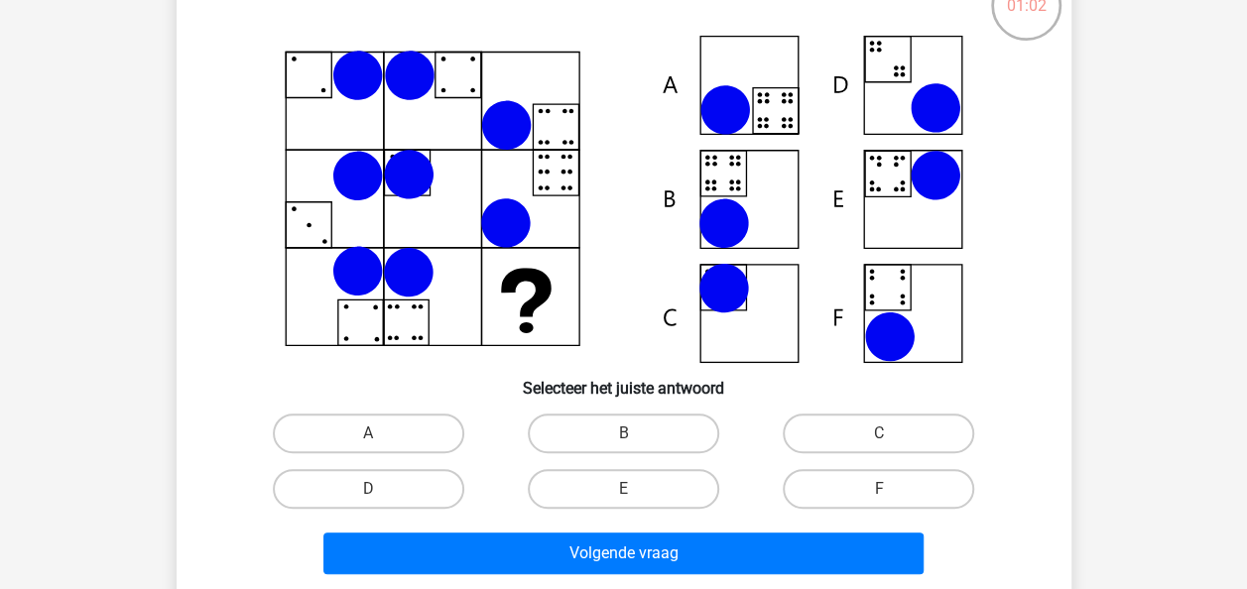
scroll to position [148, 0]
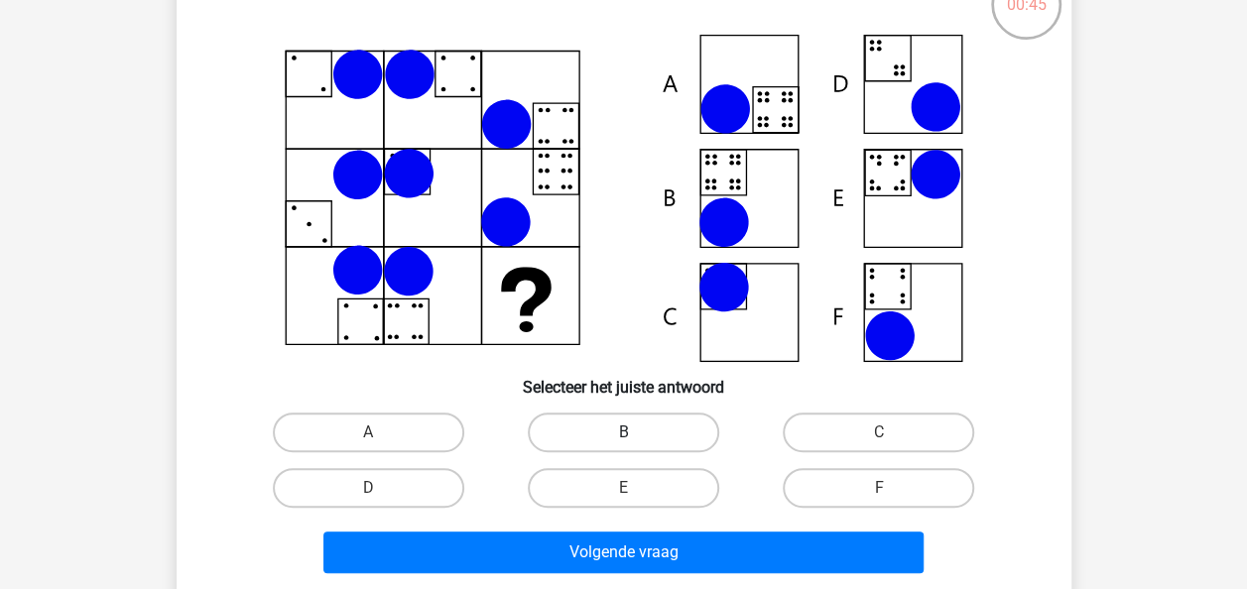
click at [631, 450] on label "B" at bounding box center [623, 433] width 191 height 40
click at [631, 445] on input "B" at bounding box center [629, 438] width 13 height 13
radio input "true"
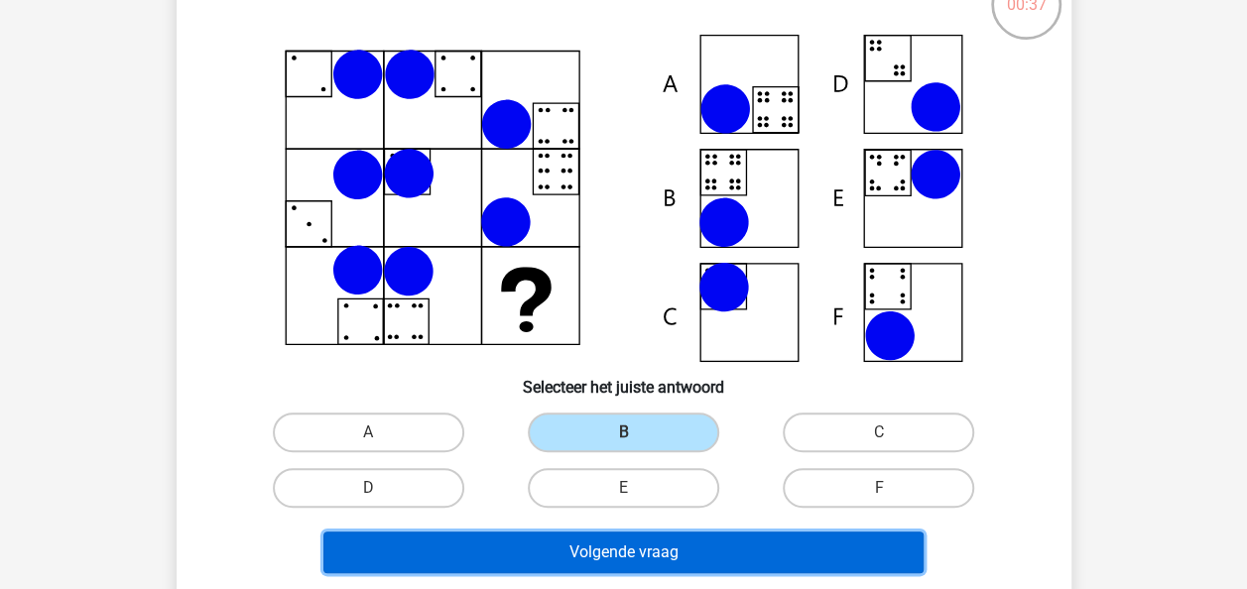
click at [599, 555] on button "Volgende vraag" at bounding box center [623, 553] width 600 height 42
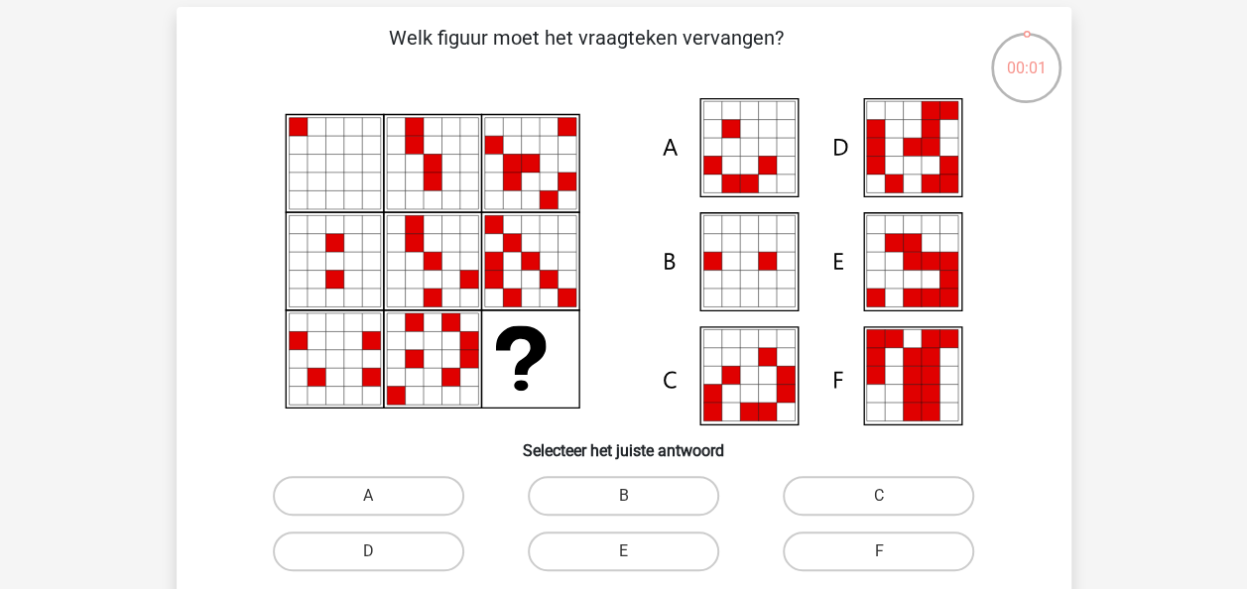
scroll to position [85, 0]
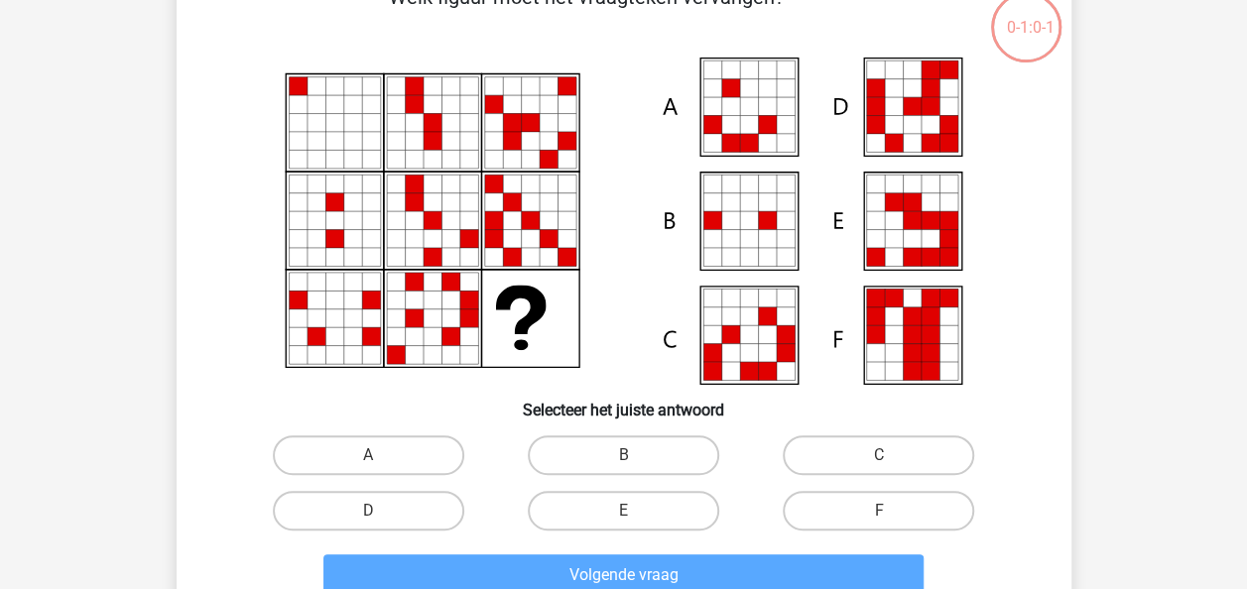
scroll to position [129, 0]
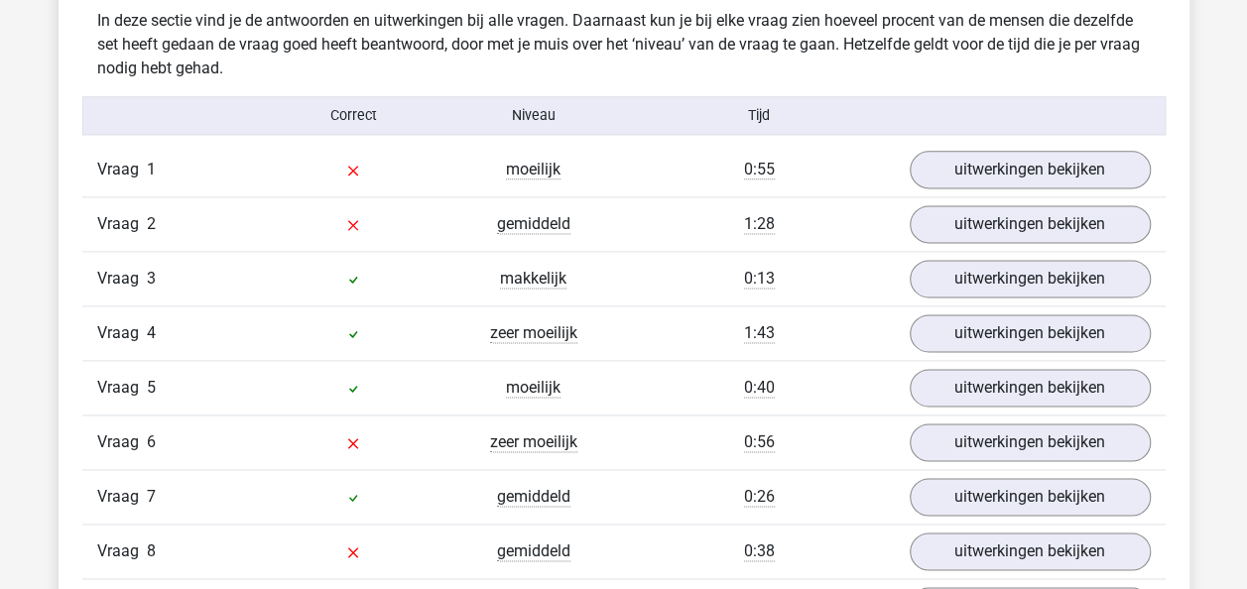
scroll to position [1223, 0]
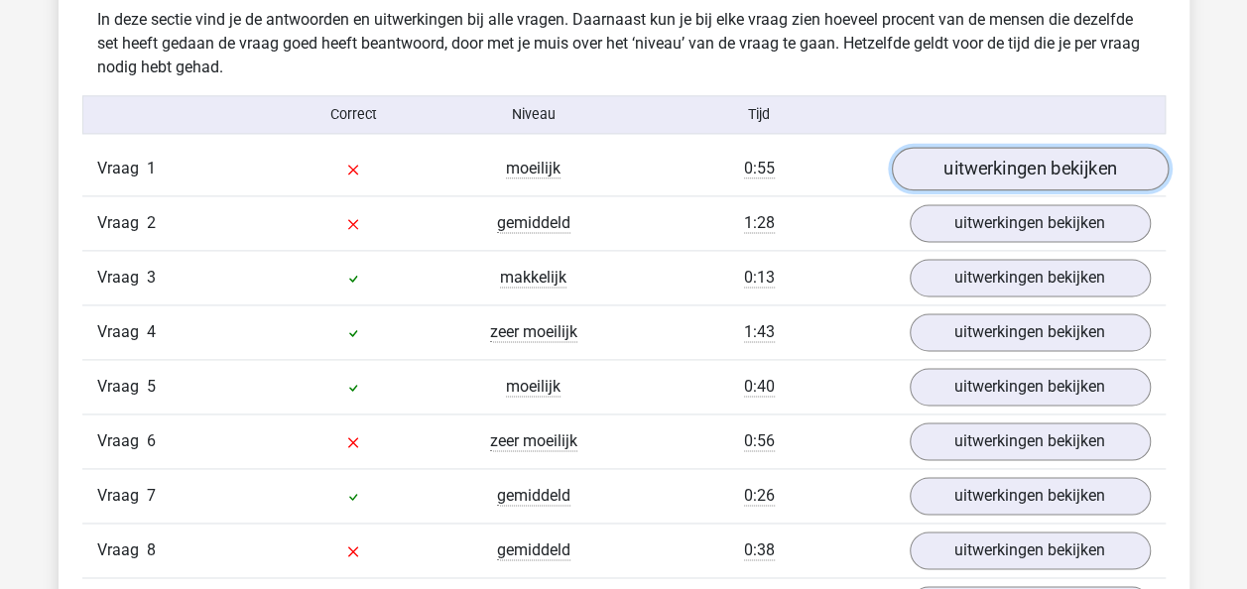
click at [1058, 169] on link "uitwerkingen bekijken" at bounding box center [1029, 169] width 277 height 44
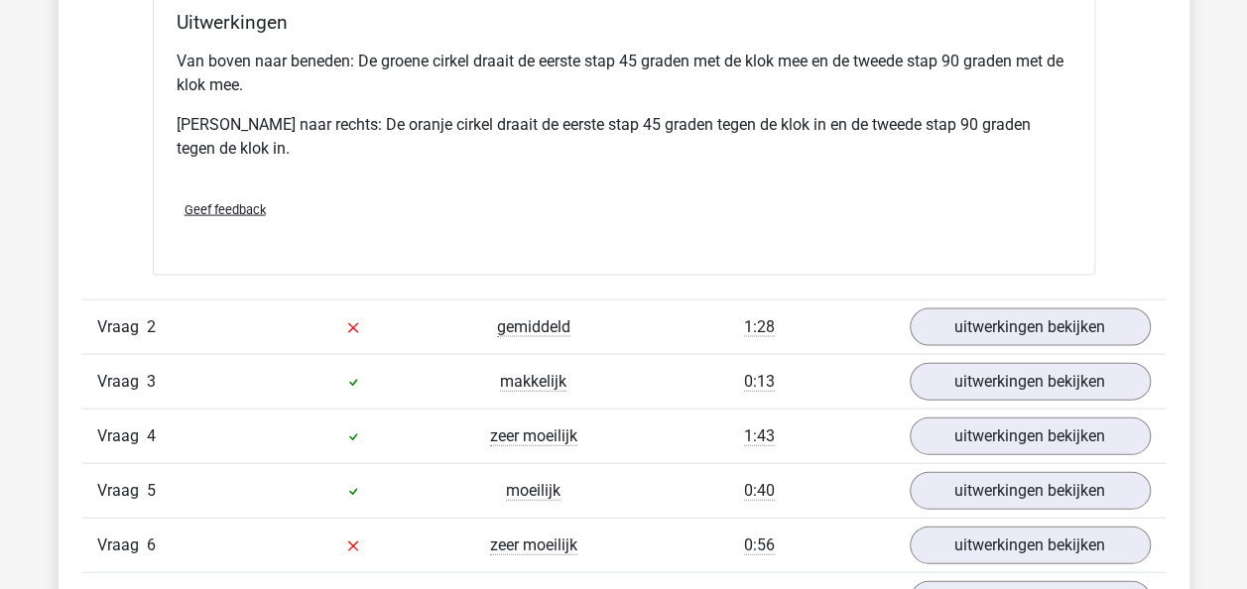
scroll to position [1986, 0]
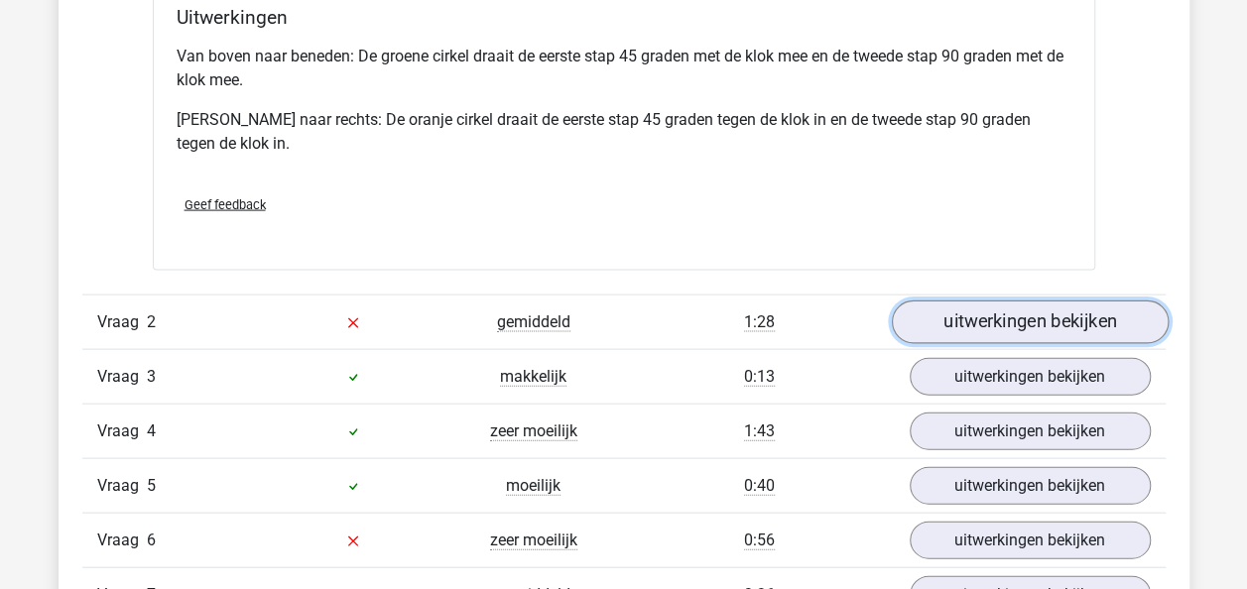
click at [955, 322] on link "uitwerkingen bekijken" at bounding box center [1029, 322] width 277 height 44
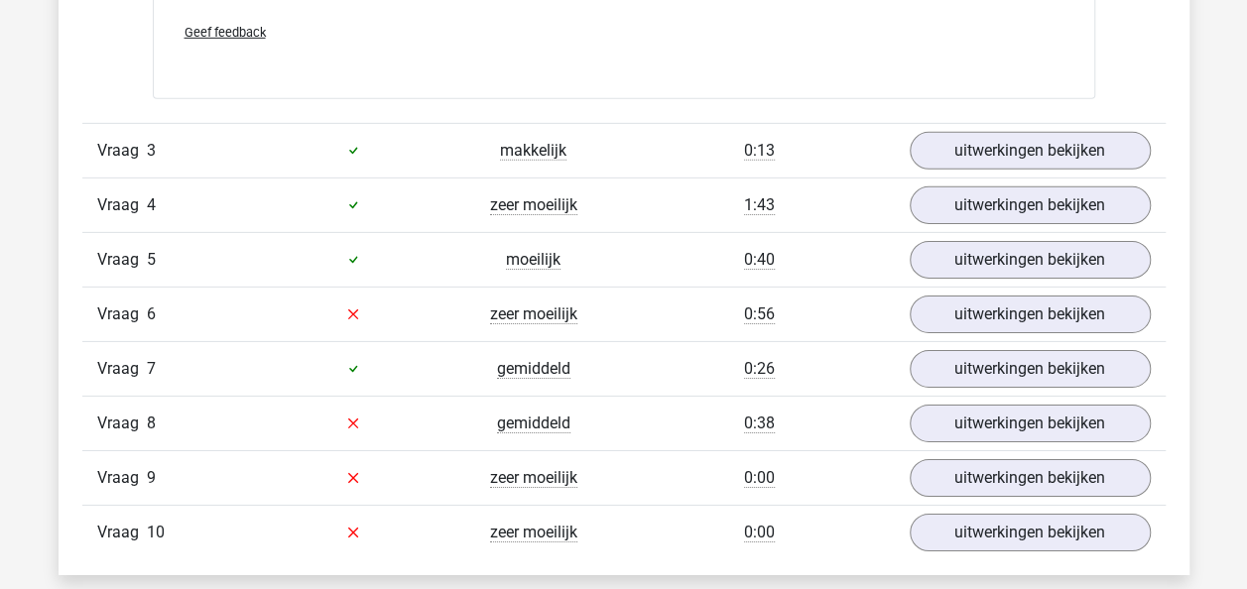
scroll to position [3063, 0]
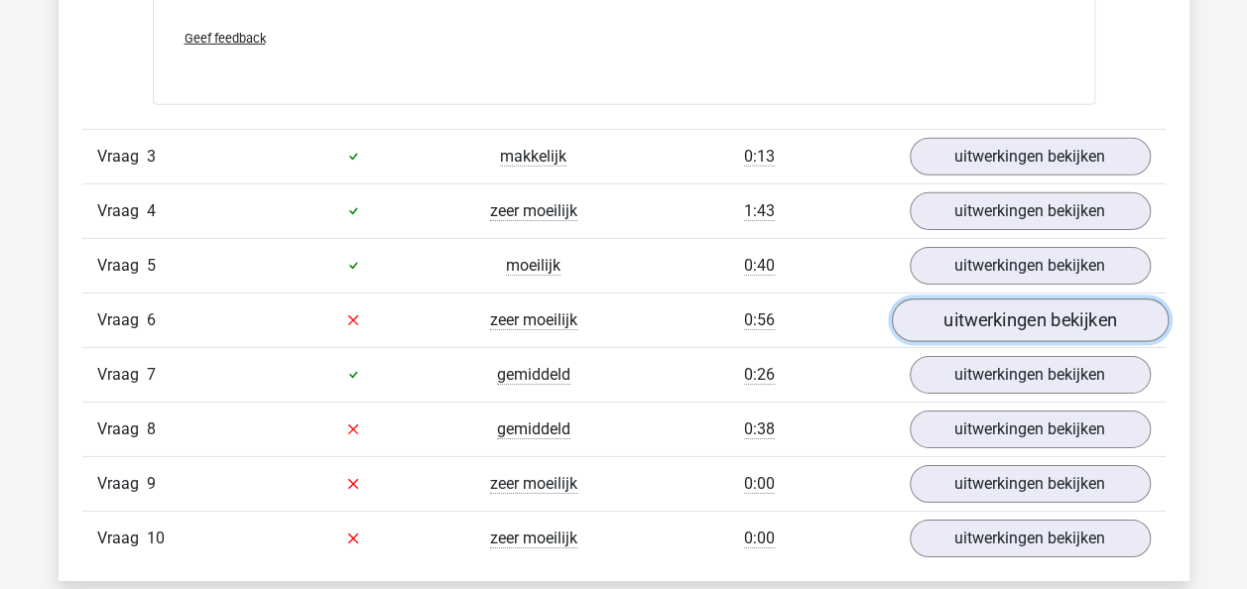
click at [1012, 300] on link "uitwerkingen bekijken" at bounding box center [1029, 321] width 277 height 44
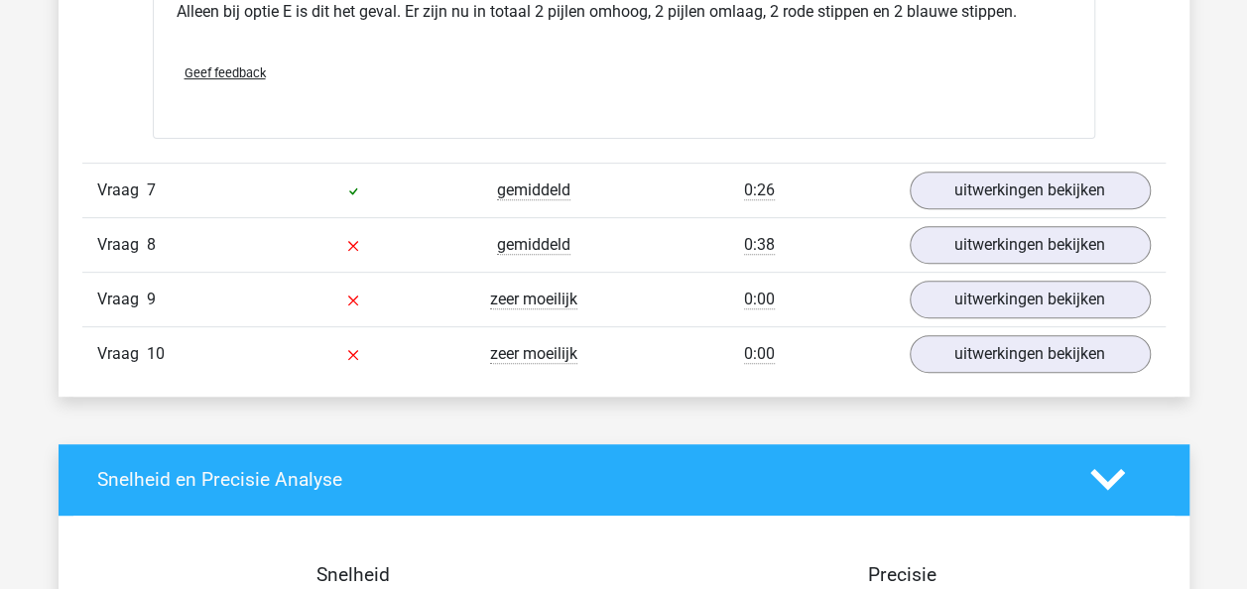
scroll to position [4068, 0]
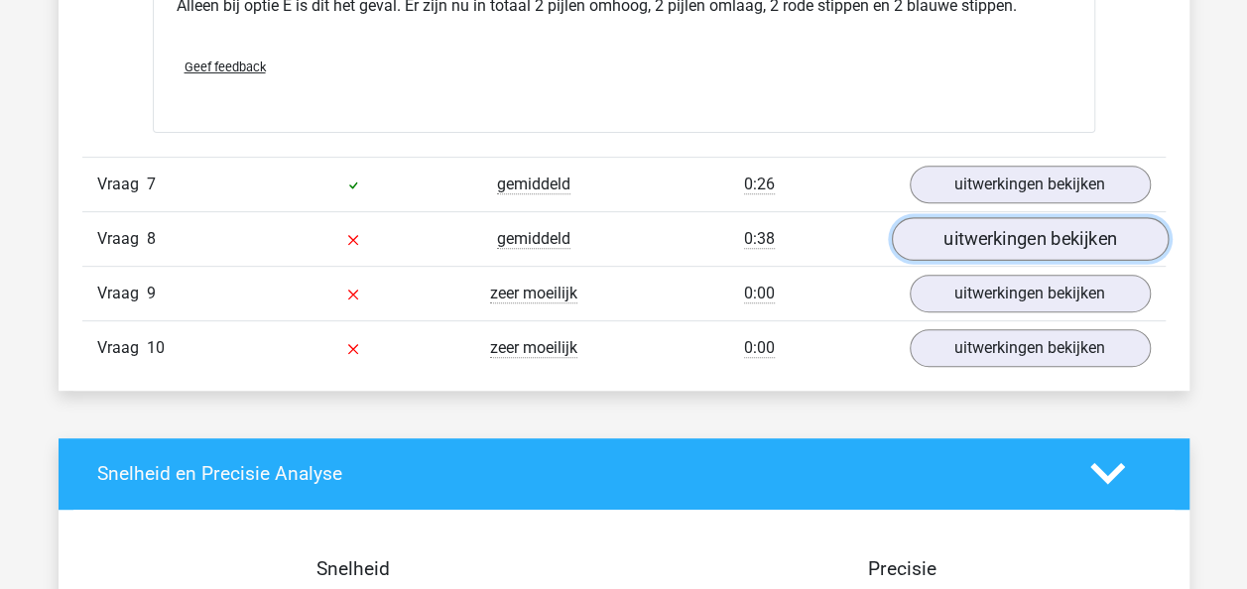
click at [1029, 220] on link "uitwerkingen bekijken" at bounding box center [1029, 239] width 277 height 44
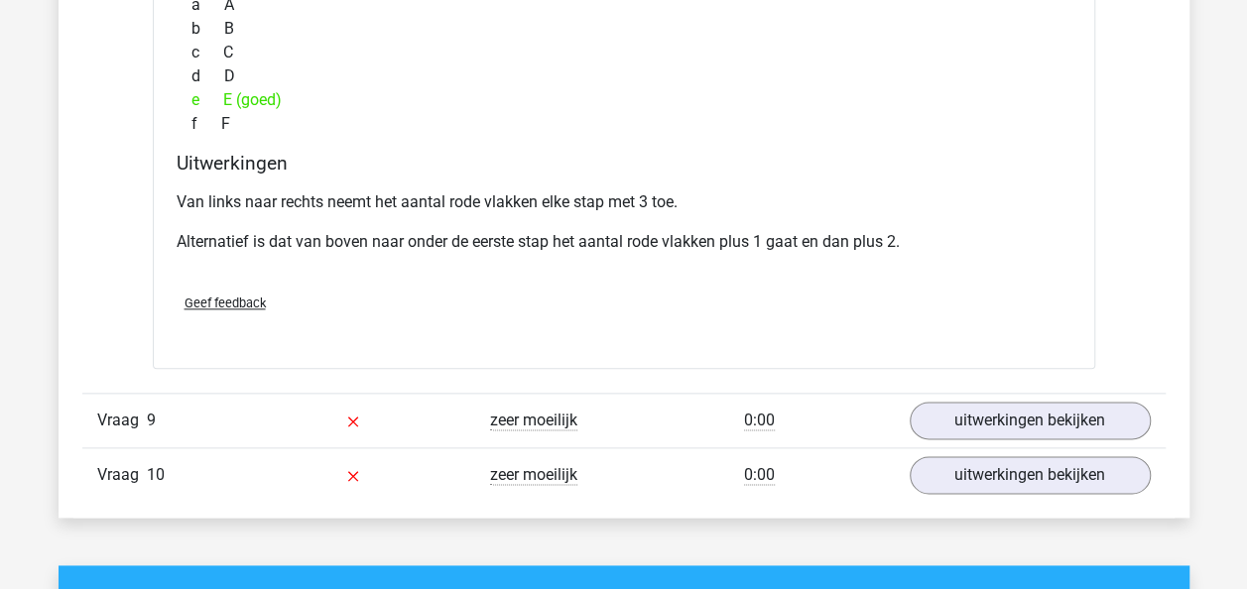
scroll to position [4758, 0]
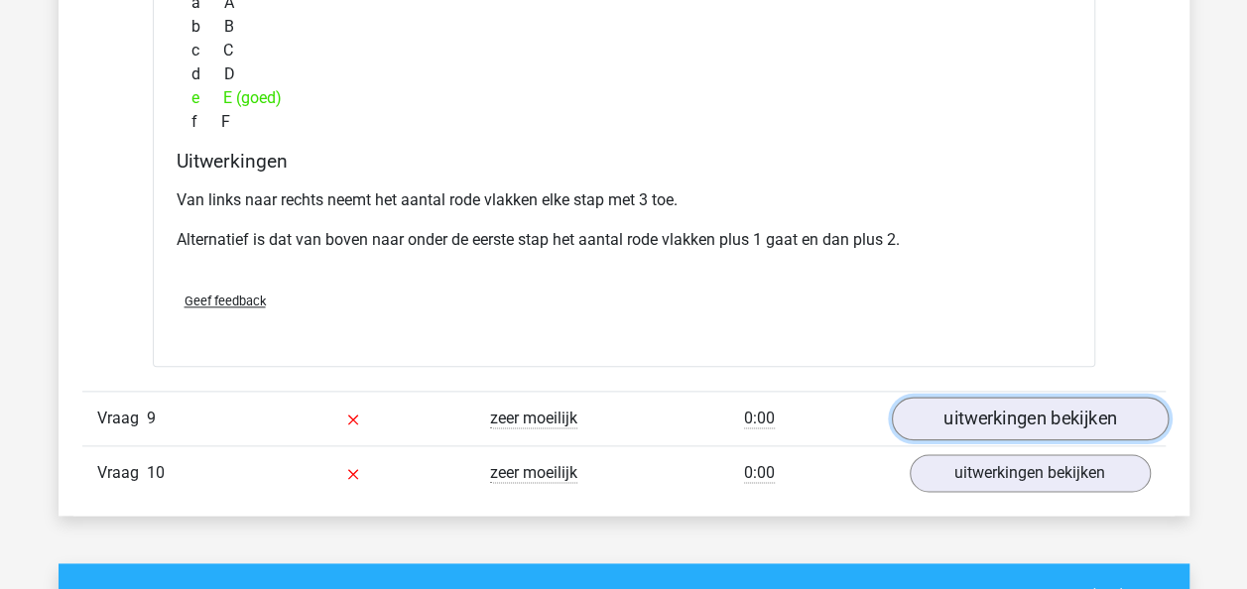
click at [1073, 411] on link "uitwerkingen bekijken" at bounding box center [1029, 419] width 277 height 44
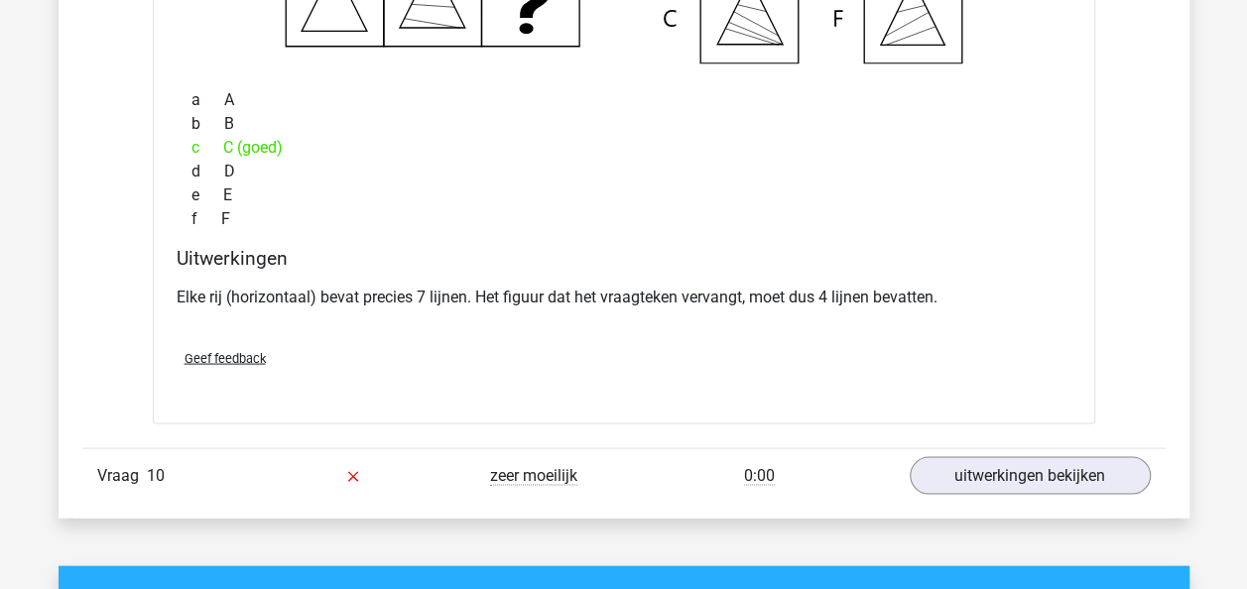
scroll to position [5530, 0]
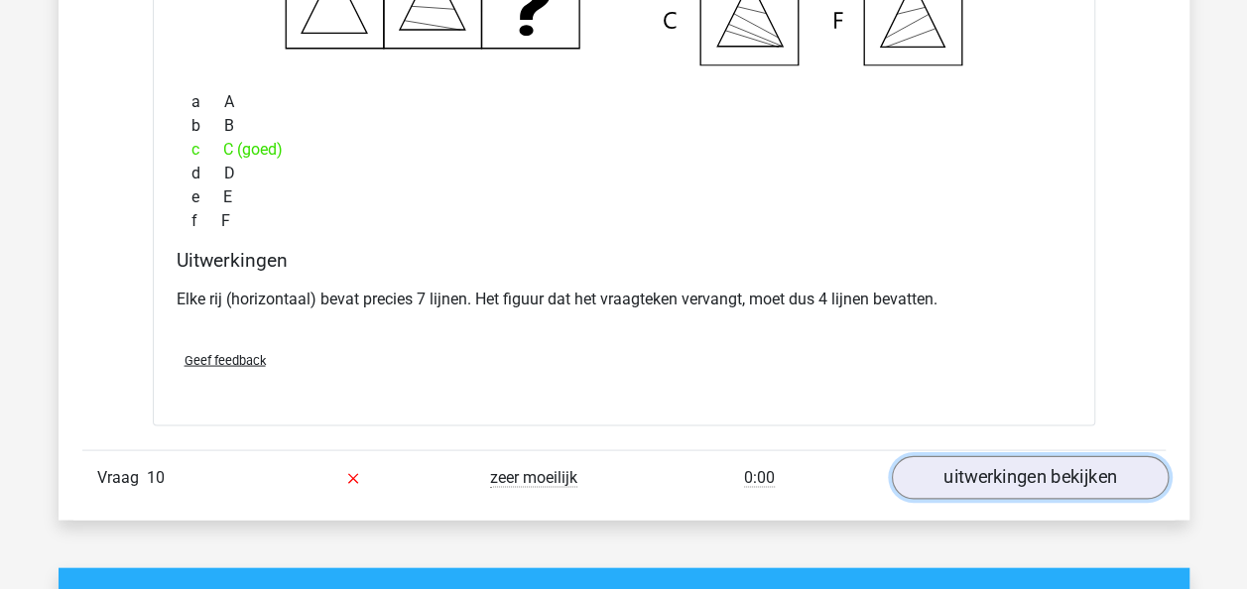
click at [974, 455] on link "uitwerkingen bekijken" at bounding box center [1029, 477] width 277 height 44
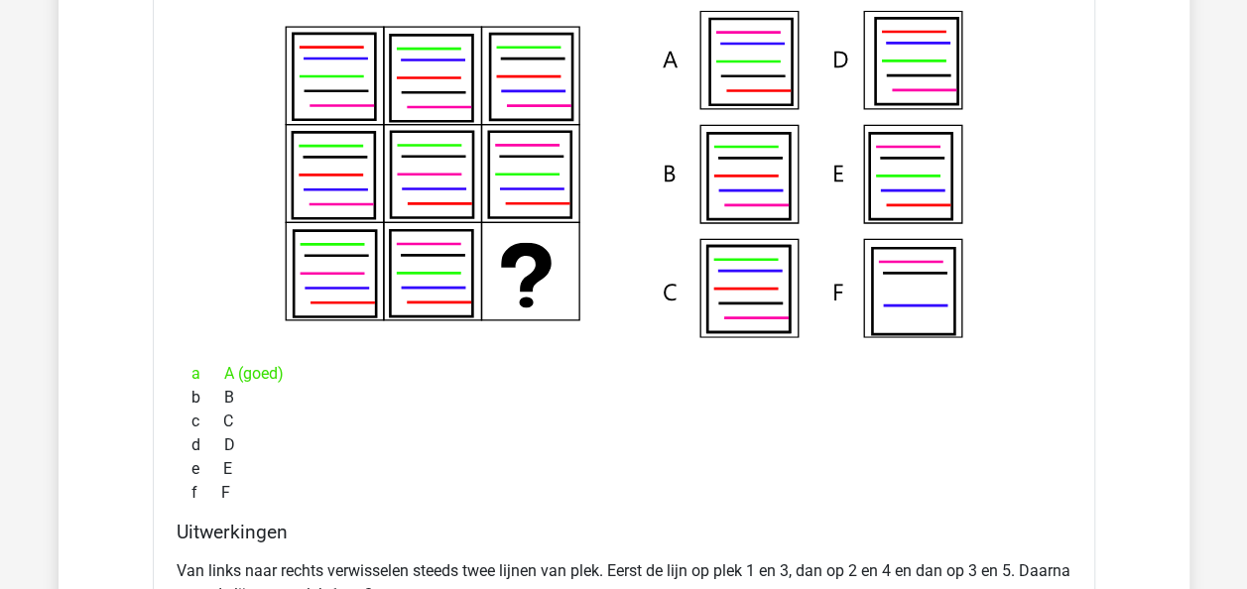
scroll to position [6083, 0]
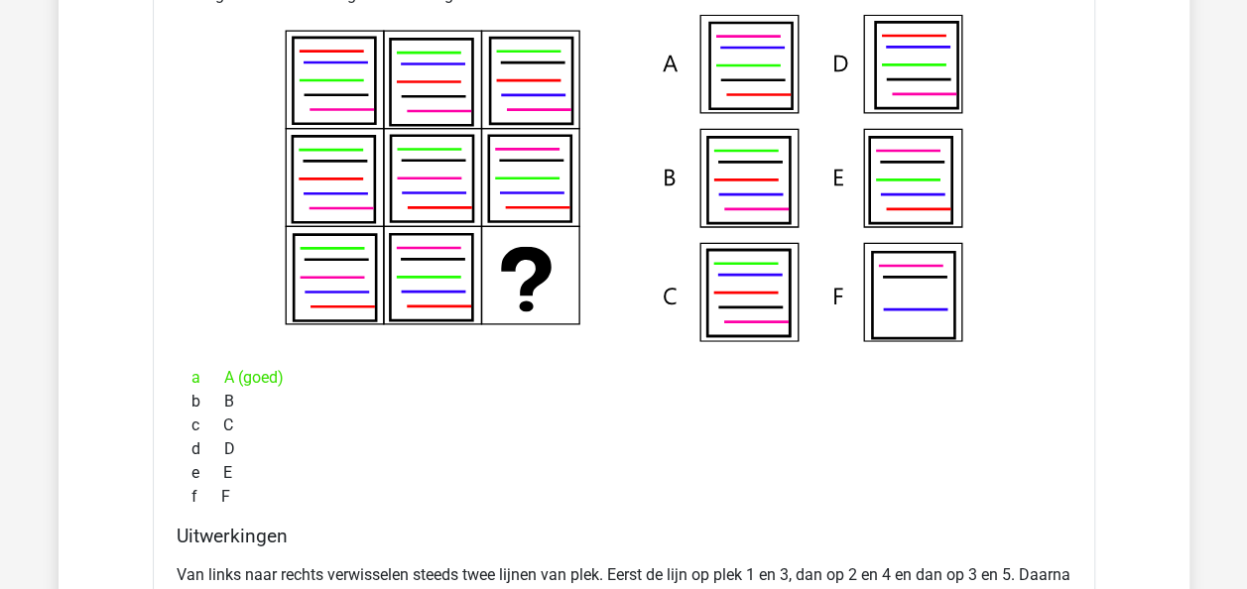
click at [400, 194] on icon at bounding box center [431, 179] width 82 height 86
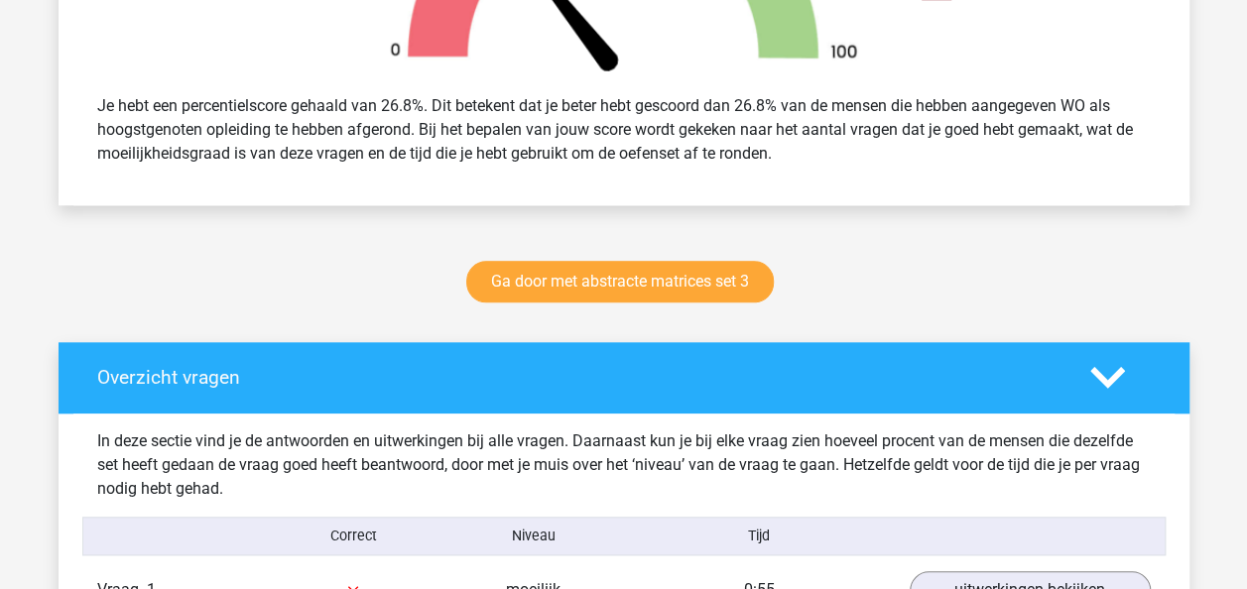
scroll to position [787, 0]
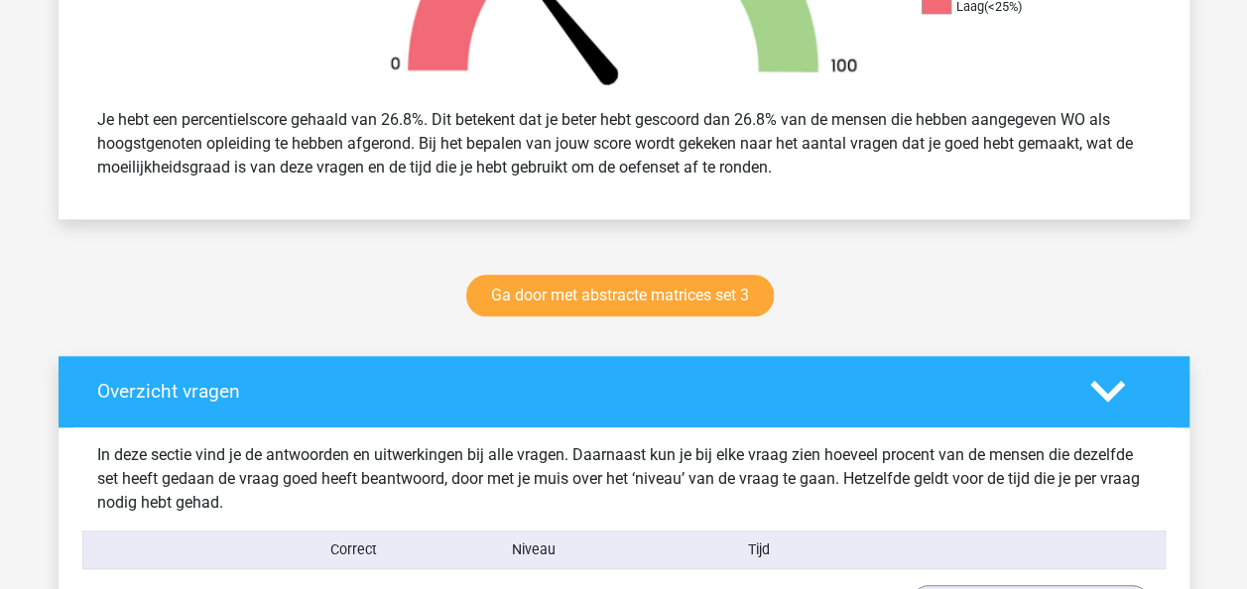
click at [1079, 397] on div at bounding box center [1120, 391] width 90 height 35
